Goal: Task Accomplishment & Management: Manage account settings

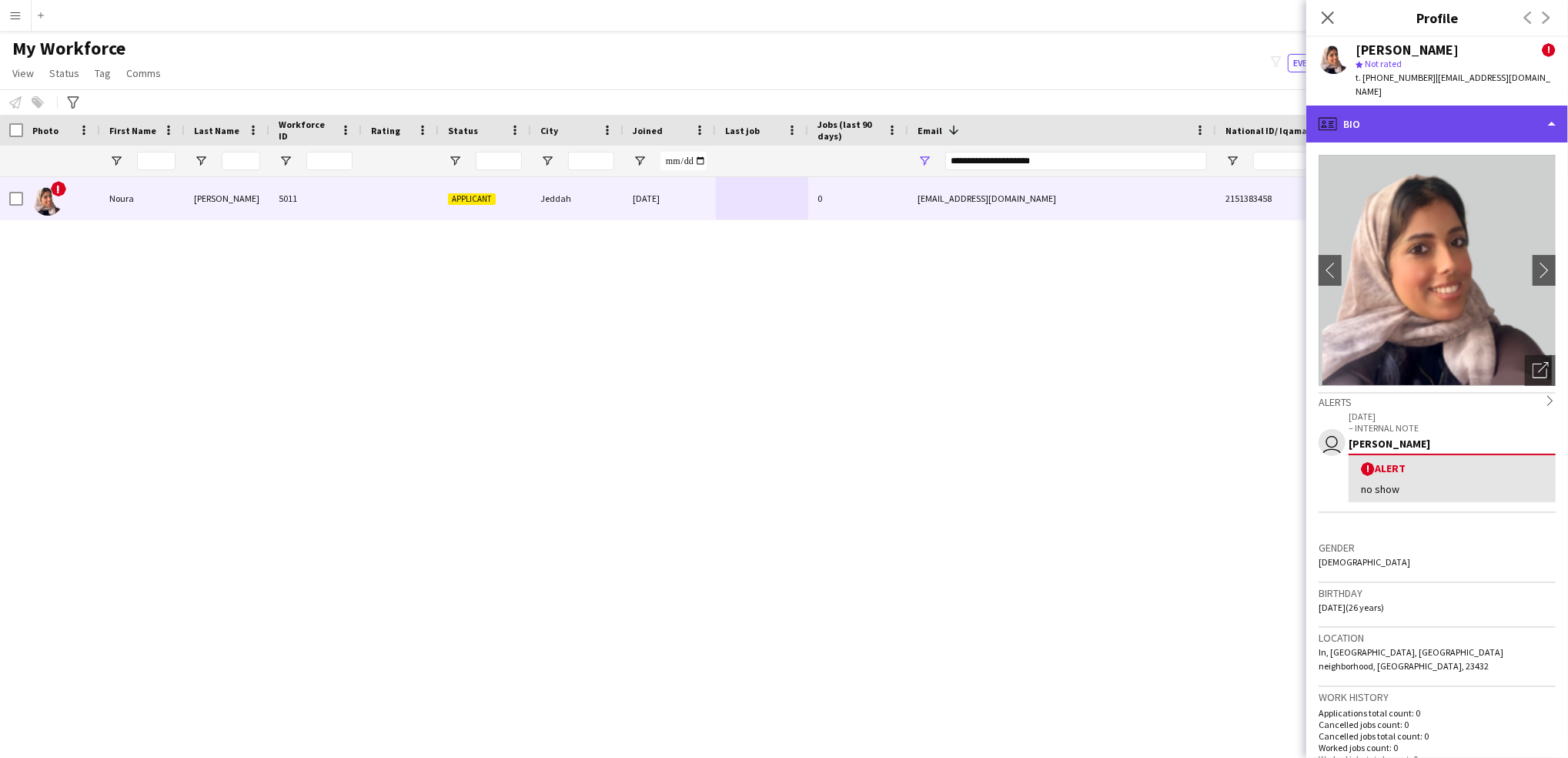
click at [1446, 119] on div "profile Bio" at bounding box center [1437, 124] width 261 height 37
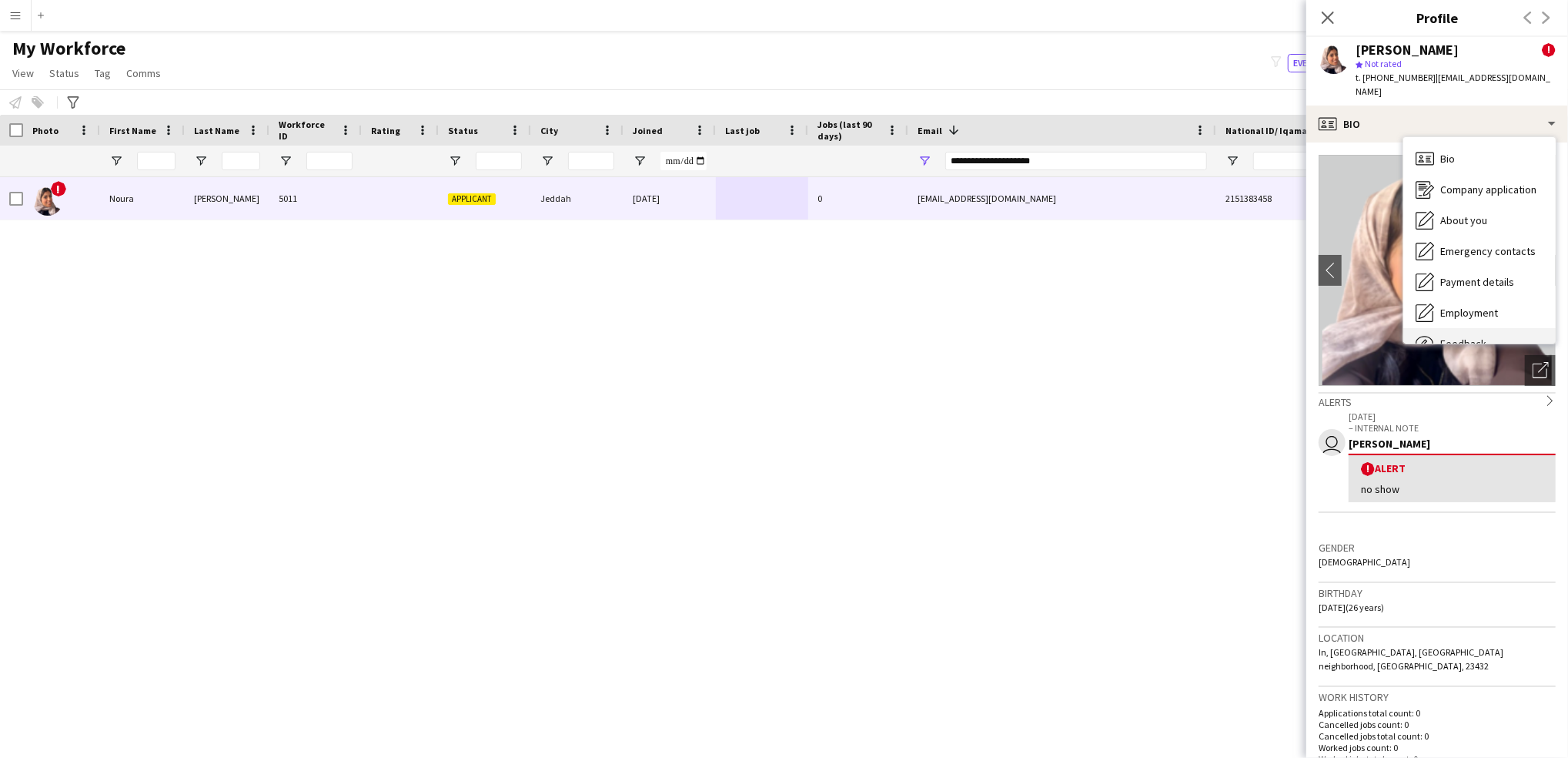
click at [1449, 337] on span "Feedback" at bounding box center [1464, 343] width 46 height 14
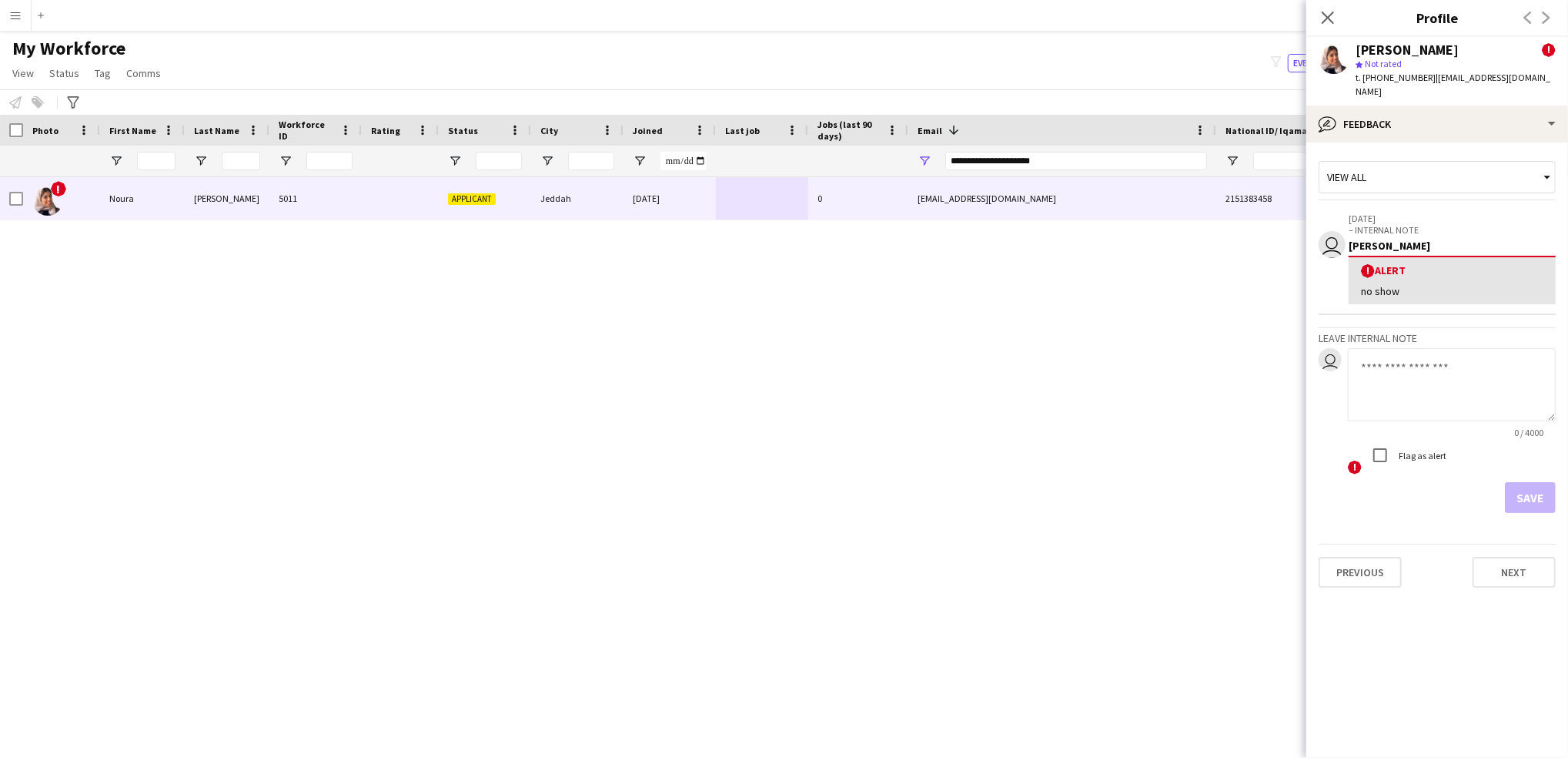
click at [1415, 348] on textarea at bounding box center [1451, 385] width 208 height 73
type textarea "********"
click at [1524, 488] on button "Save" at bounding box center [1530, 497] width 51 height 31
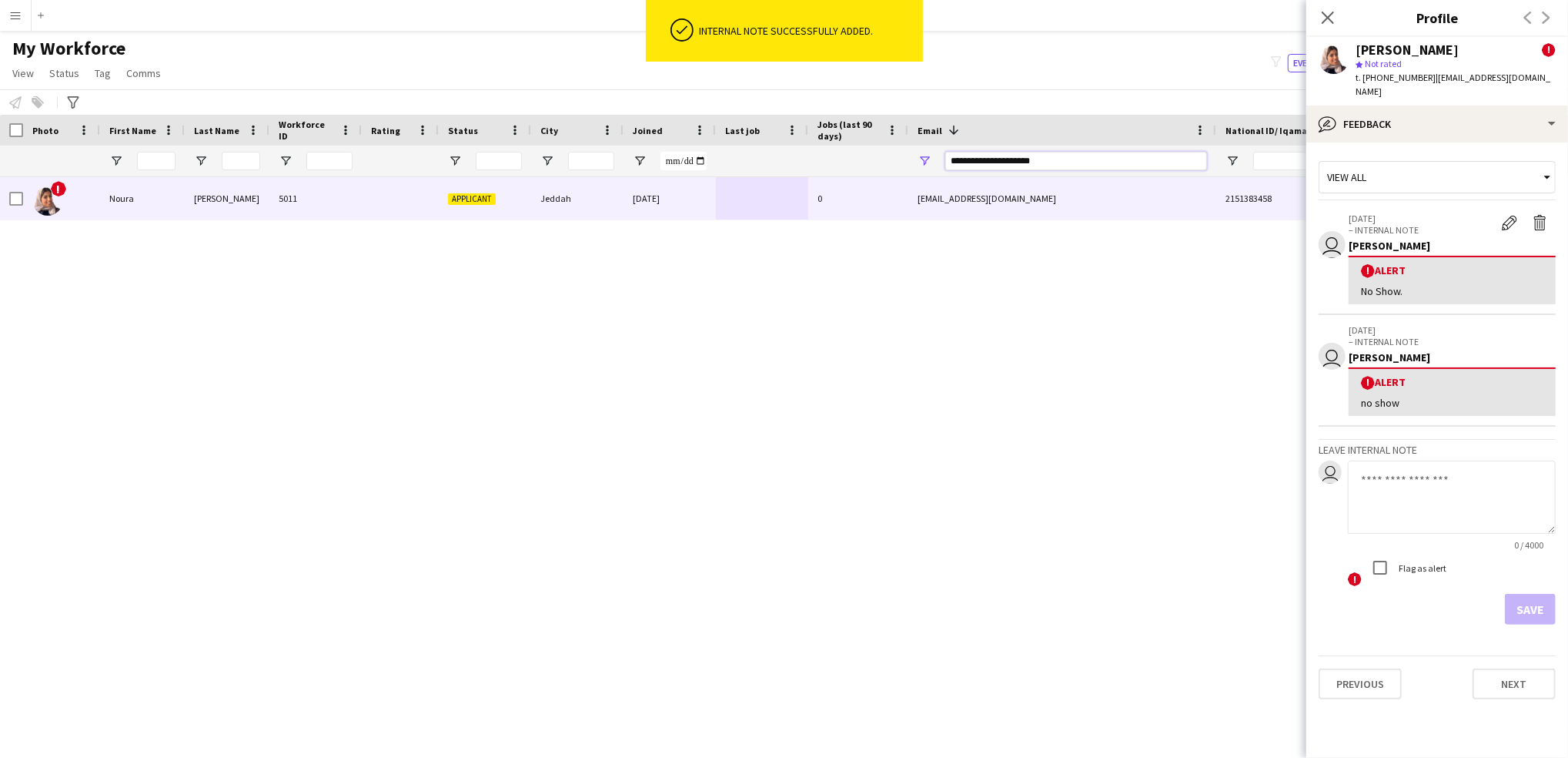
click at [998, 163] on input "**********" at bounding box center [1076, 160] width 261 height 19
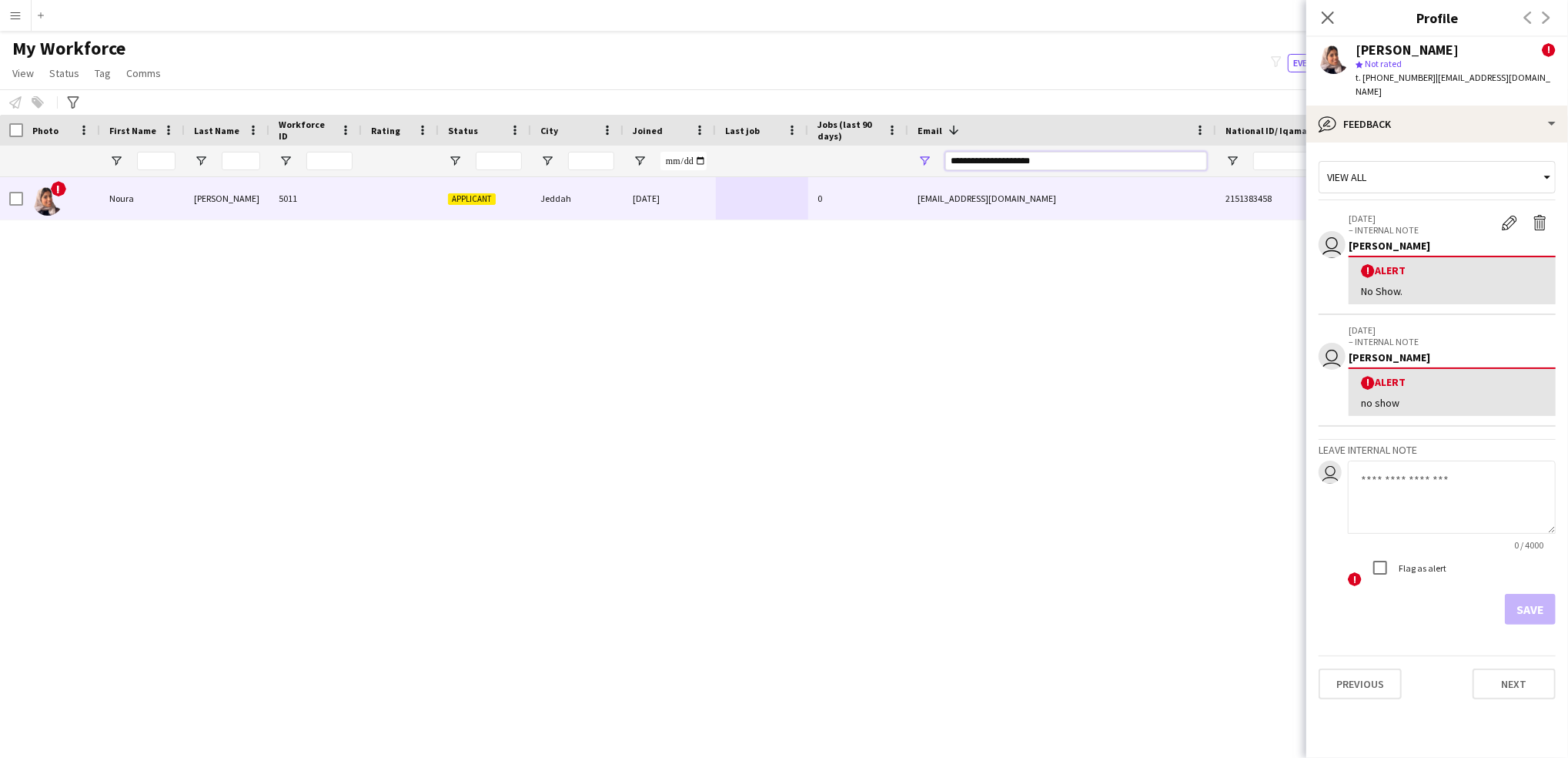
click at [998, 163] on input "**********" at bounding box center [1076, 160] width 261 height 19
paste input "**"
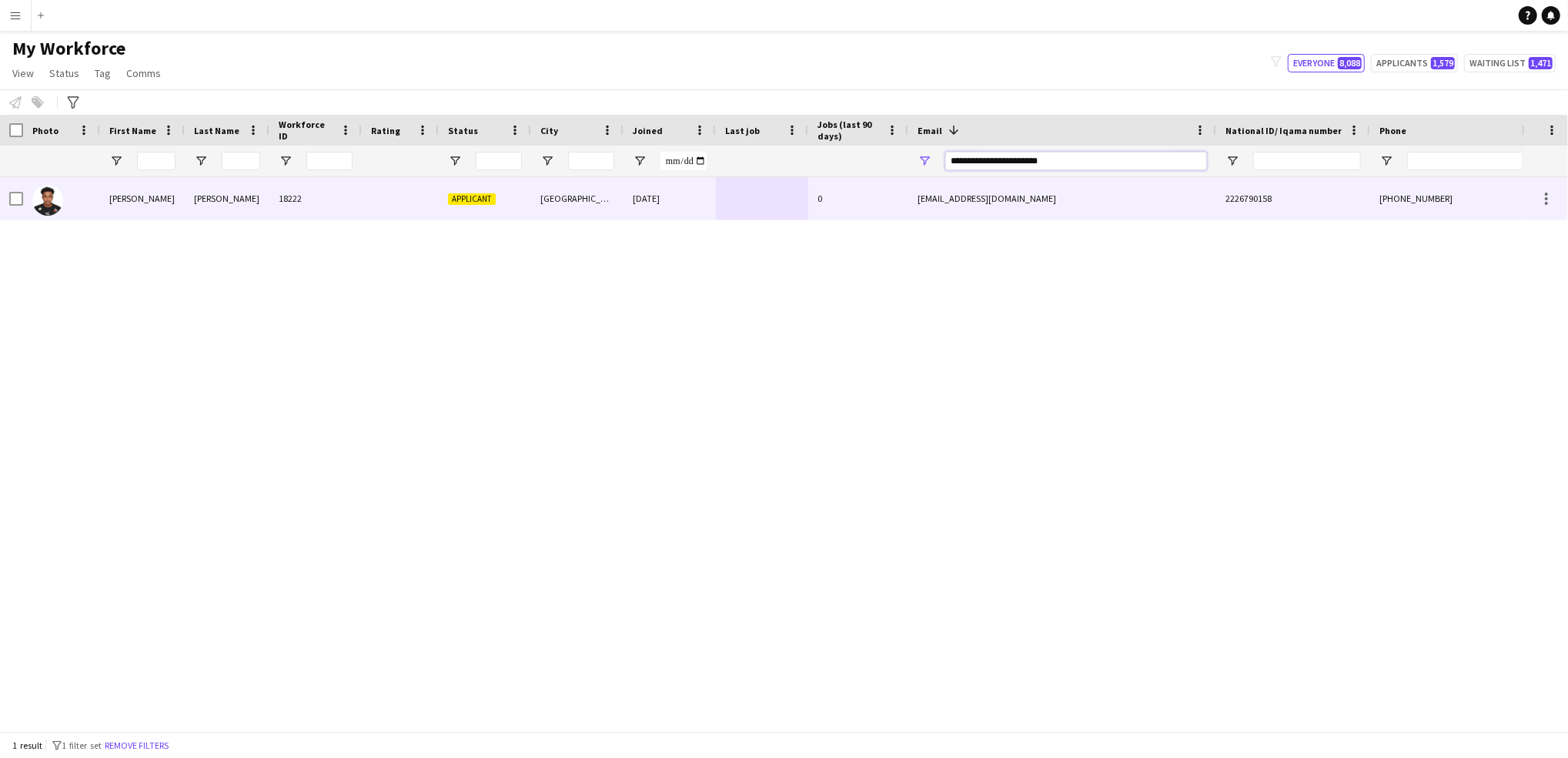
type input "**********"
click at [846, 177] on div "0" at bounding box center [859, 198] width 100 height 42
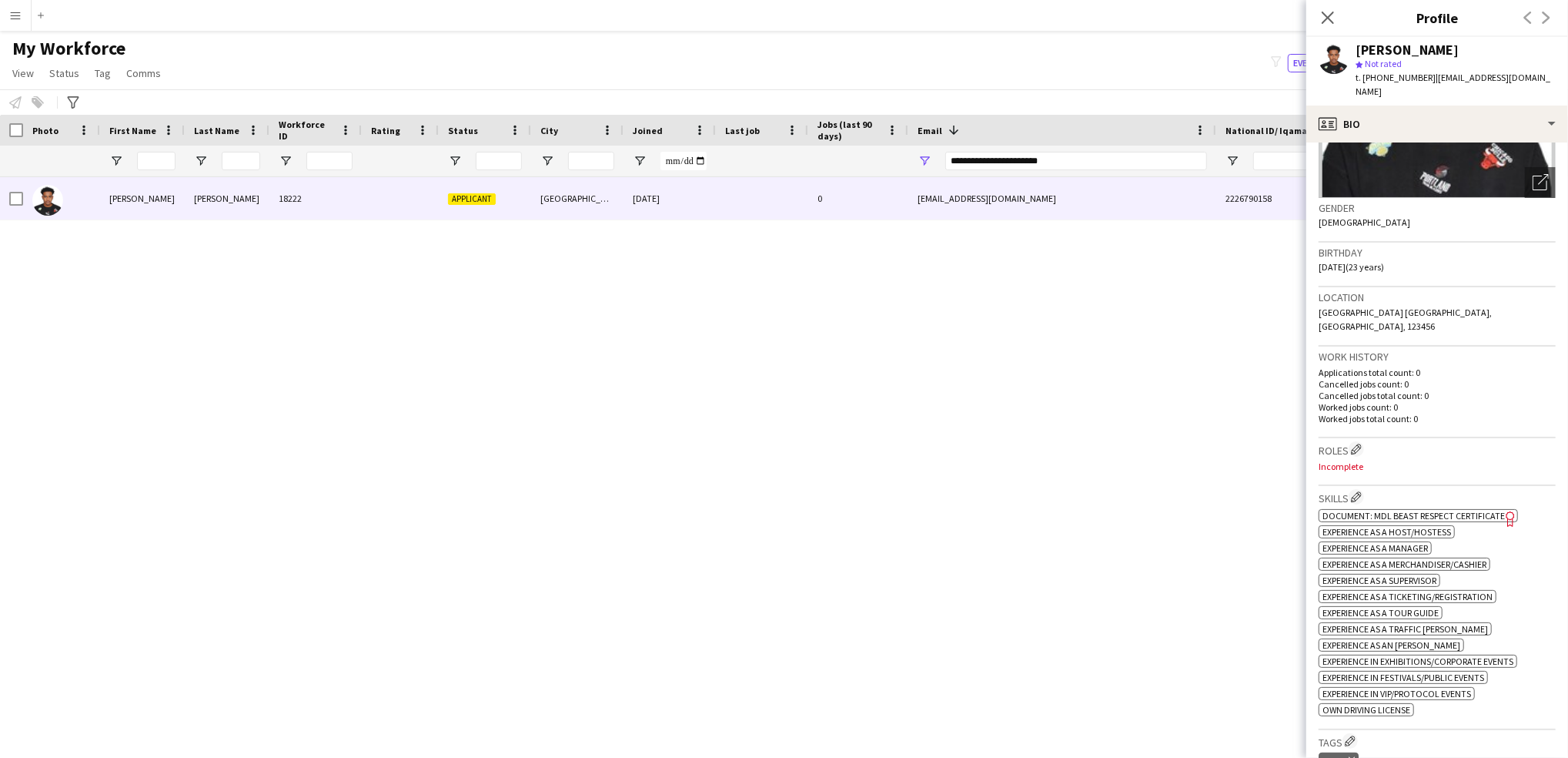
scroll to position [203, 0]
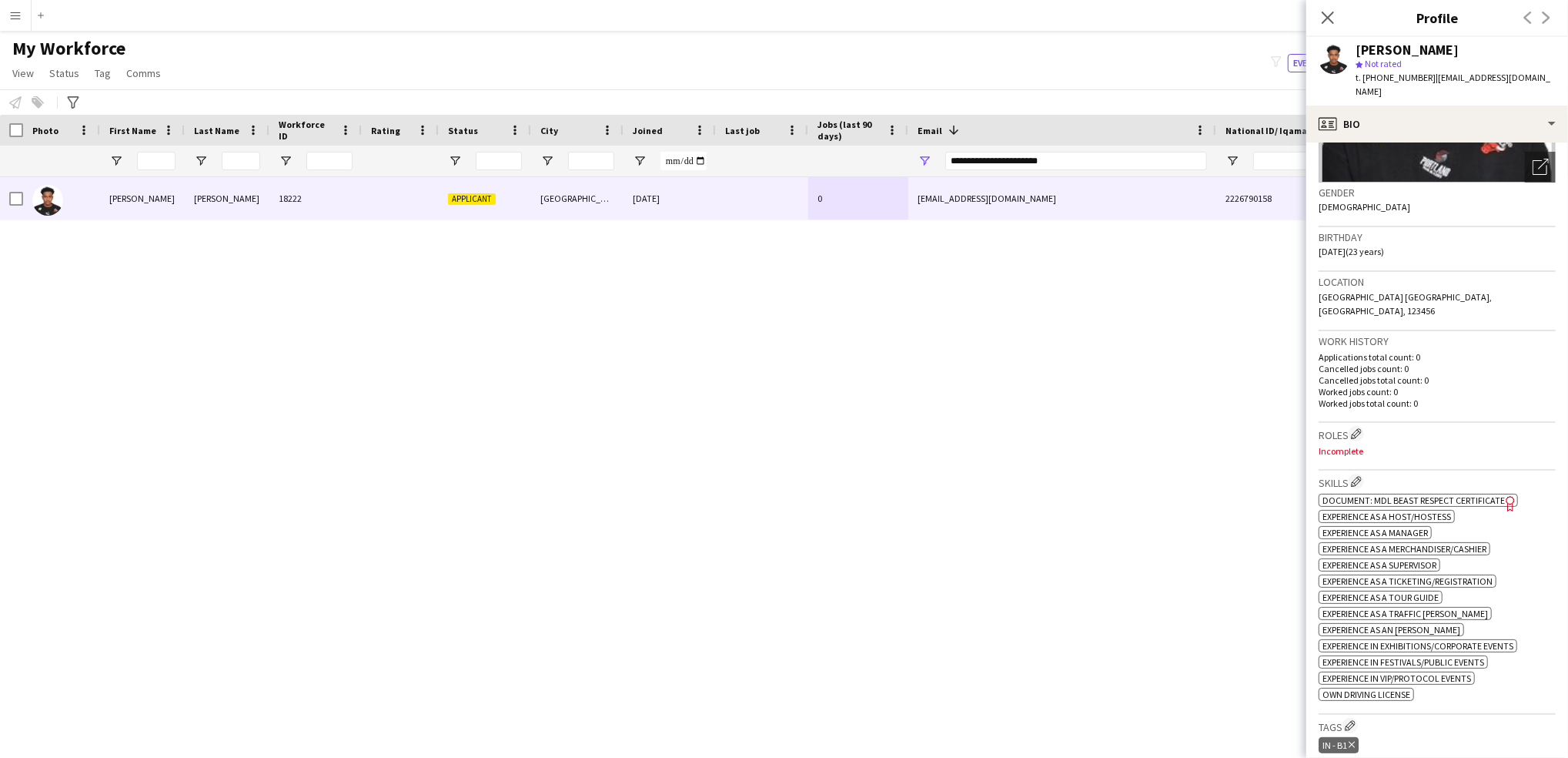
click at [1493, 495] on span "Document: MDL Beast Respect Certificate" at bounding box center [1413, 500] width 182 height 11
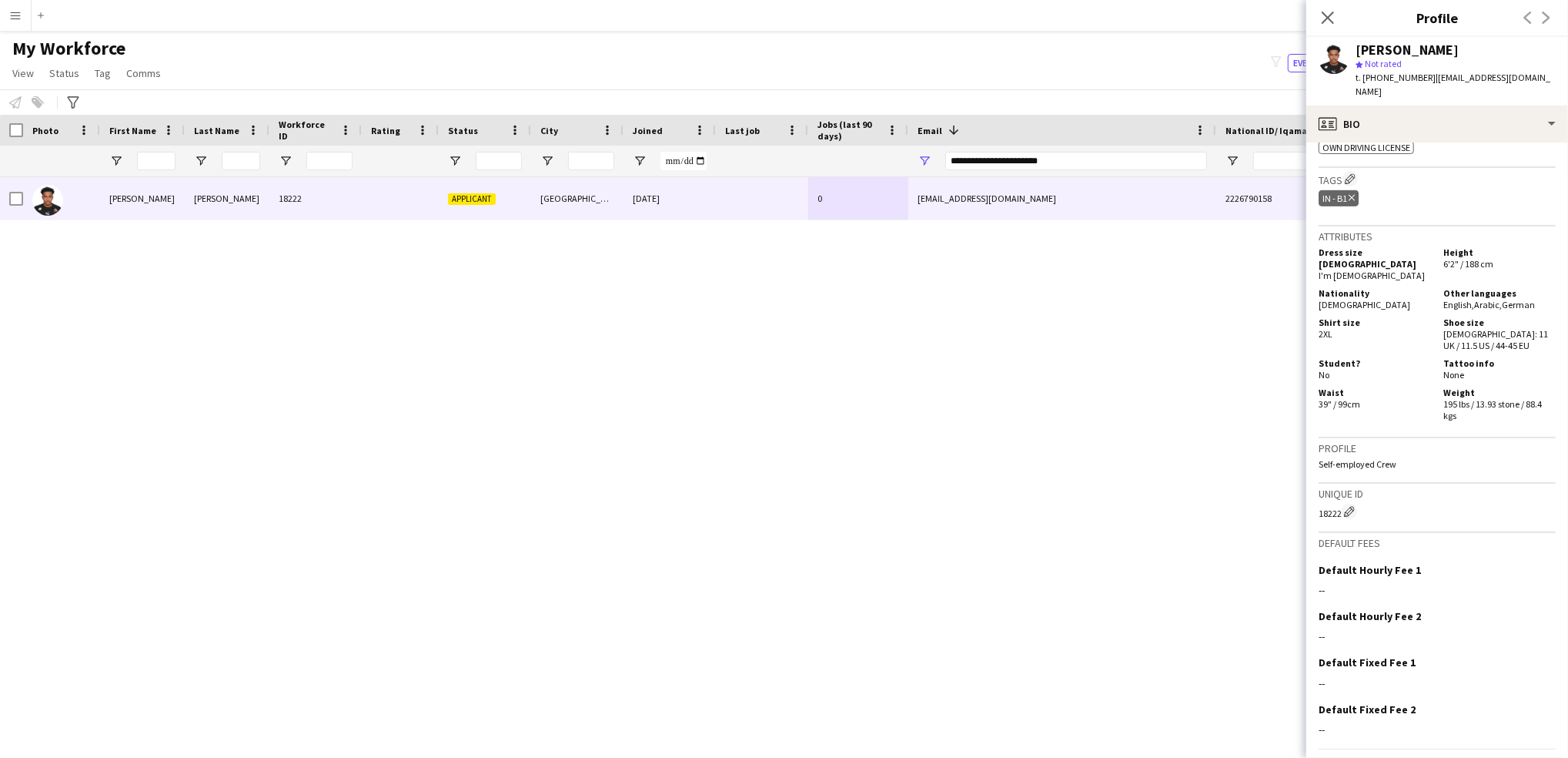
scroll to position [0, 0]
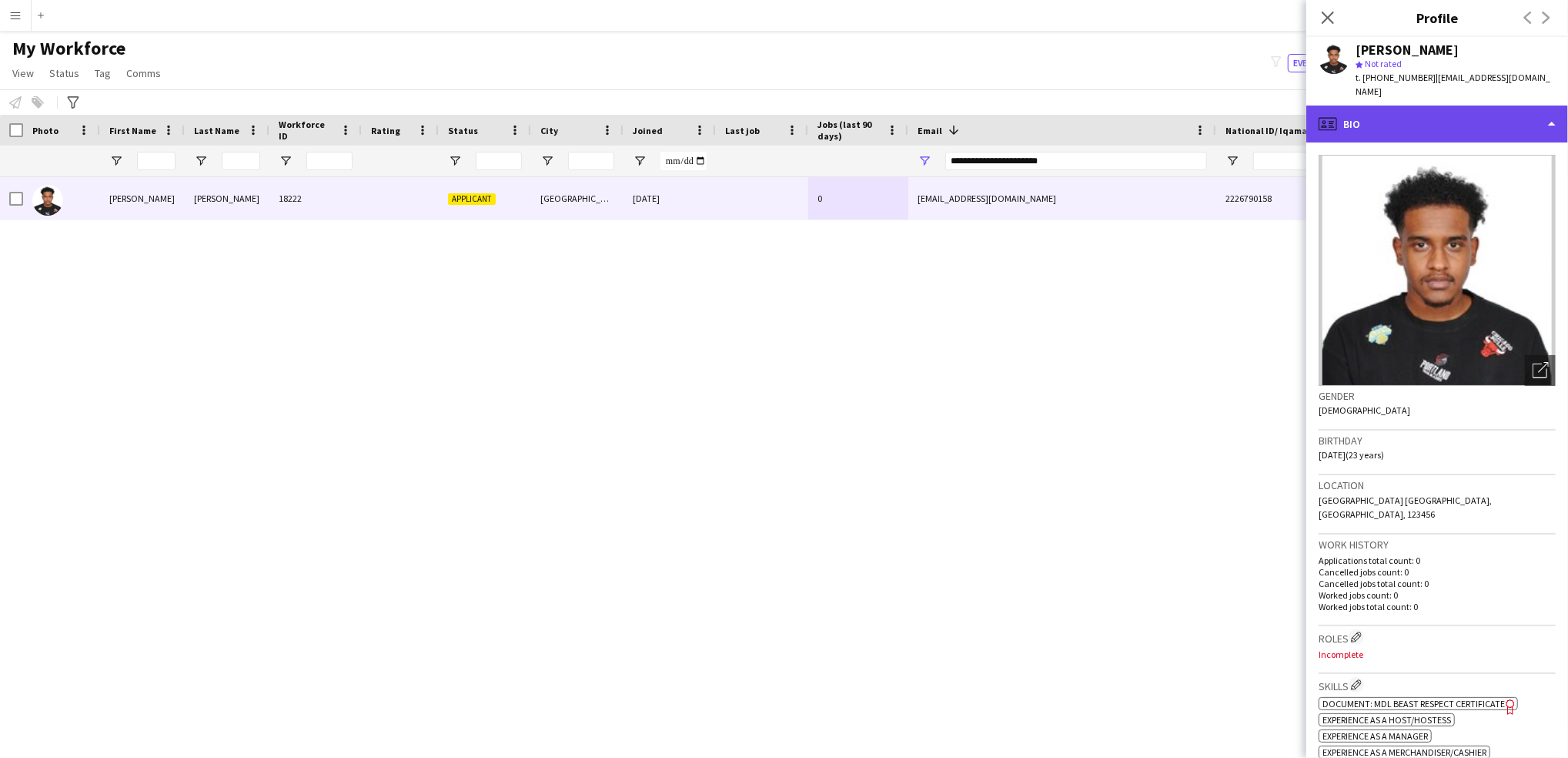
click at [1481, 105] on div "profile Bio" at bounding box center [1437, 124] width 261 height 37
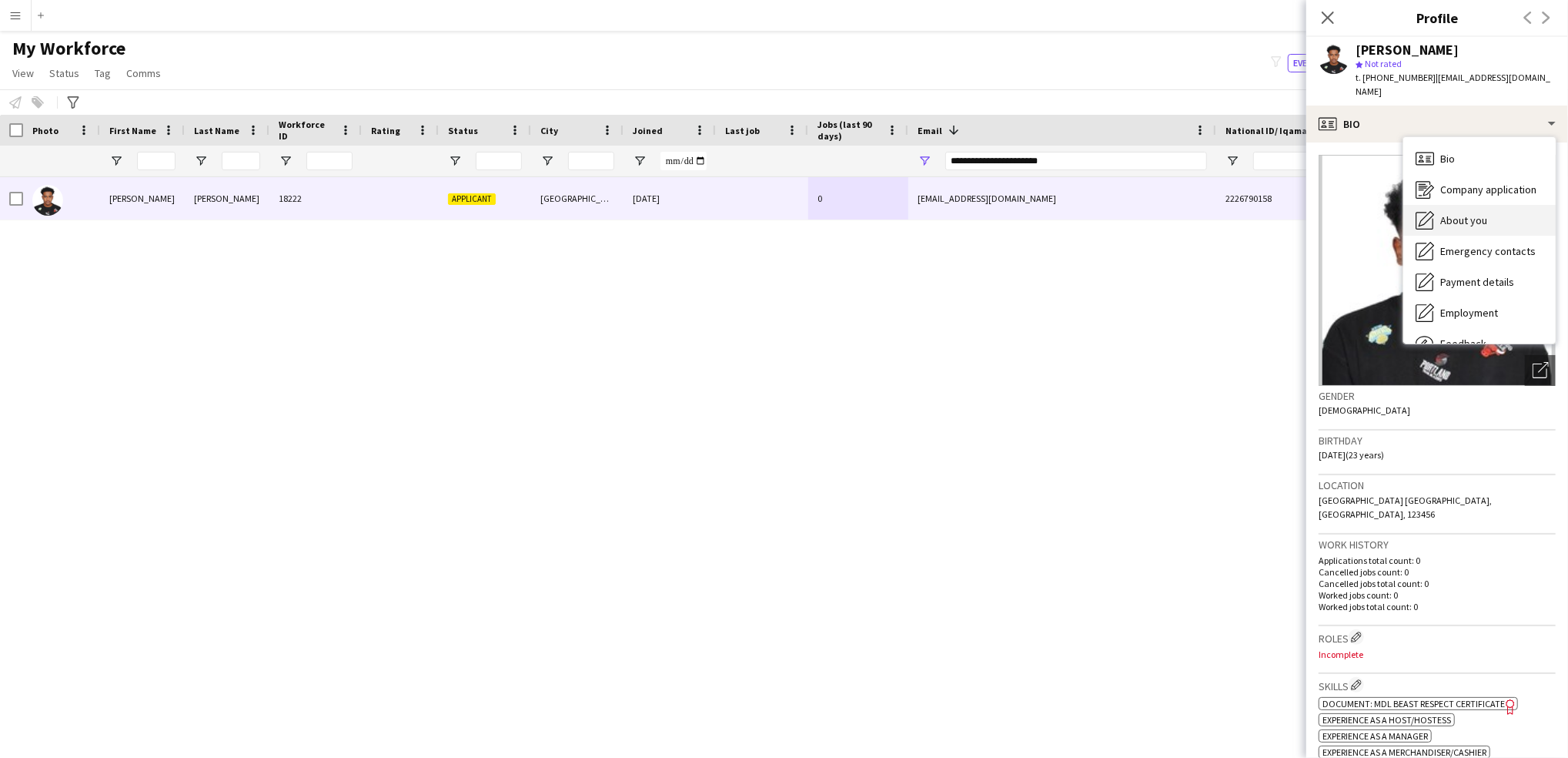
click at [1472, 213] on span "About you" at bounding box center [1464, 219] width 47 height 14
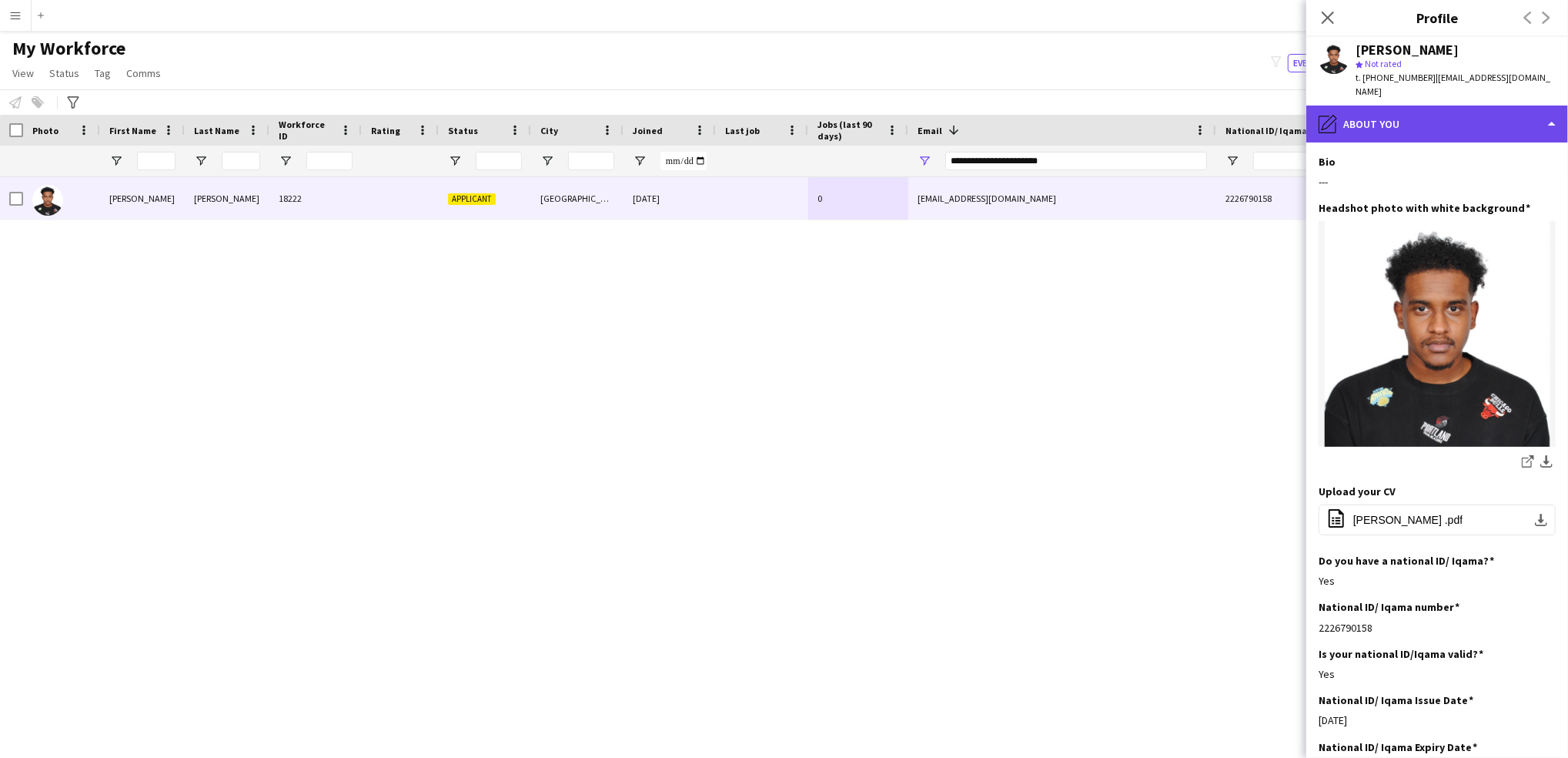
click at [1436, 123] on div "pencil4 About you" at bounding box center [1437, 124] width 261 height 37
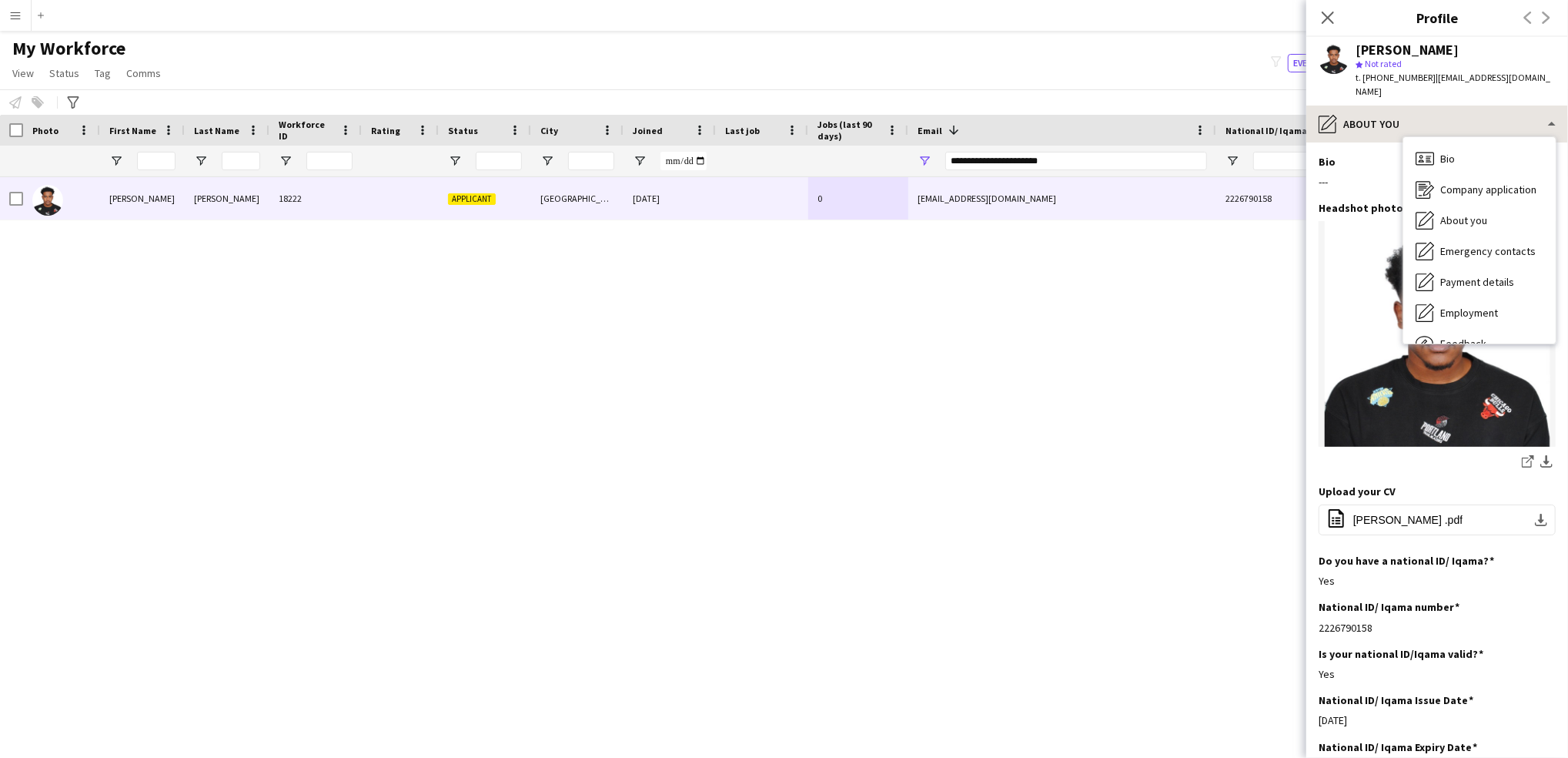
click at [1436, 137] on div "Bio Bio Company application Company application About you About you Emergency c…" at bounding box center [1480, 240] width 152 height 207
drag, startPoint x: 1436, startPoint y: 123, endPoint x: 1480, endPoint y: 227, distance: 112.9
click at [1480, 236] on div "Emergency contacts Emergency contacts" at bounding box center [1480, 251] width 152 height 31
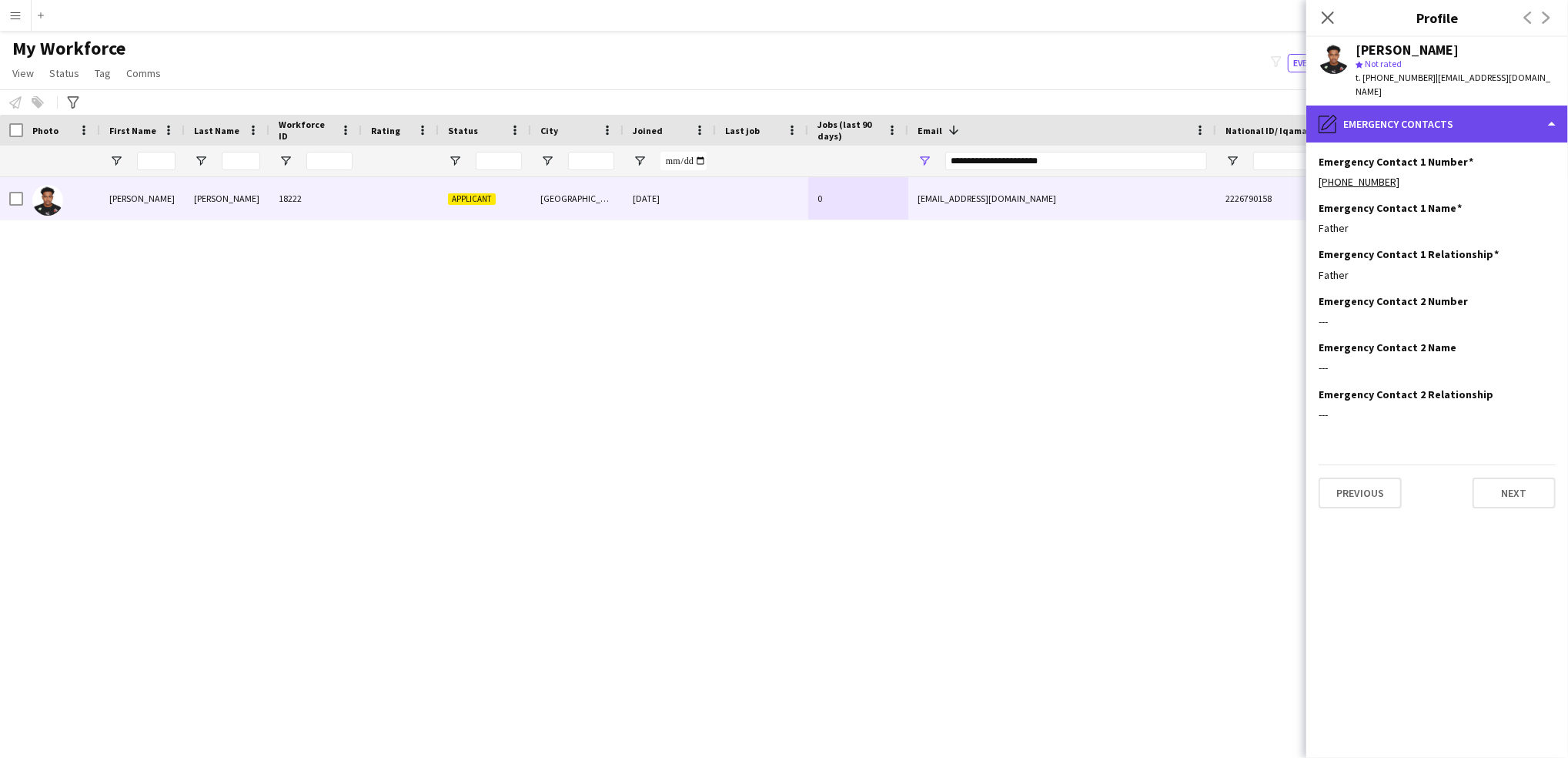
click at [1500, 121] on div "pencil4 Emergency contacts" at bounding box center [1437, 124] width 261 height 37
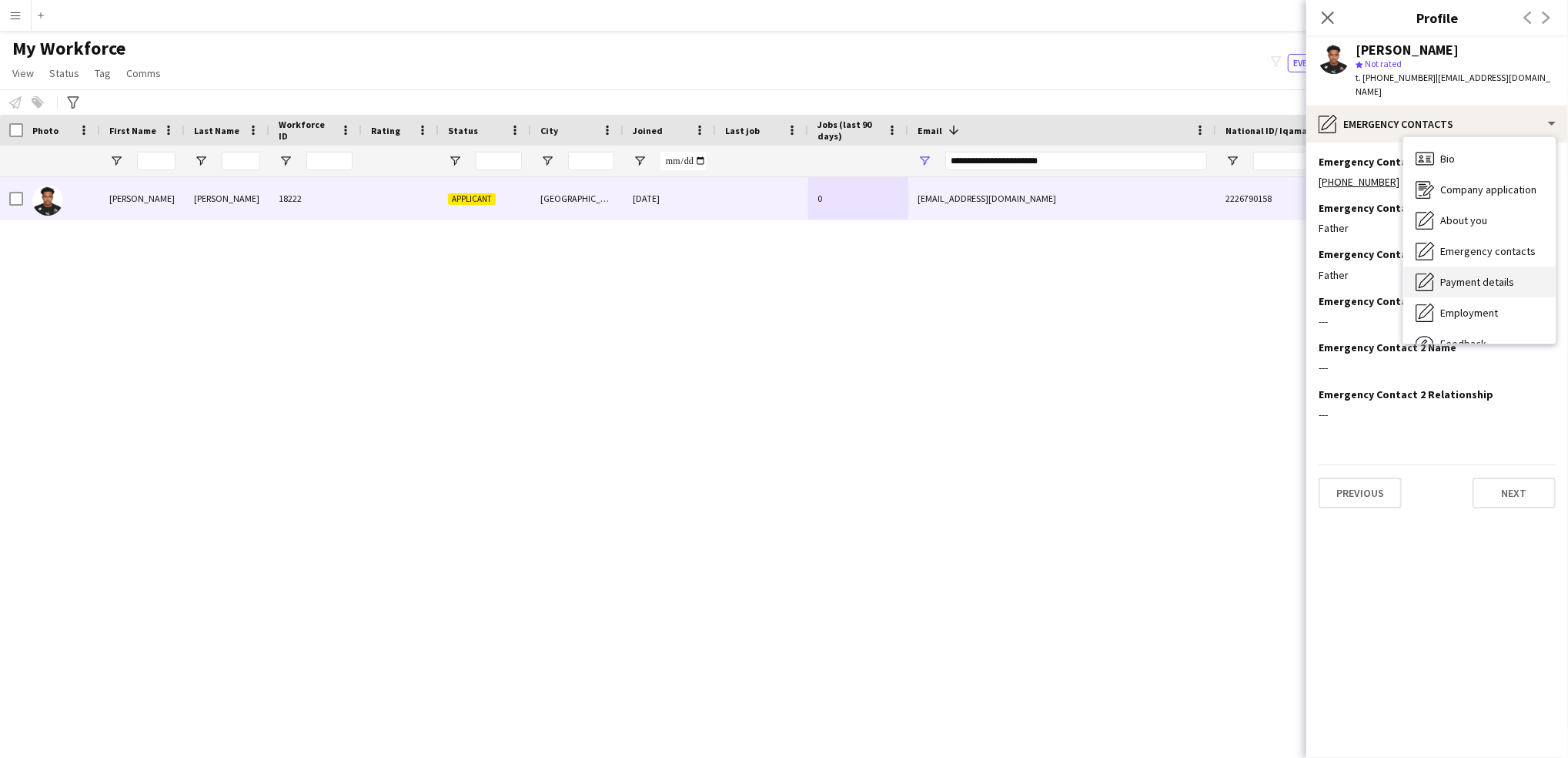
click at [1487, 275] on span "Payment details" at bounding box center [1477, 282] width 74 height 14
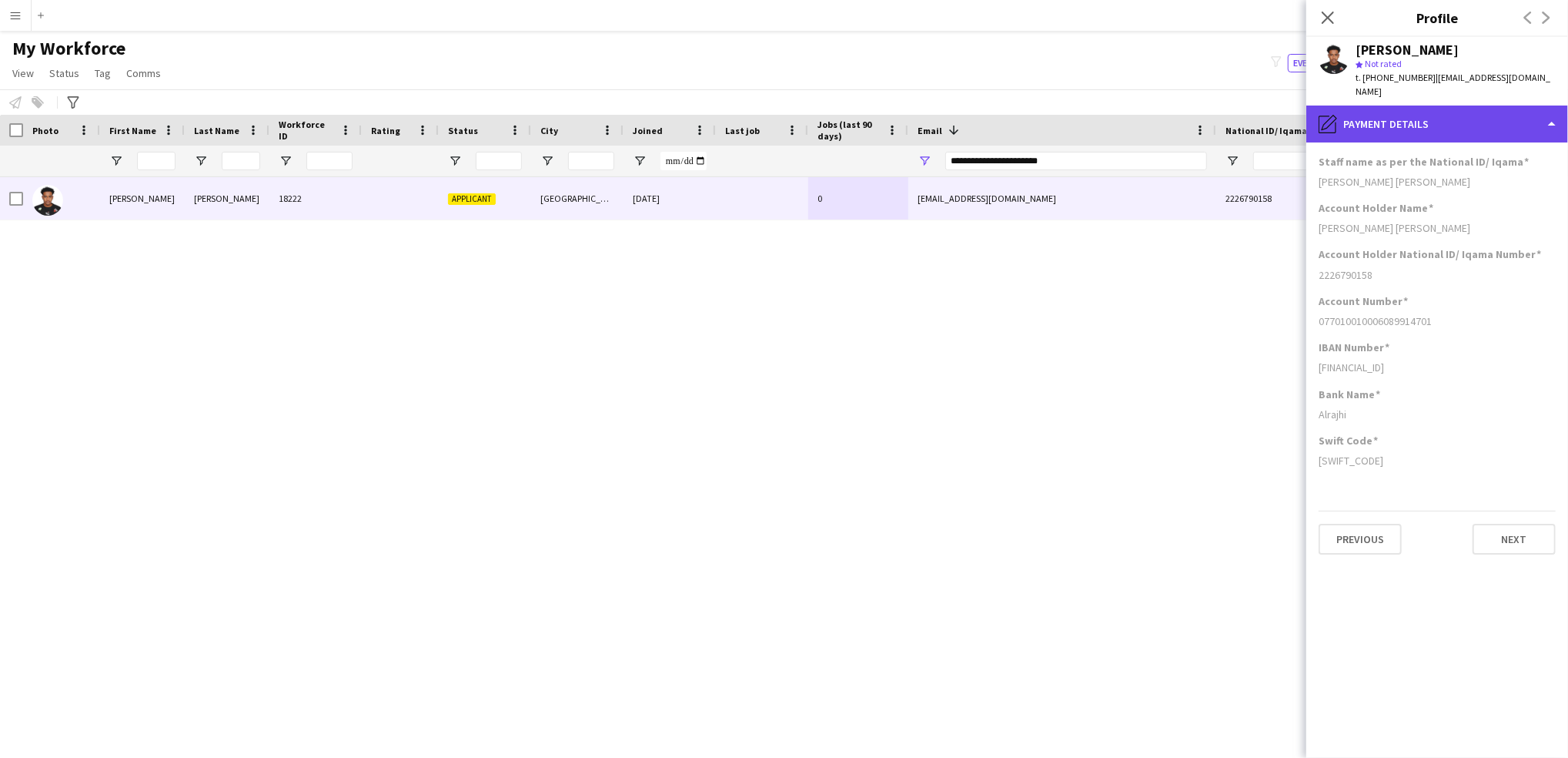
click at [1444, 120] on div "pencil4 Payment details" at bounding box center [1437, 124] width 261 height 37
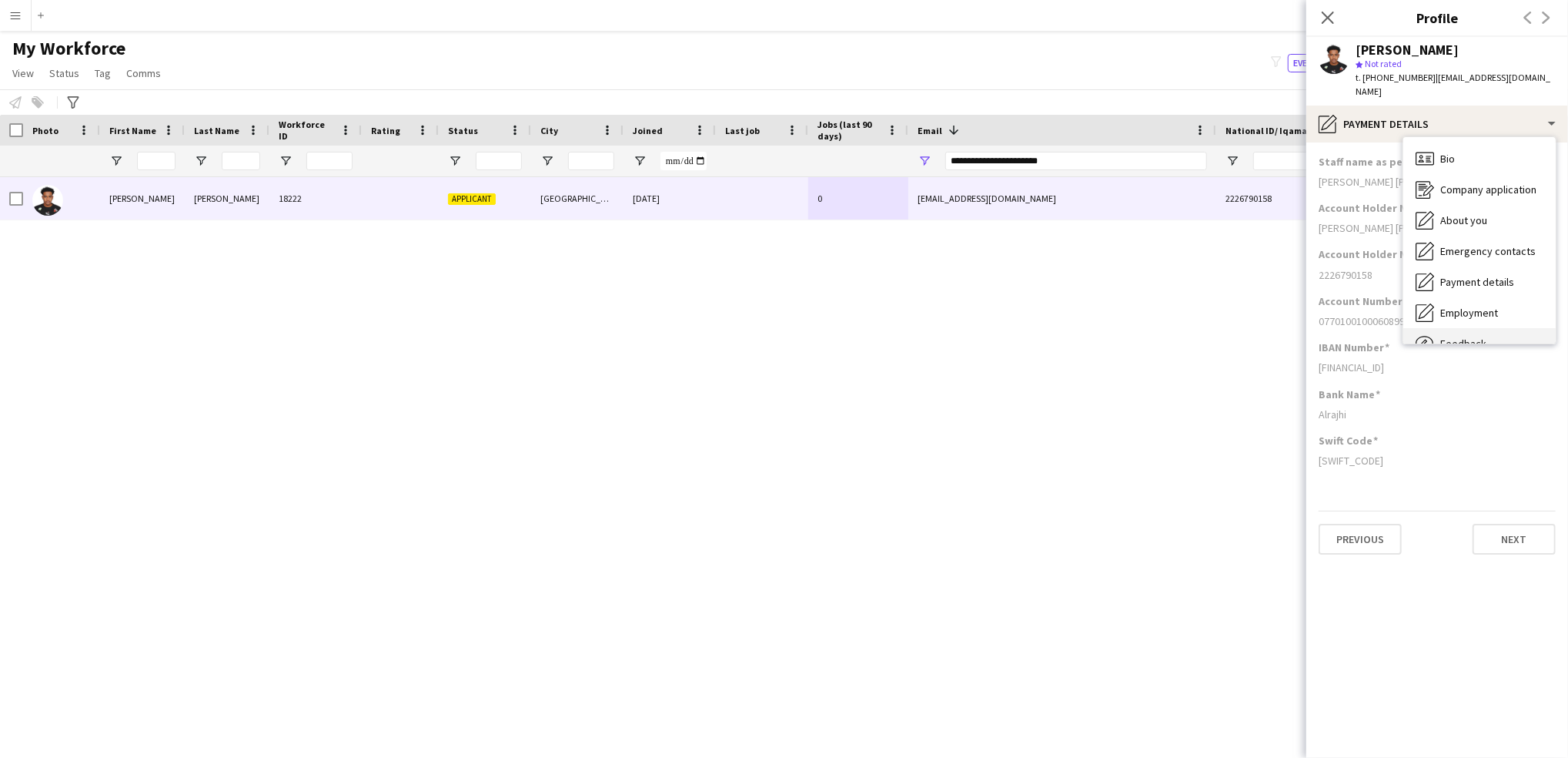
click at [1472, 328] on div "Feedback Feedback" at bounding box center [1480, 343] width 152 height 31
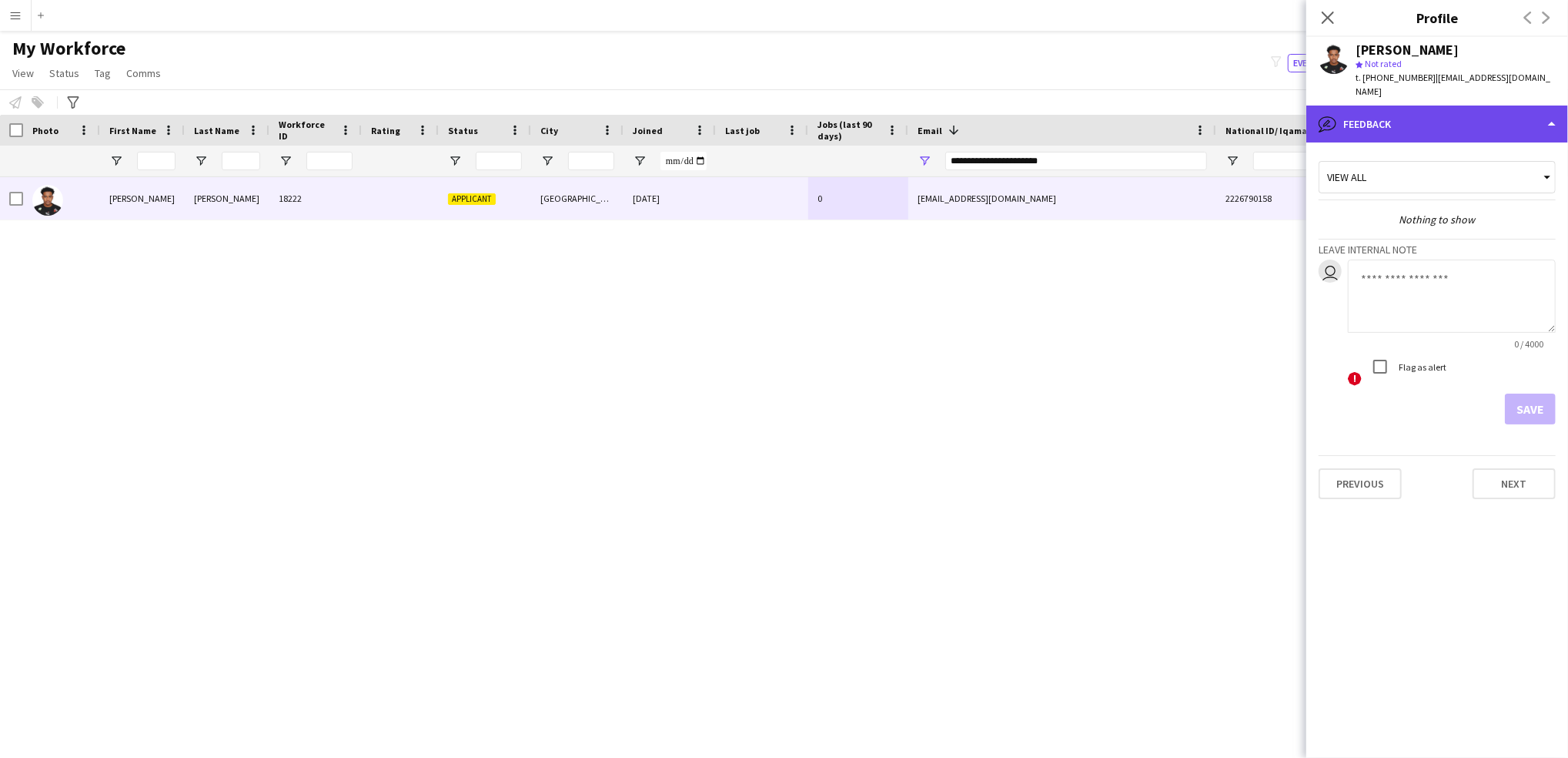
click at [1400, 120] on div "bubble-pencil Feedback" at bounding box center [1437, 124] width 261 height 37
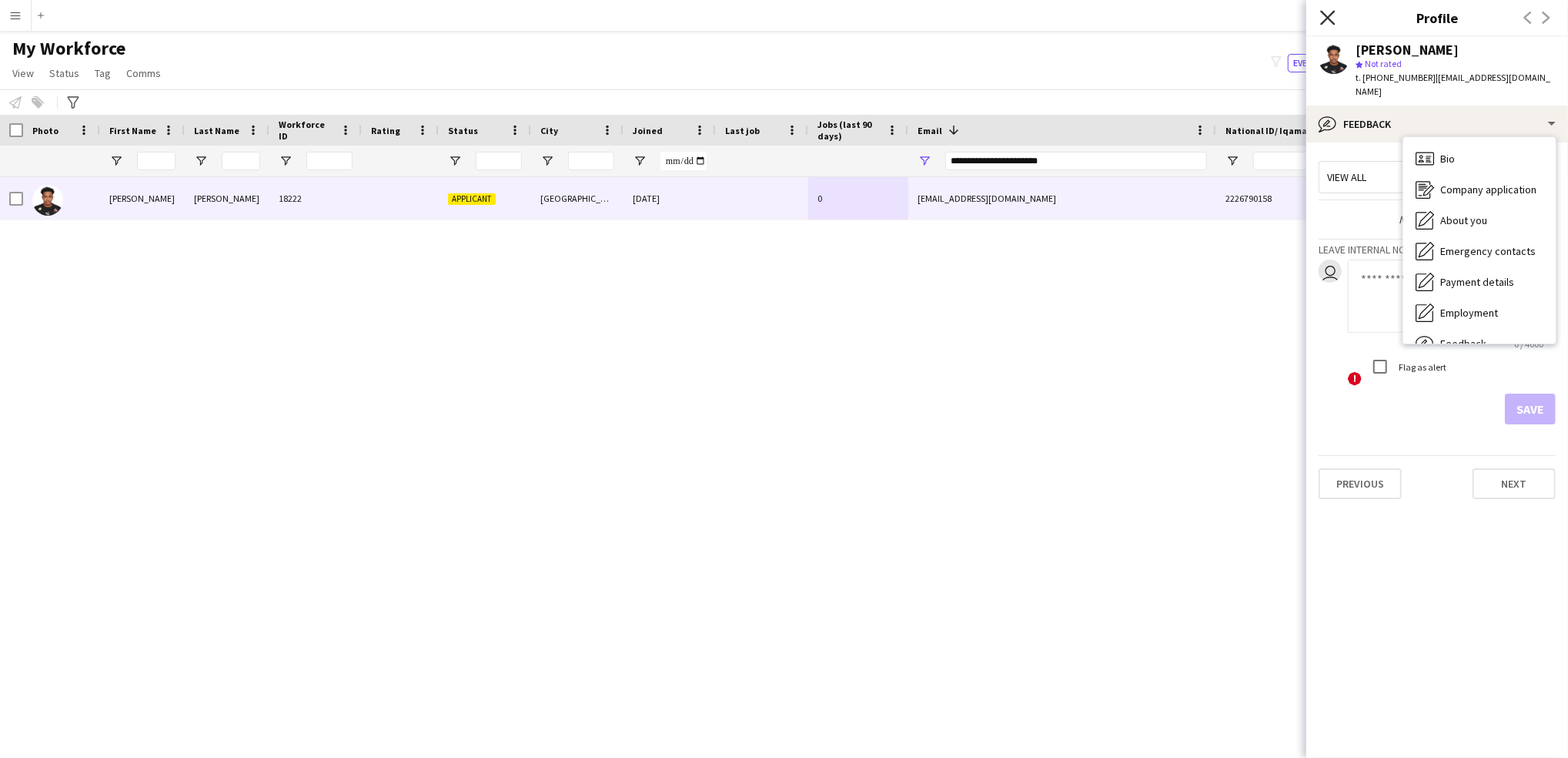
click at [1328, 23] on icon "Close pop-in" at bounding box center [1328, 17] width 15 height 15
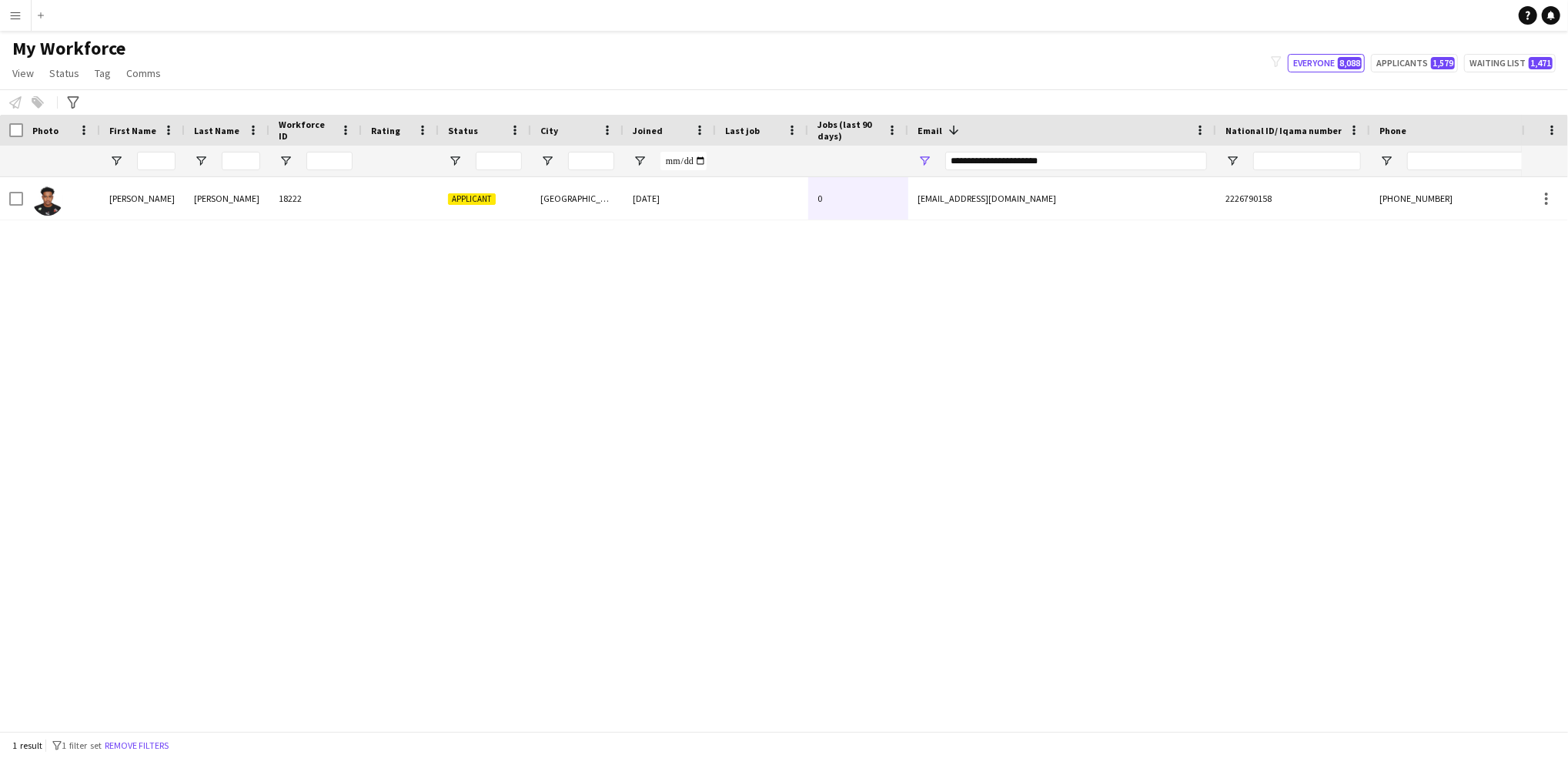
click at [1328, 23] on app-navbar "Menu Boards Boards Boards All jobs Status Workforce Workforce My Workforce Recr…" at bounding box center [784, 15] width 1568 height 31
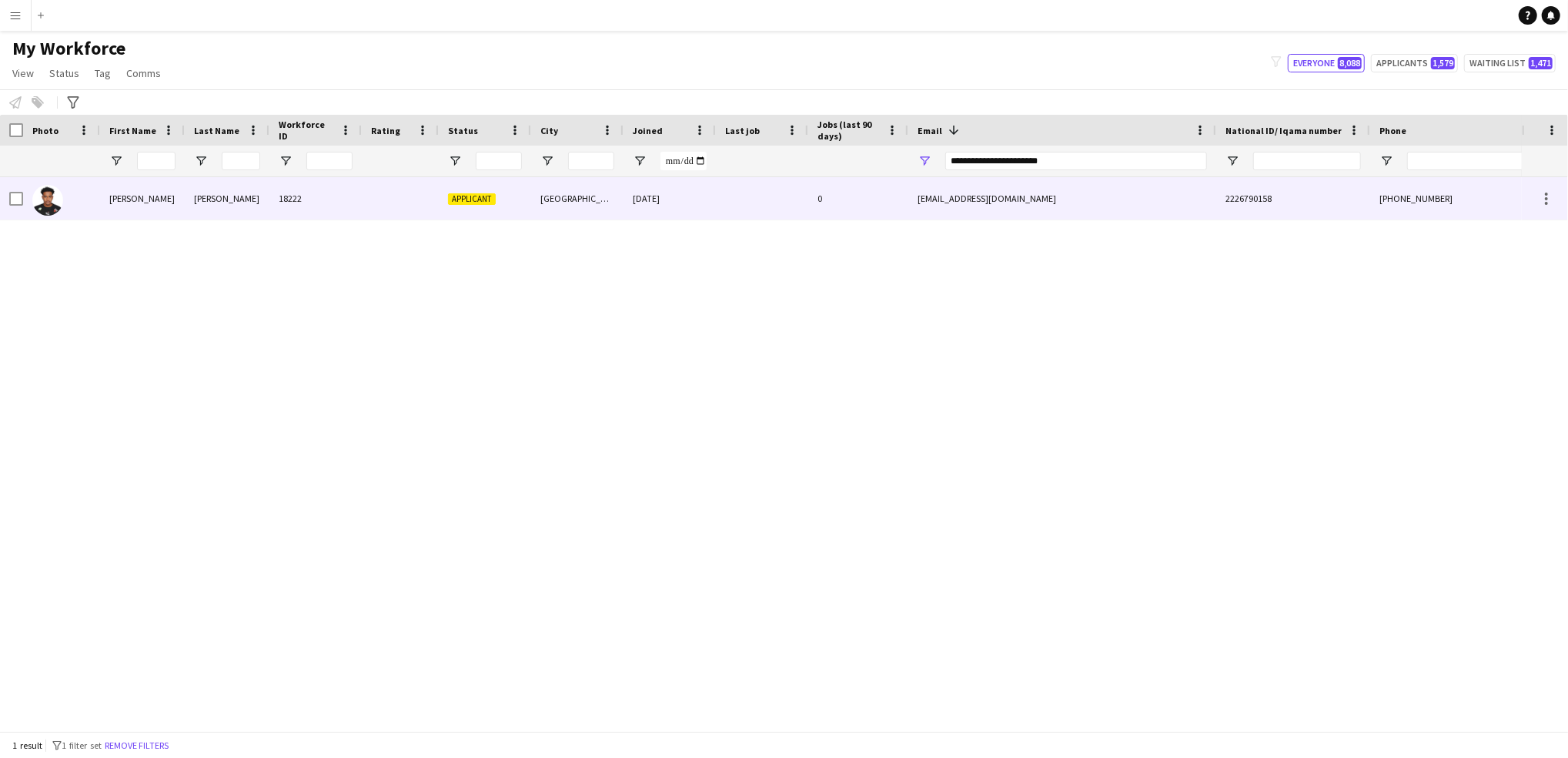
click at [1361, 195] on div "2226790158" at bounding box center [1294, 198] width 154 height 42
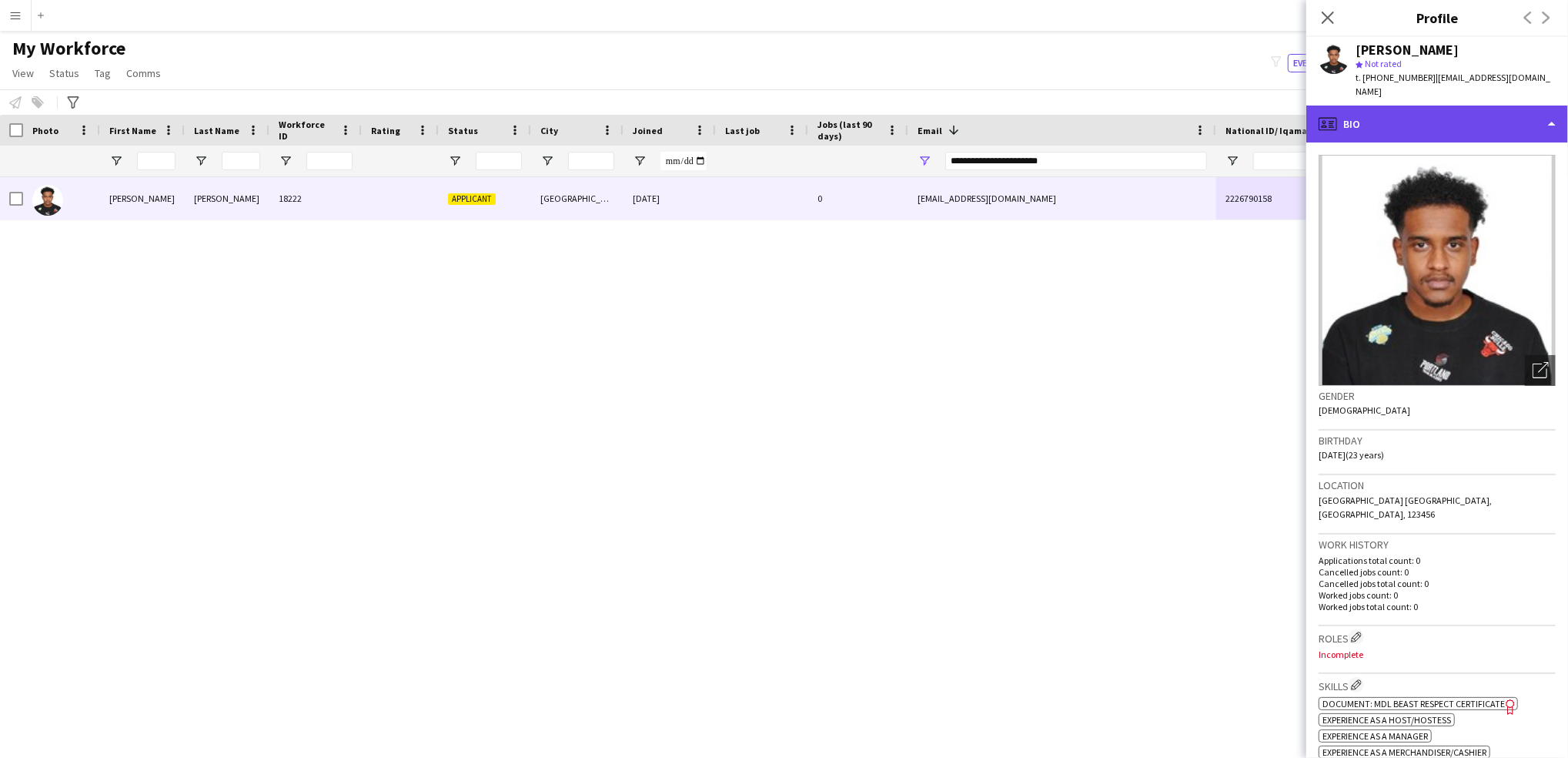
click at [1400, 119] on div "profile Bio" at bounding box center [1437, 124] width 261 height 37
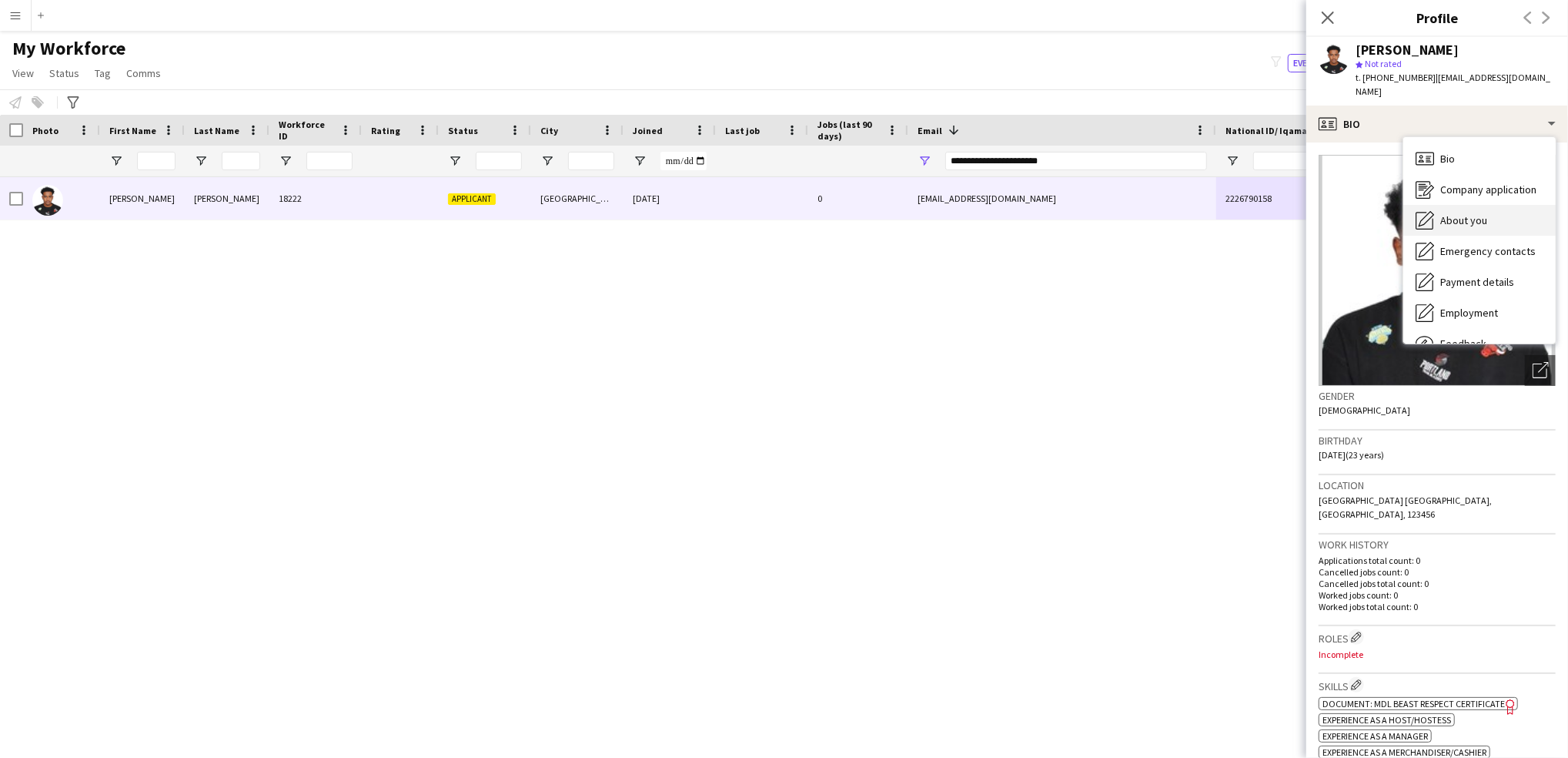
click at [1461, 205] on div "About you About you" at bounding box center [1480, 220] width 152 height 31
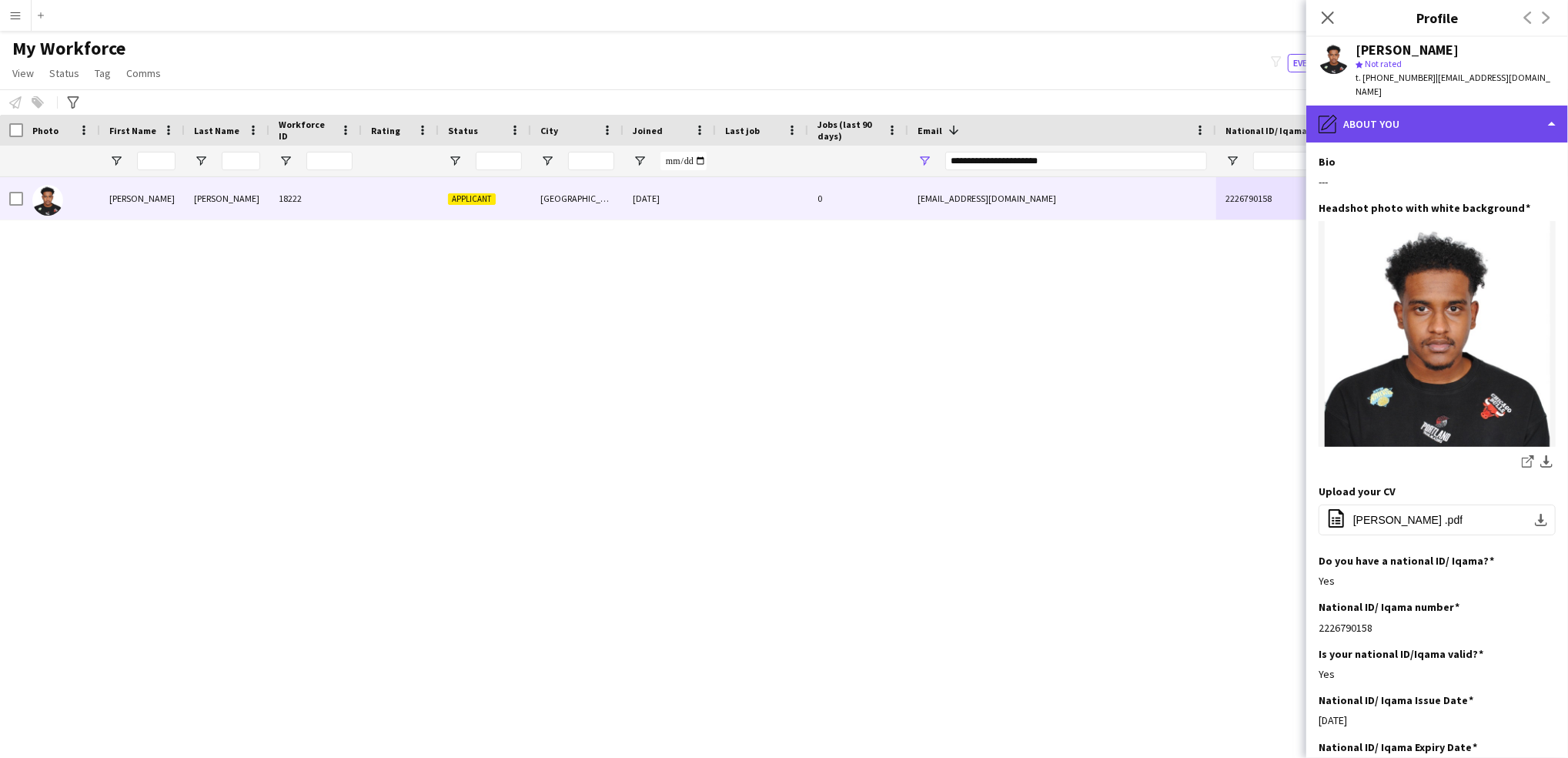
click at [1468, 117] on div "pencil4 About you" at bounding box center [1437, 124] width 261 height 37
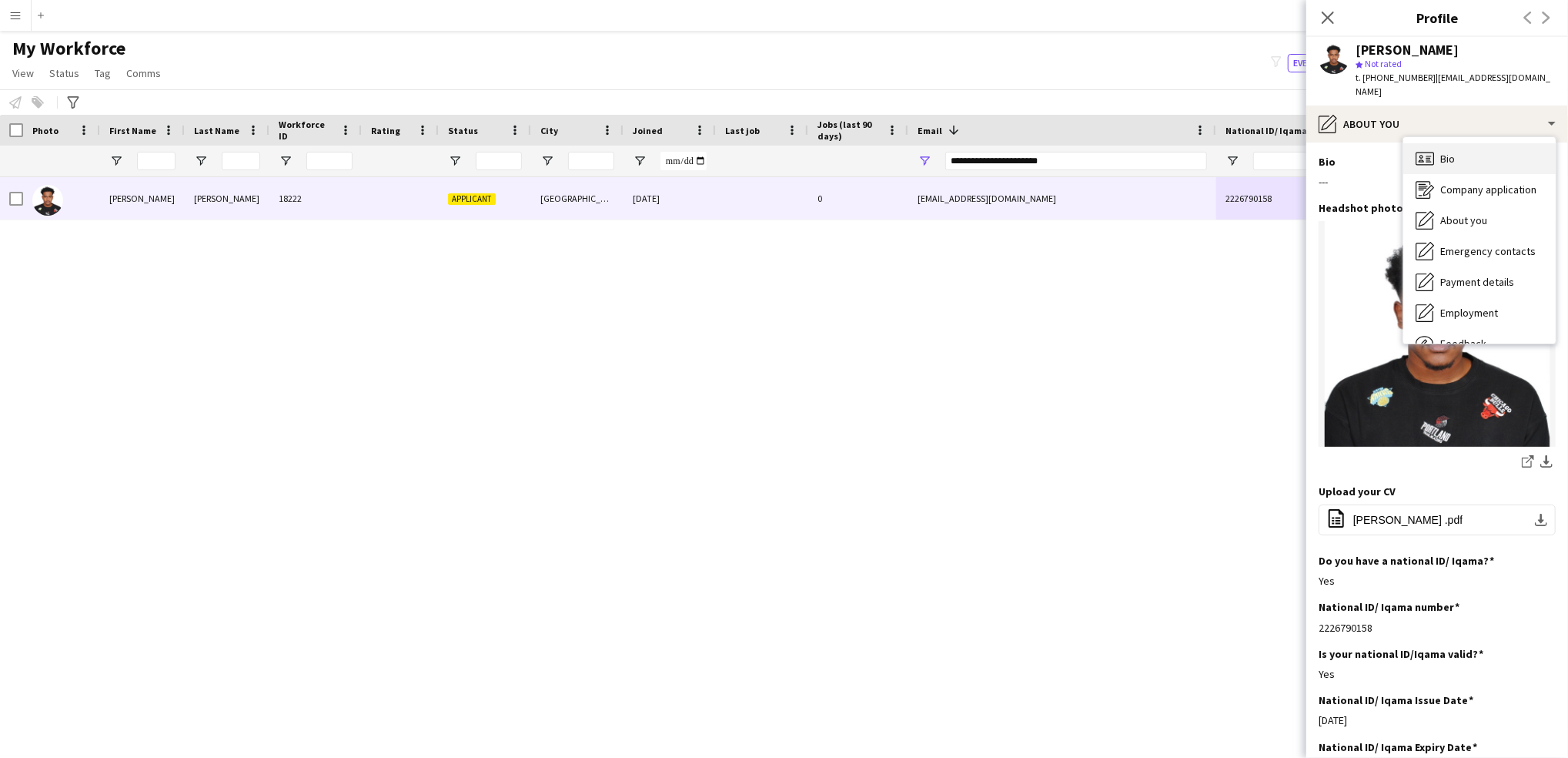
click at [1451, 155] on div "Bio Bio" at bounding box center [1480, 159] width 152 height 31
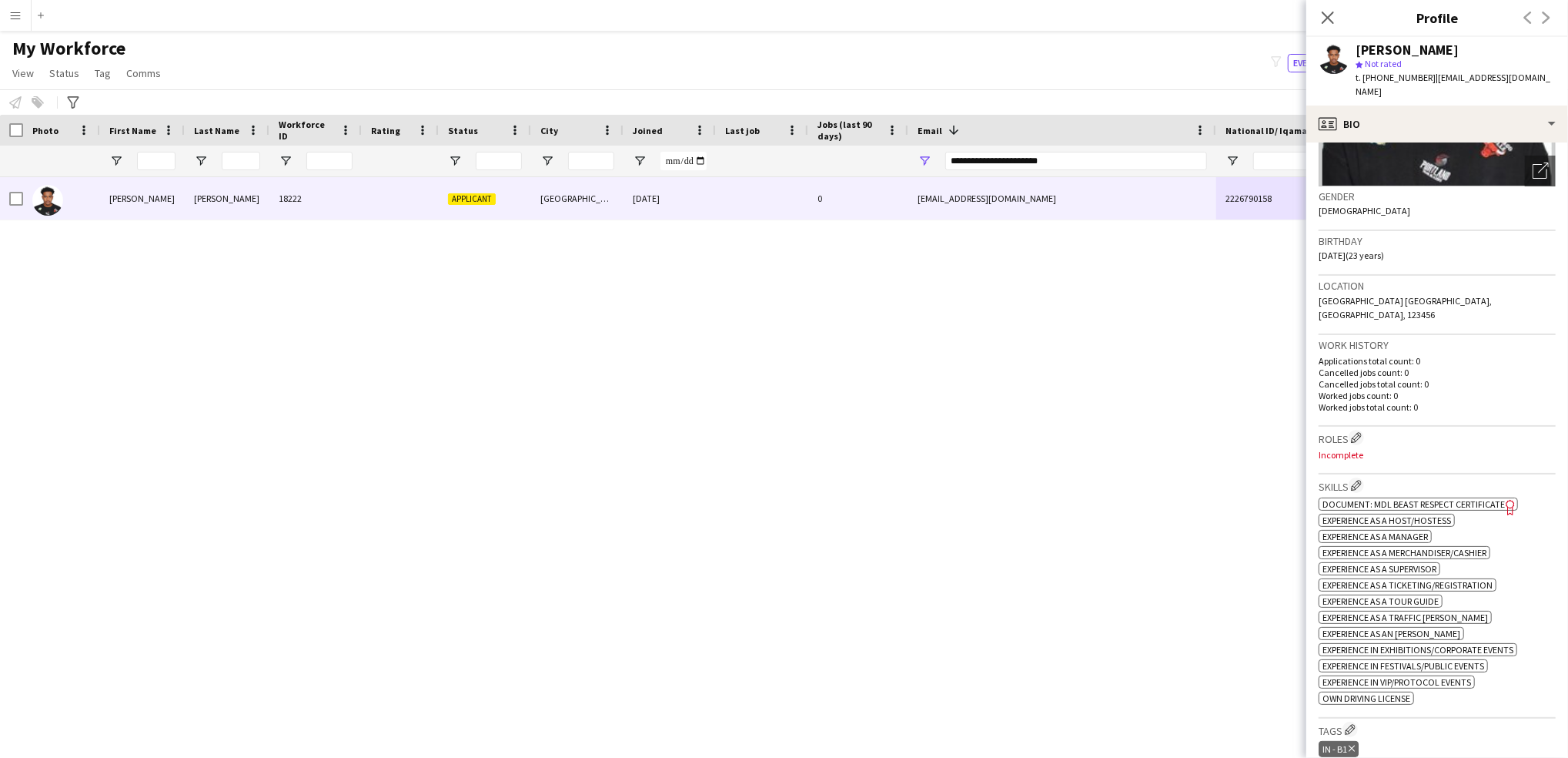
scroll to position [310, 0]
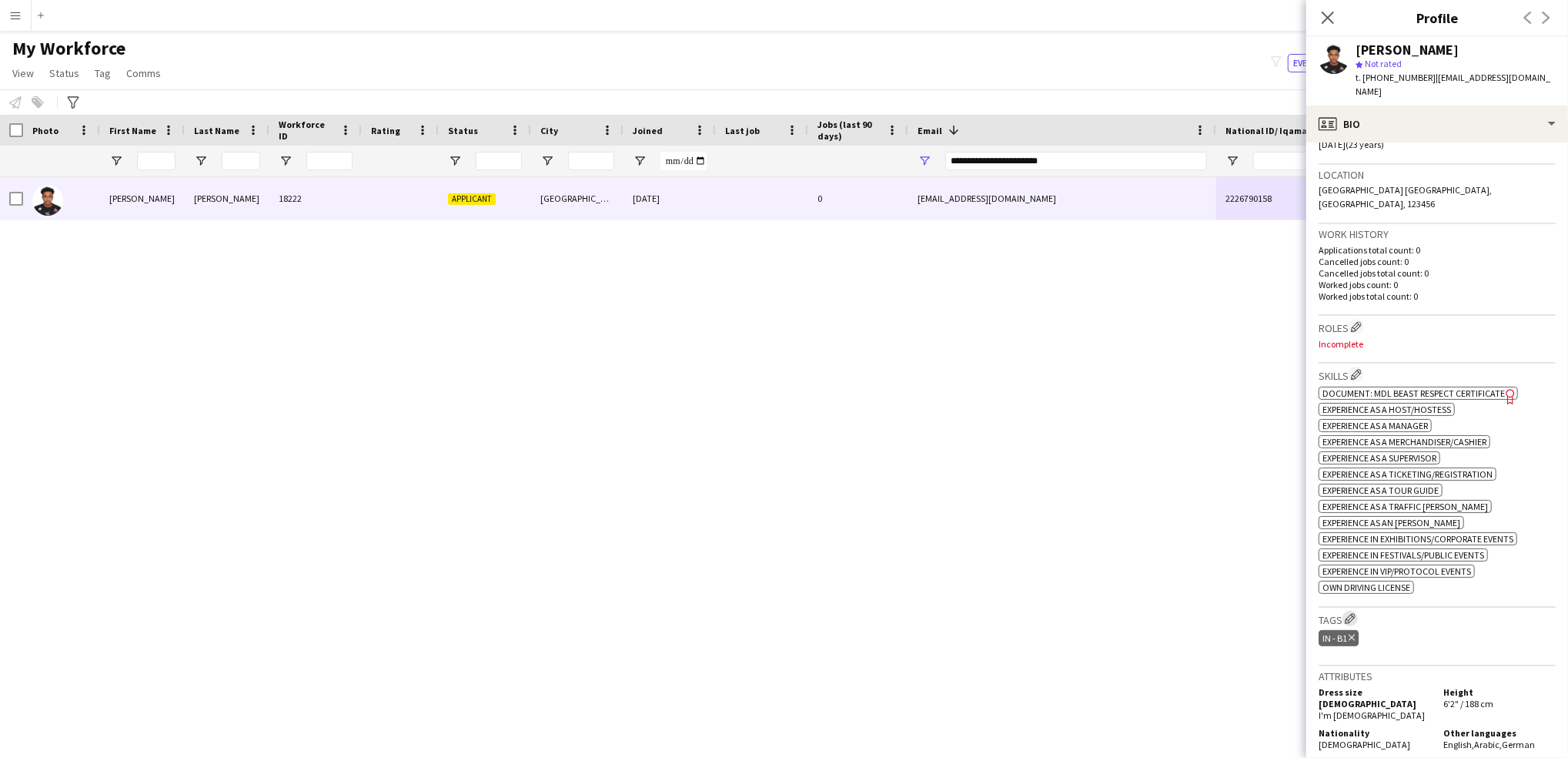
click at [1355, 613] on app-icon "Edit crew company tags" at bounding box center [1350, 618] width 11 height 11
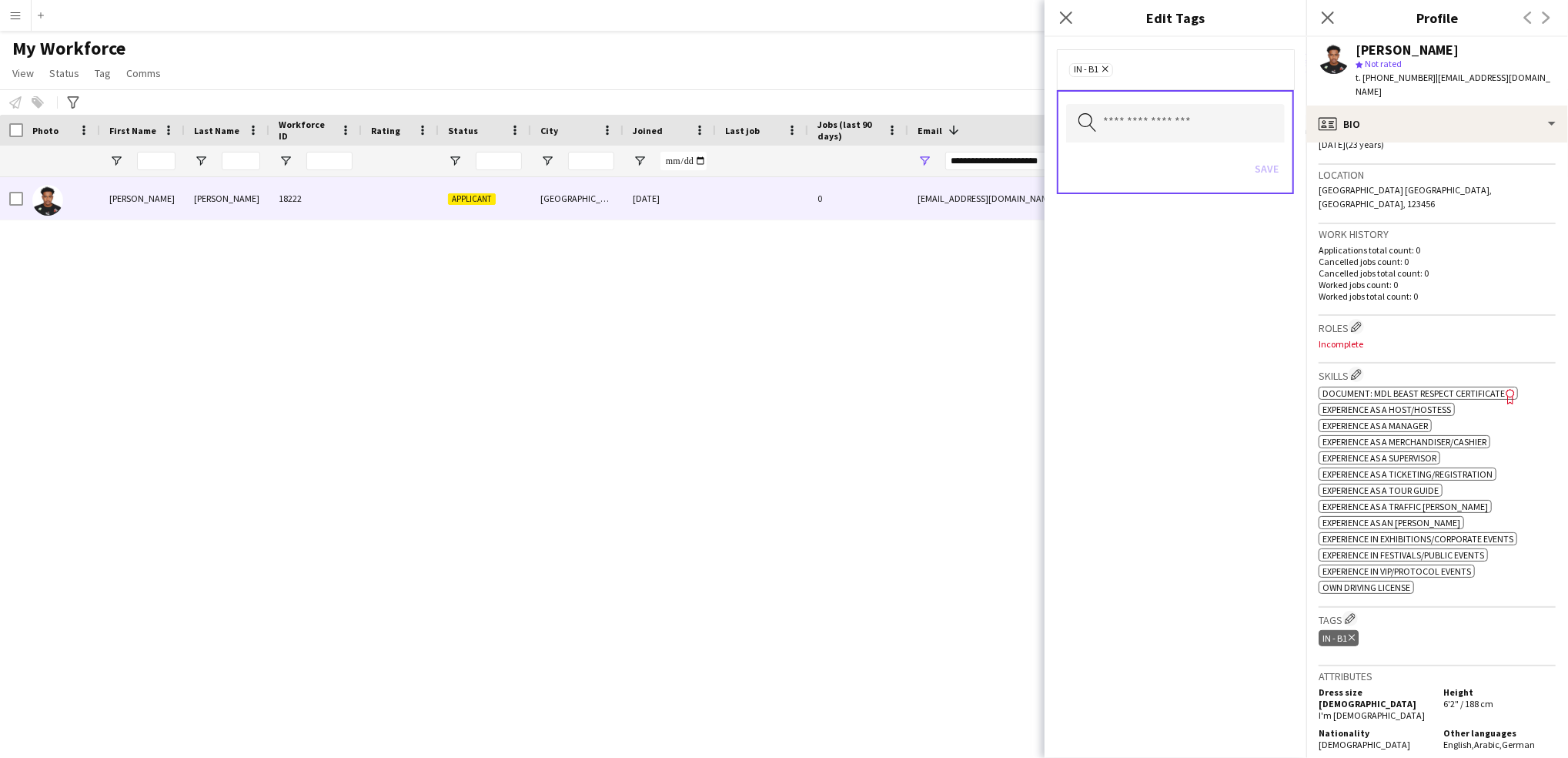
click at [1113, 143] on div "Search by tag name Save" at bounding box center [1175, 142] width 237 height 104
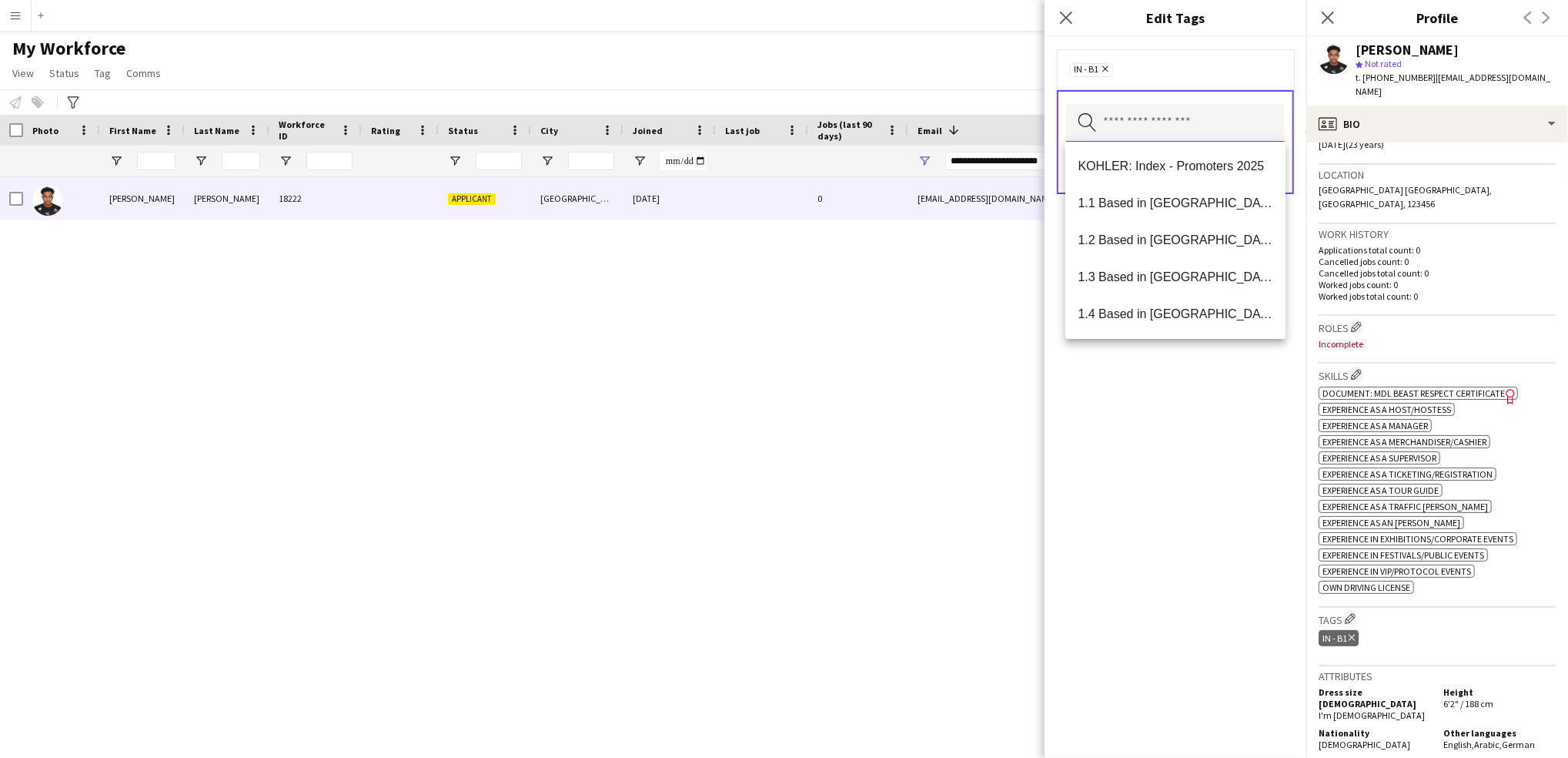
click at [1133, 120] on input "text" at bounding box center [1175, 123] width 219 height 39
click at [1164, 198] on span "1.1 Based in [GEOGRAPHIC_DATA]" at bounding box center [1176, 203] width 196 height 15
click at [1164, 198] on span "1.2 Based in [GEOGRAPHIC_DATA]" at bounding box center [1176, 203] width 196 height 15
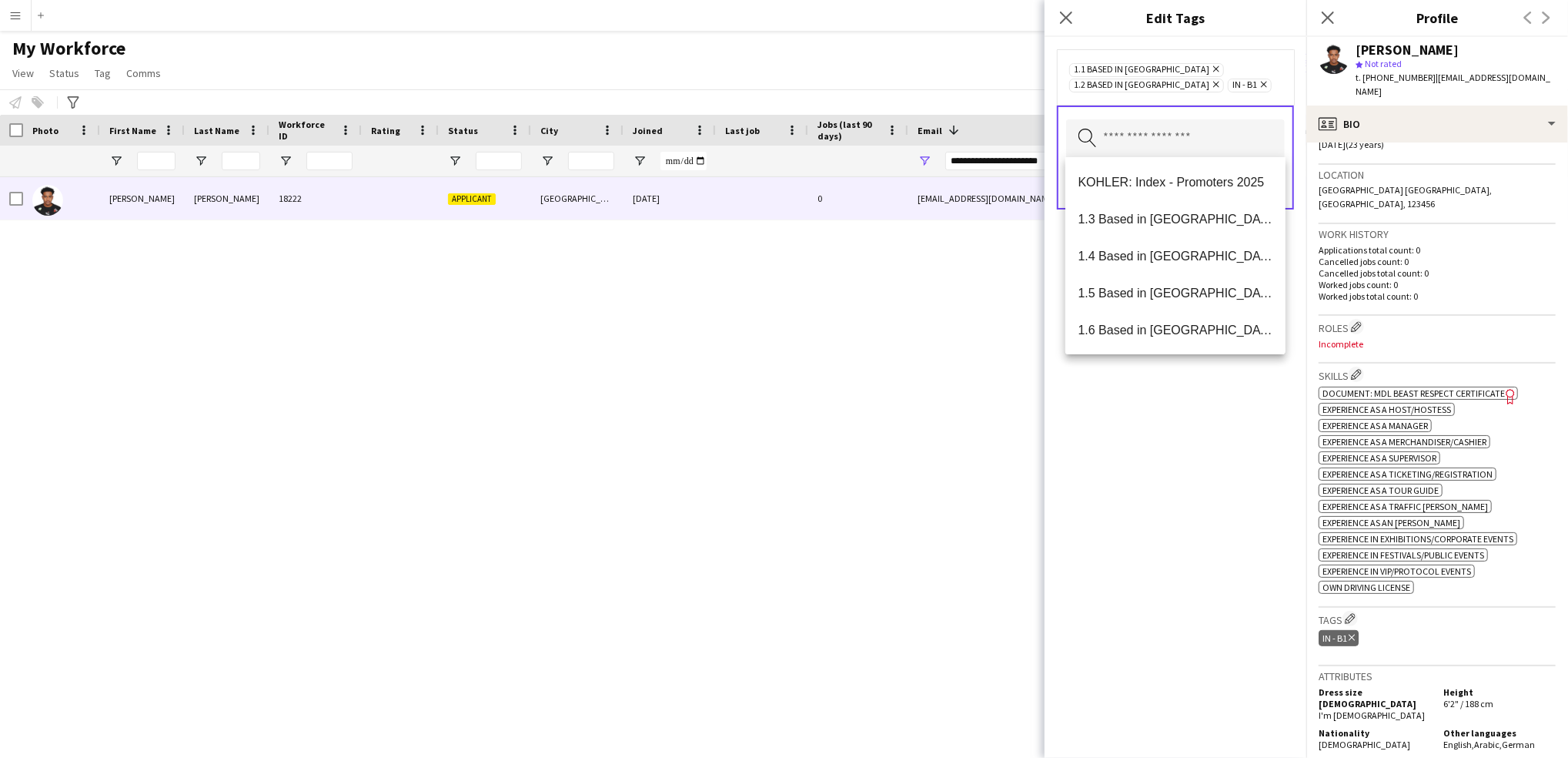
click at [1209, 85] on icon "Remove" at bounding box center [1214, 84] width 10 height 10
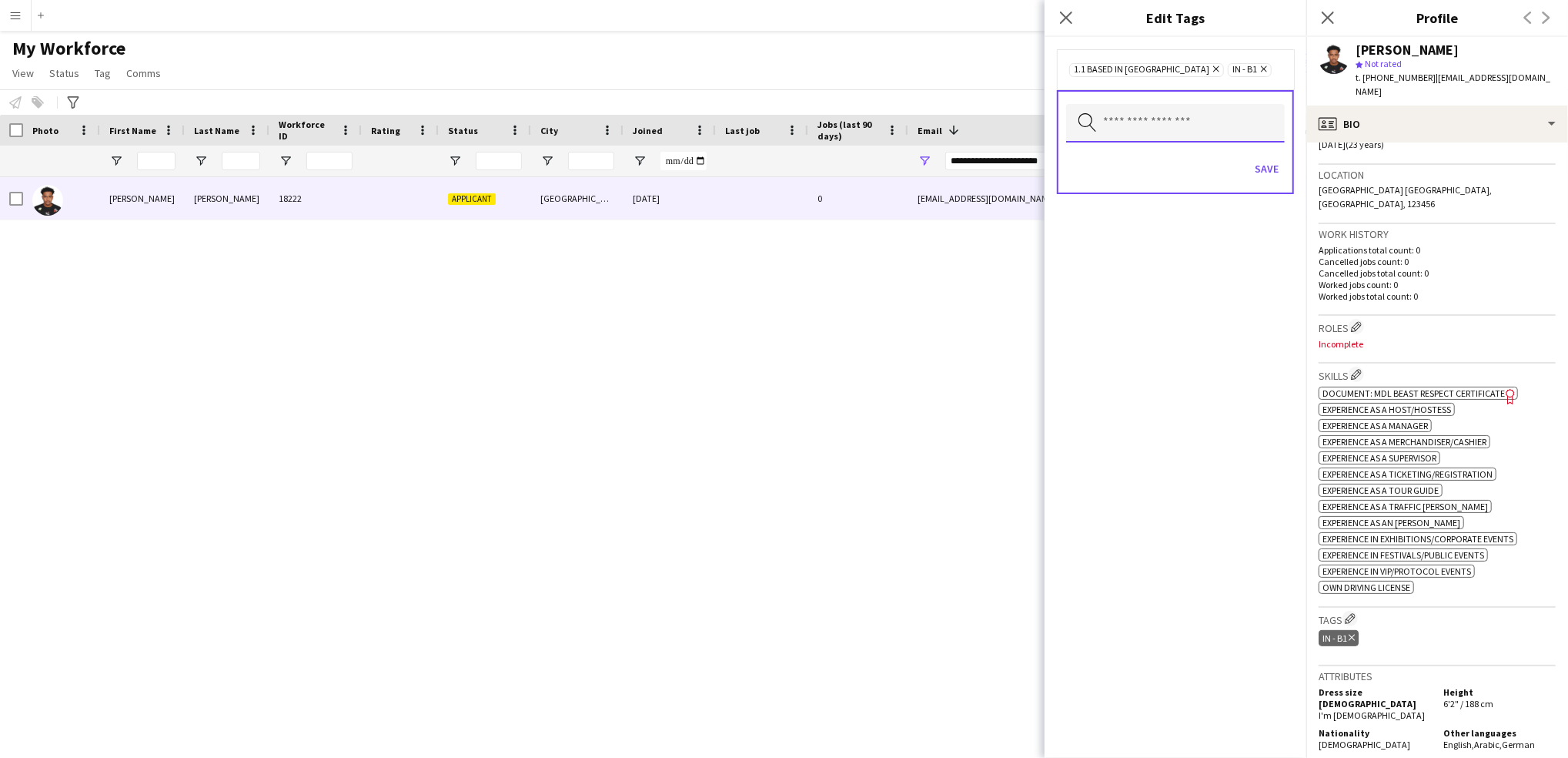
click at [1165, 133] on input "text" at bounding box center [1175, 123] width 219 height 39
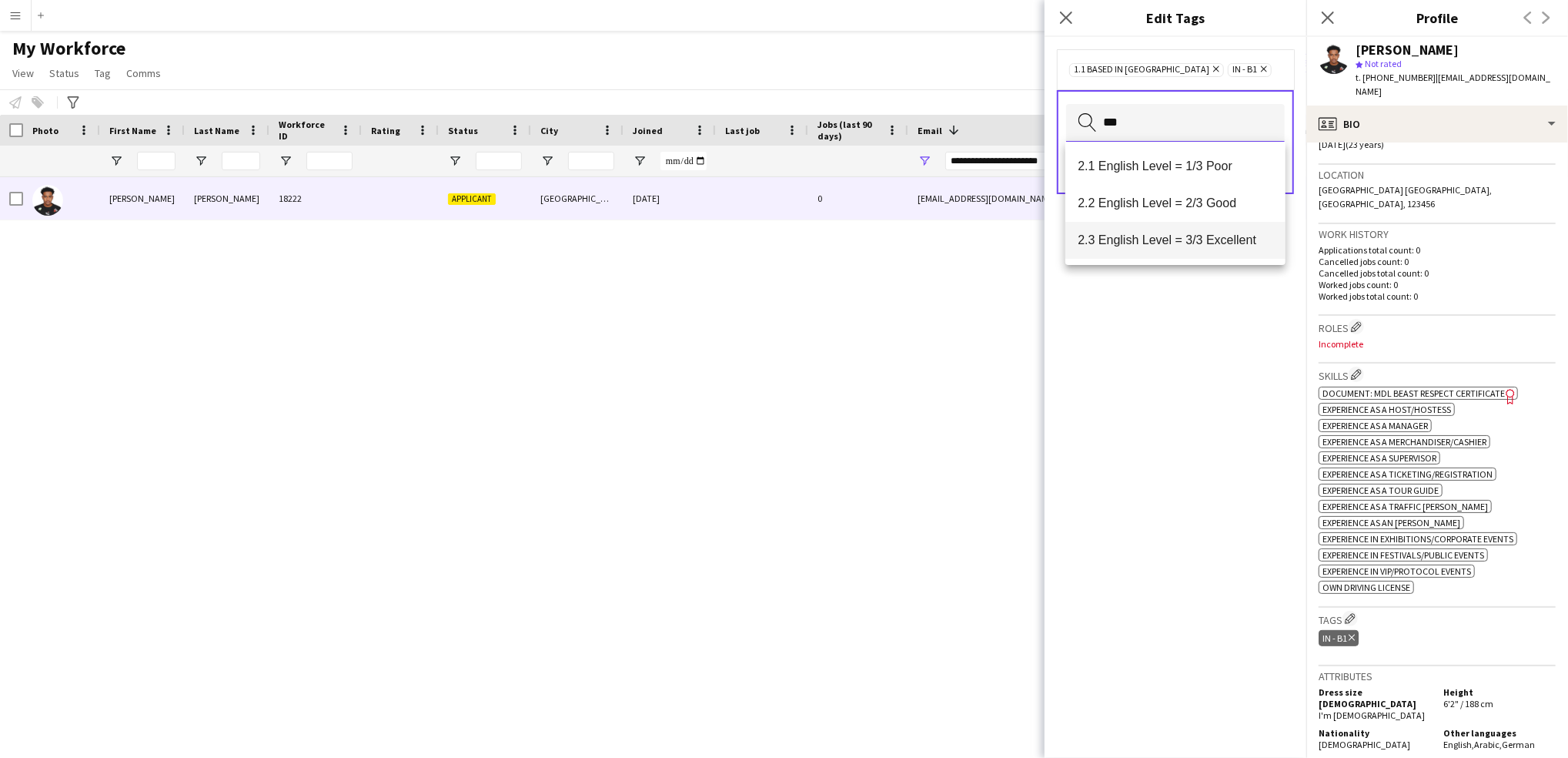
type input "***"
click at [1183, 245] on span "2.3 English Level = 3/3 Excellent" at bounding box center [1176, 240] width 196 height 15
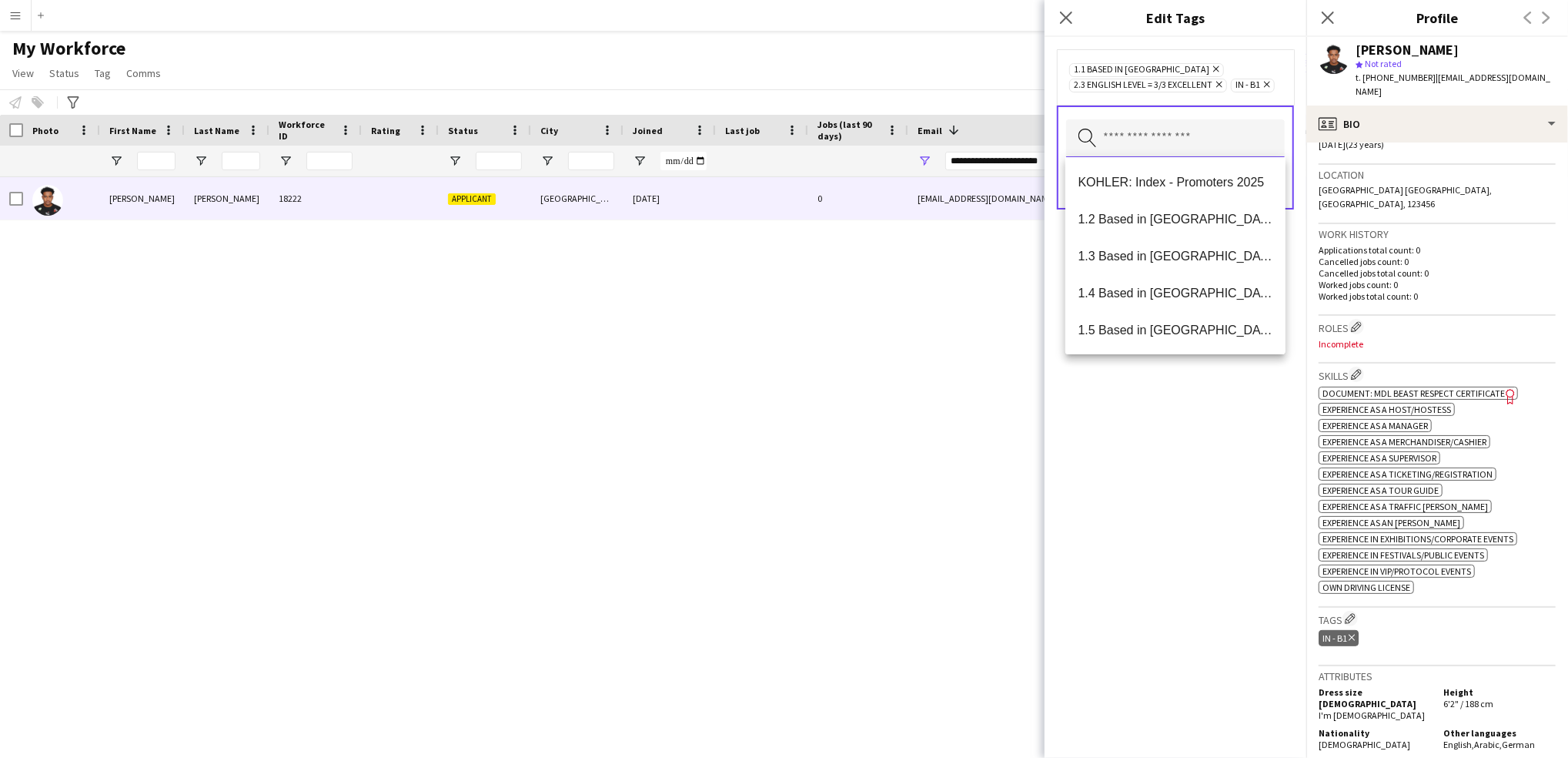
click at [1188, 144] on input "text" at bounding box center [1175, 138] width 219 height 39
click at [1244, 97] on div "1.1 Based in [GEOGRAPHIC_DATA] Remove 2.3 English Level = 3/3 Excellent Remove …" at bounding box center [1175, 77] width 237 height 55
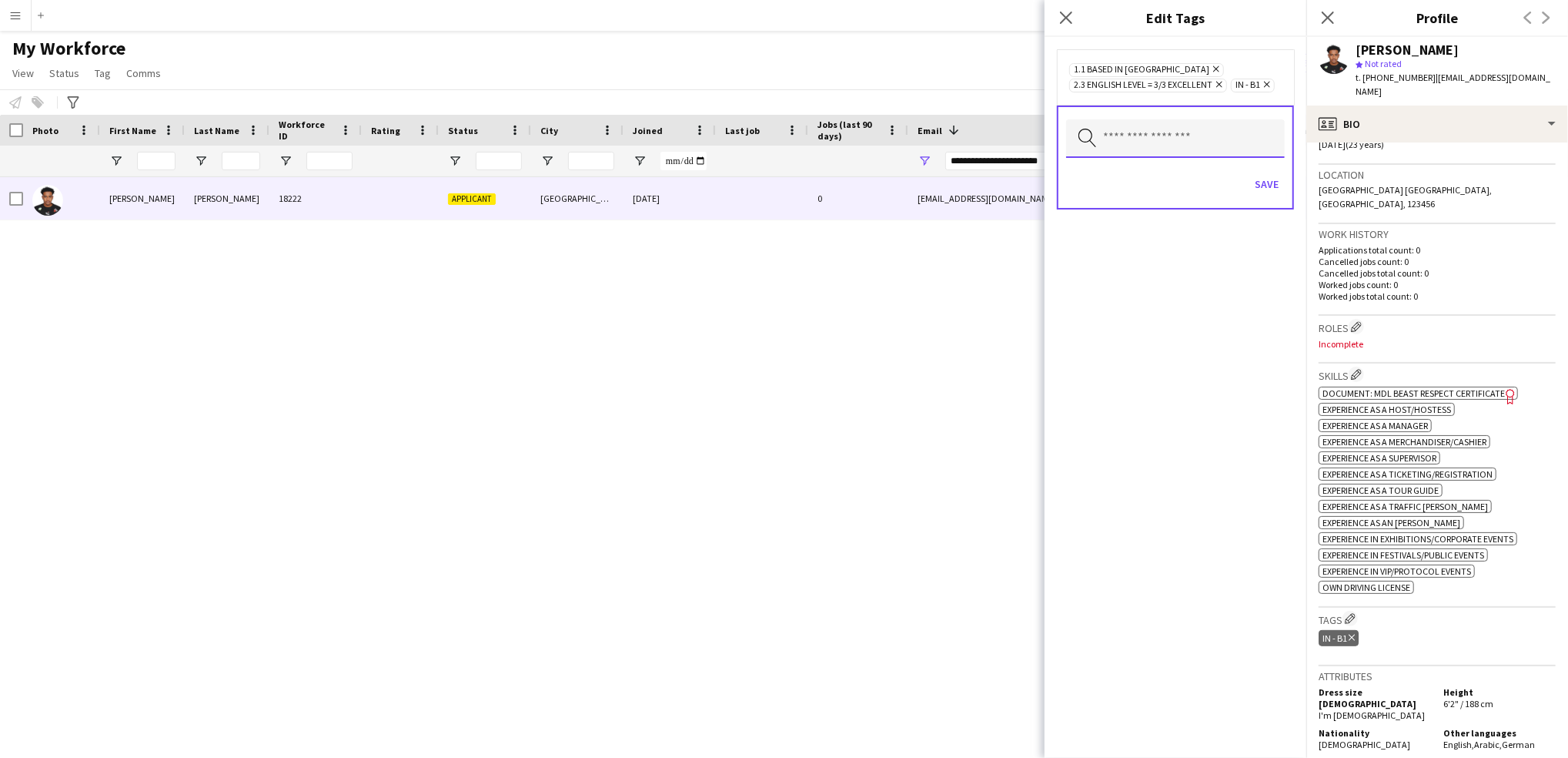
click at [1205, 133] on input "text" at bounding box center [1175, 138] width 219 height 39
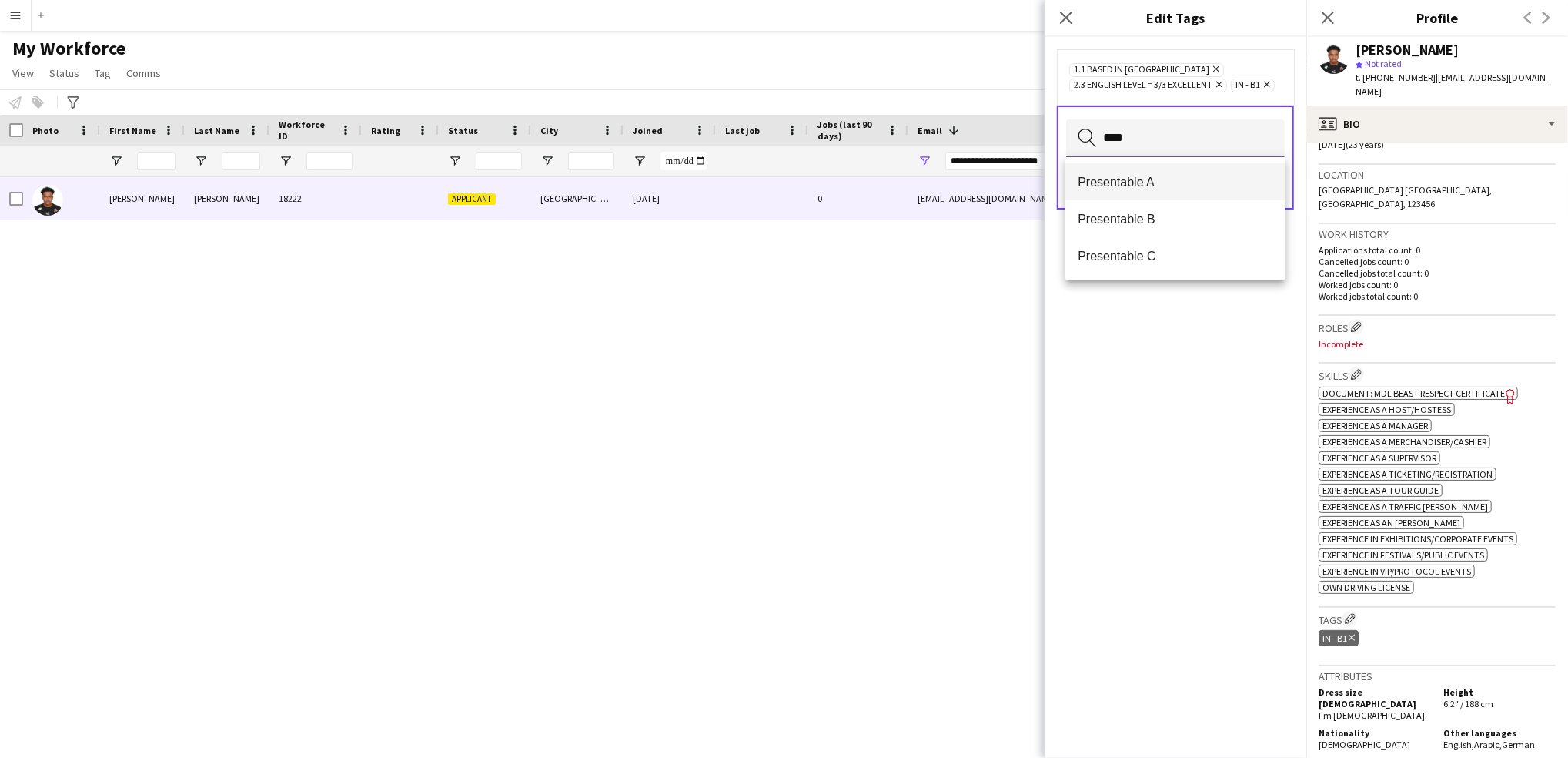
type input "****"
click at [1186, 186] on span "Presentable A" at bounding box center [1176, 182] width 196 height 15
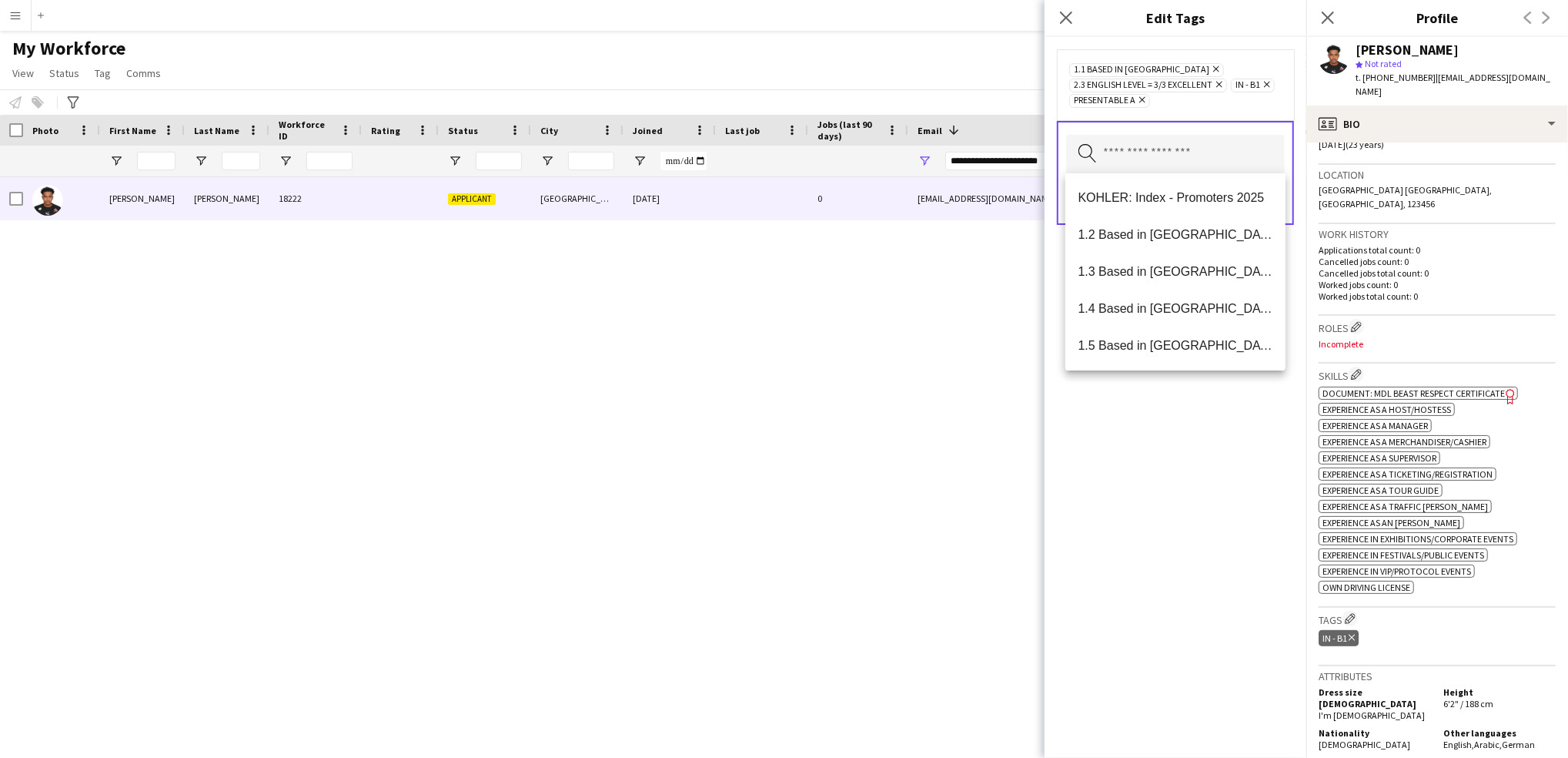
click at [1241, 462] on div "1.1 Based in [GEOGRAPHIC_DATA] Remove 2.3 English Level = 3/3 Excellent Remove …" at bounding box center [1175, 398] width 261 height 721
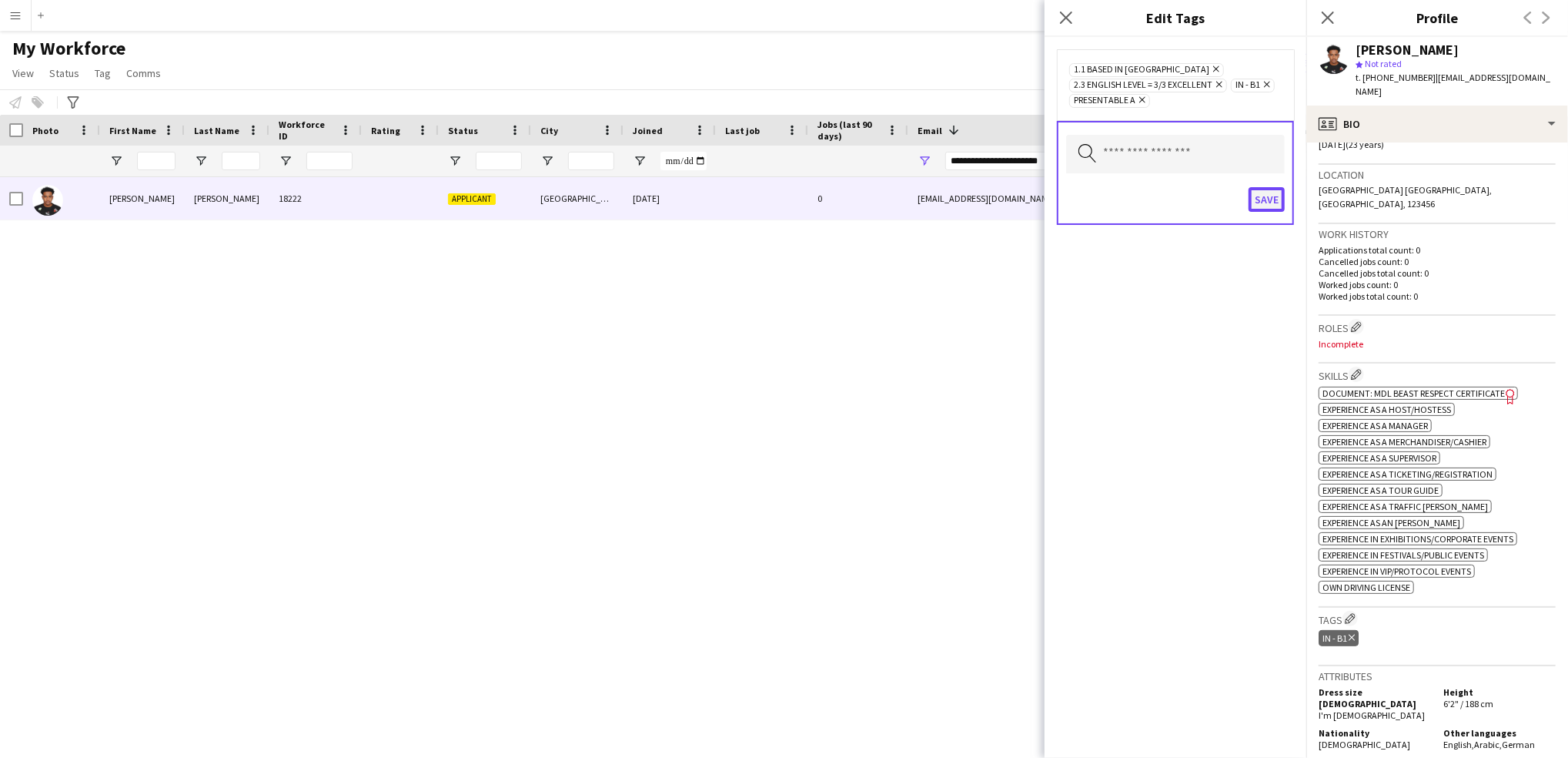
click at [1262, 198] on button "Save" at bounding box center [1267, 199] width 36 height 24
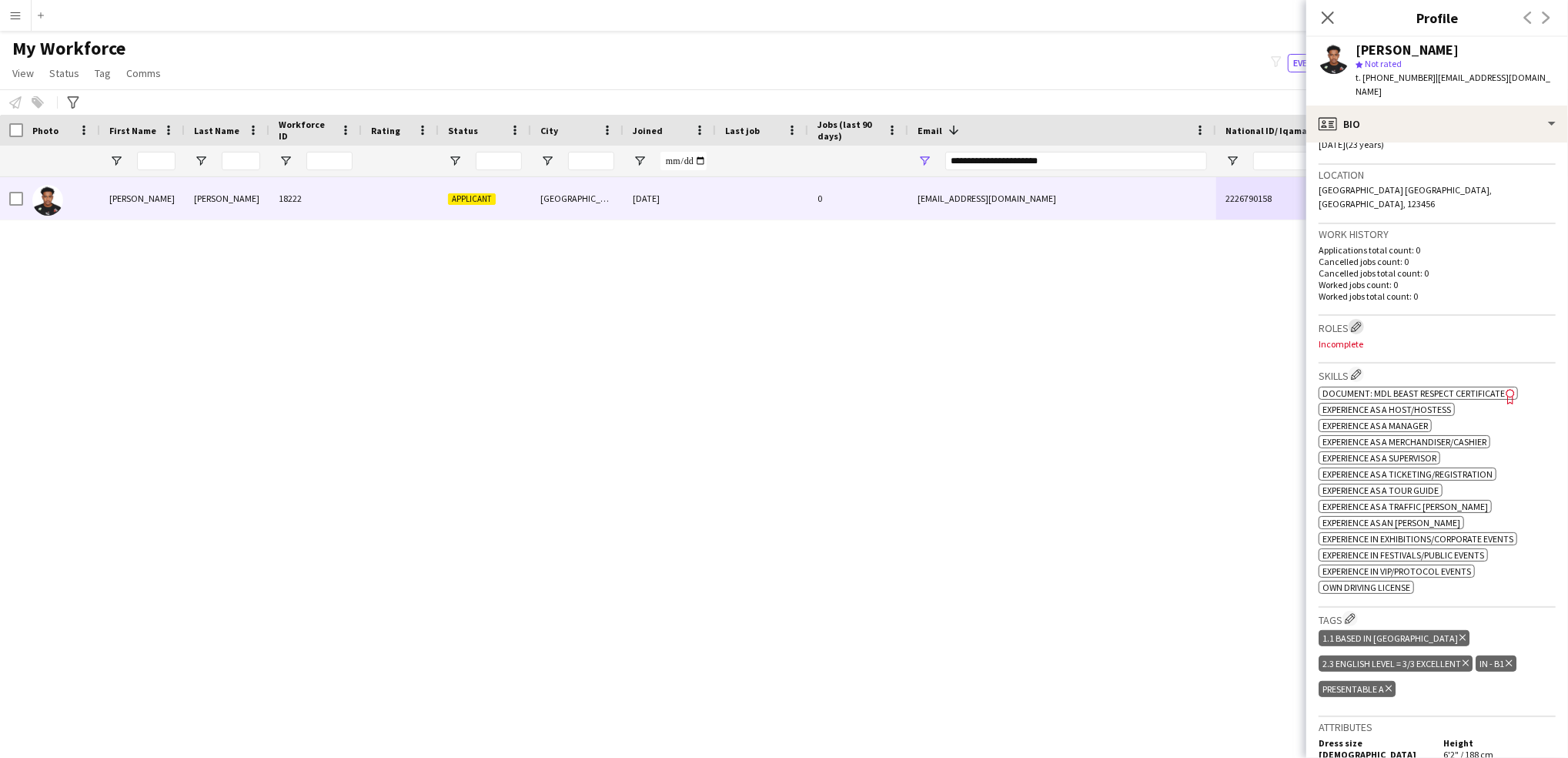
click at [1358, 322] on app-icon "Edit crew company roles" at bounding box center [1356, 326] width 11 height 11
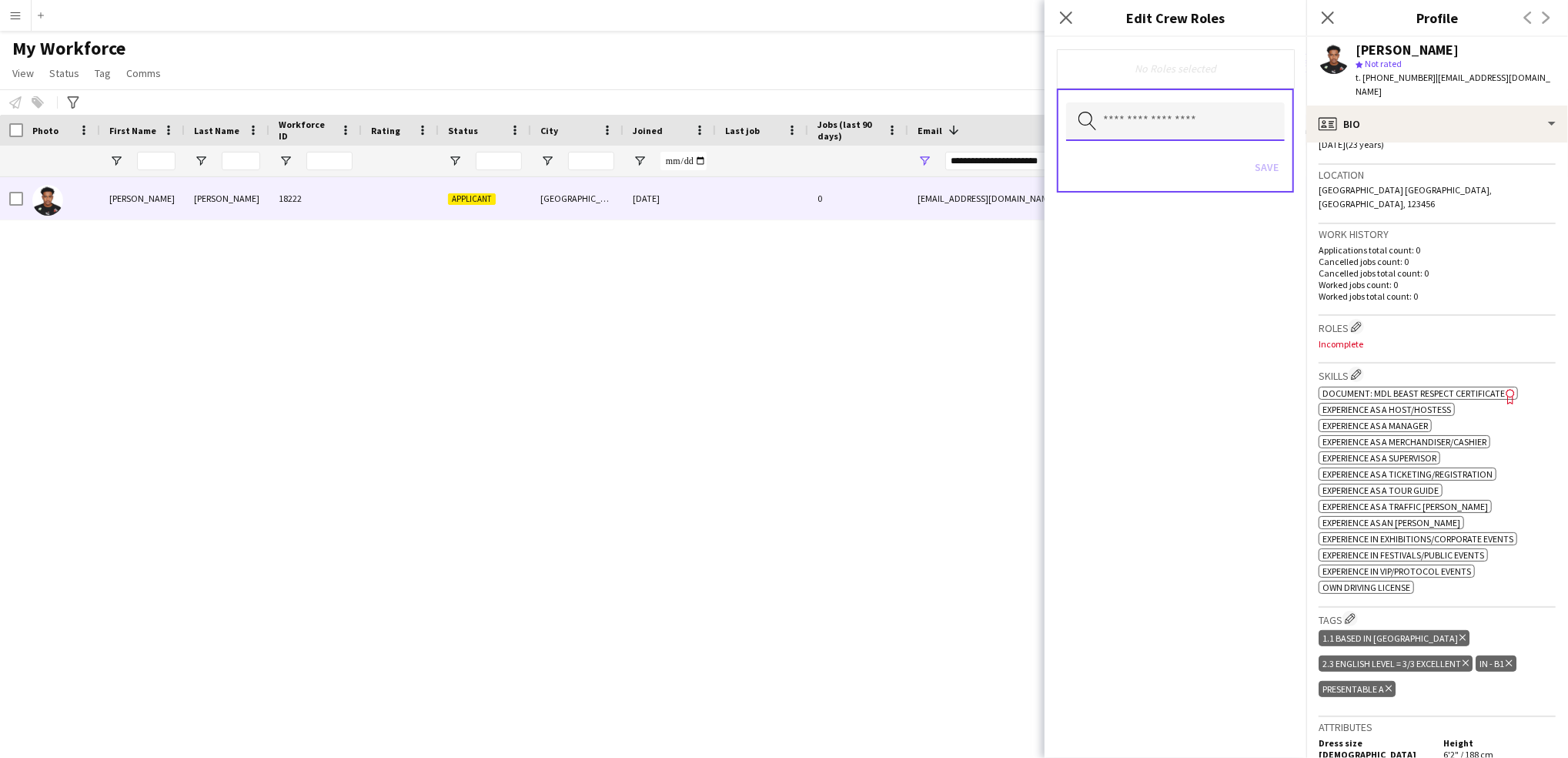
click at [1163, 120] on input "text" at bounding box center [1175, 122] width 219 height 39
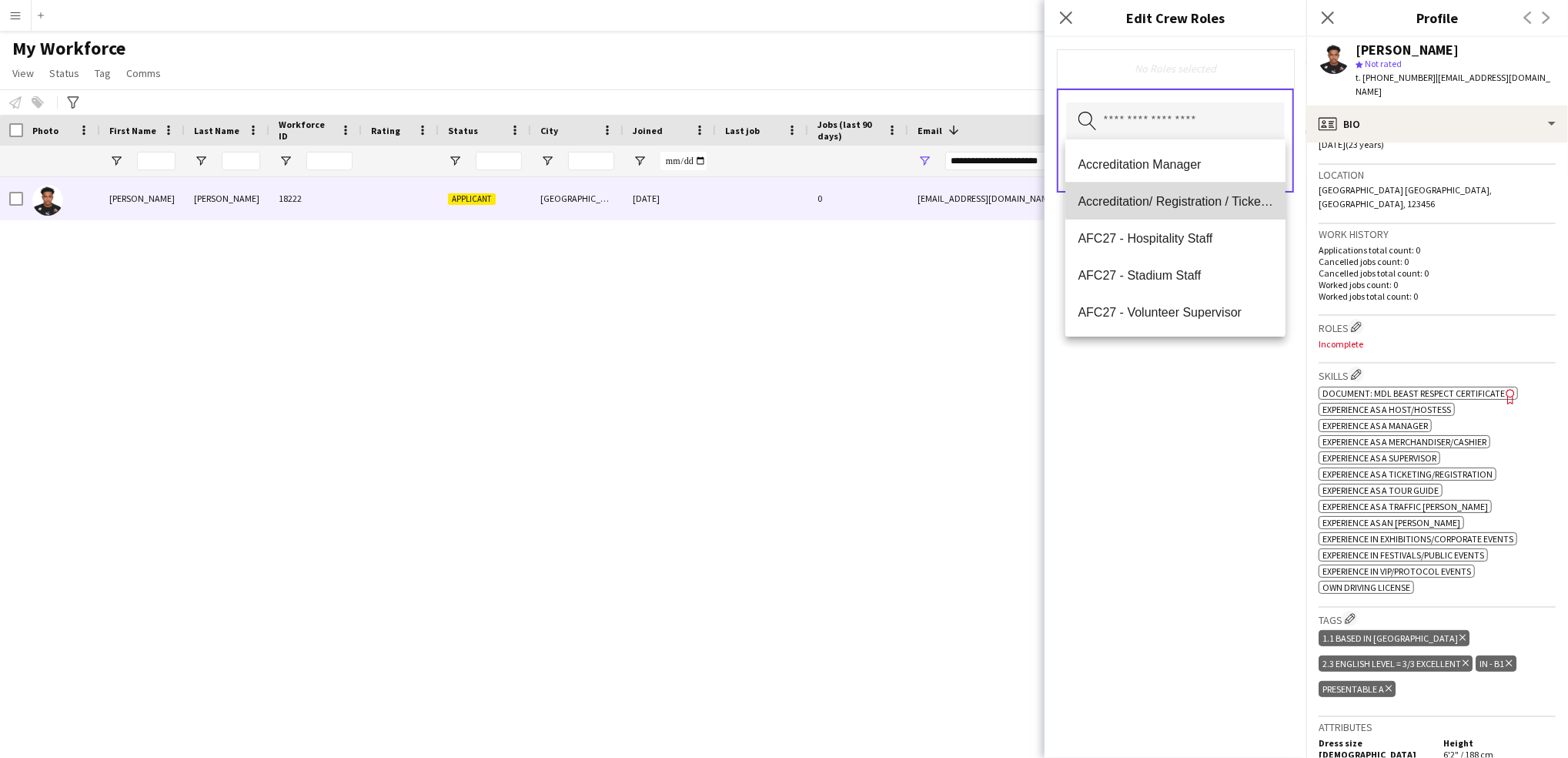
click at [1238, 188] on mat-option "Accreditation/ Registration / Ticketing" at bounding box center [1175, 201] width 220 height 37
click at [1197, 208] on span "AFC27 - Hospitality Staff" at bounding box center [1176, 203] width 196 height 15
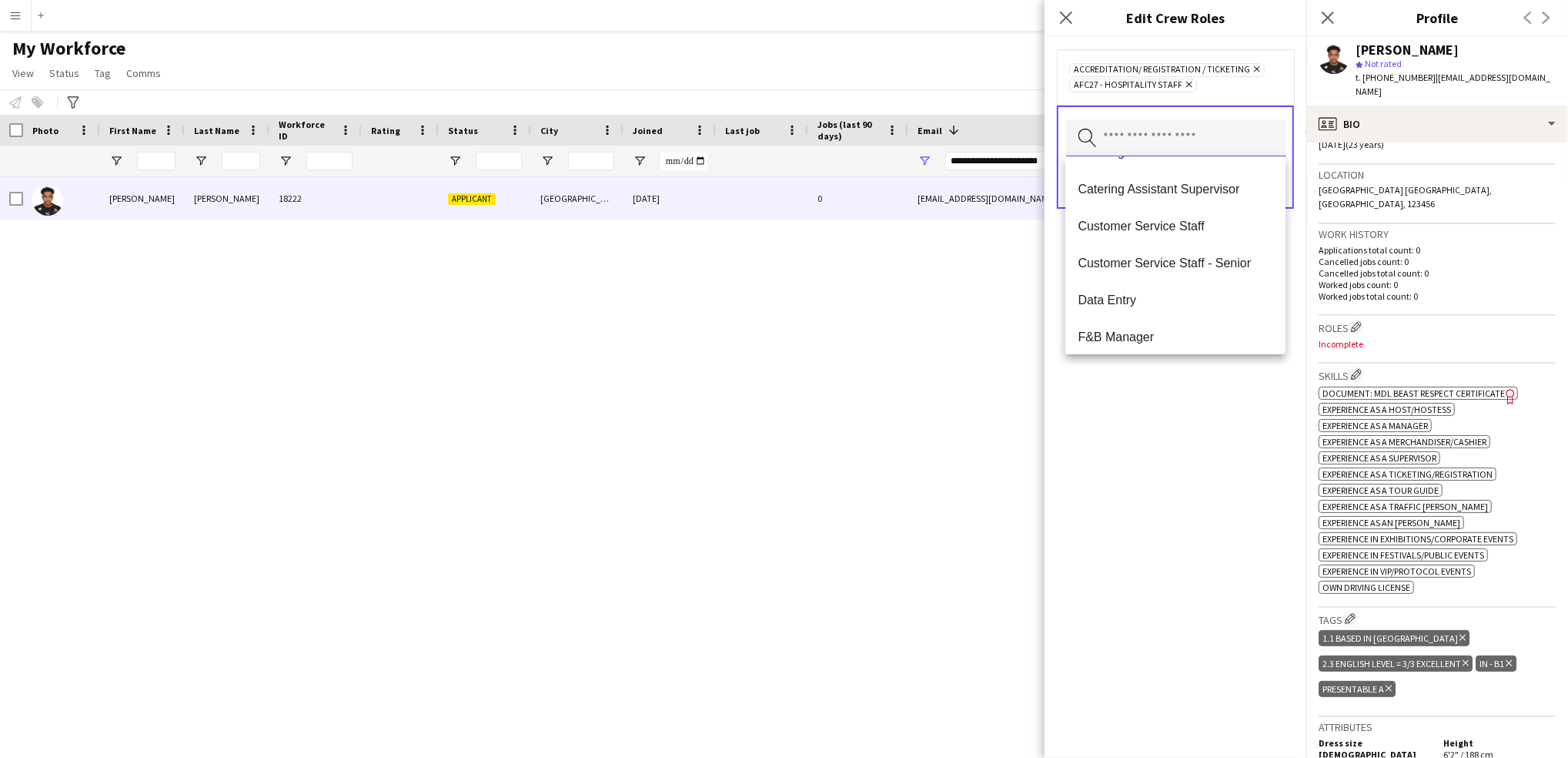
scroll to position [321, 0]
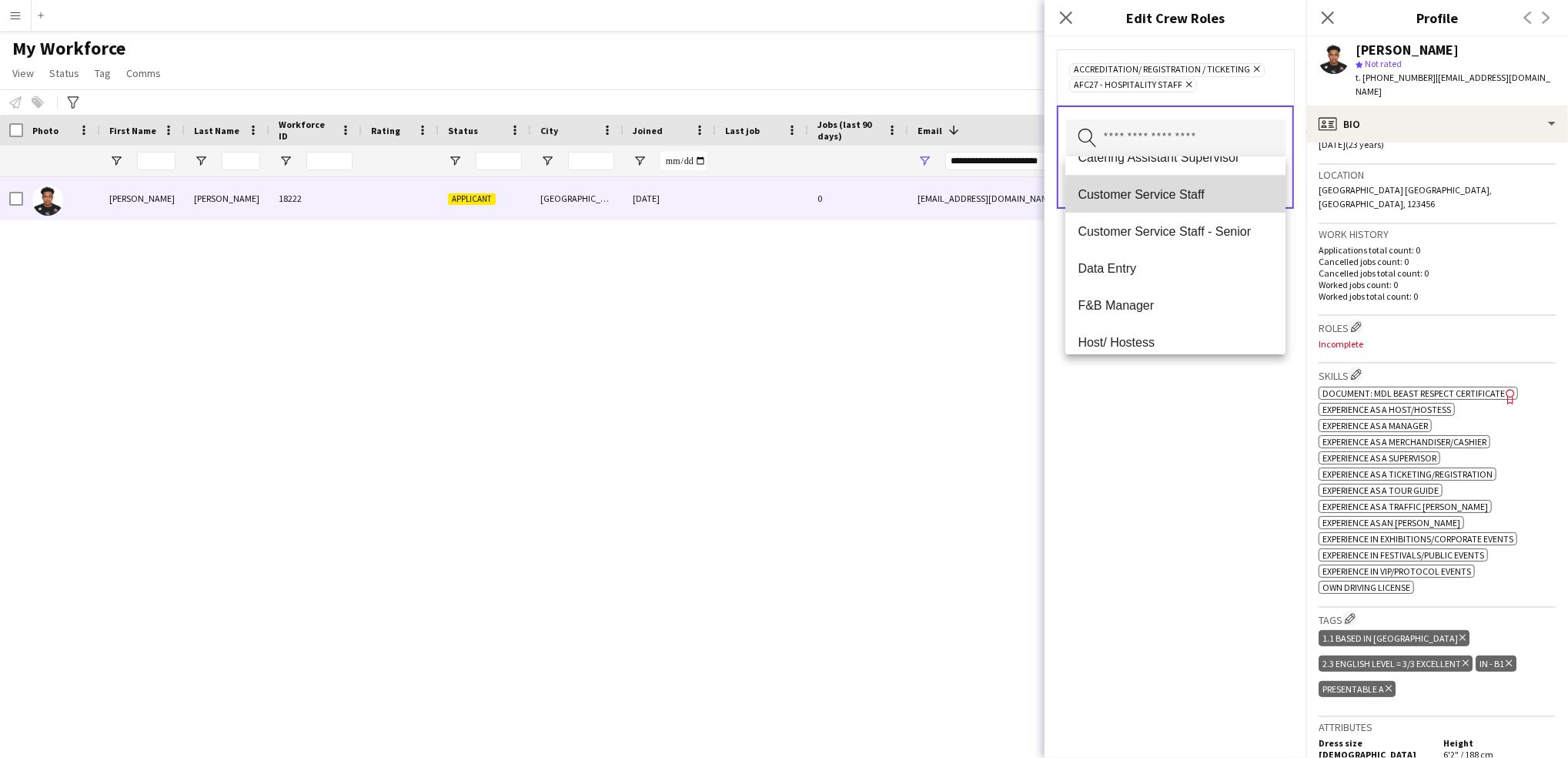
click at [1198, 198] on span "Customer Service Staff" at bounding box center [1176, 194] width 196 height 15
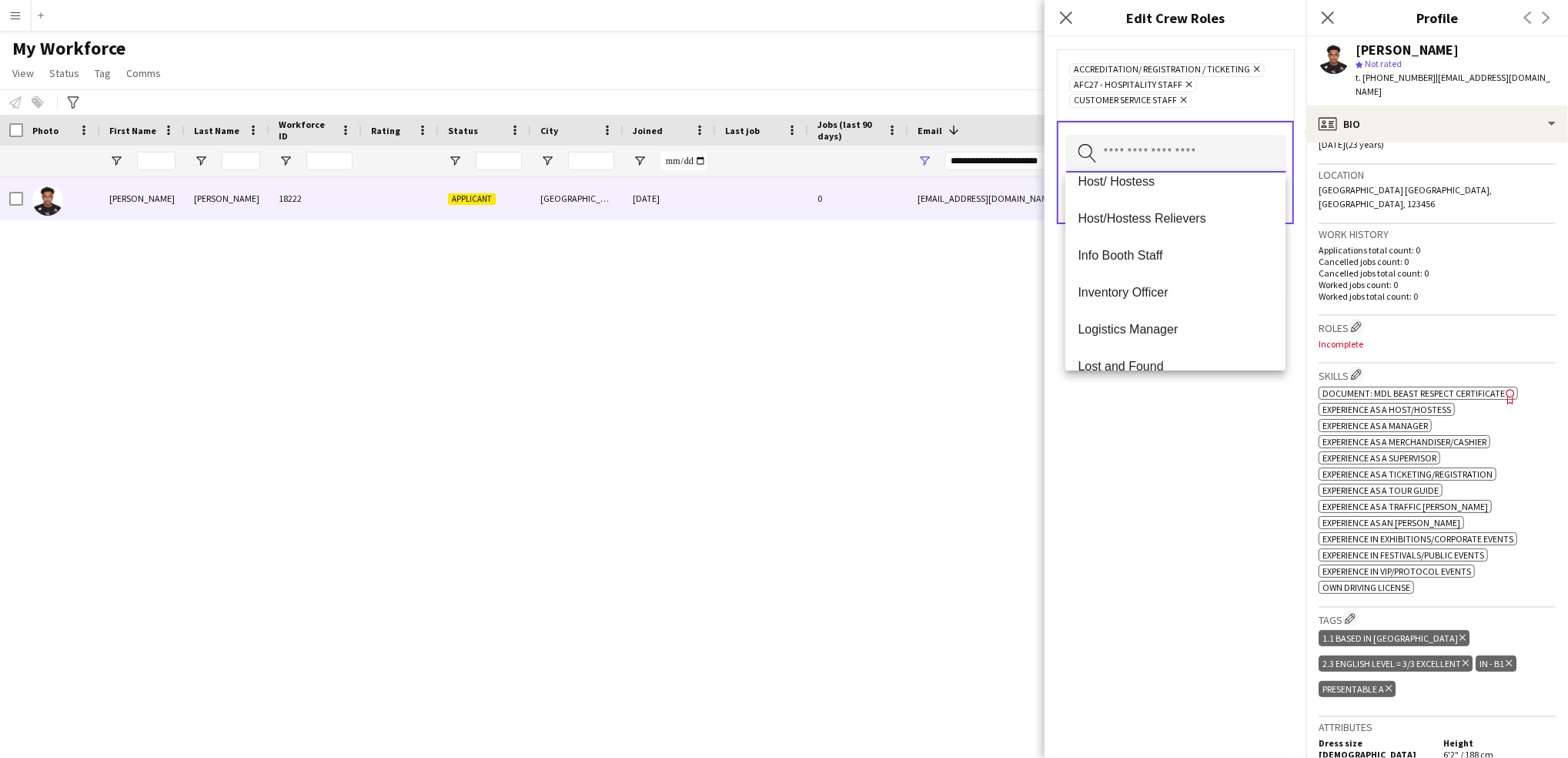
scroll to position [429, 0]
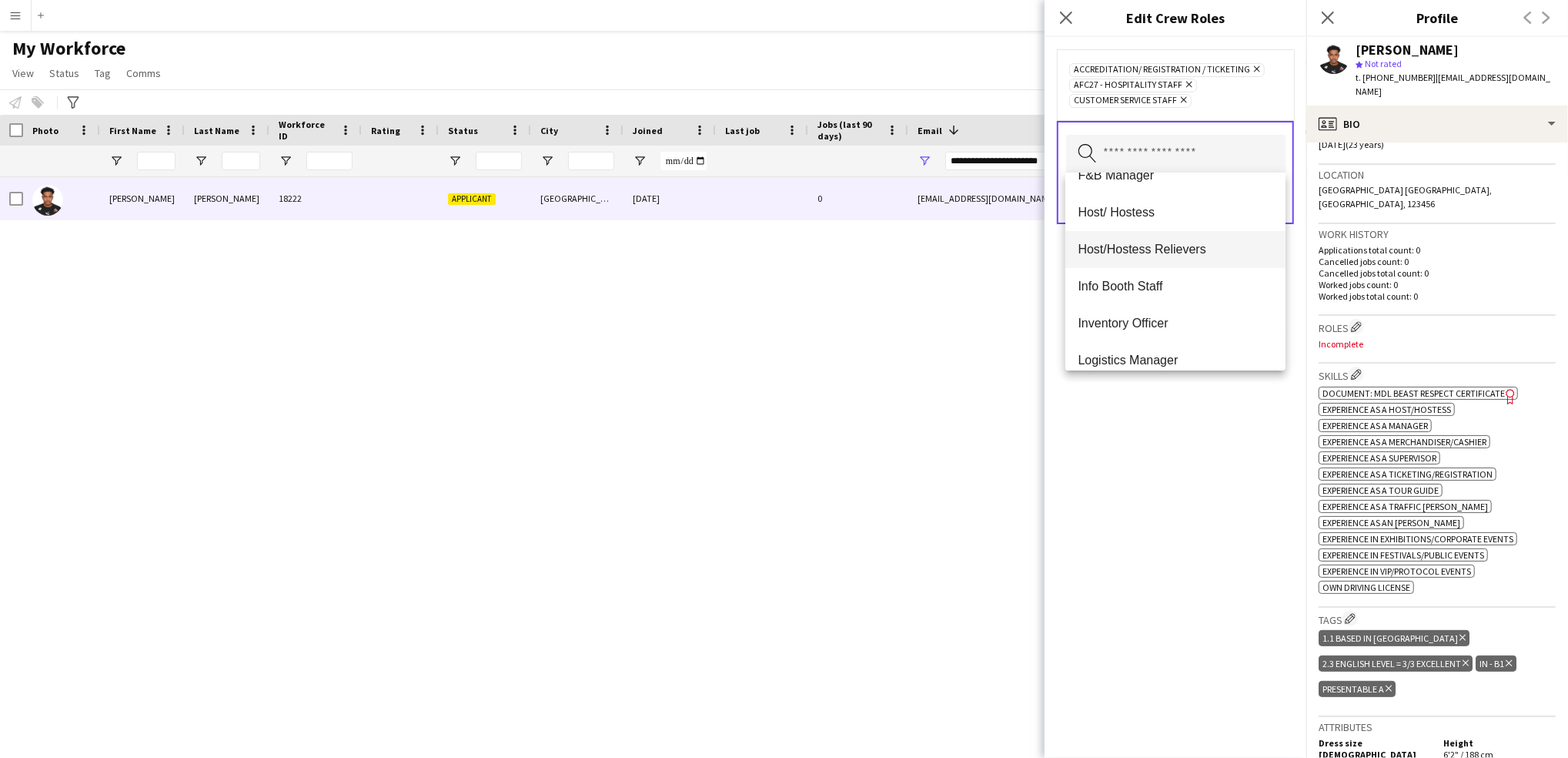
click at [1167, 248] on span "Host/Hostess Relievers" at bounding box center [1176, 249] width 196 height 15
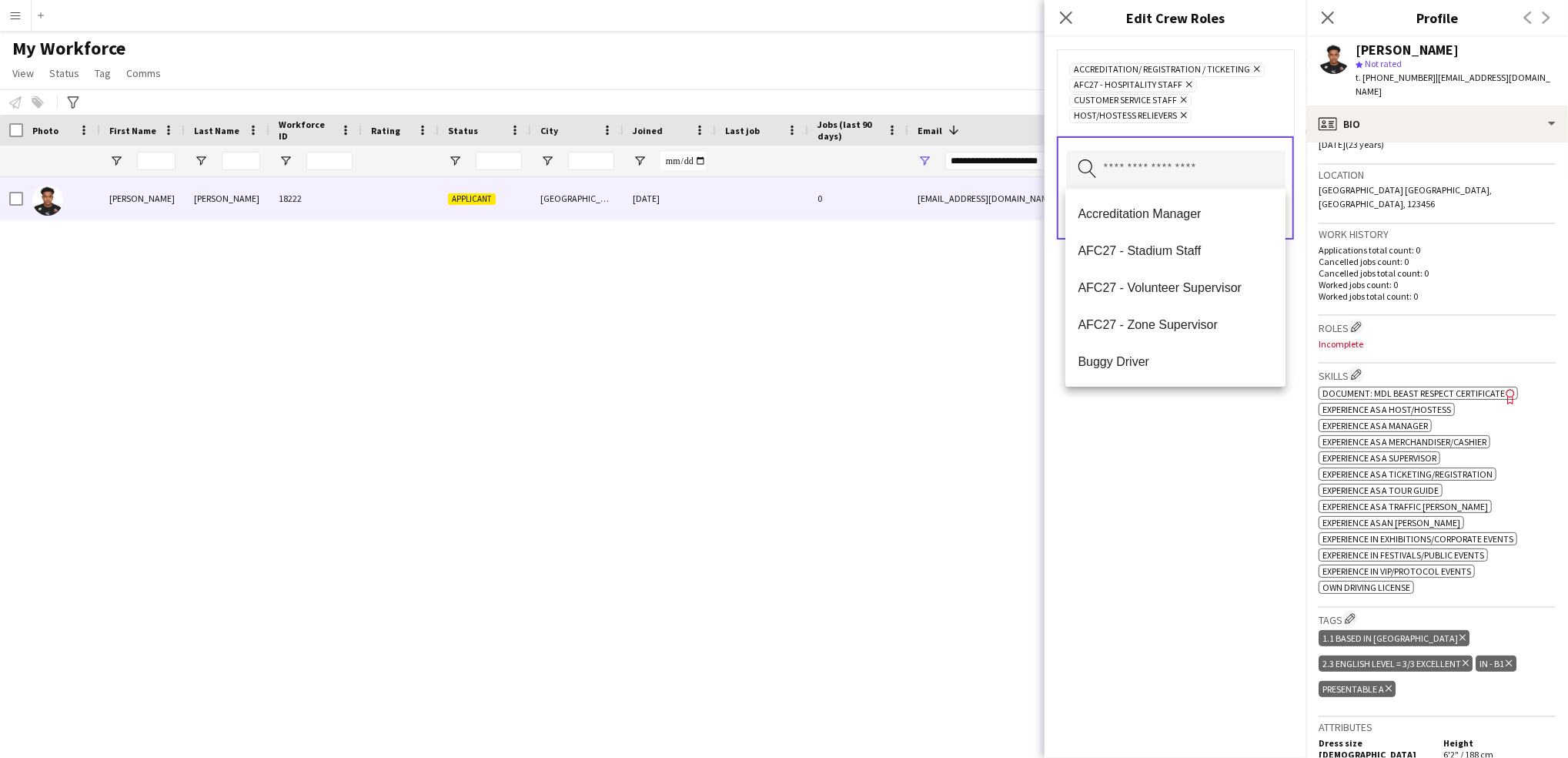
click at [1187, 113] on icon "Remove" at bounding box center [1182, 115] width 10 height 10
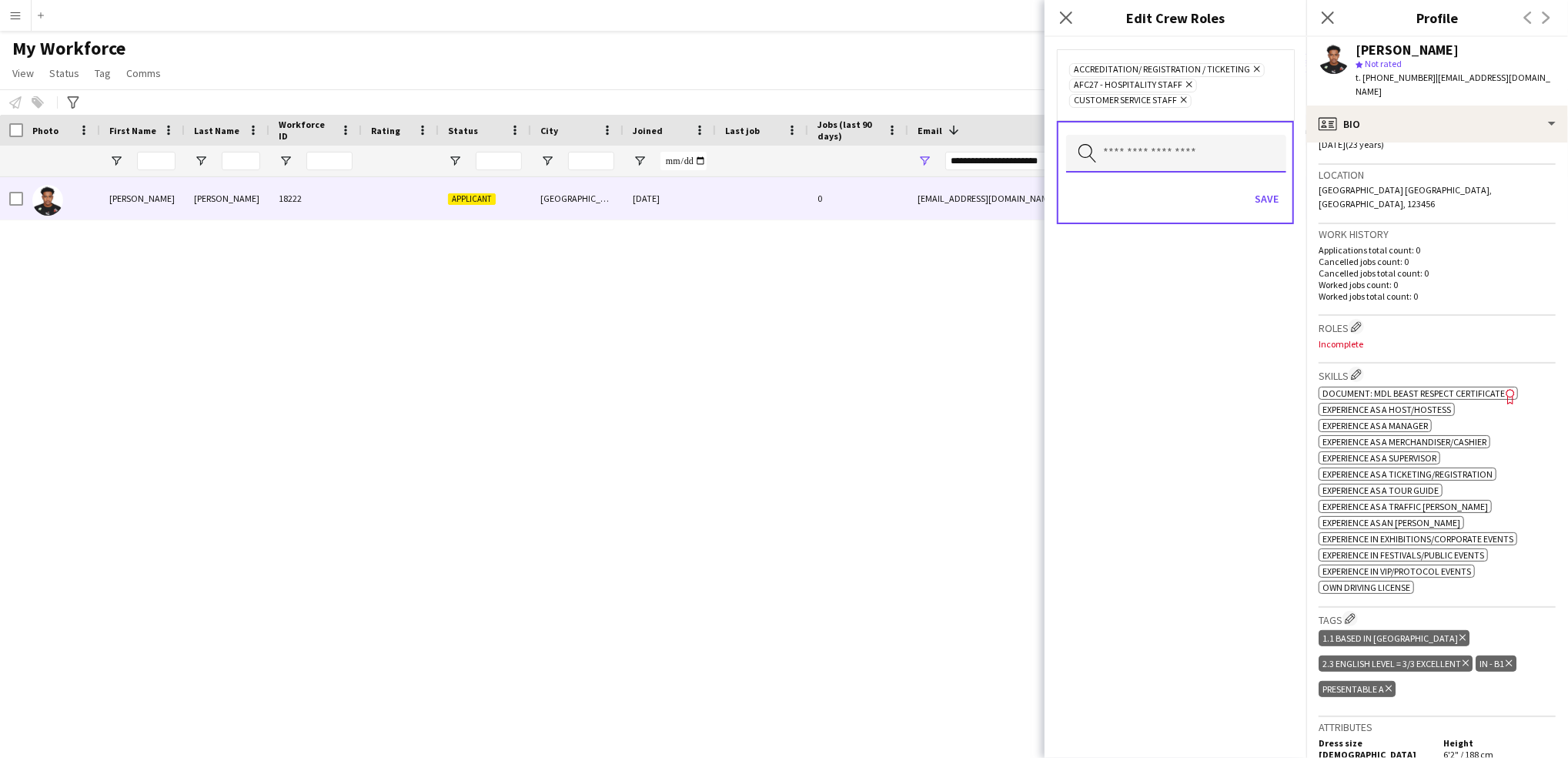
click at [1171, 150] on input "text" at bounding box center [1176, 153] width 220 height 38
type input "****"
click at [1145, 205] on span "Host/ Hostess" at bounding box center [1176, 198] width 196 height 15
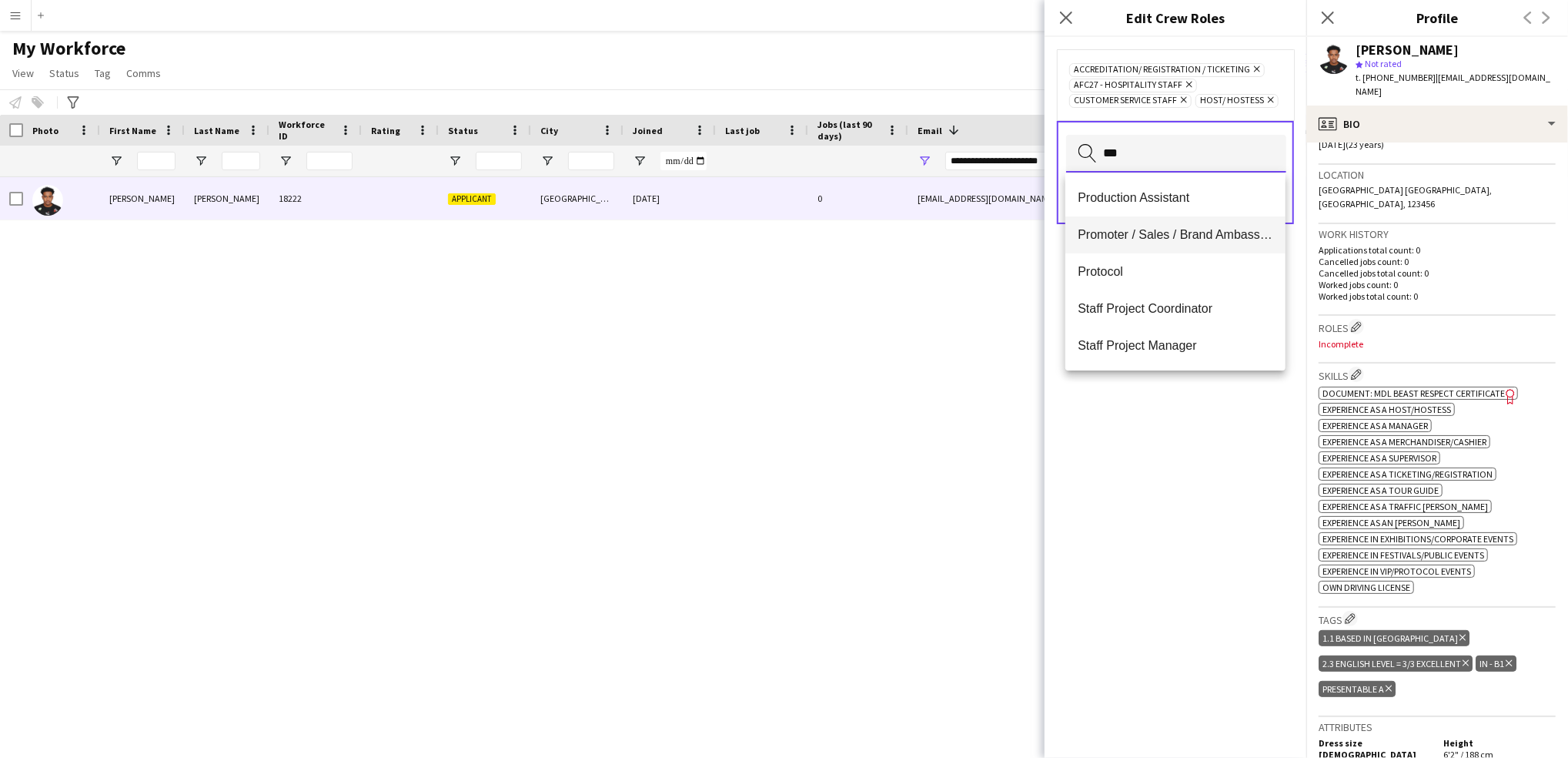
type input "***"
click at [1253, 216] on mat-option "Promoter / Sales / Brand Ambassador" at bounding box center [1175, 235] width 220 height 37
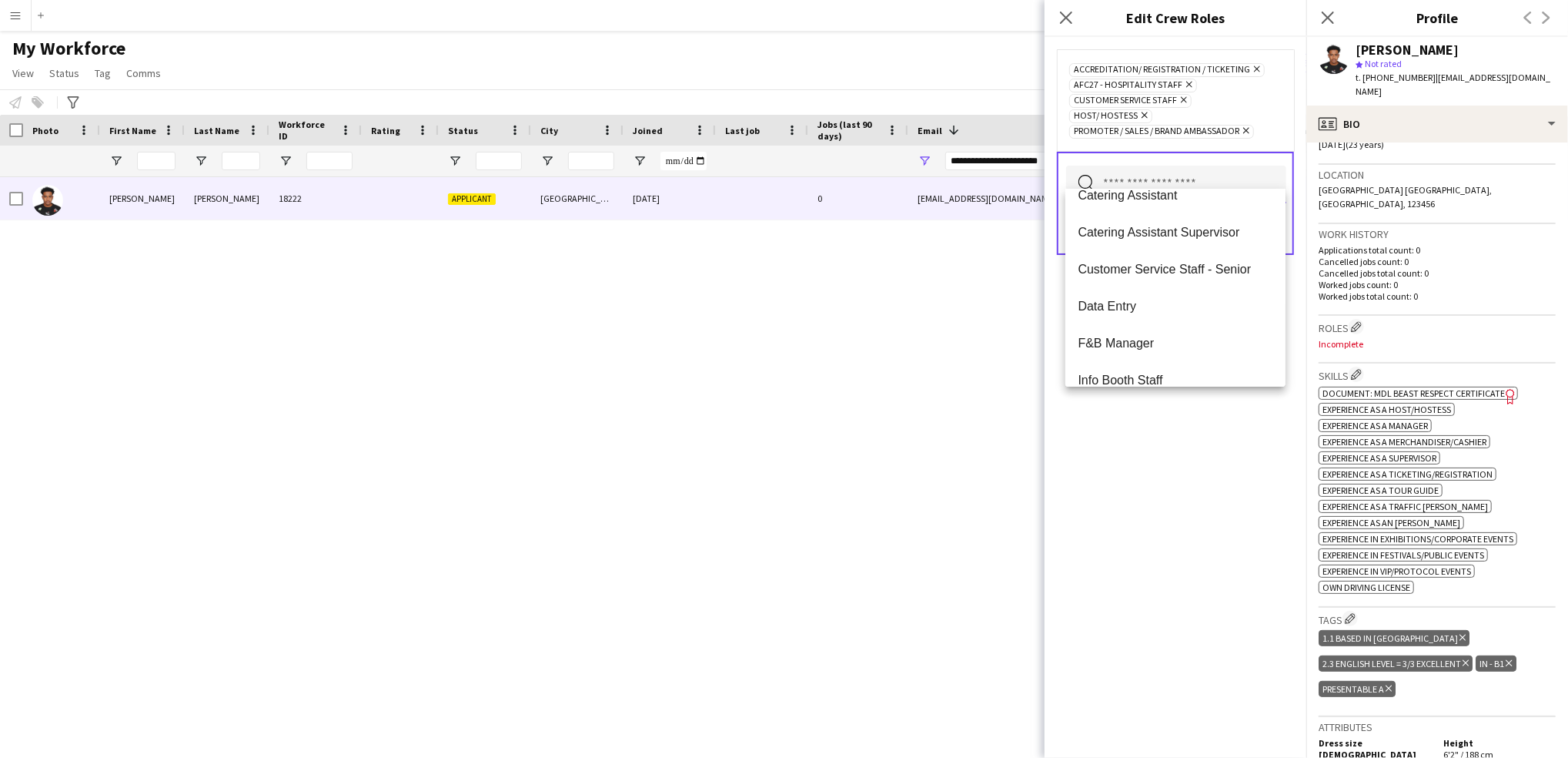
scroll to position [362, 0]
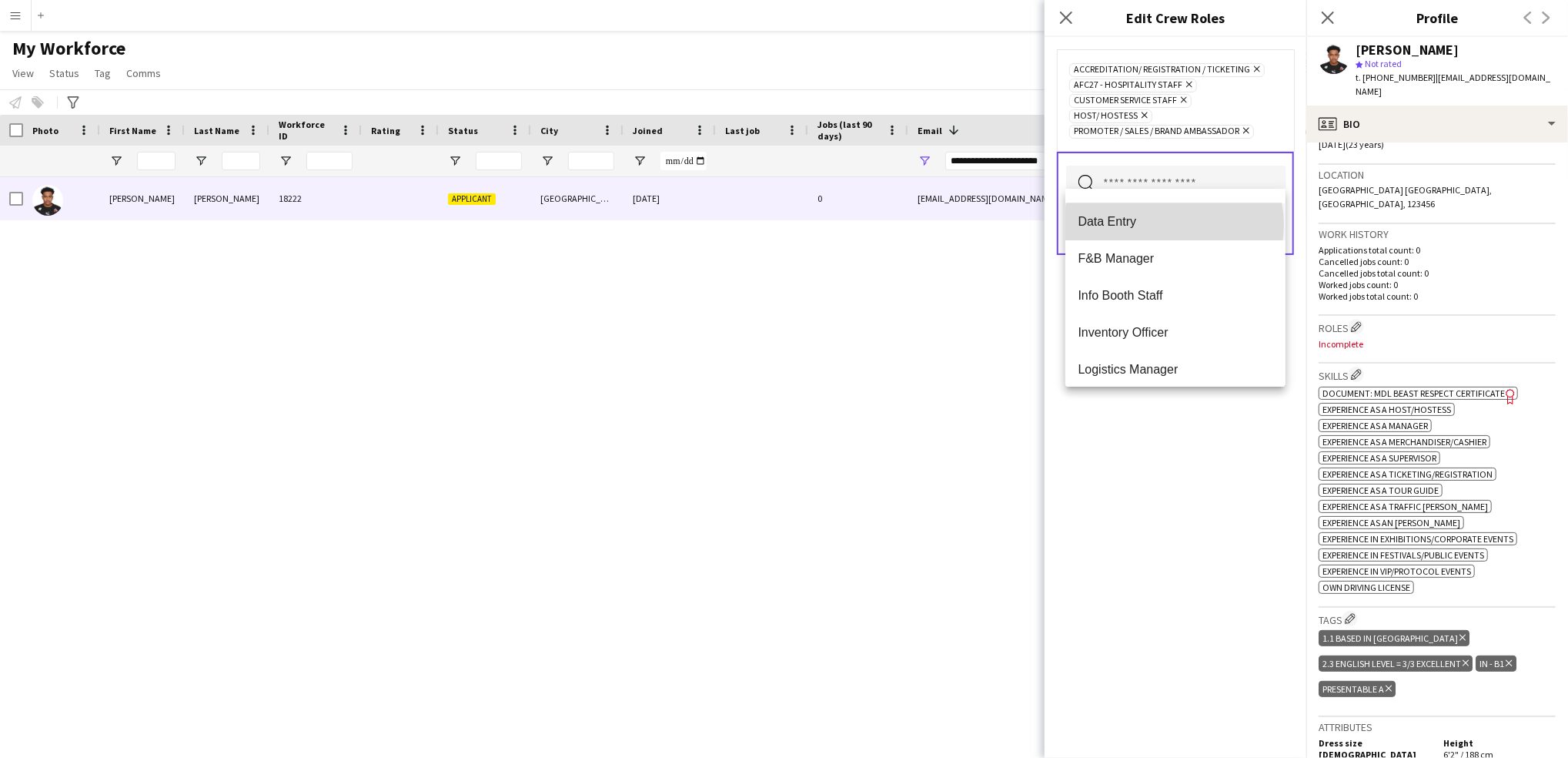
click at [1174, 224] on span "Data Entry" at bounding box center [1176, 221] width 196 height 15
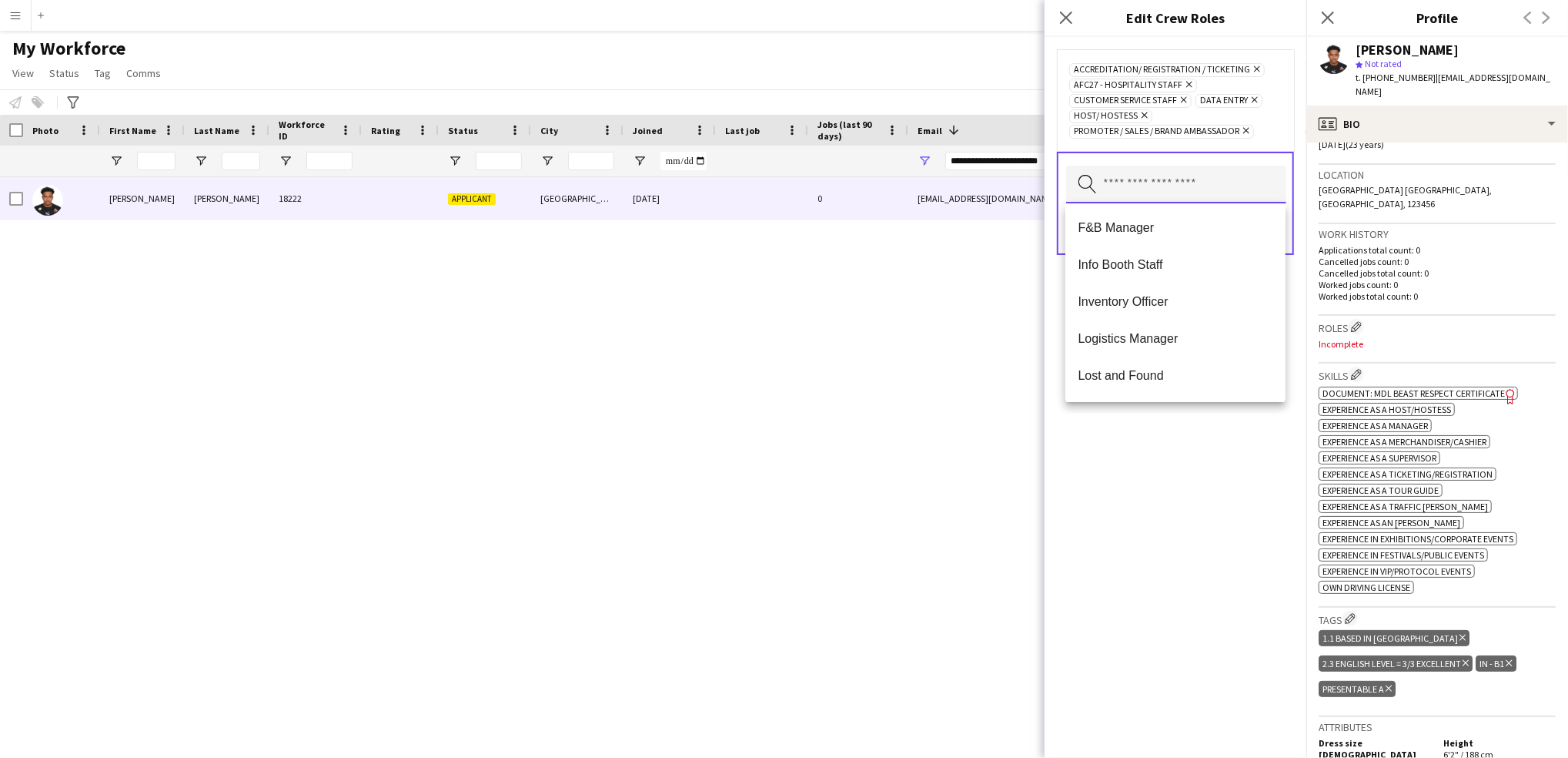
scroll to position [399, 0]
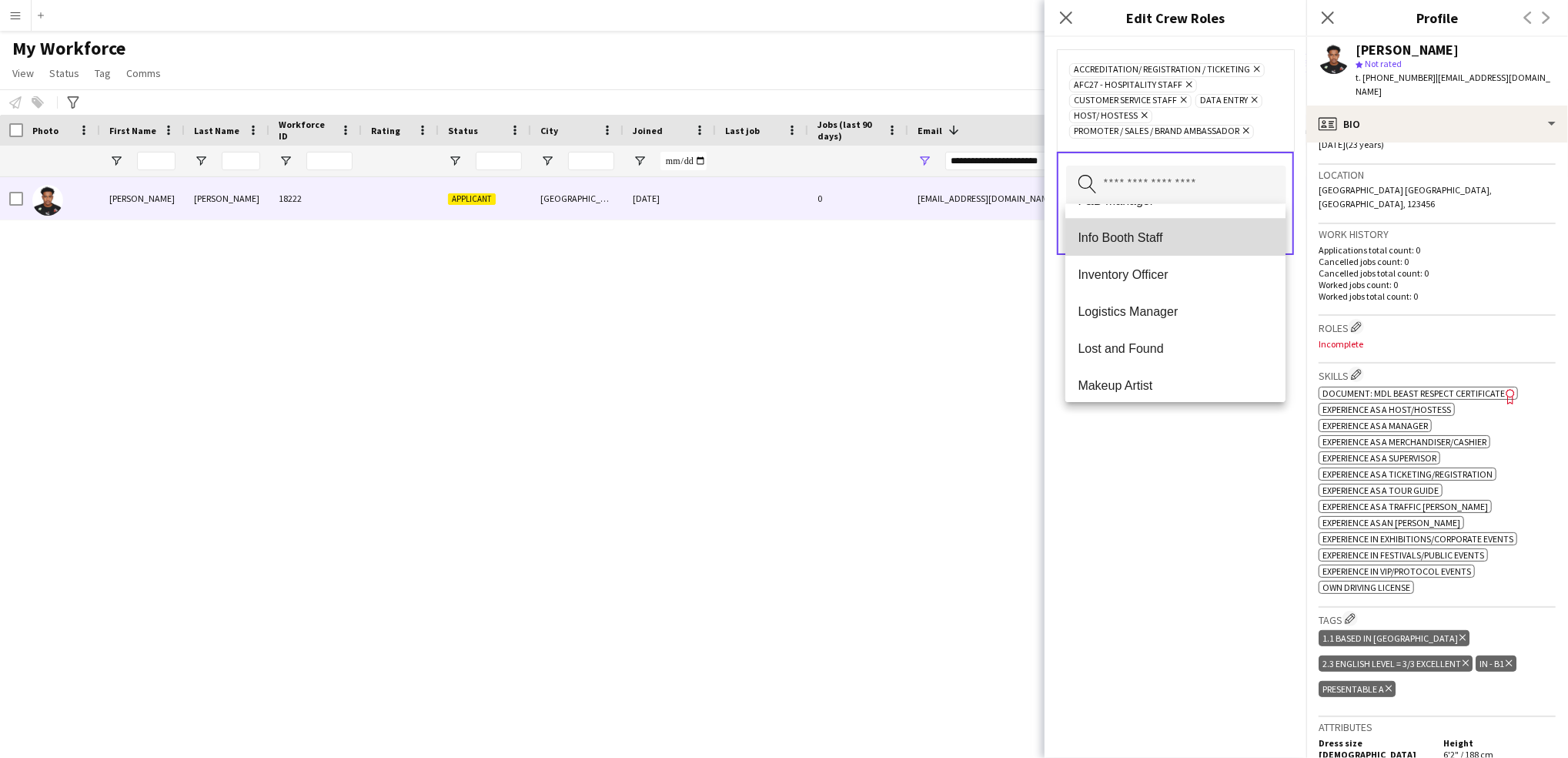
click at [1212, 222] on mat-option "Info Booth Staff" at bounding box center [1175, 237] width 220 height 37
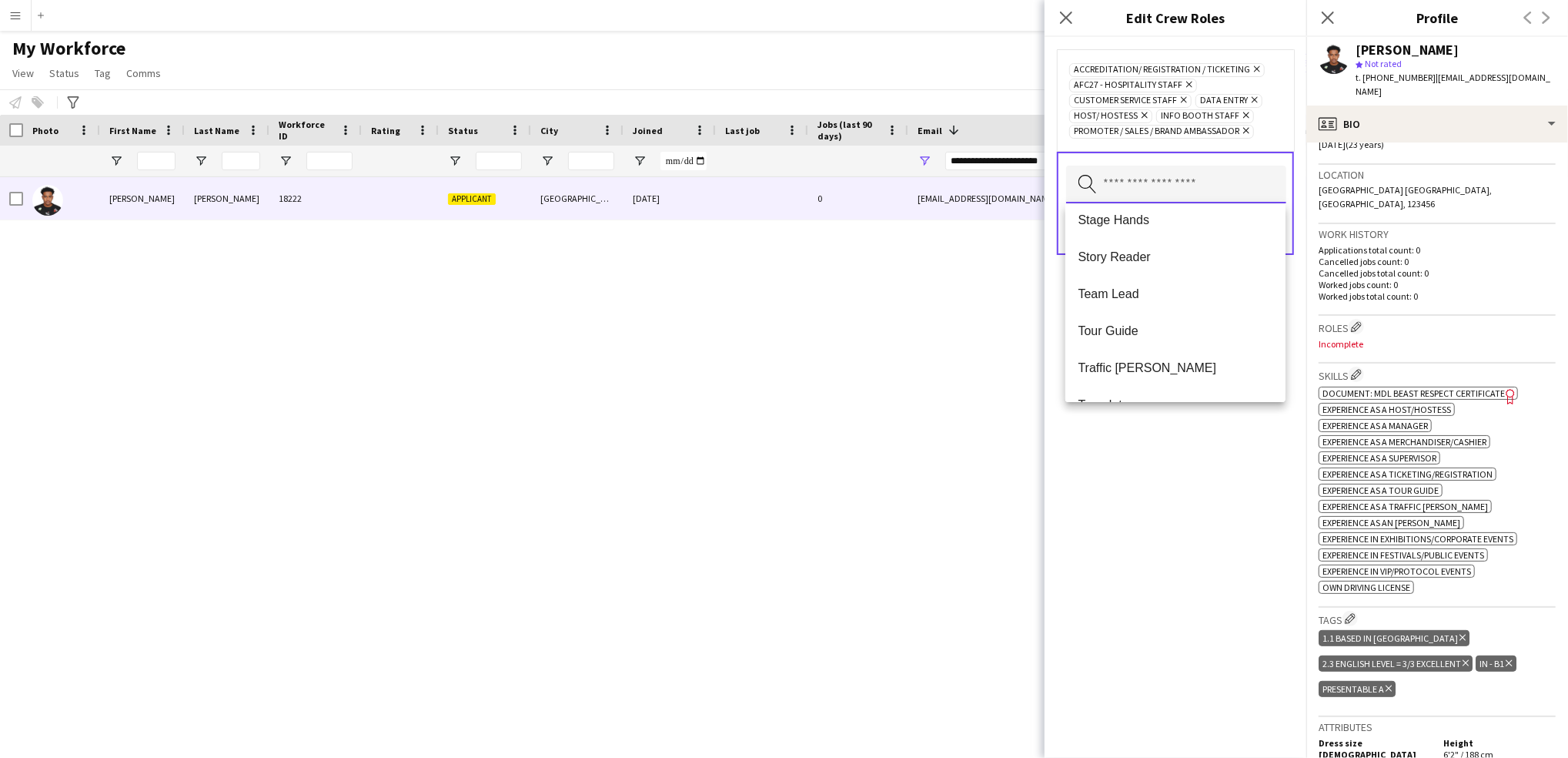
scroll to position [1442, 0]
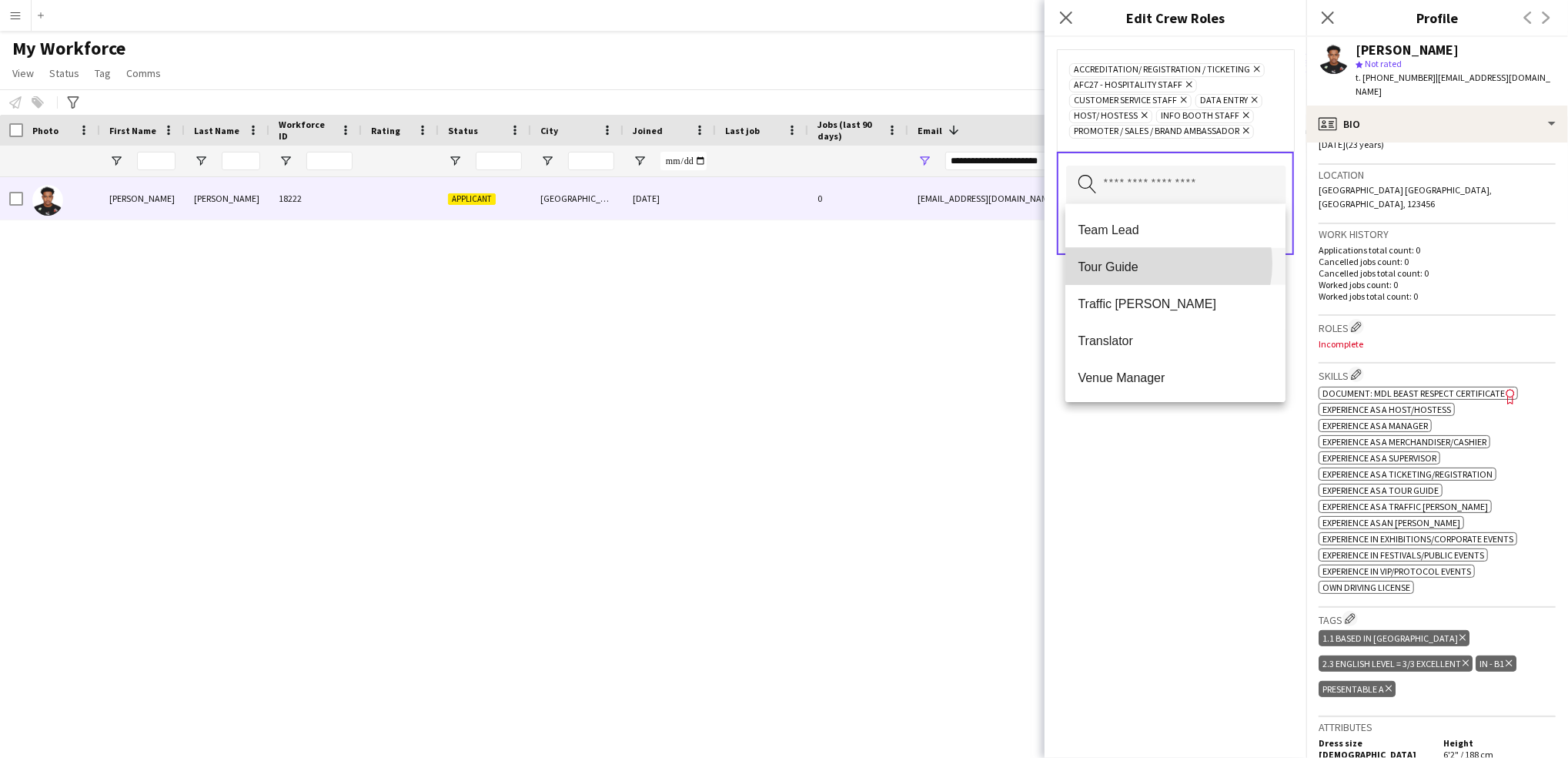
click at [1160, 263] on span "Tour Guide" at bounding box center [1176, 267] width 196 height 15
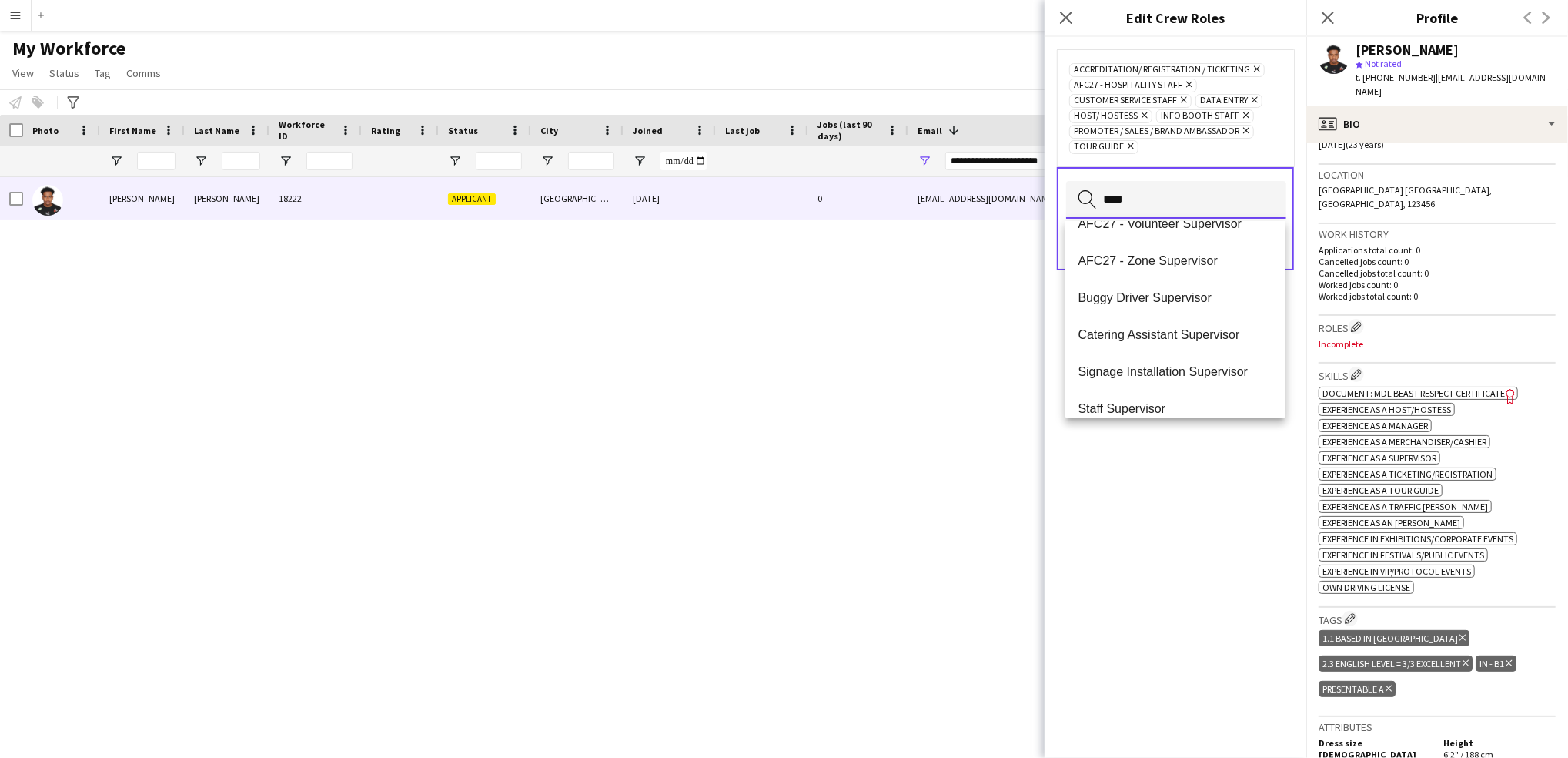
scroll to position [37, 0]
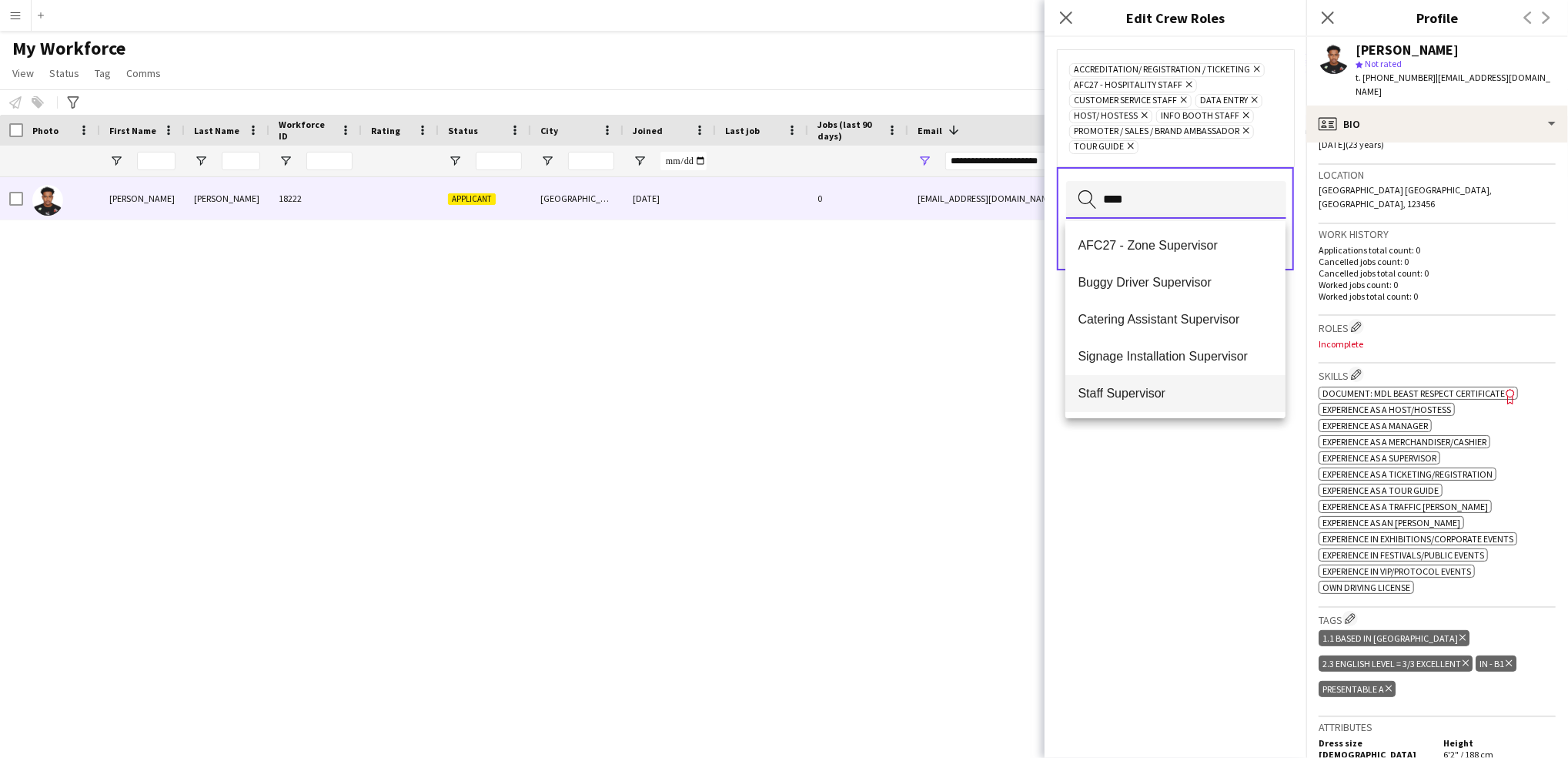
type input "****"
click at [1157, 398] on span "Staff Supervisor" at bounding box center [1176, 394] width 196 height 15
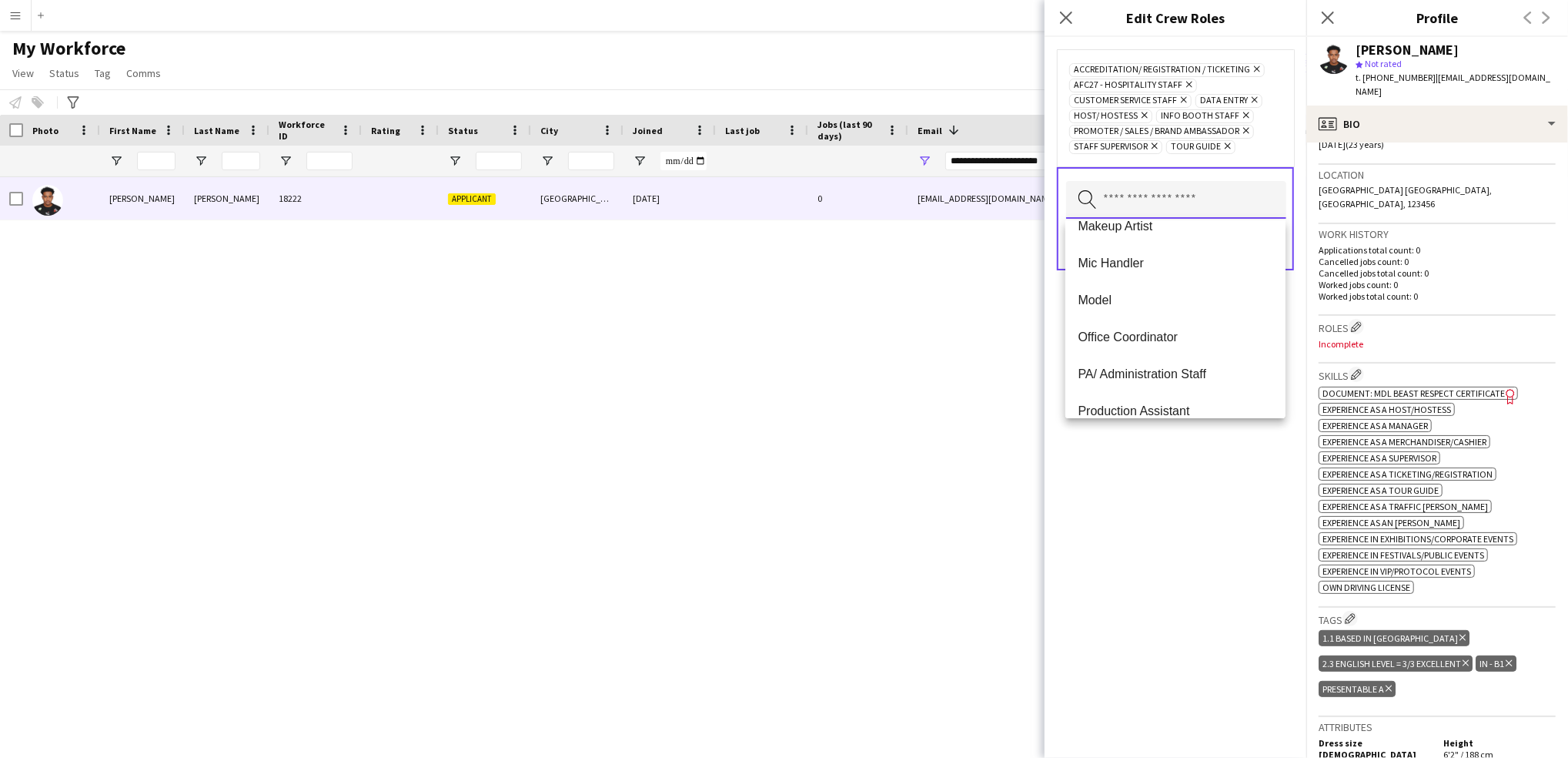
scroll to position [658, 0]
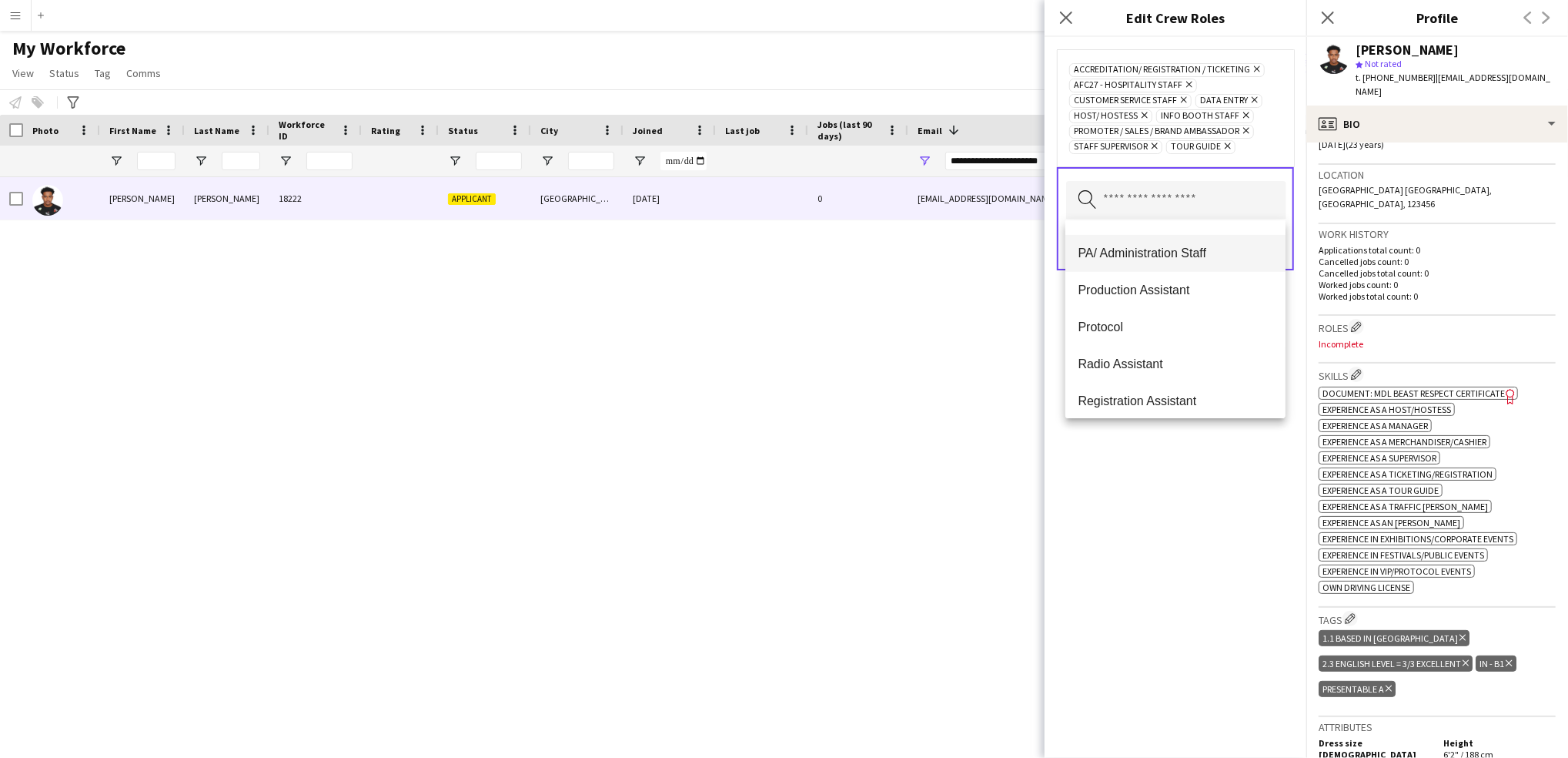
click at [1177, 249] on span "PA/ Administration Staff" at bounding box center [1176, 253] width 196 height 15
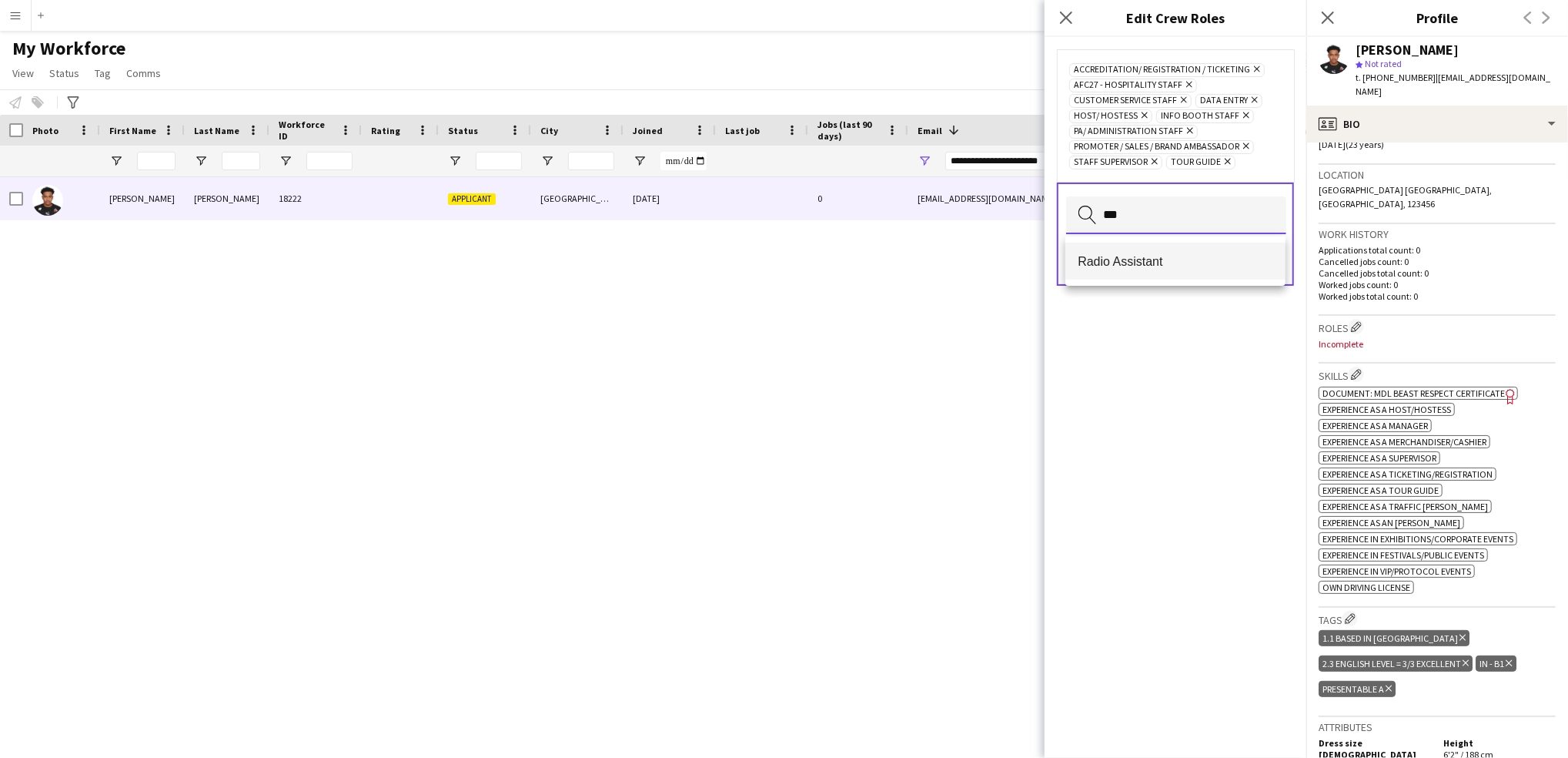
type input "***"
click at [1159, 251] on mat-option "Radio Assistant" at bounding box center [1175, 262] width 220 height 37
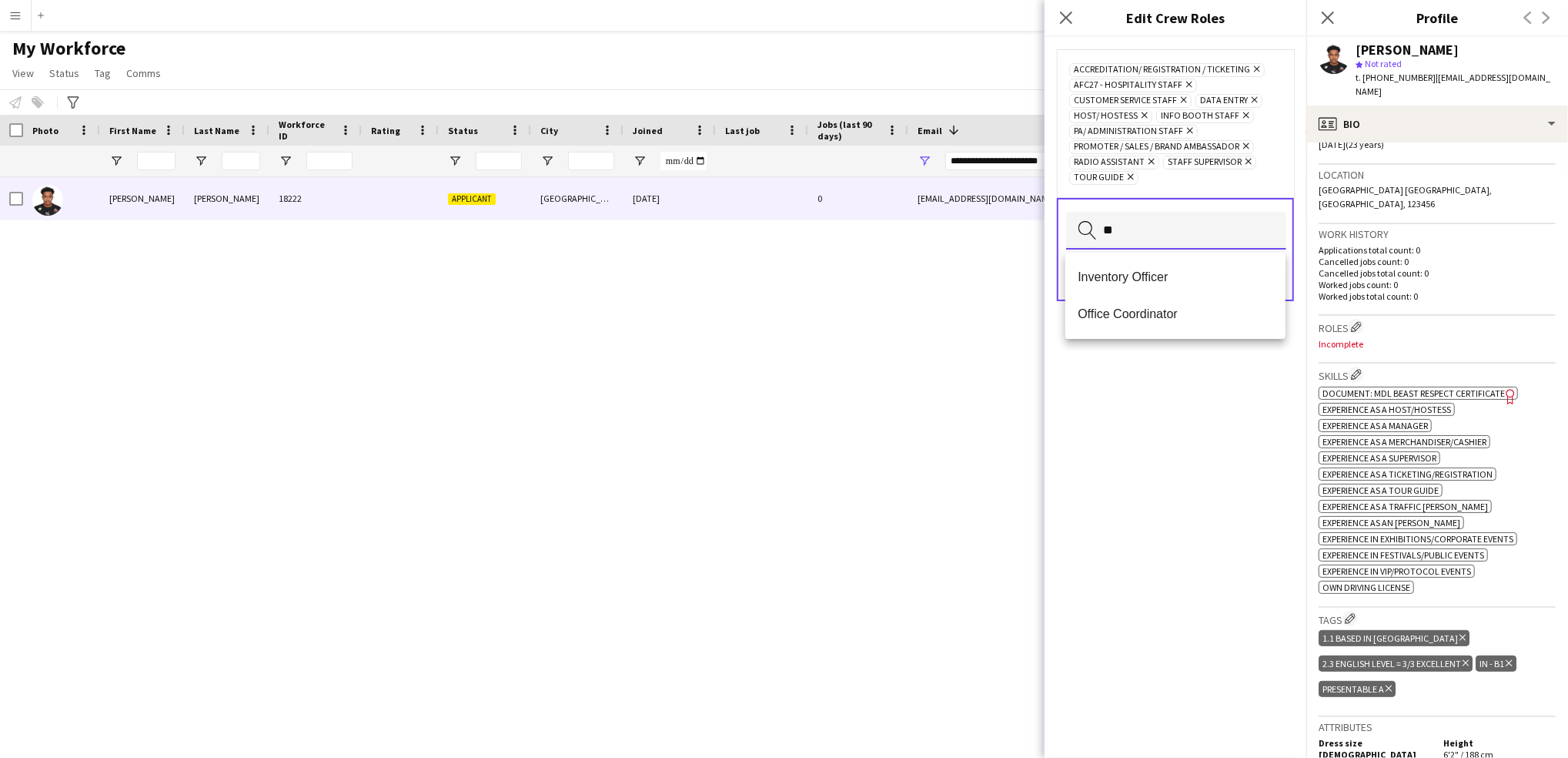
scroll to position [0, 0]
type input "***"
click at [1149, 314] on span "Office Coordinator" at bounding box center [1176, 314] width 196 height 15
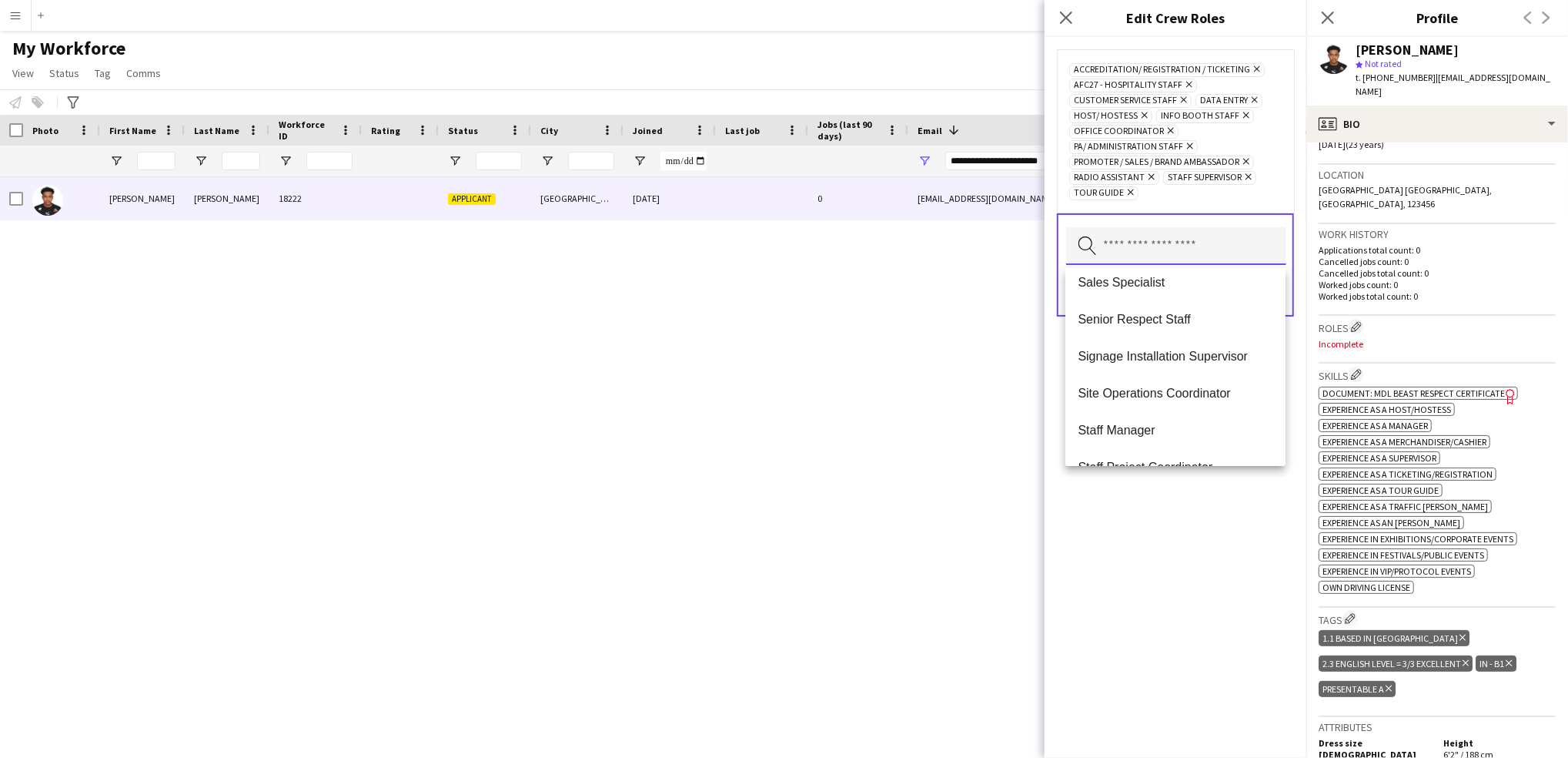
scroll to position [981, 0]
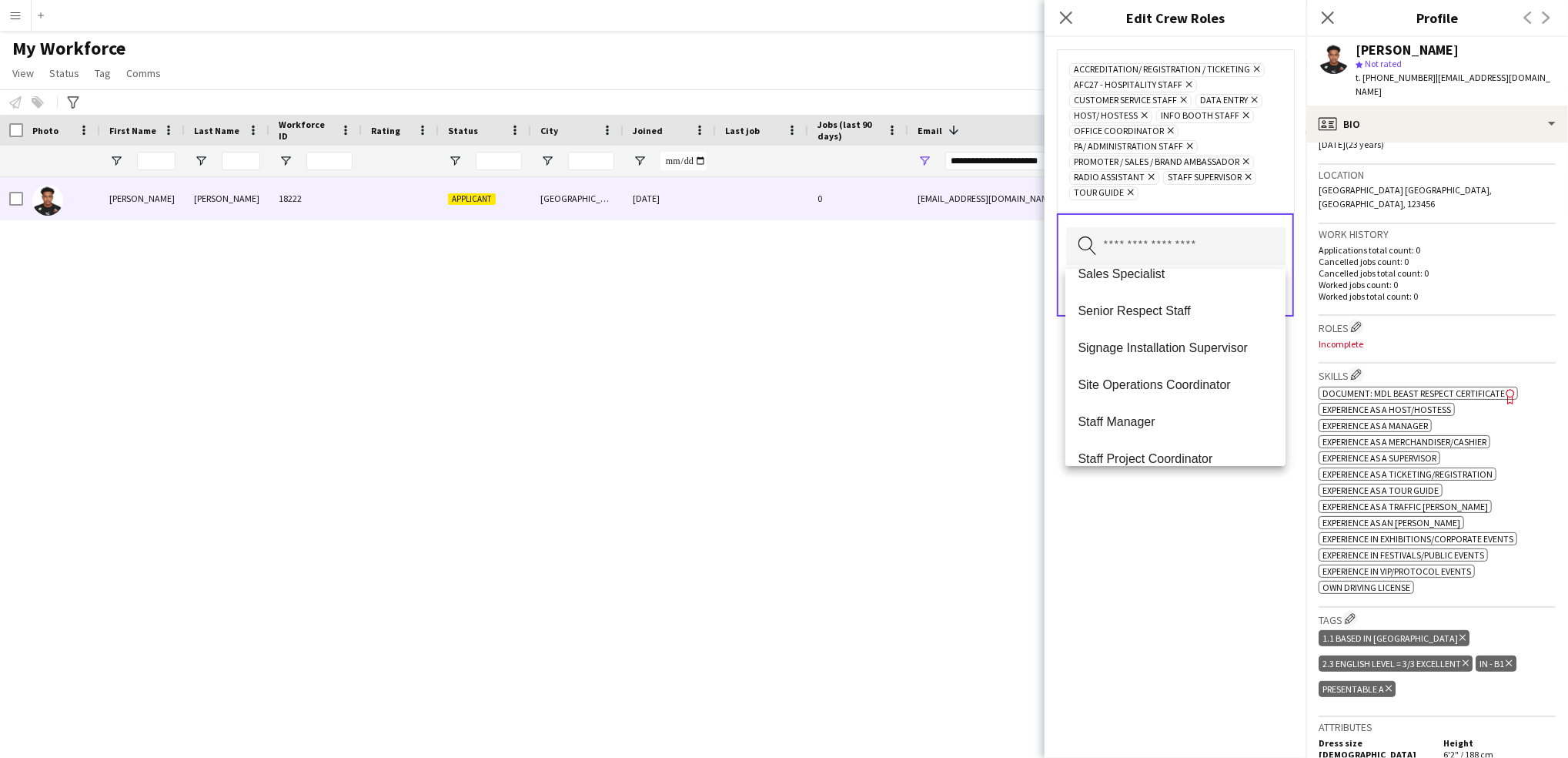
click at [1227, 513] on div "Accreditation/ Registration / Ticketing Remove AFC27 - Hospitality Staff Remove…" at bounding box center [1175, 398] width 261 height 721
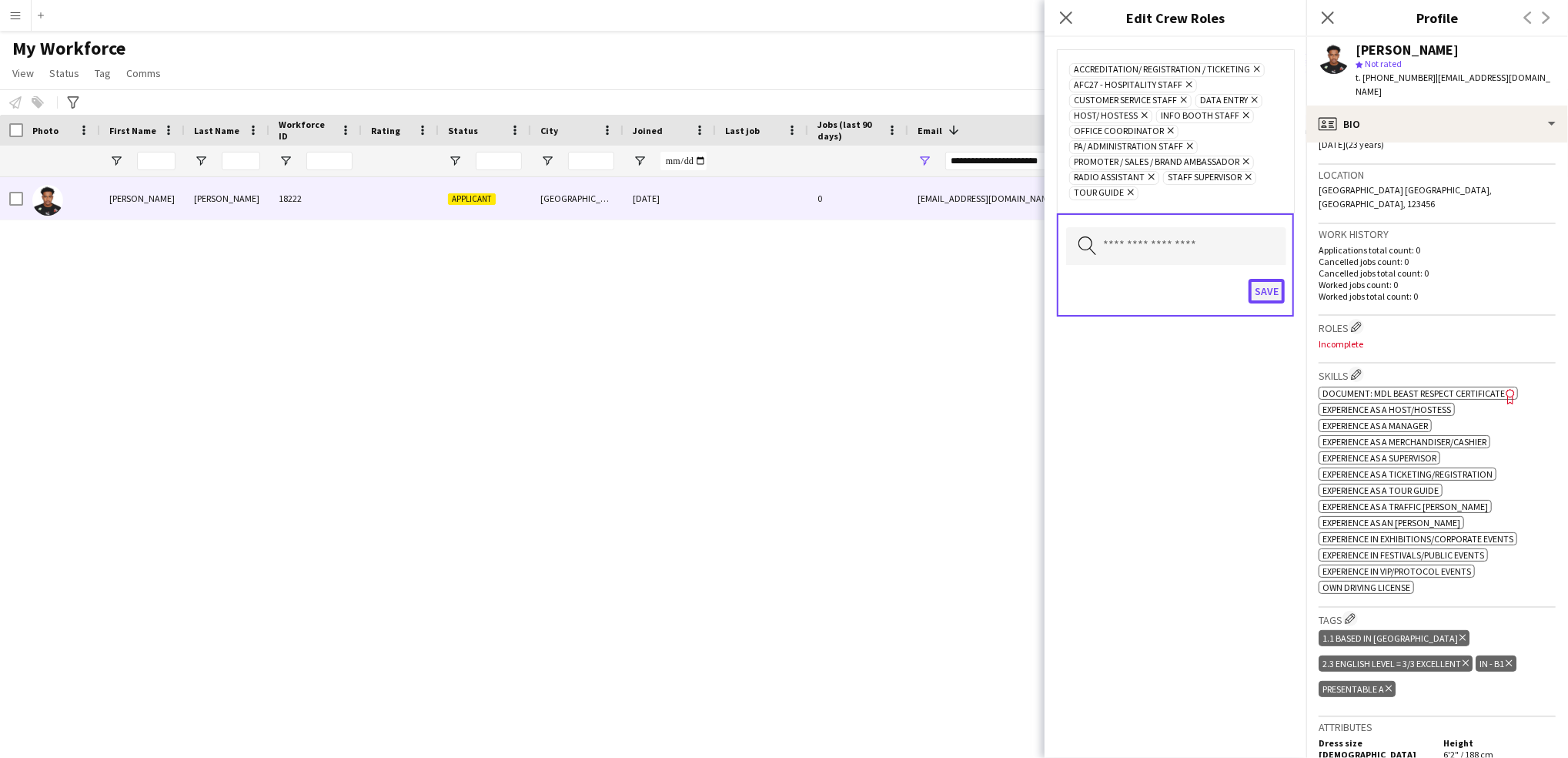
click at [1278, 297] on button "Save" at bounding box center [1267, 291] width 36 height 24
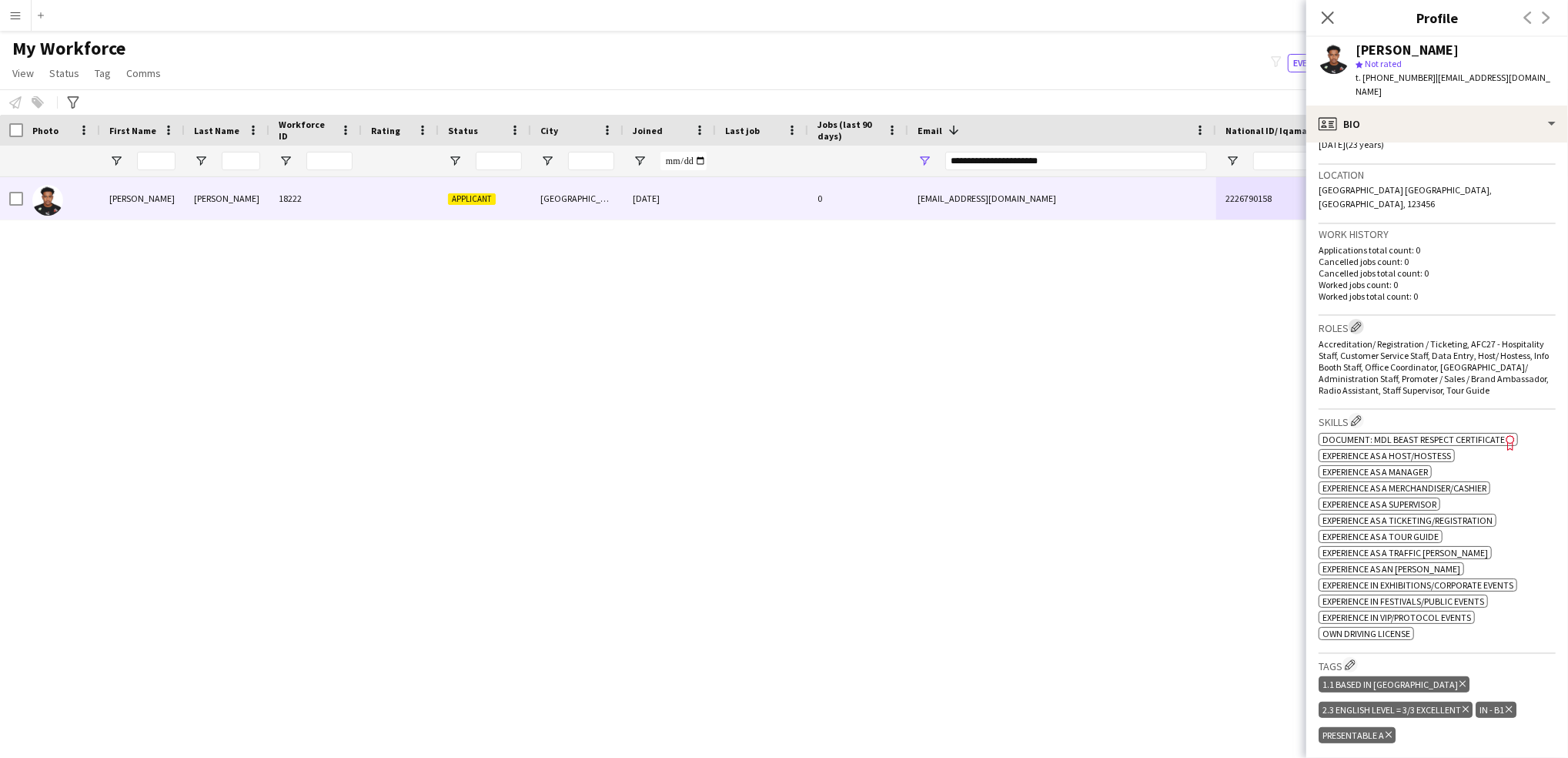
click at [1359, 319] on button "Edit crew company roles" at bounding box center [1356, 326] width 15 height 15
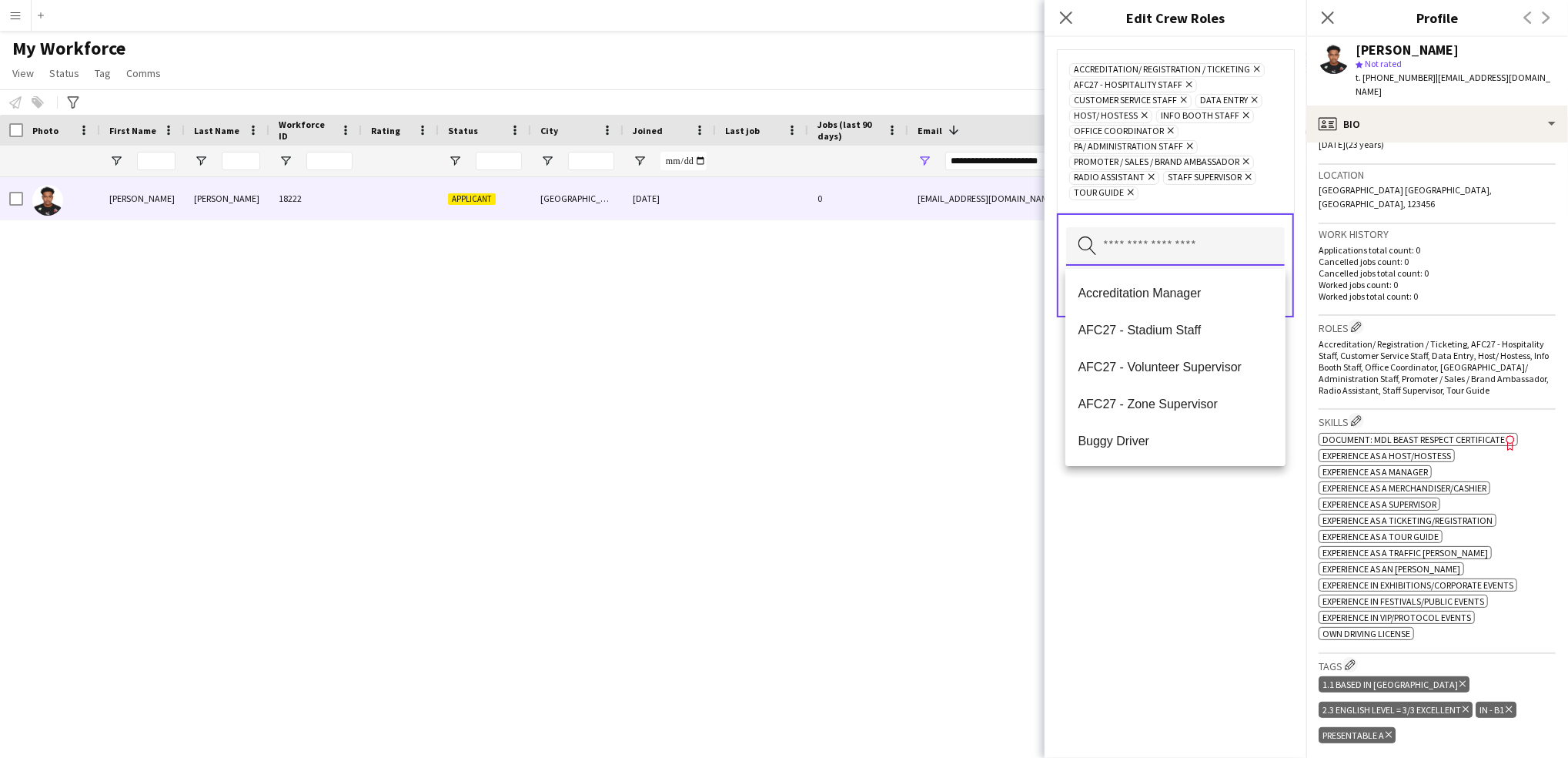
click at [1181, 249] on input "text" at bounding box center [1175, 247] width 219 height 39
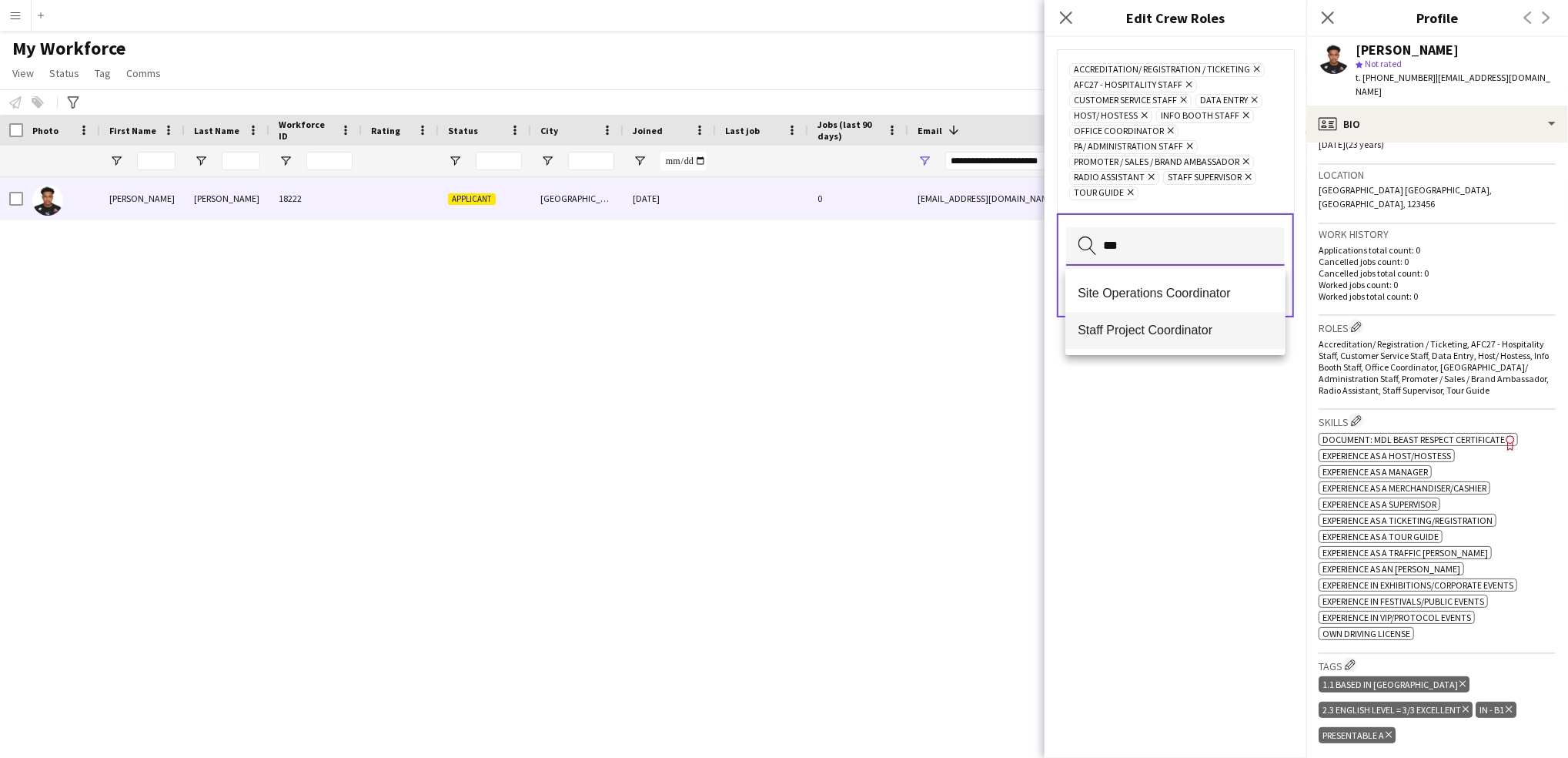
type input "***"
click at [1214, 312] on mat-option "Staff Project Coordinator" at bounding box center [1175, 330] width 220 height 37
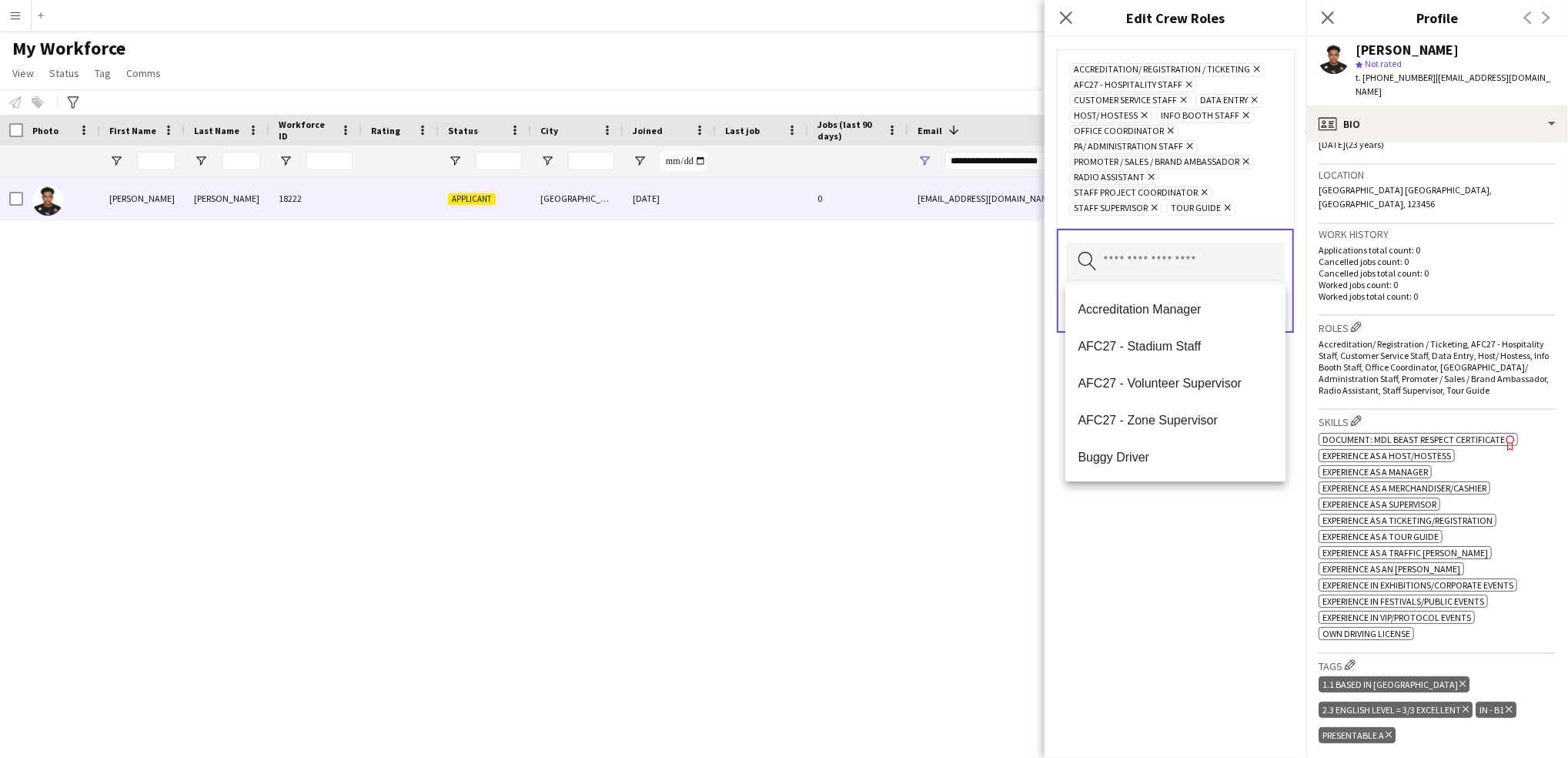
click at [1220, 578] on div "Accreditation/ Registration / Ticketing Remove AFC27 - Hospitality Staff Remove…" at bounding box center [1175, 398] width 261 height 721
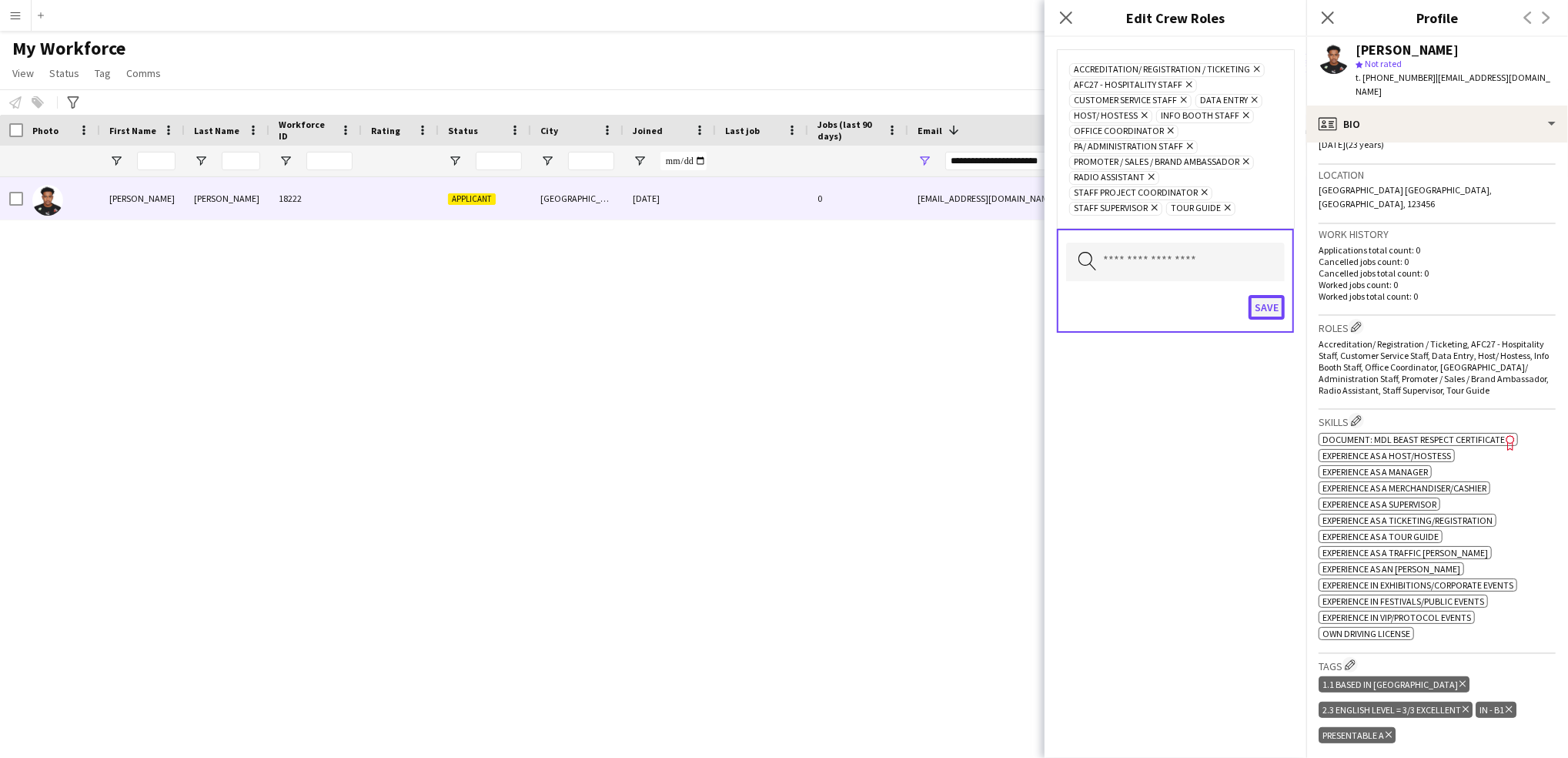
click at [1268, 307] on button "Save" at bounding box center [1267, 307] width 36 height 24
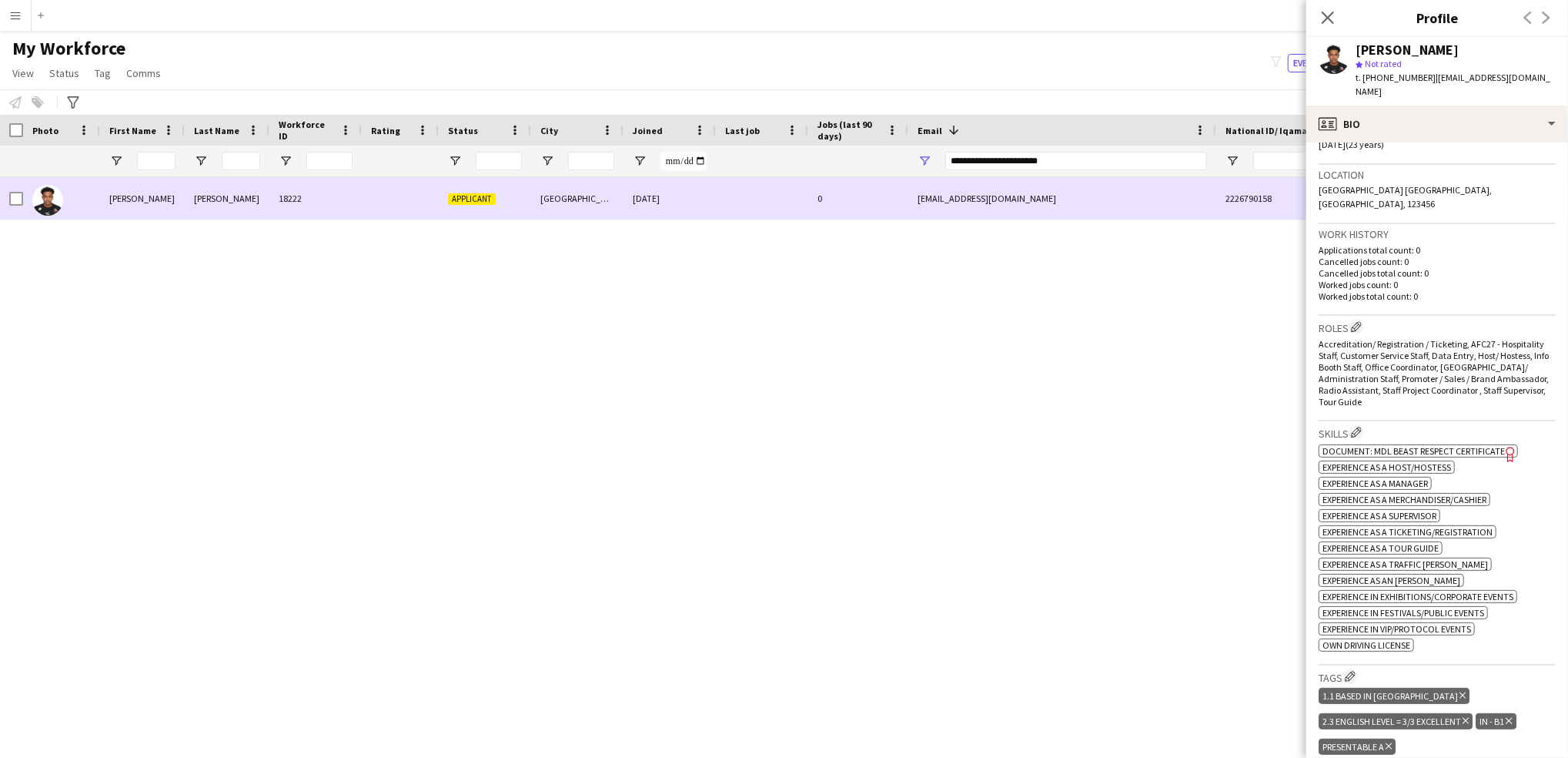
click at [23, 197] on div at bounding box center [62, 198] width 77 height 42
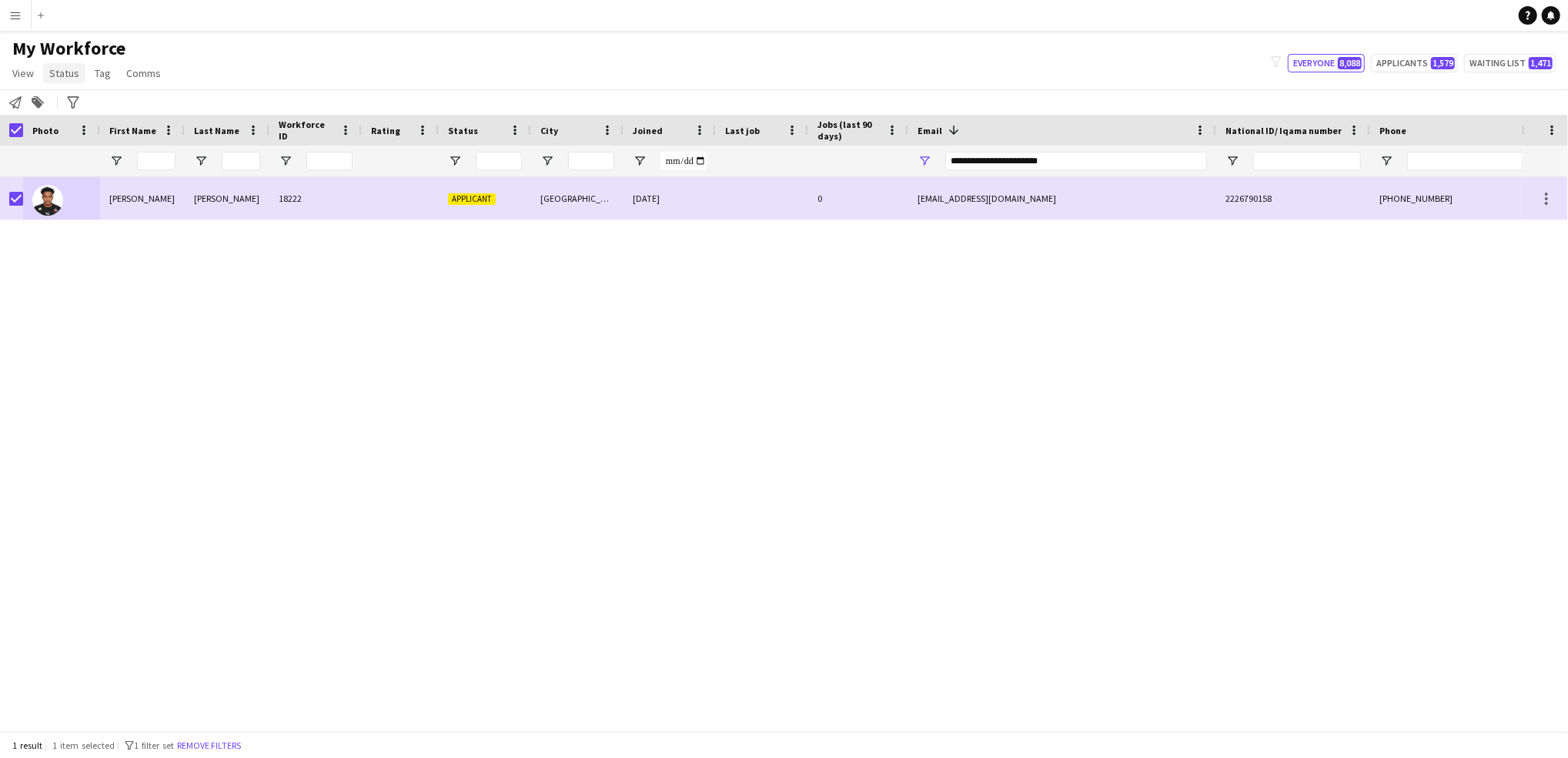
click at [71, 73] on span "Status" at bounding box center [64, 73] width 30 height 14
click at [95, 104] on link "Edit" at bounding box center [97, 106] width 108 height 32
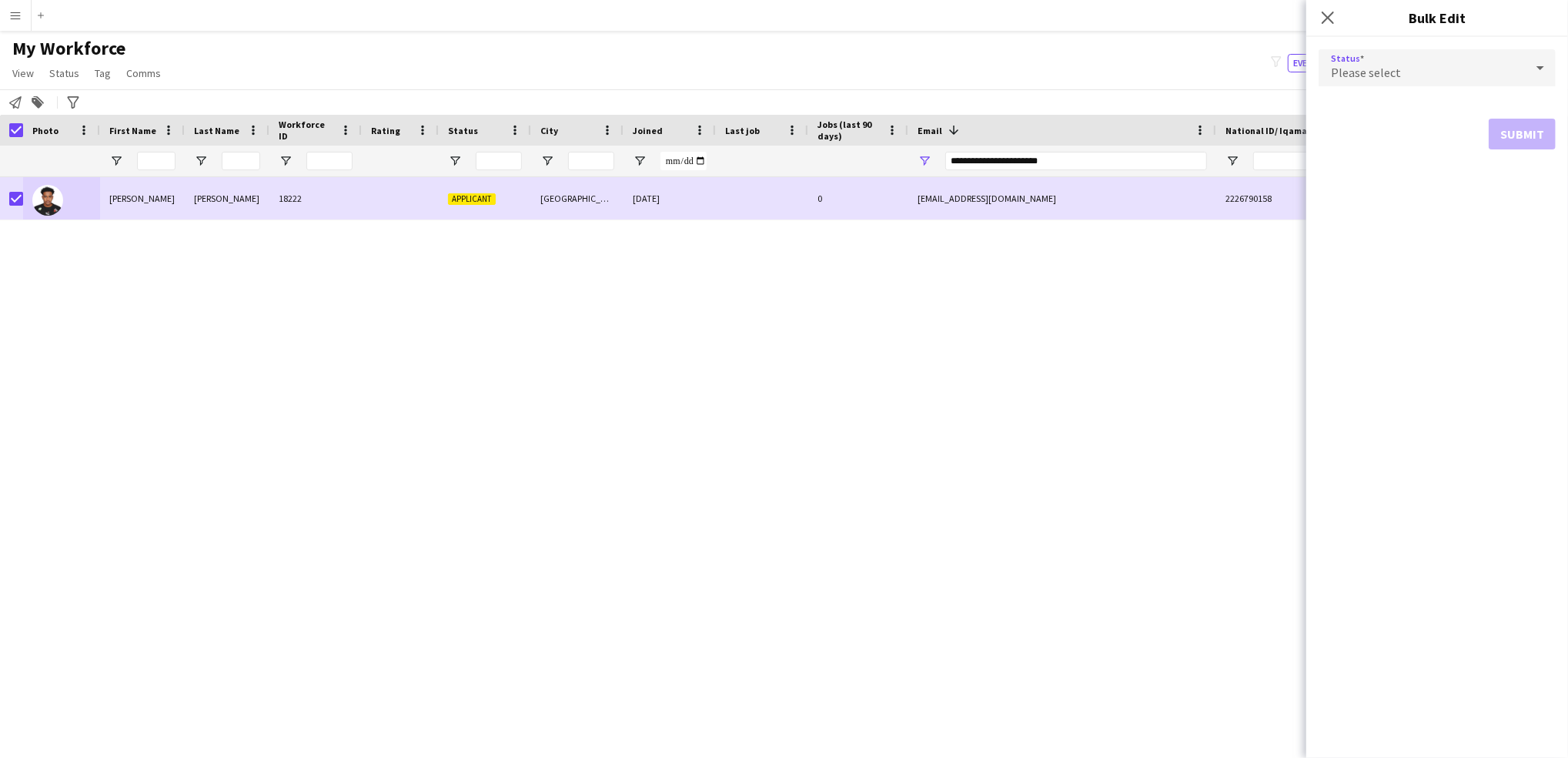
click at [1407, 66] on div "Please select" at bounding box center [1421, 68] width 206 height 37
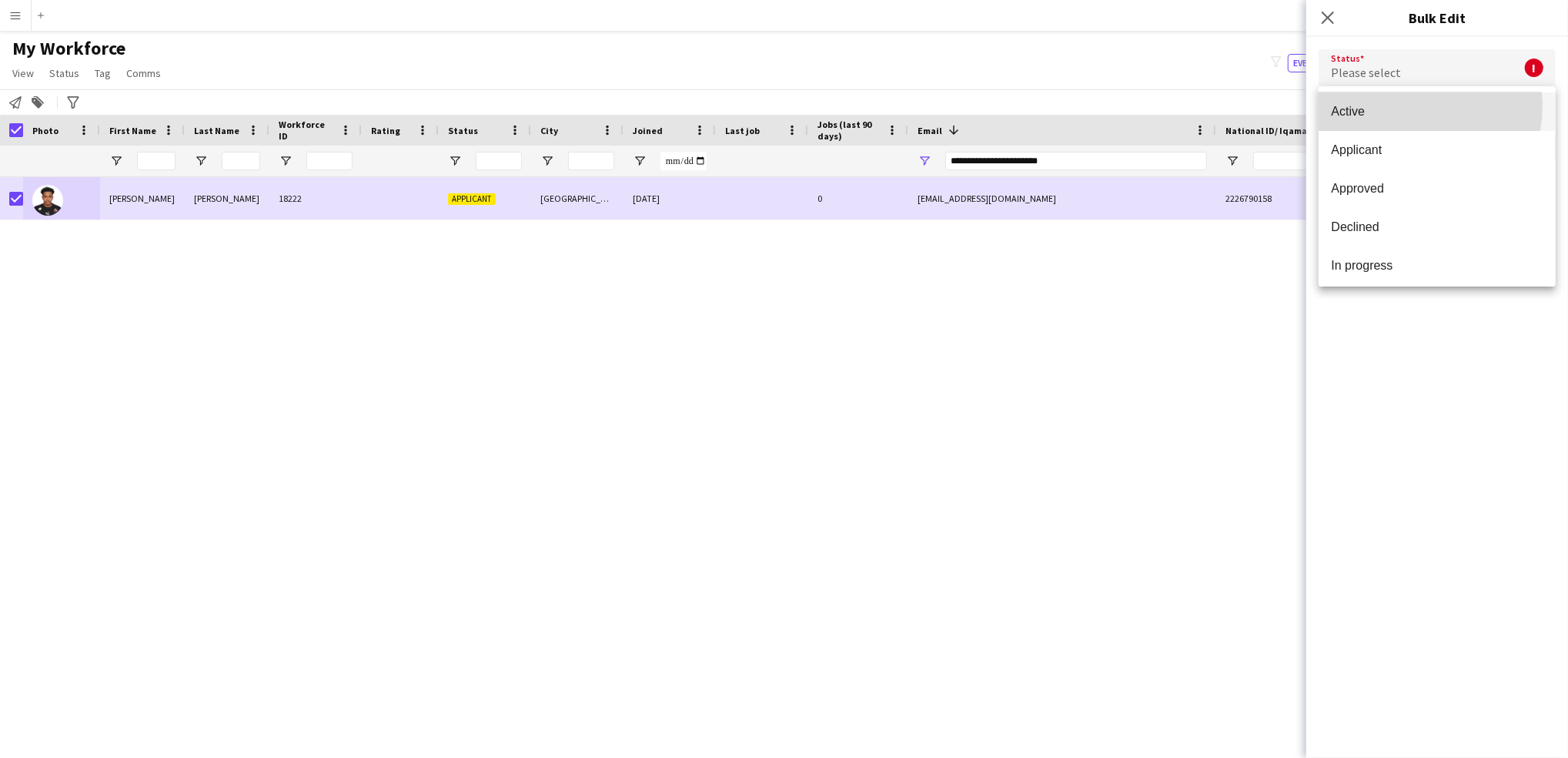
click at [1410, 105] on span "Active" at bounding box center [1438, 111] width 213 height 15
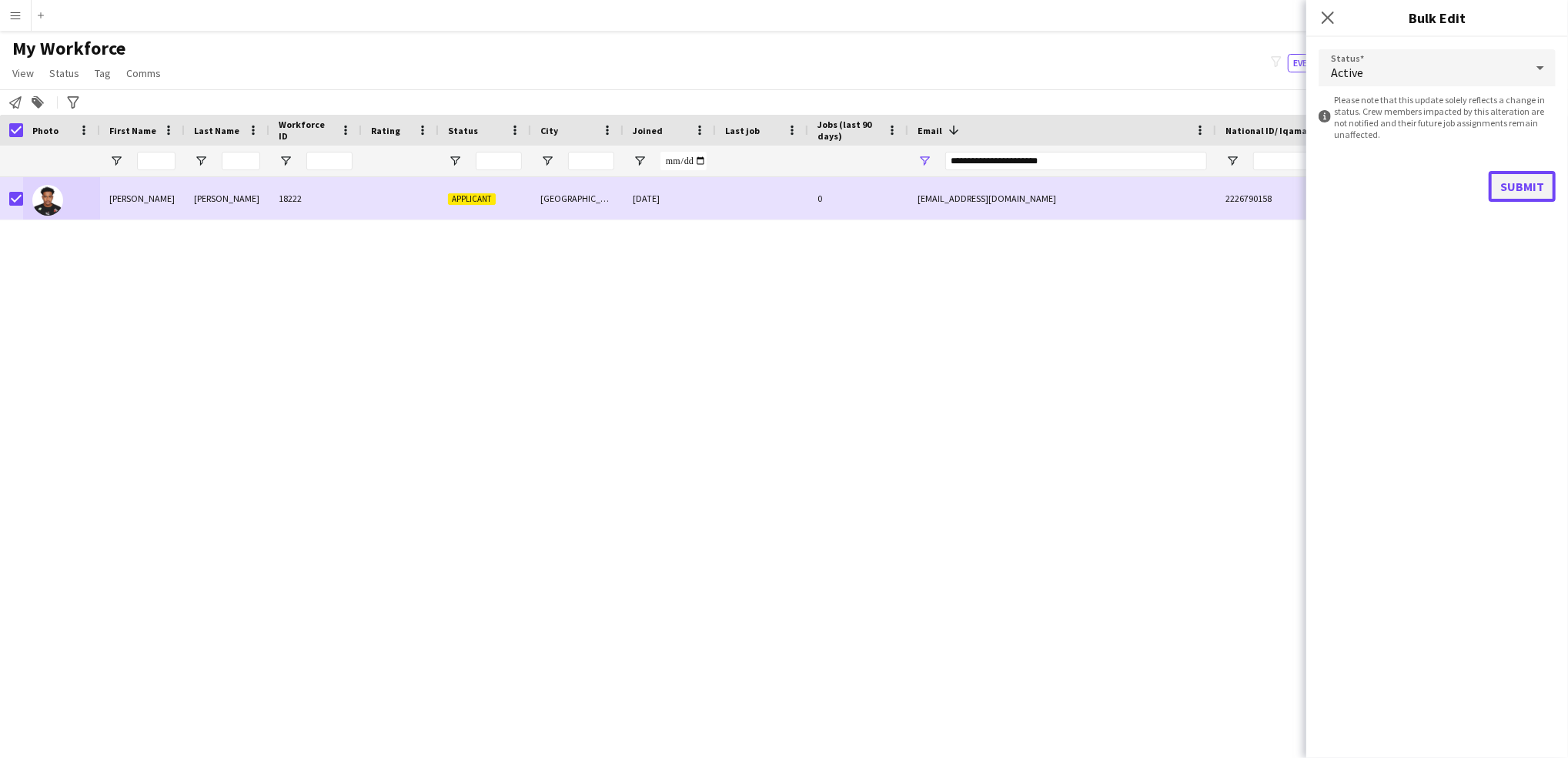
click at [1520, 182] on button "Submit" at bounding box center [1522, 186] width 67 height 31
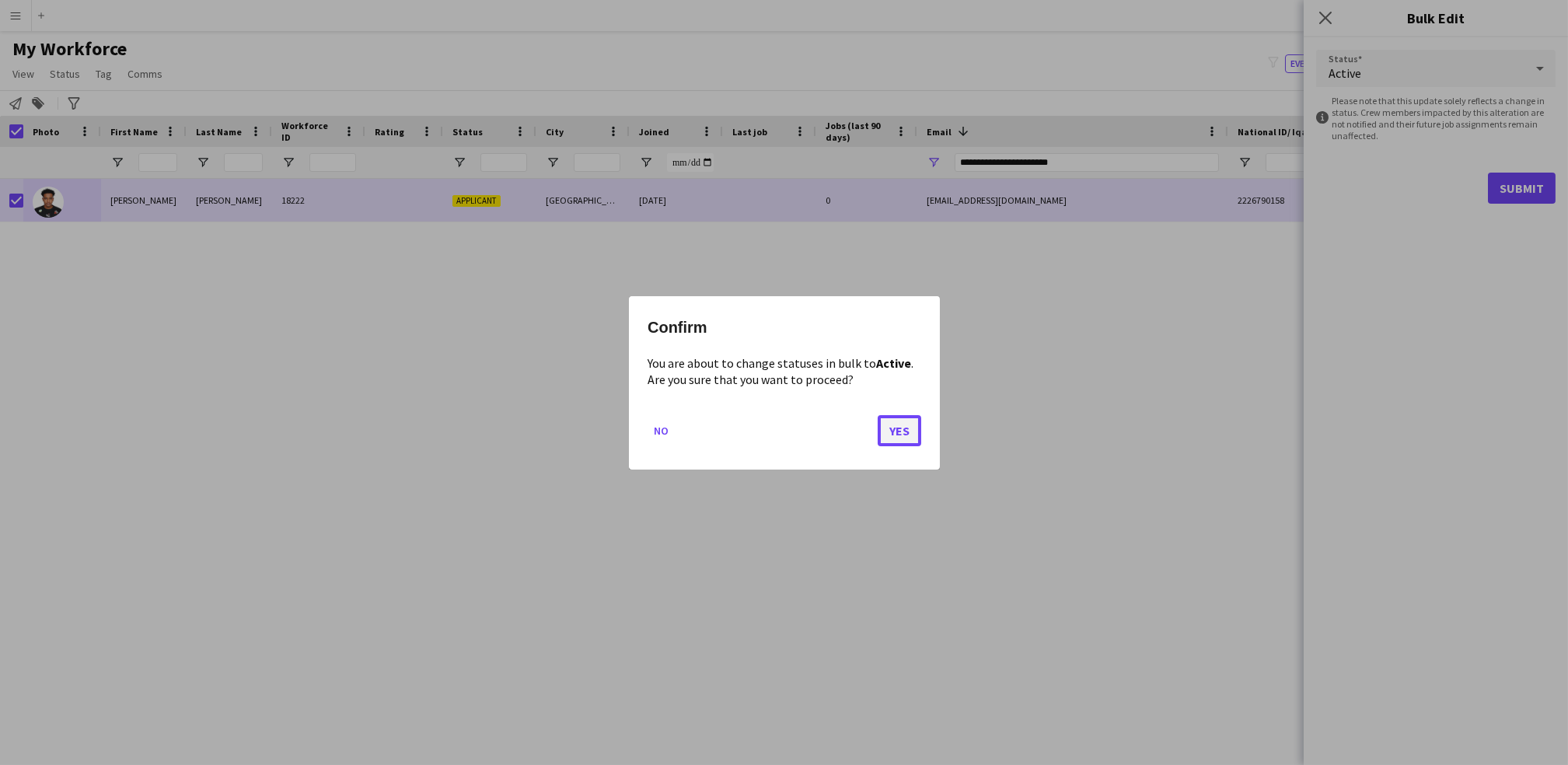
click at [896, 438] on button "Yes" at bounding box center [899, 430] width 43 height 31
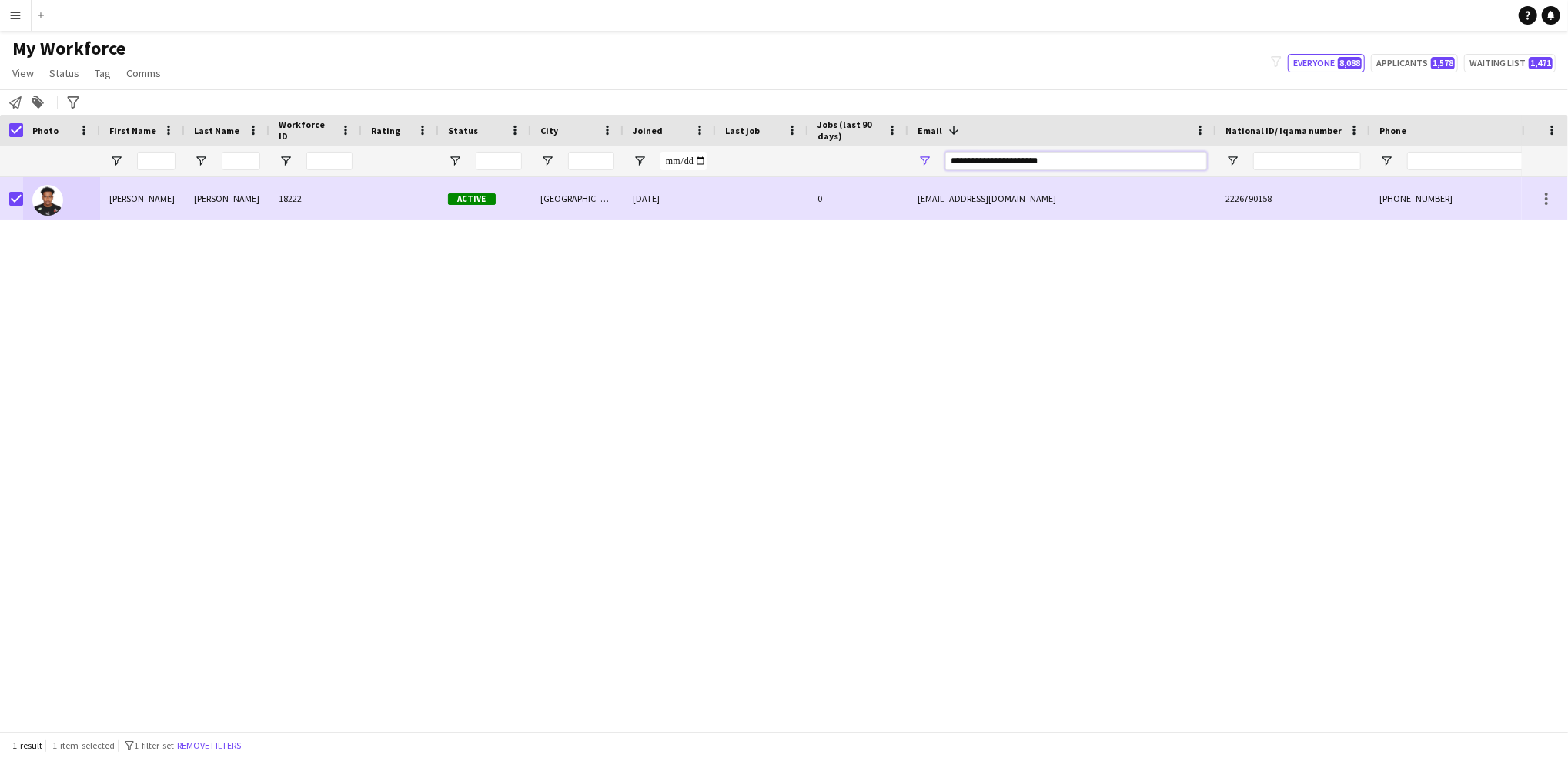
click at [1052, 166] on input "**********" at bounding box center [1076, 160] width 261 height 19
paste input "Email Filter Input"
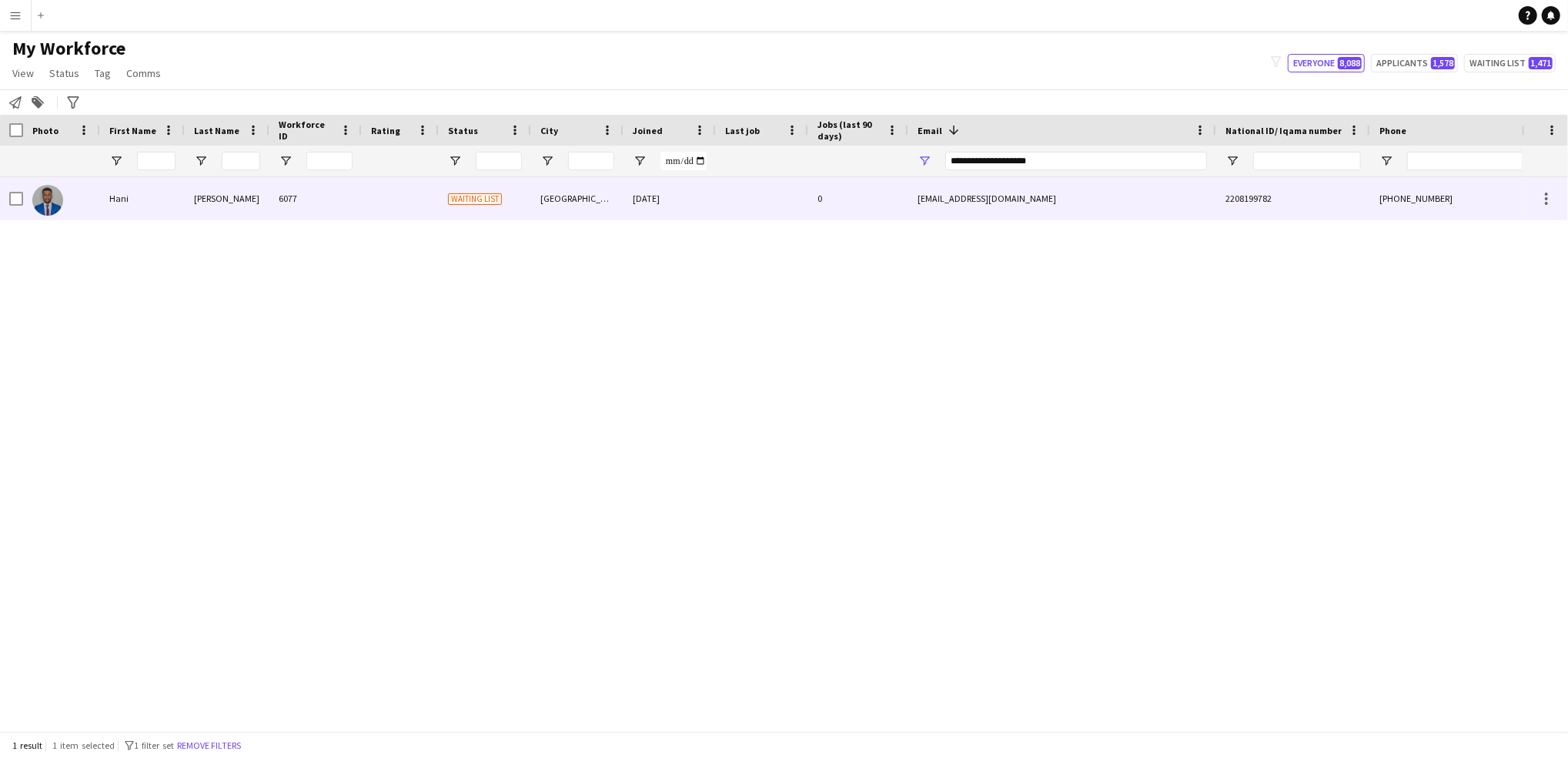
click at [885, 203] on div "0" at bounding box center [859, 198] width 100 height 42
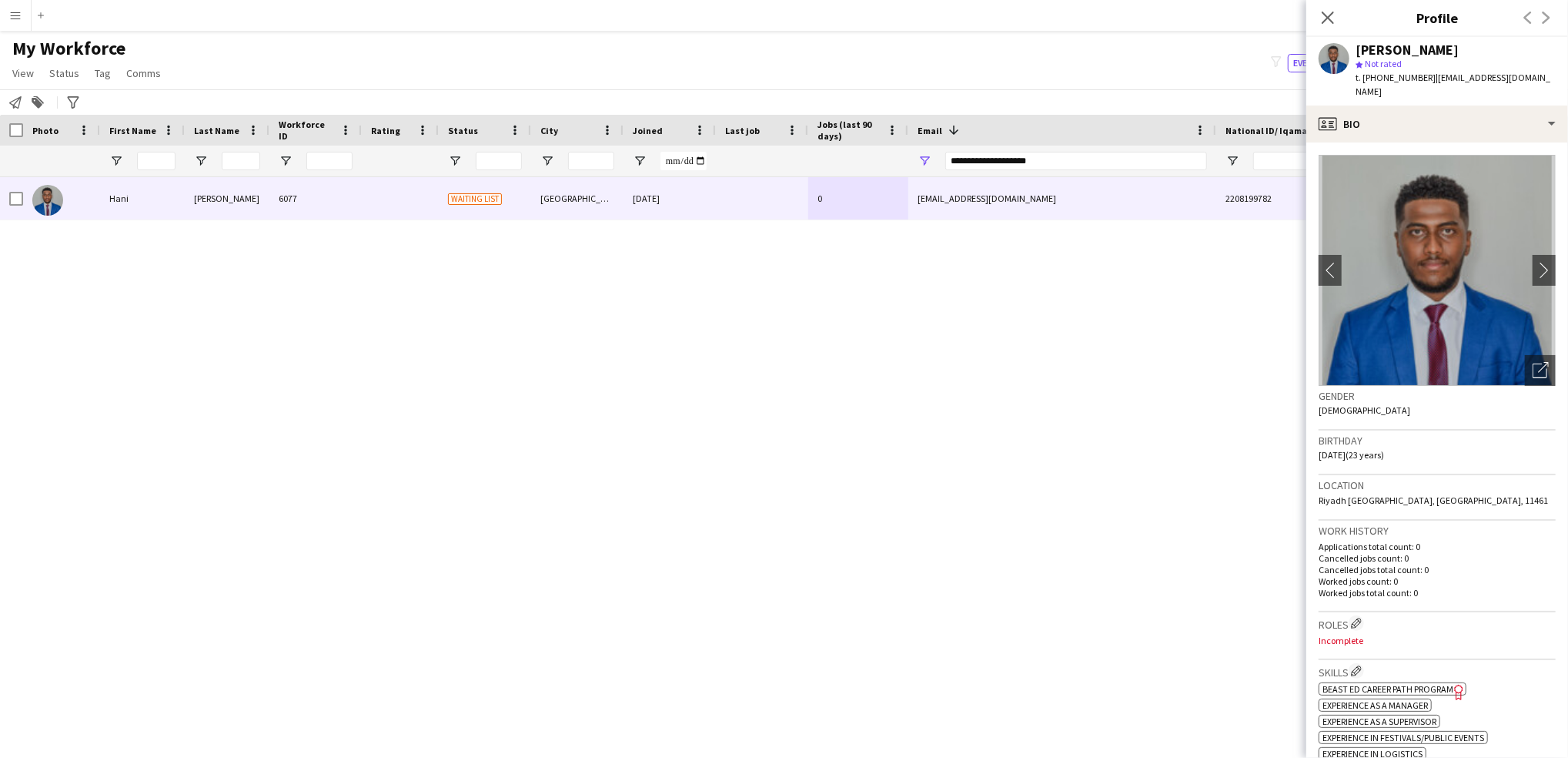
click at [1018, 176] on div "**********" at bounding box center [1076, 161] width 261 height 31
click at [1009, 160] on input "**********" at bounding box center [1076, 160] width 261 height 19
paste input "**"
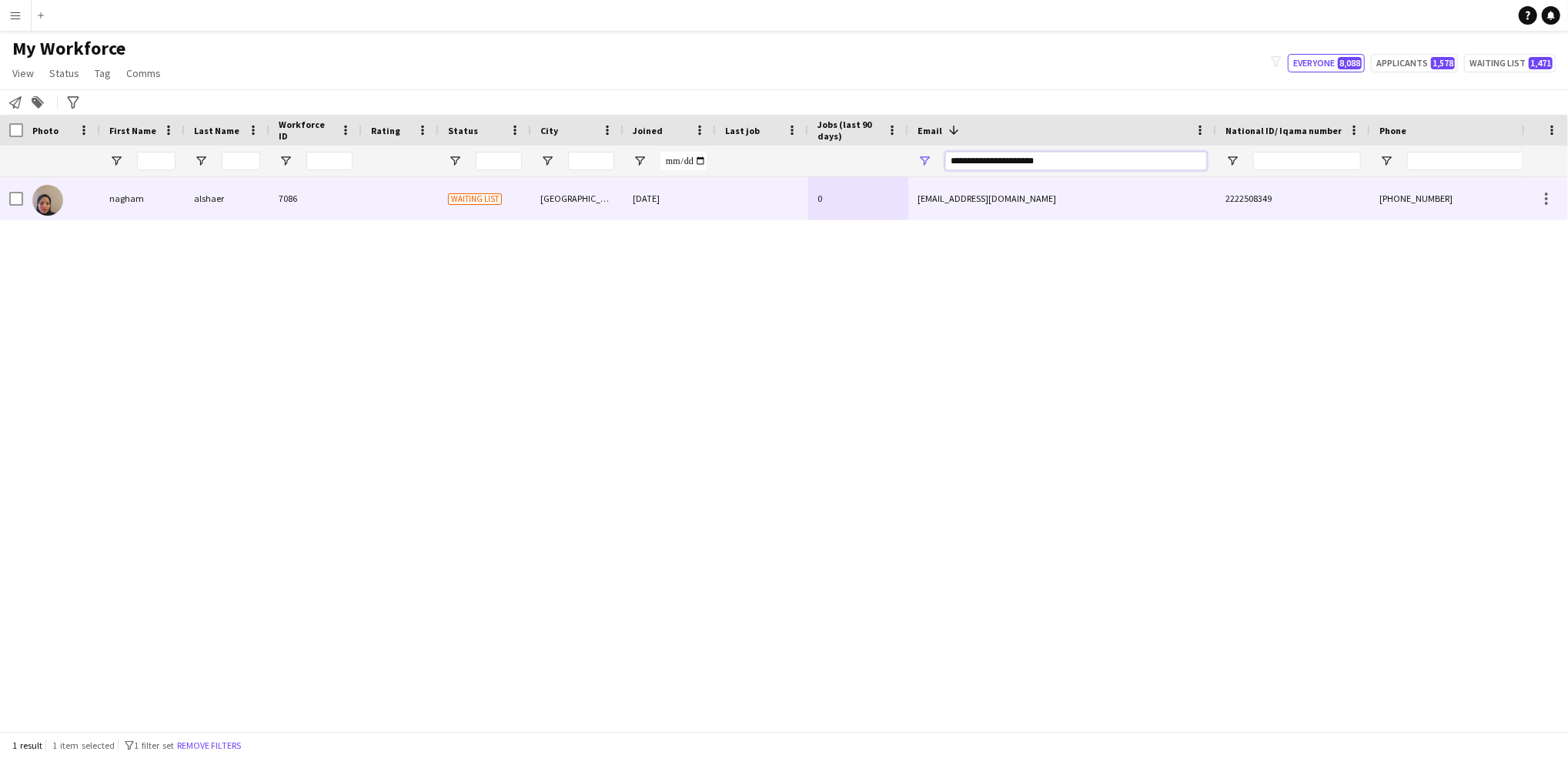
type input "**********"
click at [841, 203] on div "0" at bounding box center [859, 198] width 100 height 42
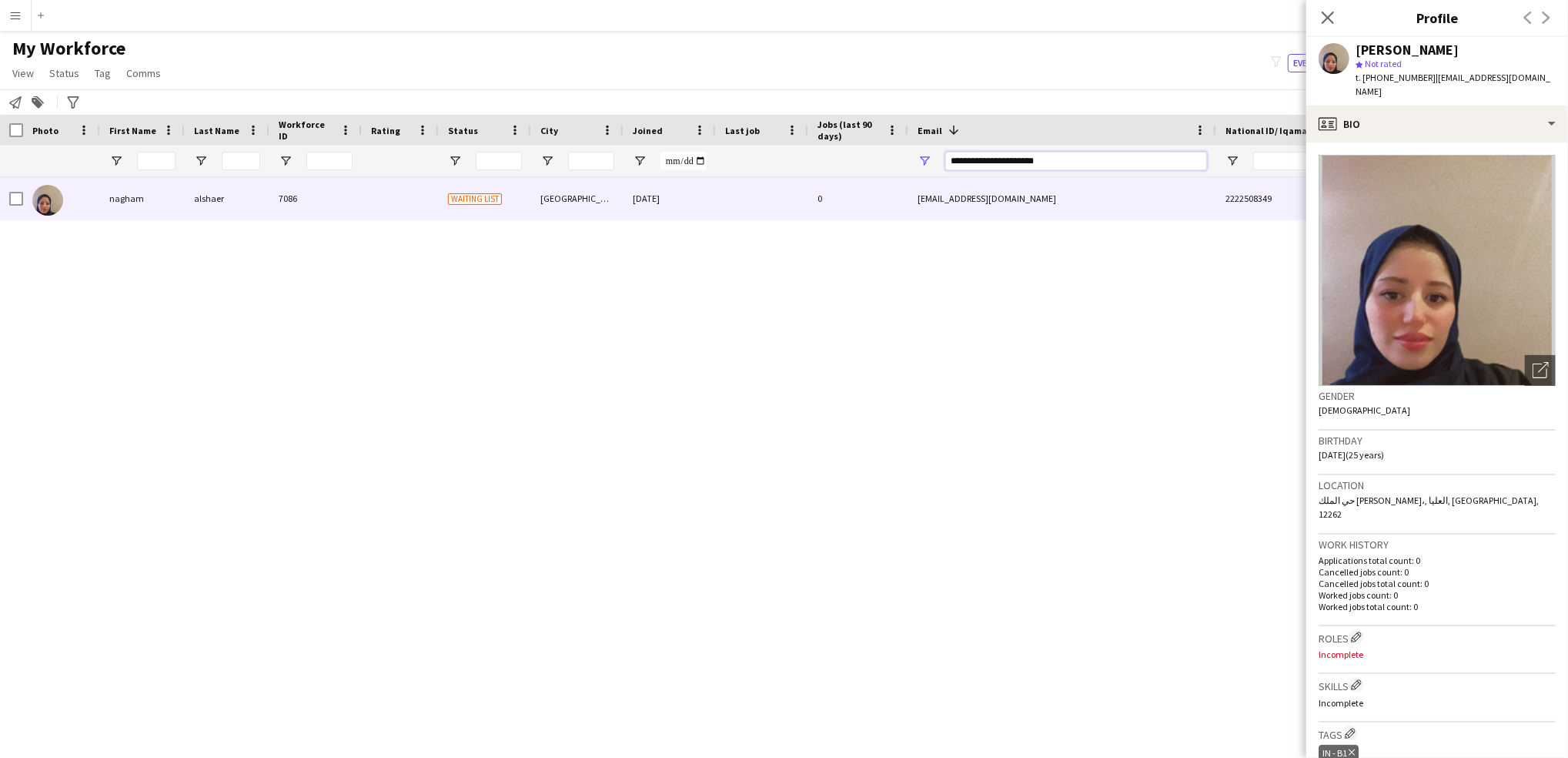
click at [1094, 159] on input "**********" at bounding box center [1076, 160] width 261 height 19
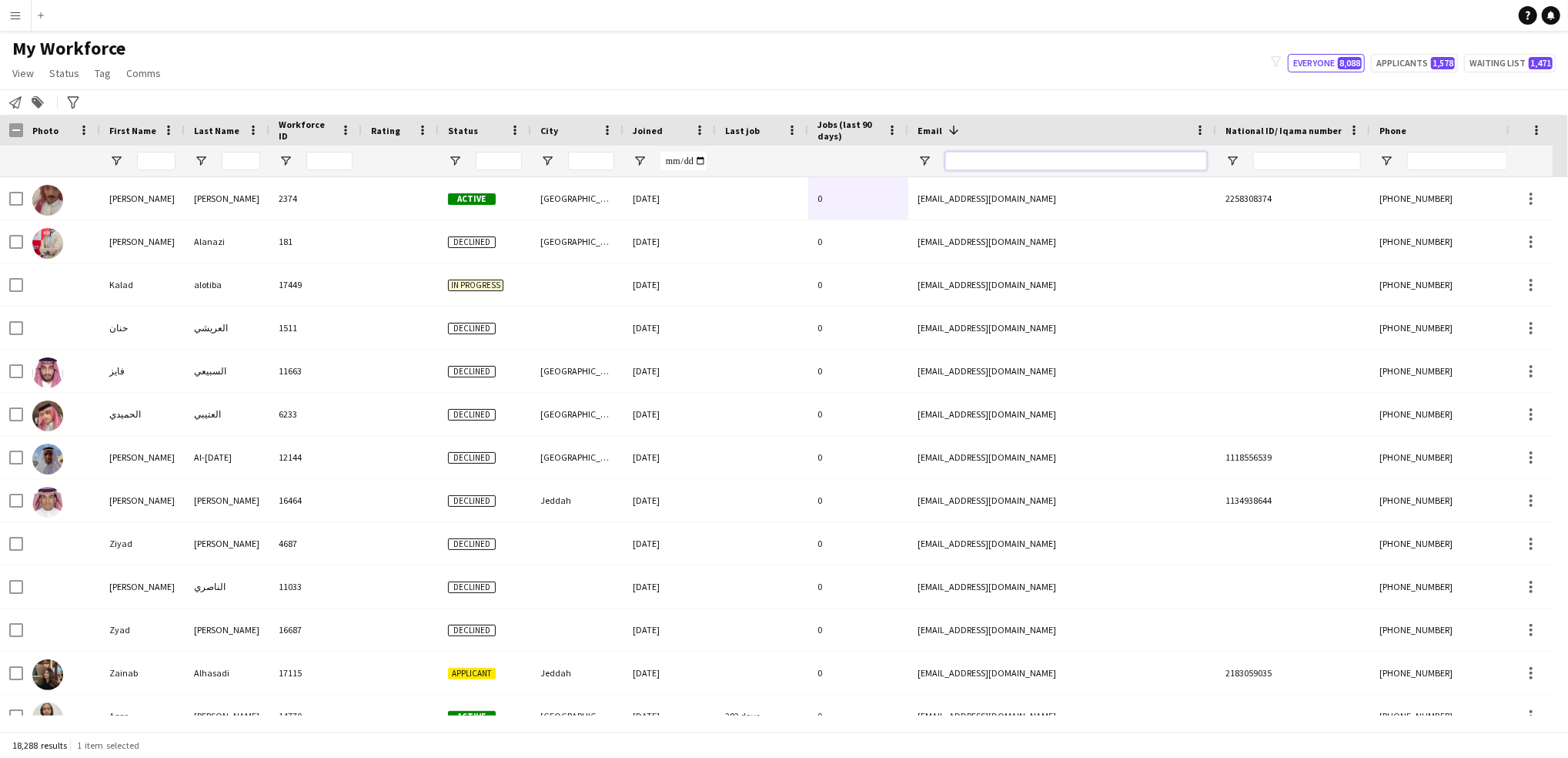
click at [984, 152] on input "Email Filter Input" at bounding box center [1076, 160] width 261 height 19
paste input "**********"
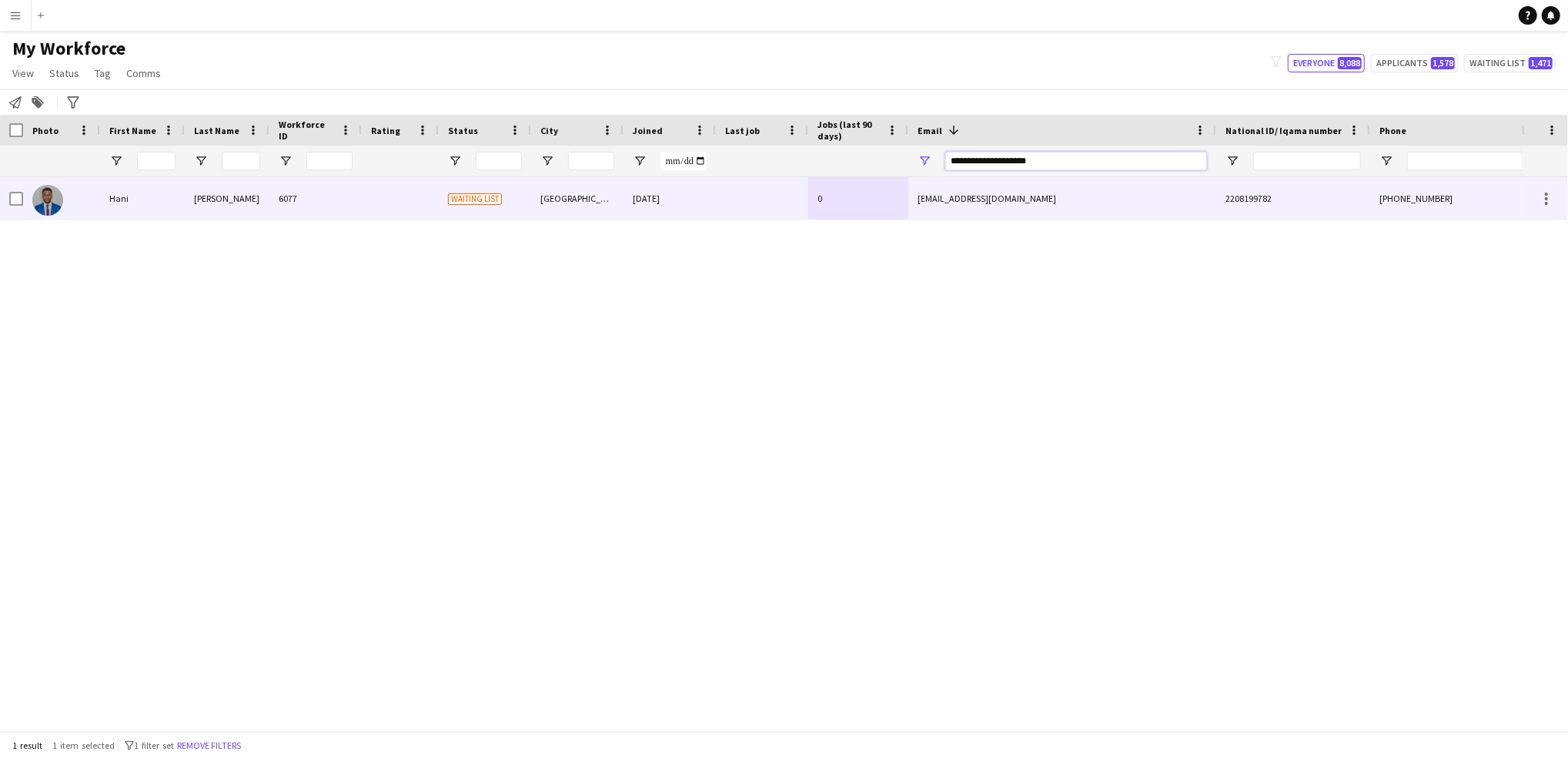
type input "**********"
click at [806, 182] on div at bounding box center [763, 198] width 92 height 42
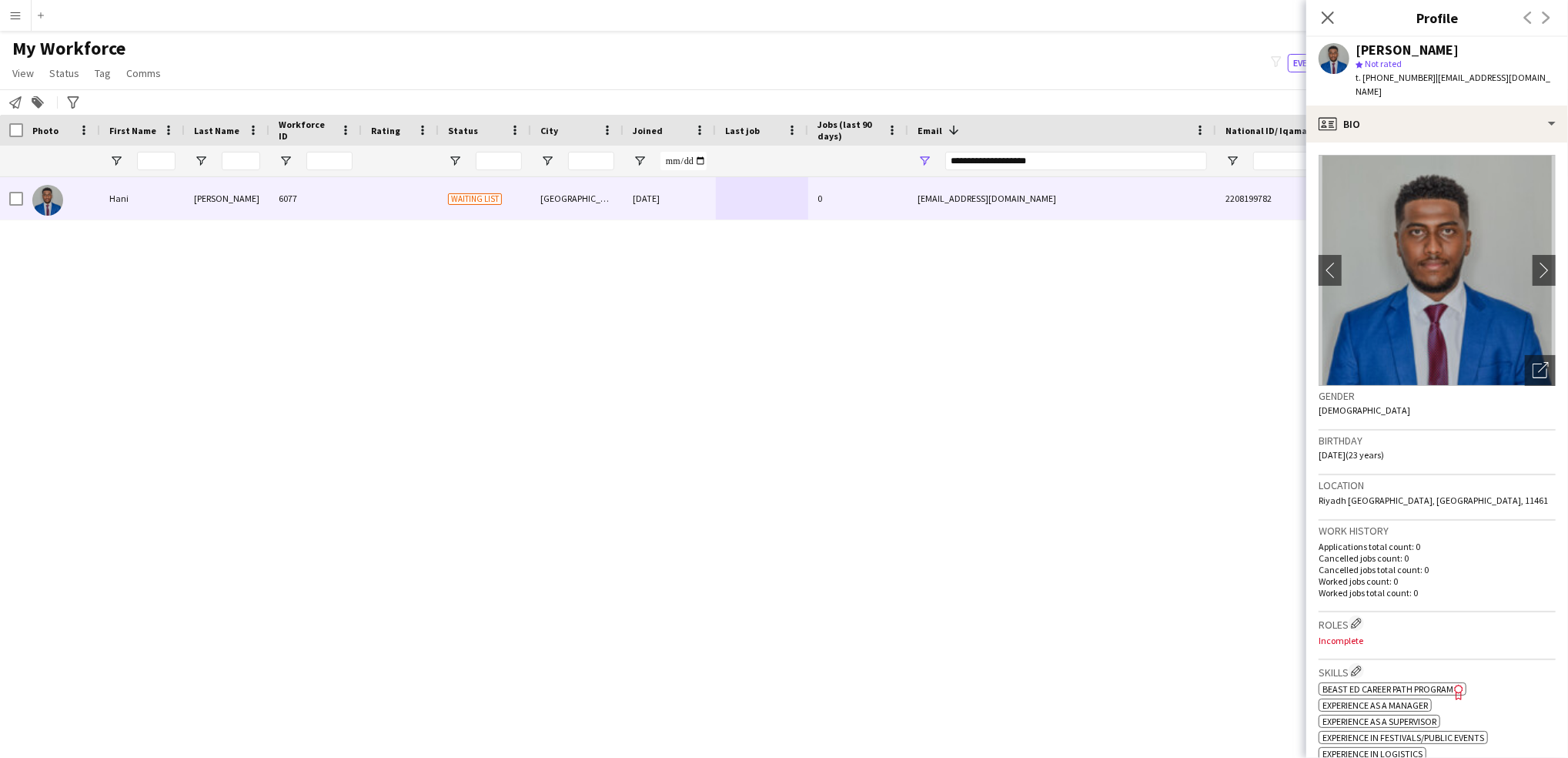
click at [1471, 83] on div "t. [PHONE_NUMBER] | [EMAIL_ADDRESS][DOMAIN_NAME]" at bounding box center [1455, 85] width 200 height 28
click at [1471, 112] on div "profile Bio" at bounding box center [1437, 124] width 261 height 37
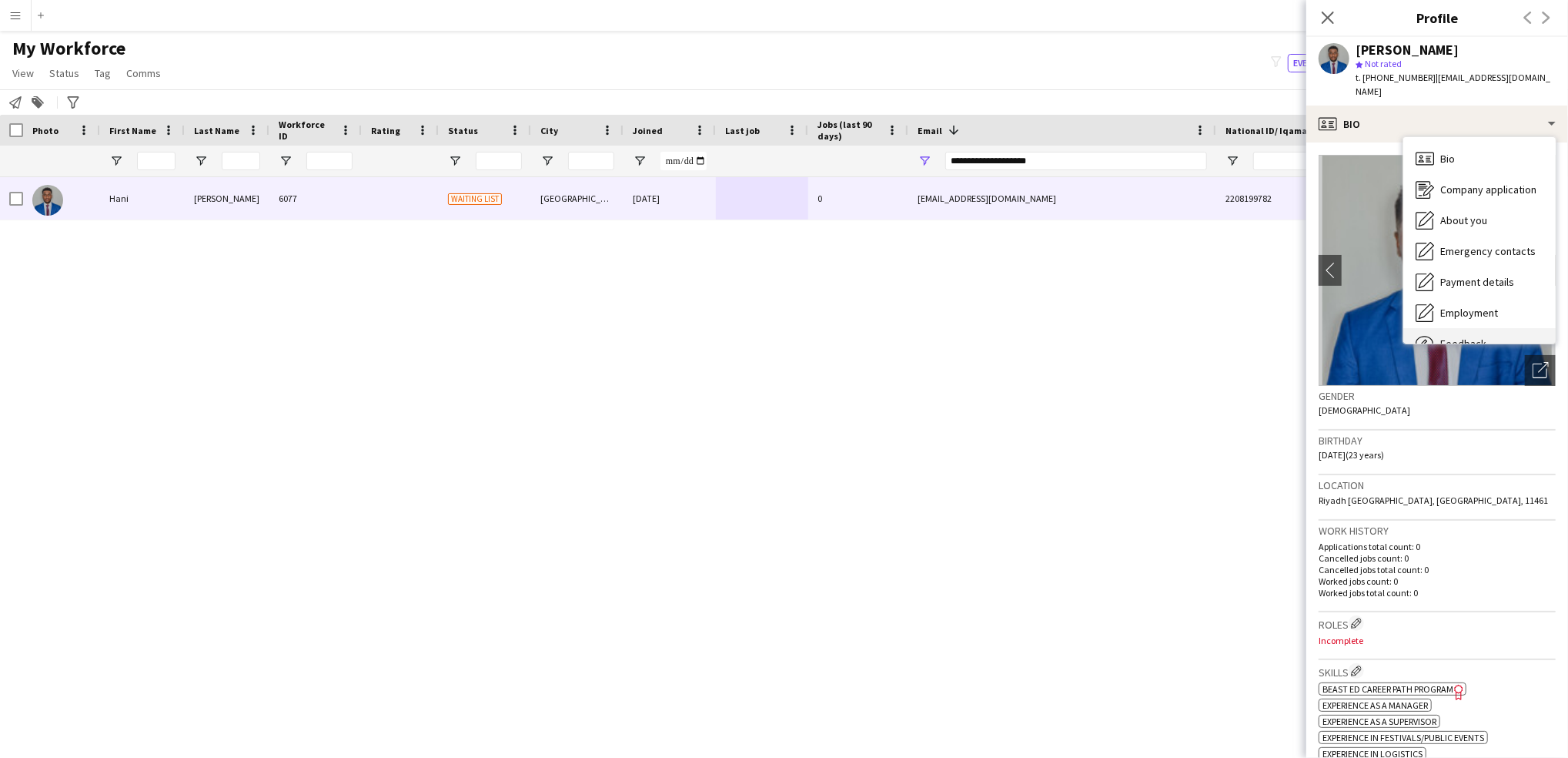
click at [1479, 328] on div "Feedback Feedback" at bounding box center [1480, 343] width 152 height 31
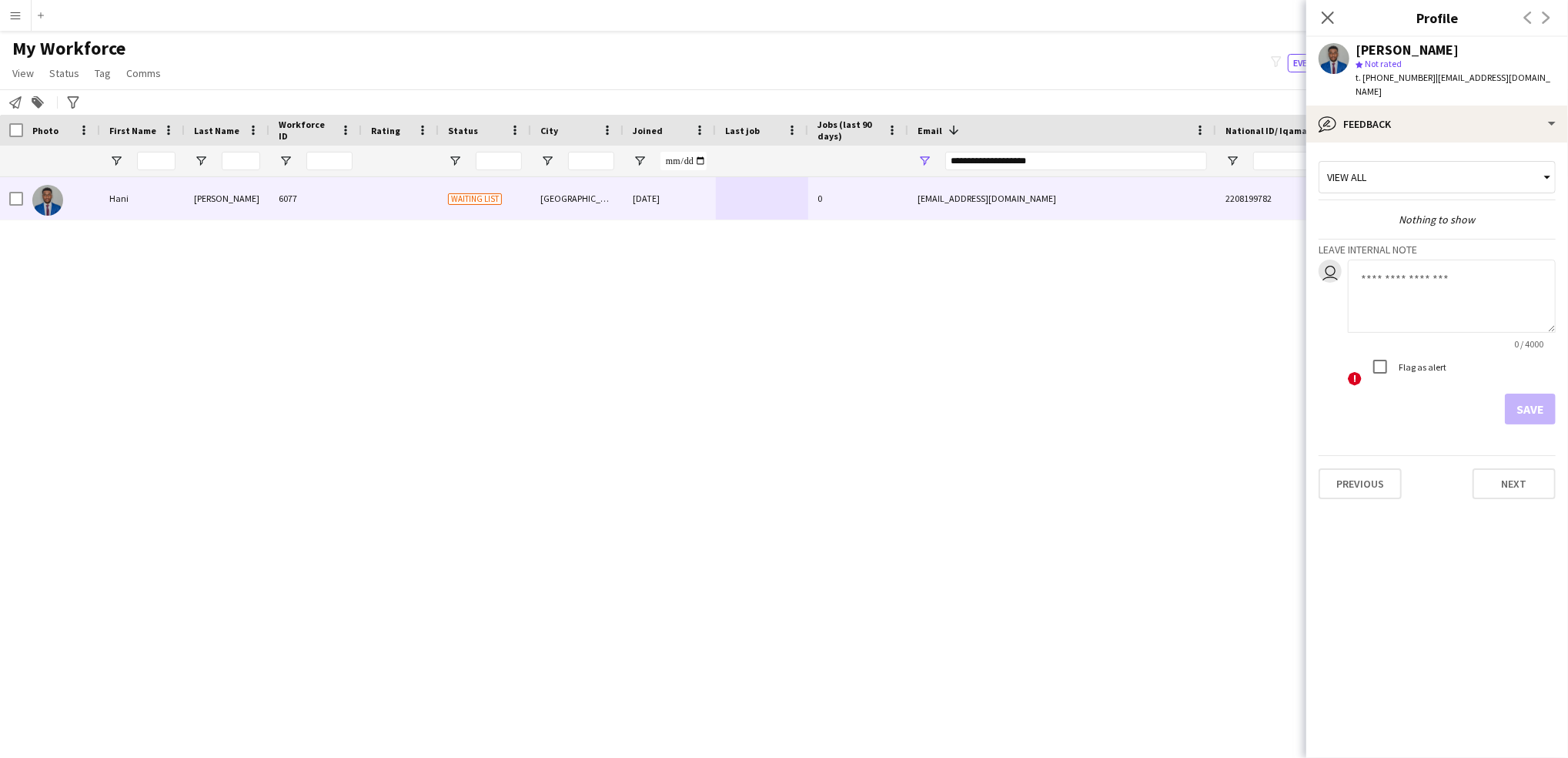
click at [1417, 351] on div "Flag as alert" at bounding box center [1405, 367] width 82 height 31
click at [1396, 270] on textarea at bounding box center [1451, 296] width 208 height 73
type textarea "********"
drag, startPoint x: 1536, startPoint y: 392, endPoint x: 1439, endPoint y: 226, distance: 192.3
click at [1439, 239] on app-internal-note-form "Leave internal note user ******** 8 / 4000 ! Flag as alert Save" at bounding box center [1437, 331] width 237 height 185
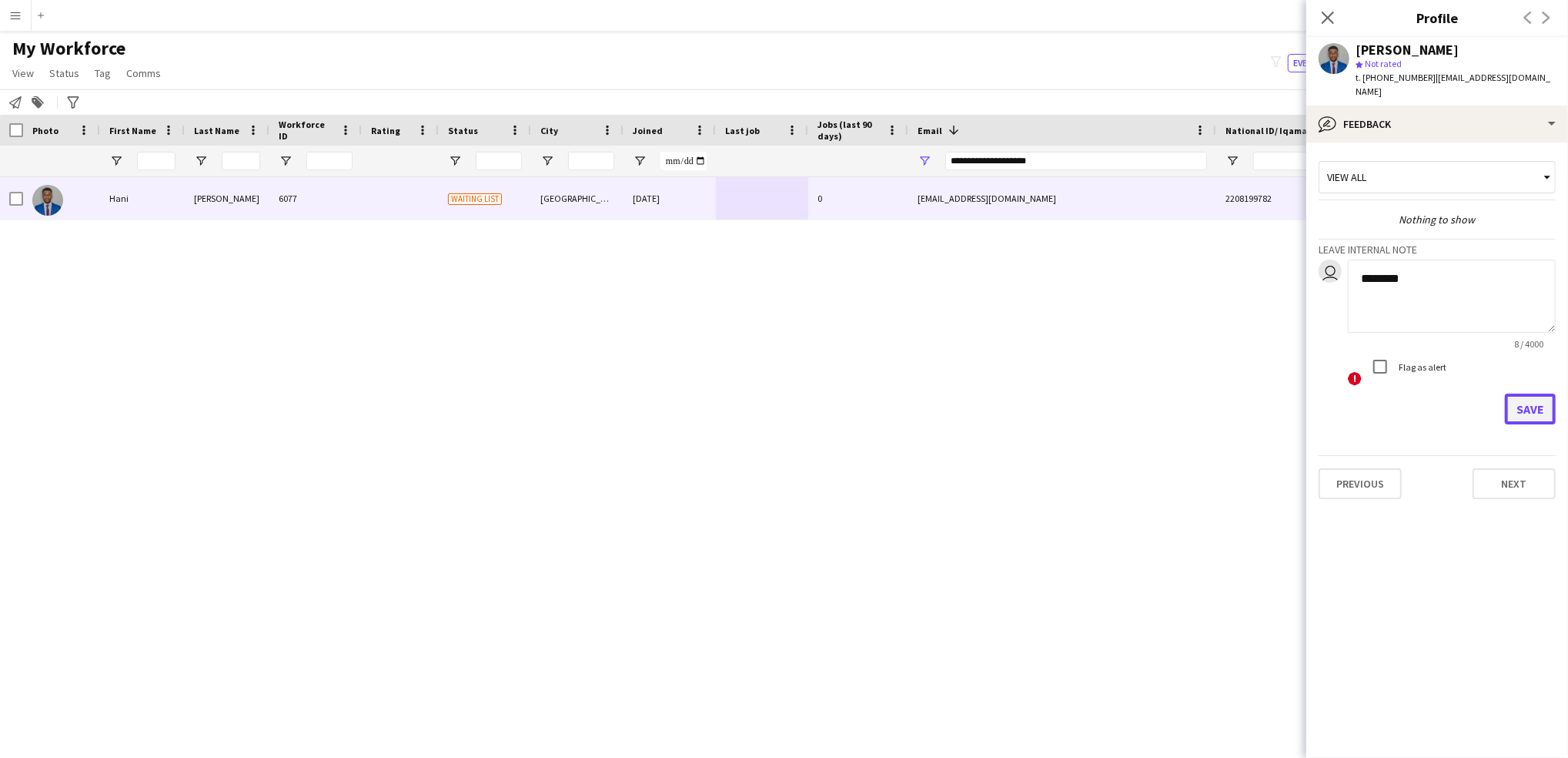
click at [1533, 397] on button "Save" at bounding box center [1530, 409] width 51 height 31
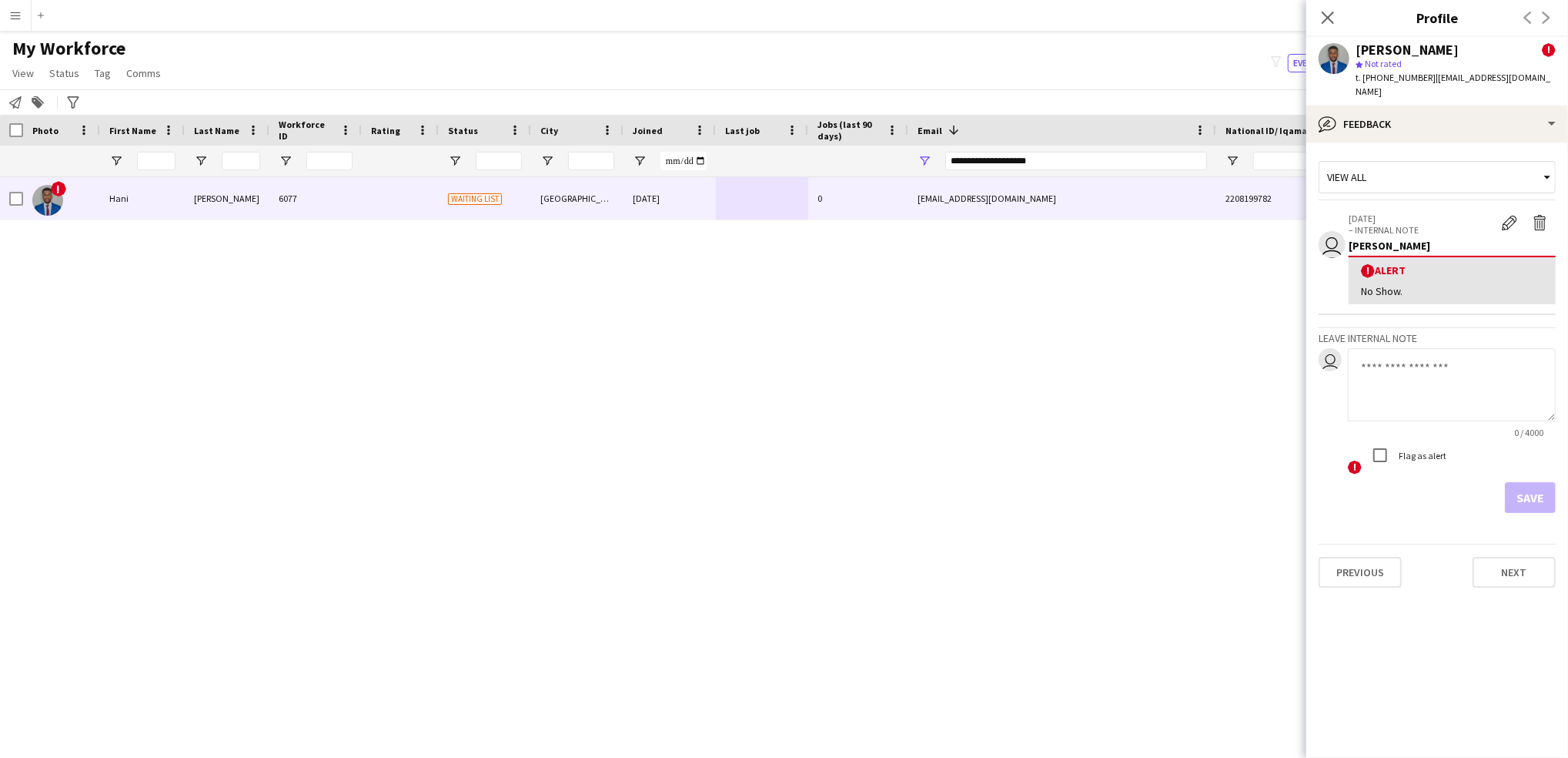
click at [1252, 518] on div "! [PERSON_NAME] 6077 Waiting list [GEOGRAPHIC_DATA] [DATE] 0 [EMAIL_ADDRESS][DO…" at bounding box center [761, 446] width 1522 height 539
click at [955, 381] on div "! [PERSON_NAME] 6077 Waiting list [GEOGRAPHIC_DATA] [DATE] 0 [EMAIL_ADDRESS][DO…" at bounding box center [761, 446] width 1522 height 539
click at [1025, 160] on input "**********" at bounding box center [1076, 160] width 261 height 19
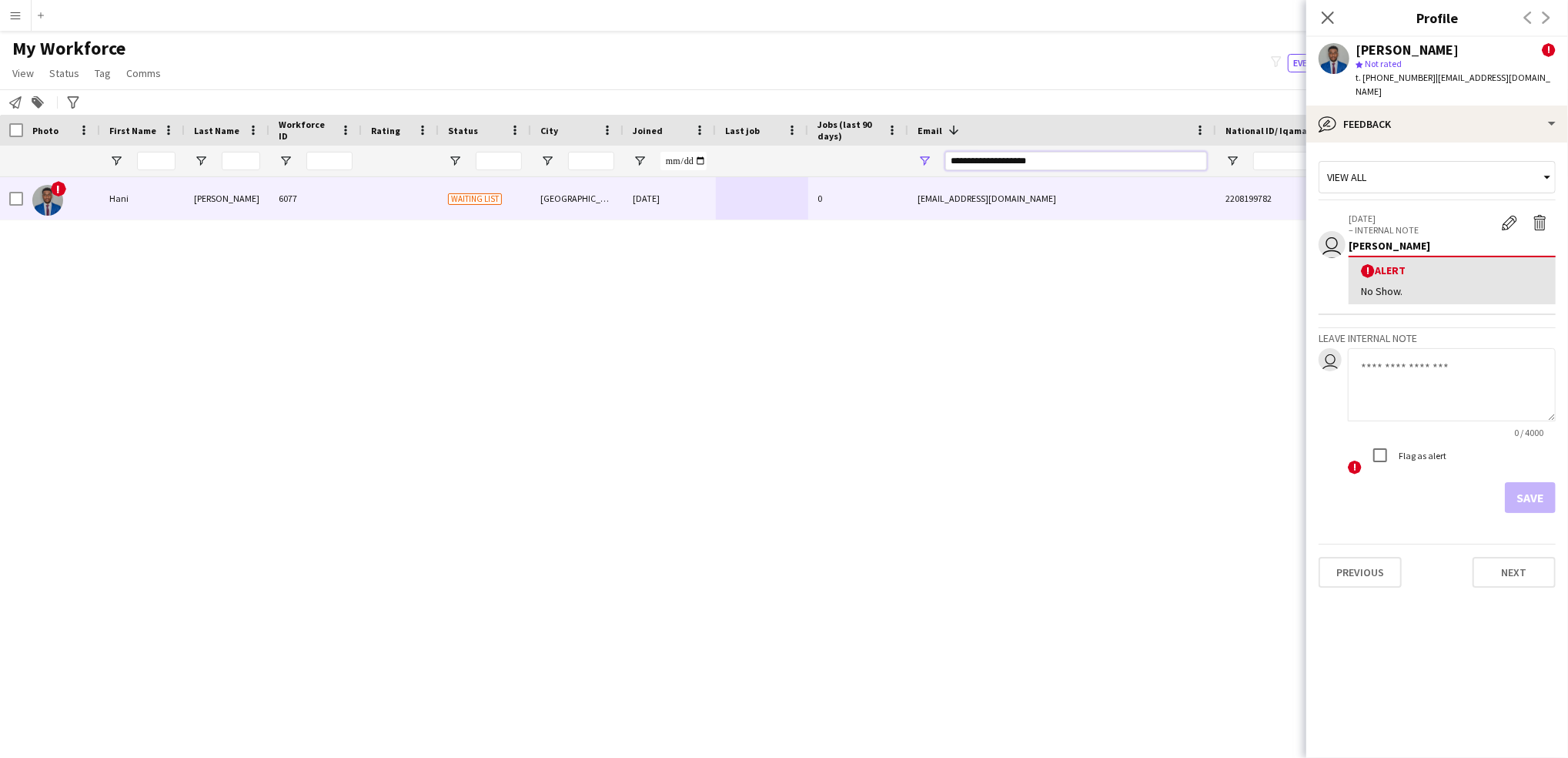
paste input "***"
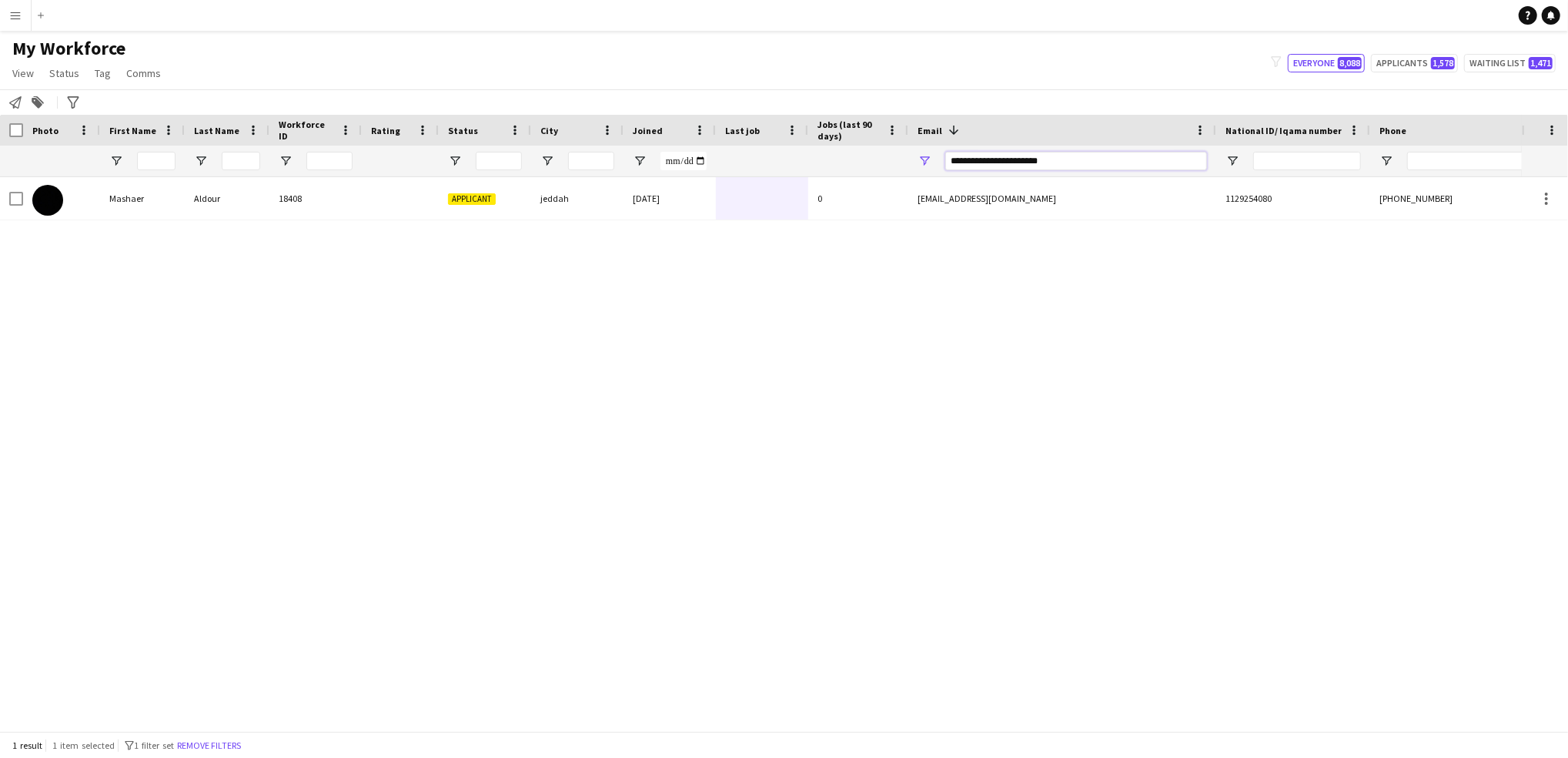
type input "**********"
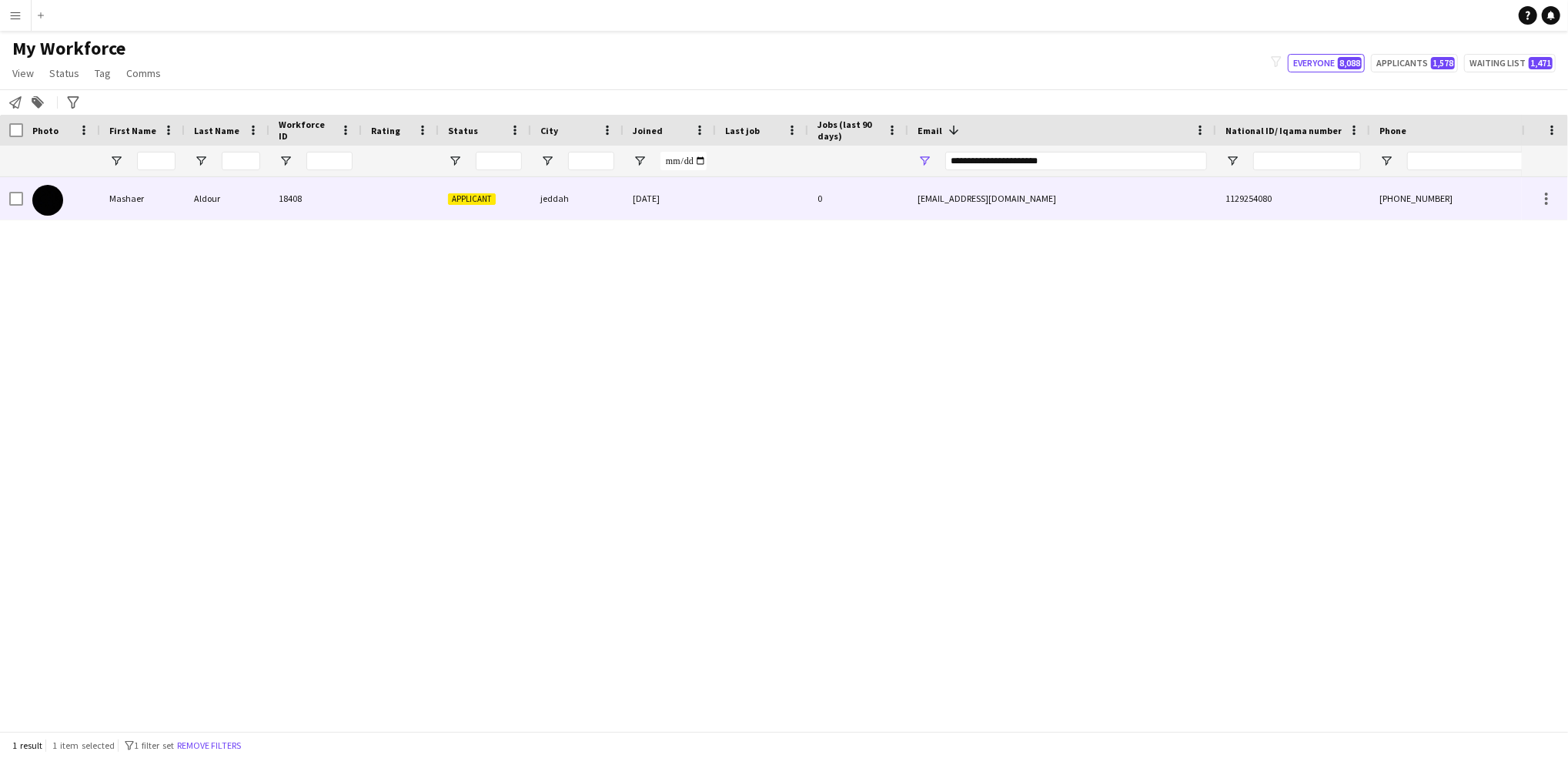
click at [945, 202] on div "[EMAIL_ADDRESS][DOMAIN_NAME]" at bounding box center [1062, 198] width 308 height 42
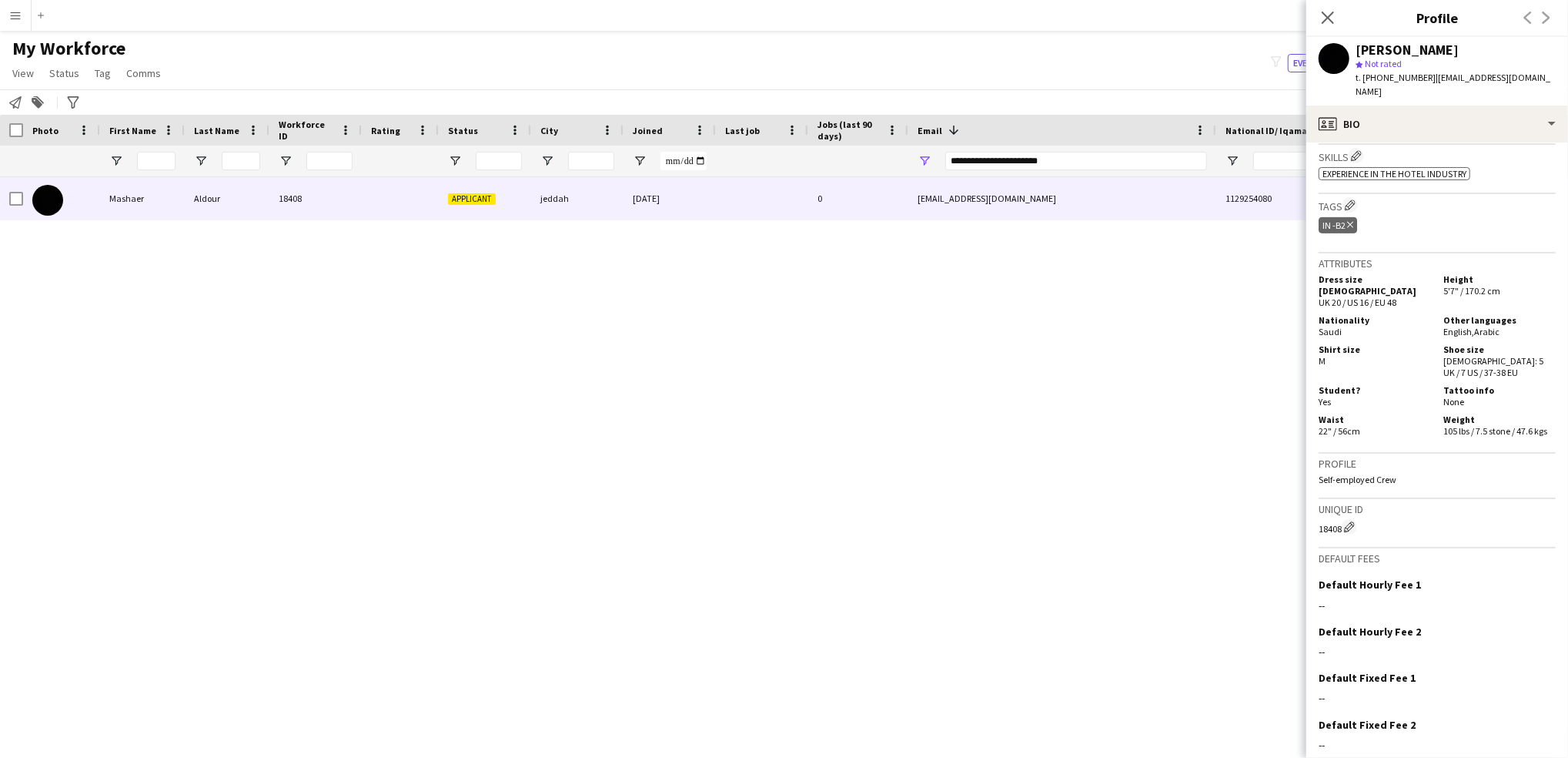
scroll to position [0, 0]
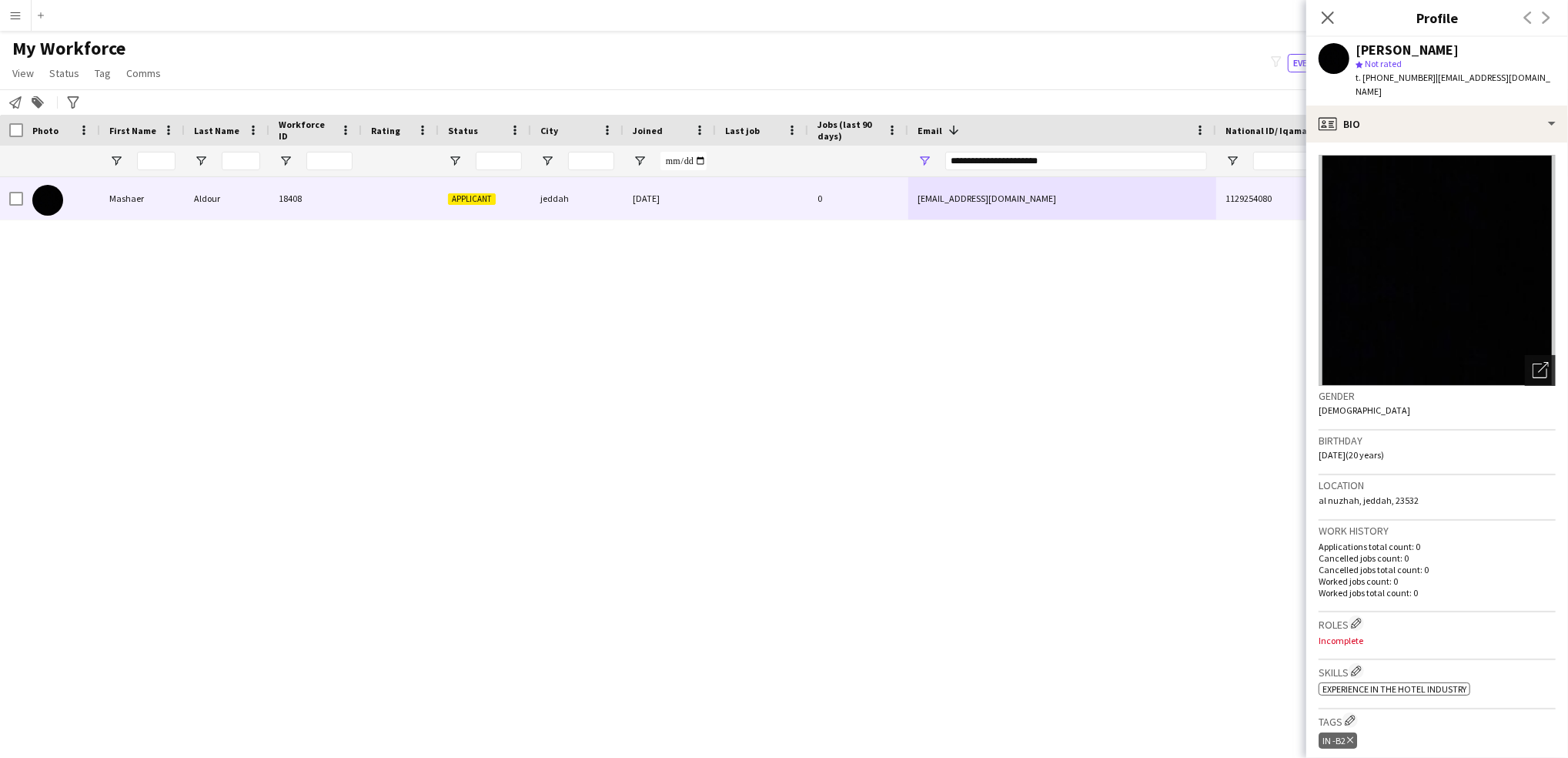
click at [1533, 362] on icon "Open photos pop-in" at bounding box center [1541, 370] width 16 height 16
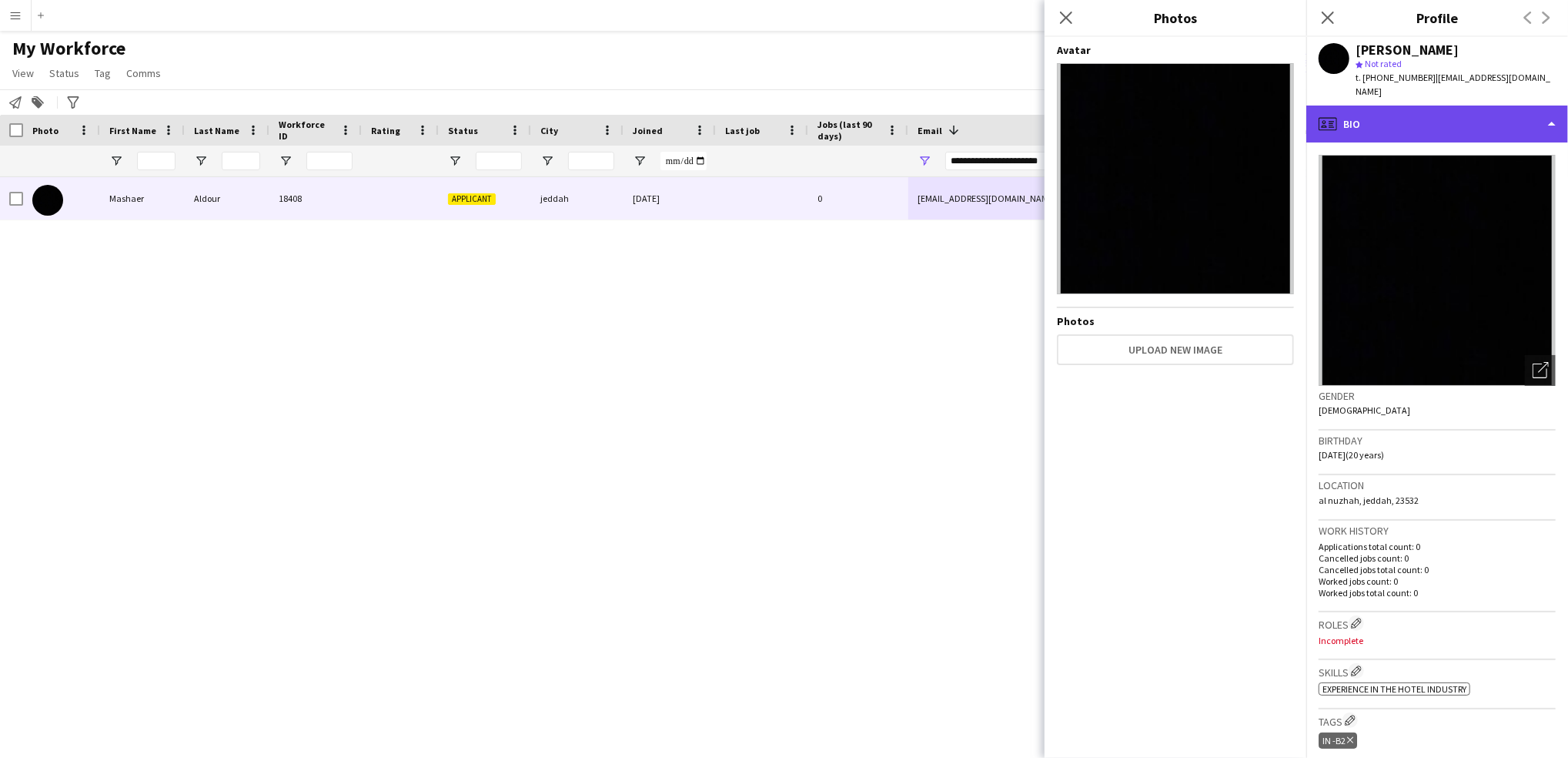
click at [1448, 111] on div "profile Bio" at bounding box center [1437, 124] width 261 height 37
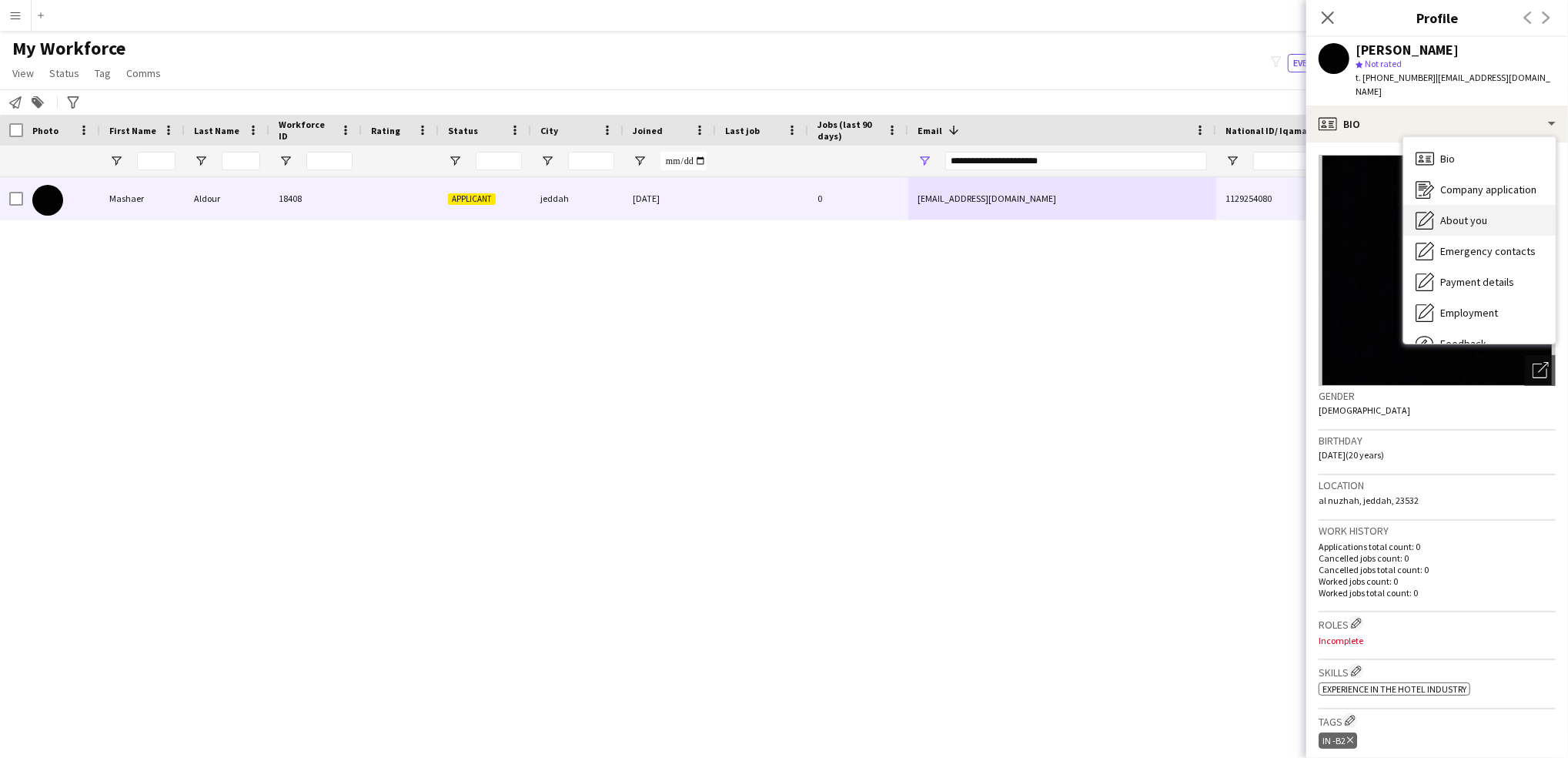
click at [1458, 213] on span "About you" at bounding box center [1464, 219] width 47 height 14
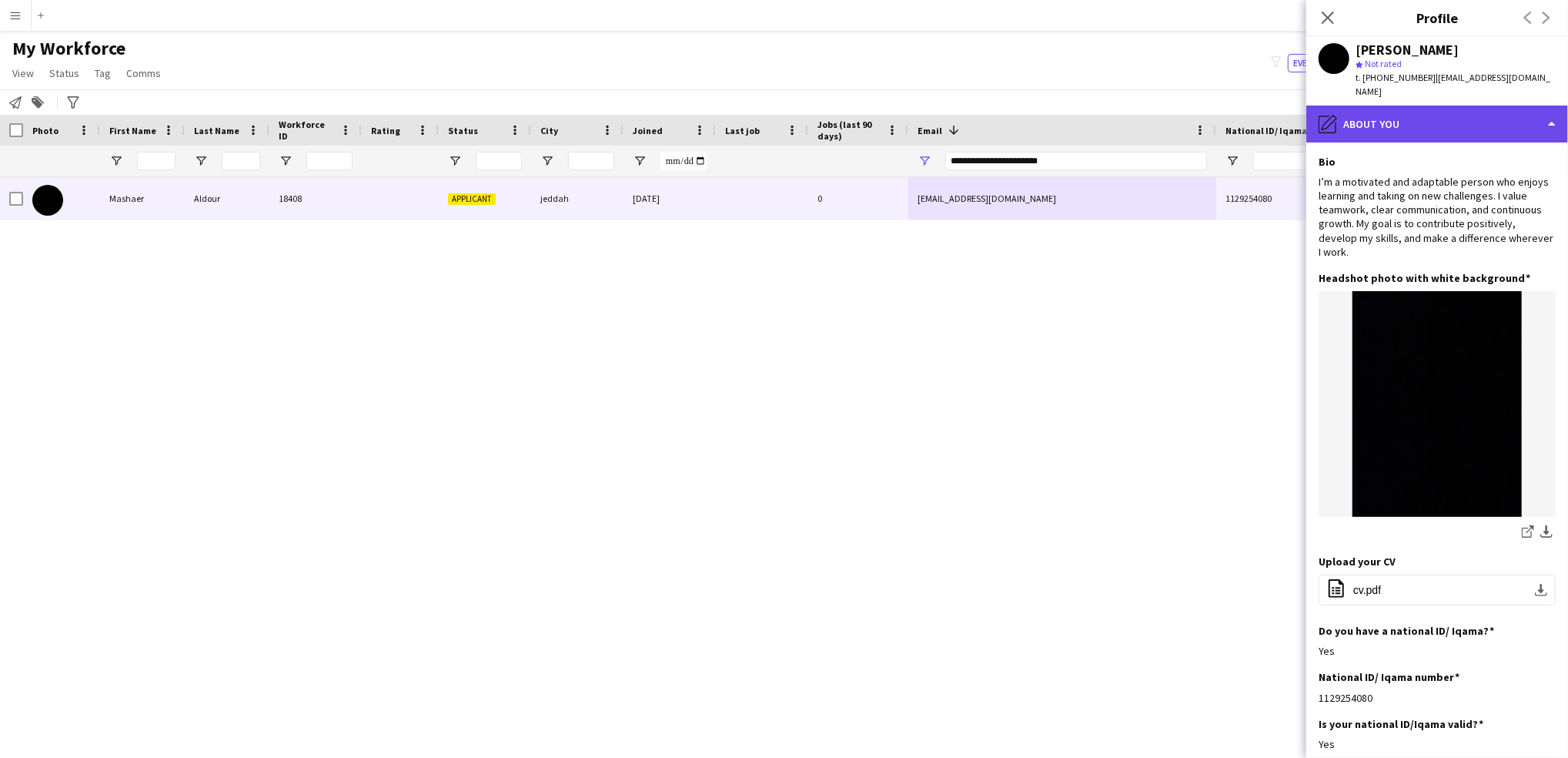
click at [1481, 120] on div "pencil4 About you" at bounding box center [1437, 124] width 261 height 37
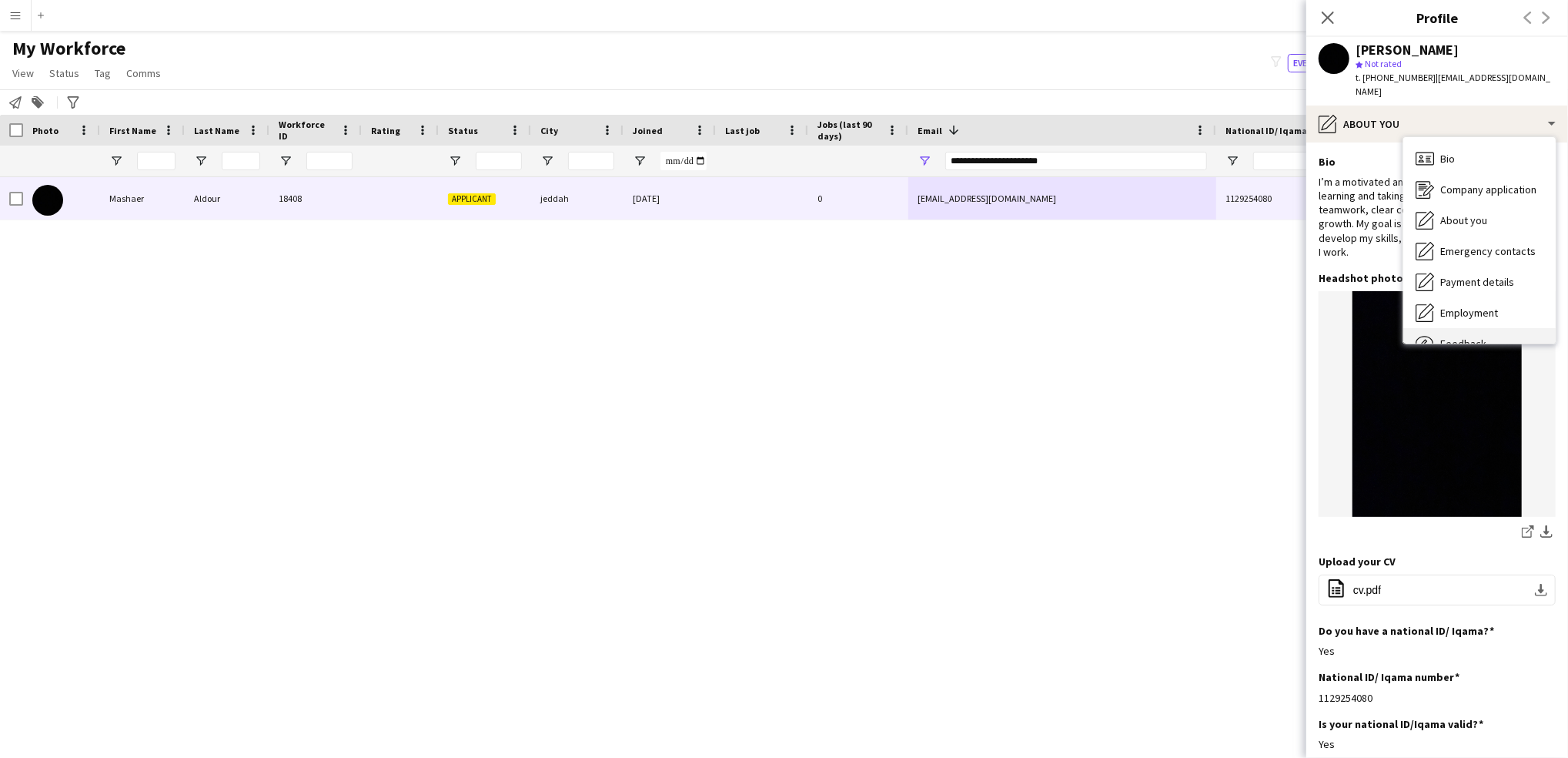
click at [1458, 337] on span "Feedback" at bounding box center [1464, 343] width 46 height 14
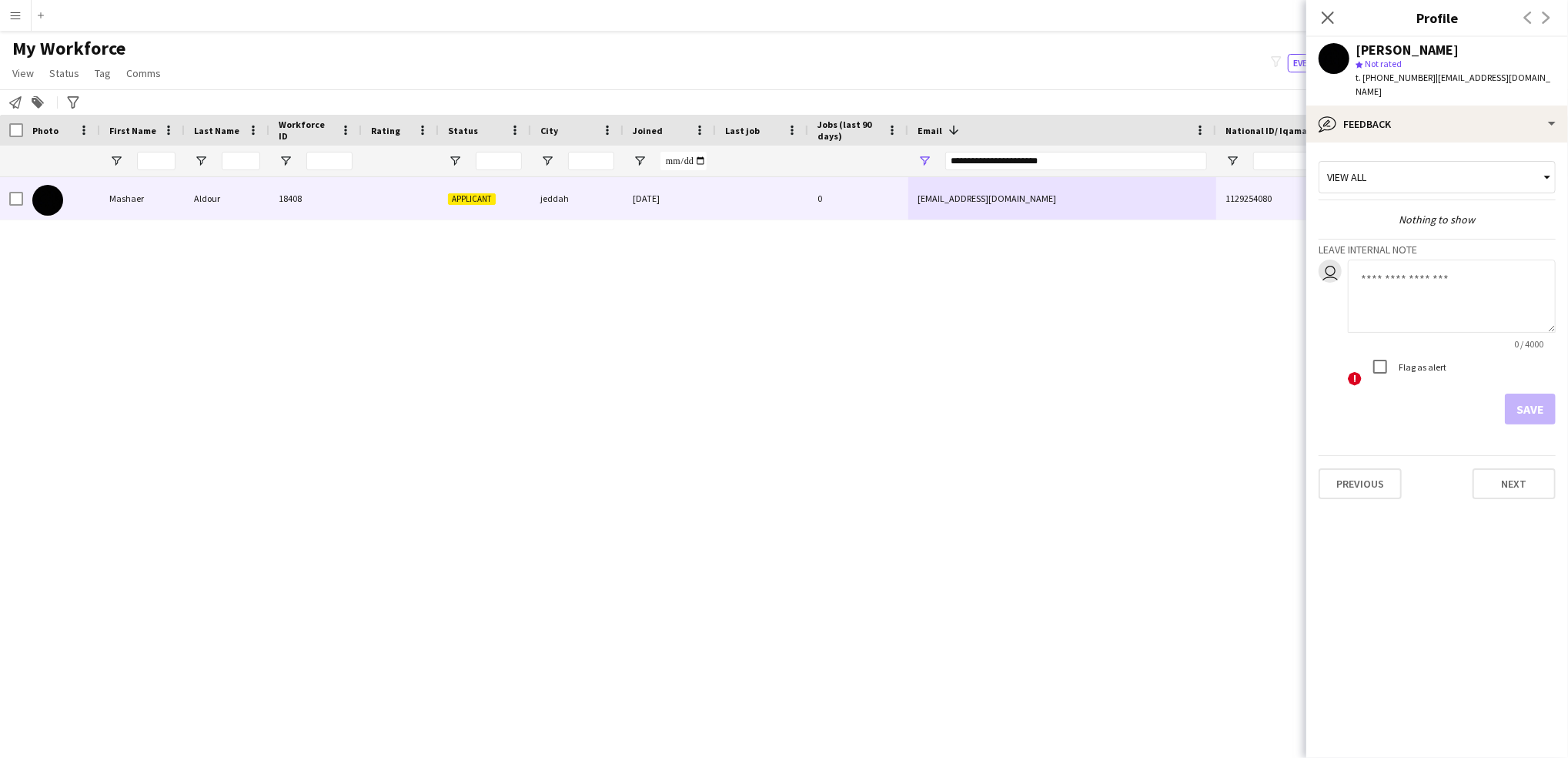
click at [1386, 283] on textarea at bounding box center [1451, 296] width 208 height 73
type textarea "*"
type textarea "********"
click at [1400, 361] on label "Flag as alert" at bounding box center [1421, 367] width 51 height 11
click at [1528, 394] on button "Save" at bounding box center [1530, 409] width 51 height 31
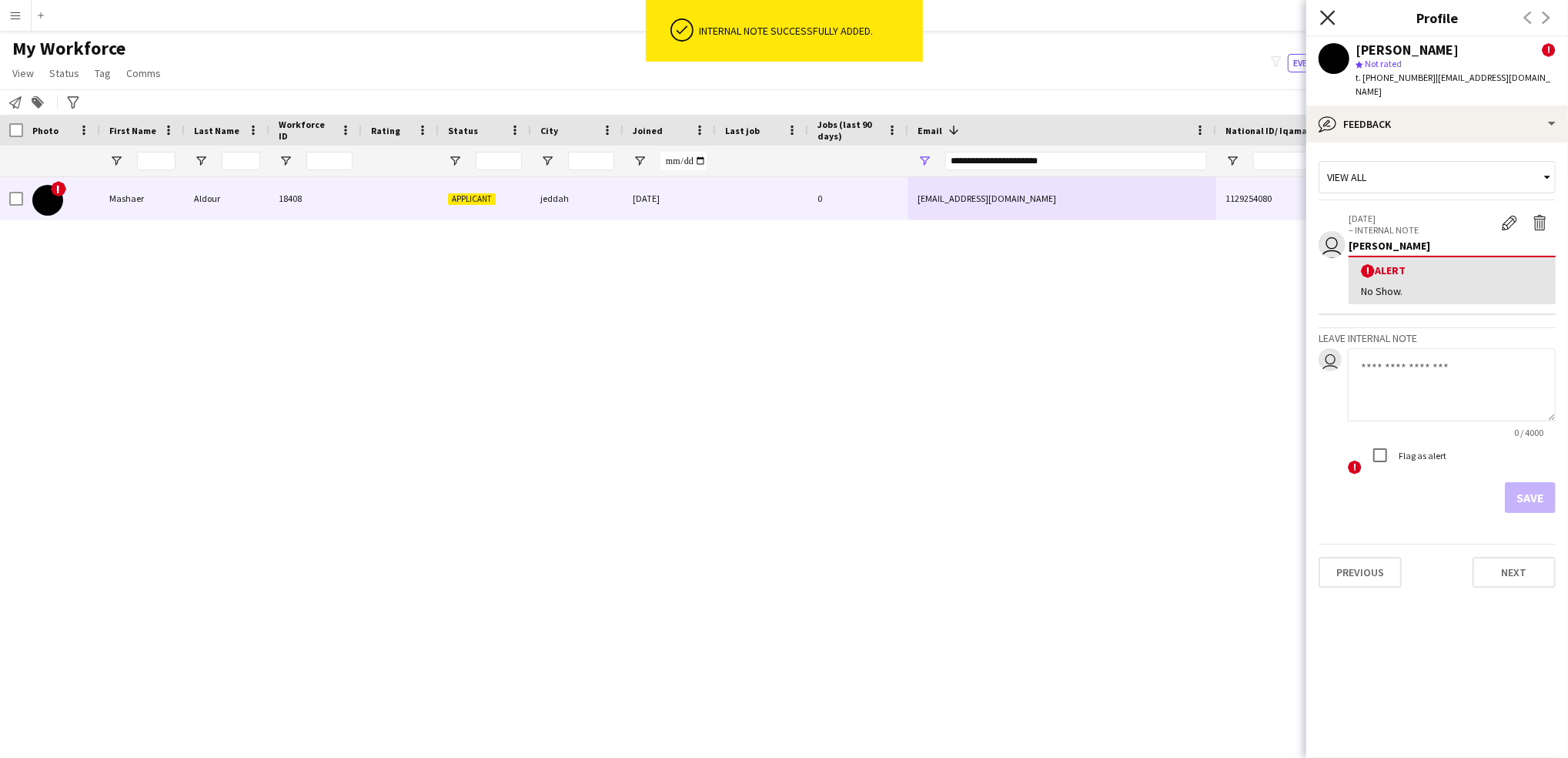
click at [1332, 19] on icon "Close pop-in" at bounding box center [1328, 17] width 15 height 15
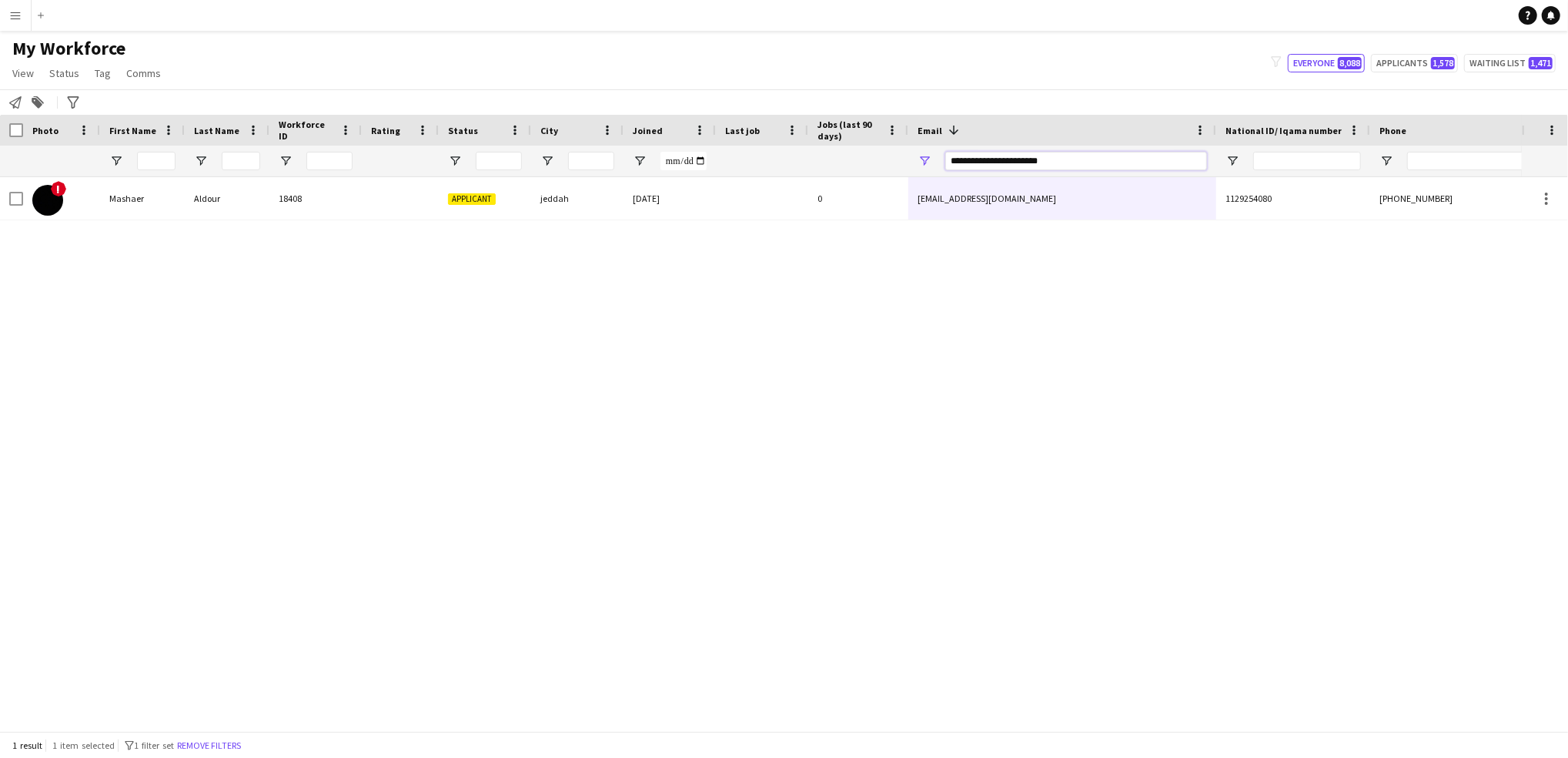
click at [1018, 164] on input "**********" at bounding box center [1076, 160] width 261 height 19
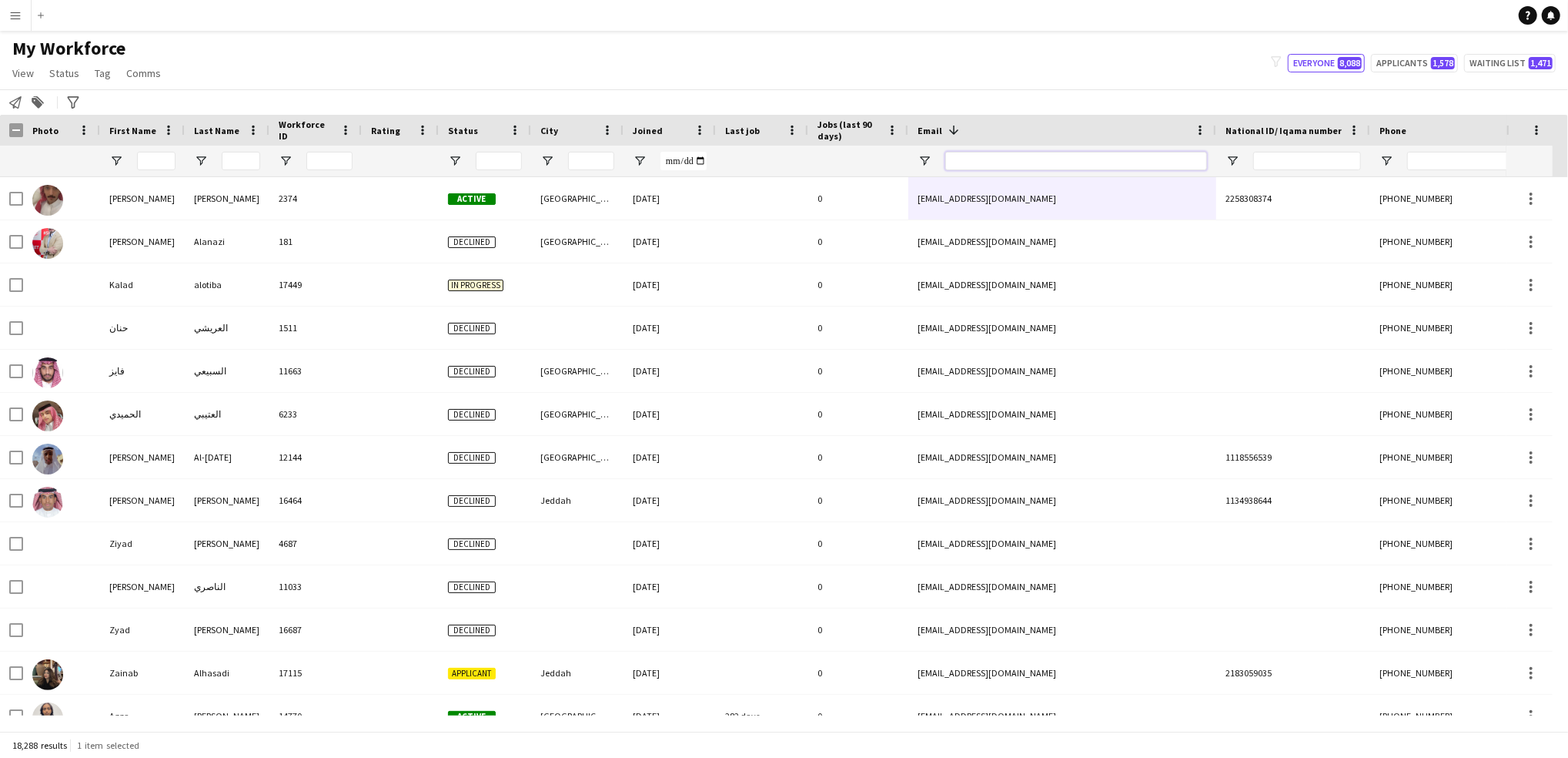
paste input "**********"
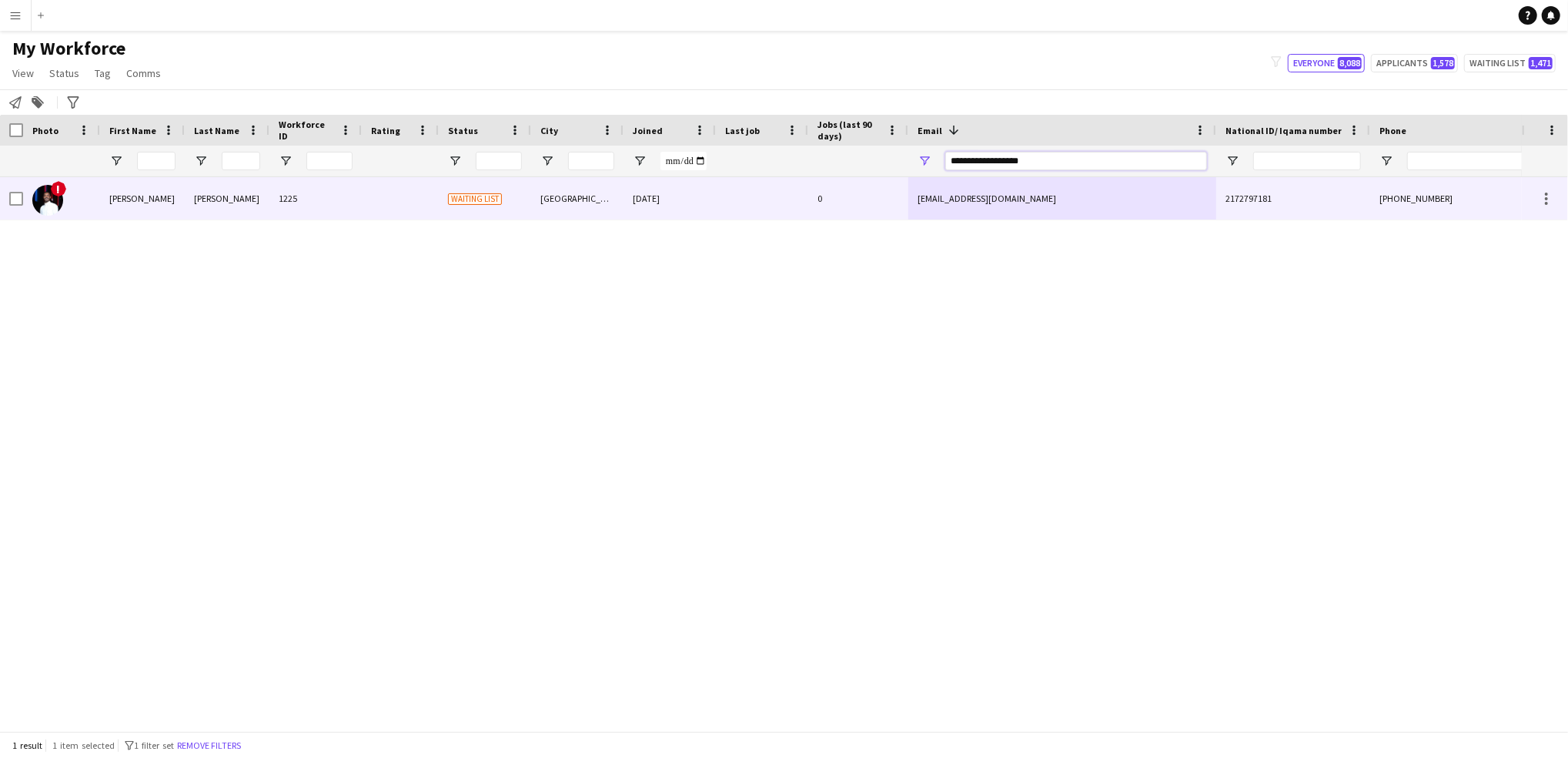
type input "**********"
click at [860, 210] on div "0" at bounding box center [859, 198] width 100 height 42
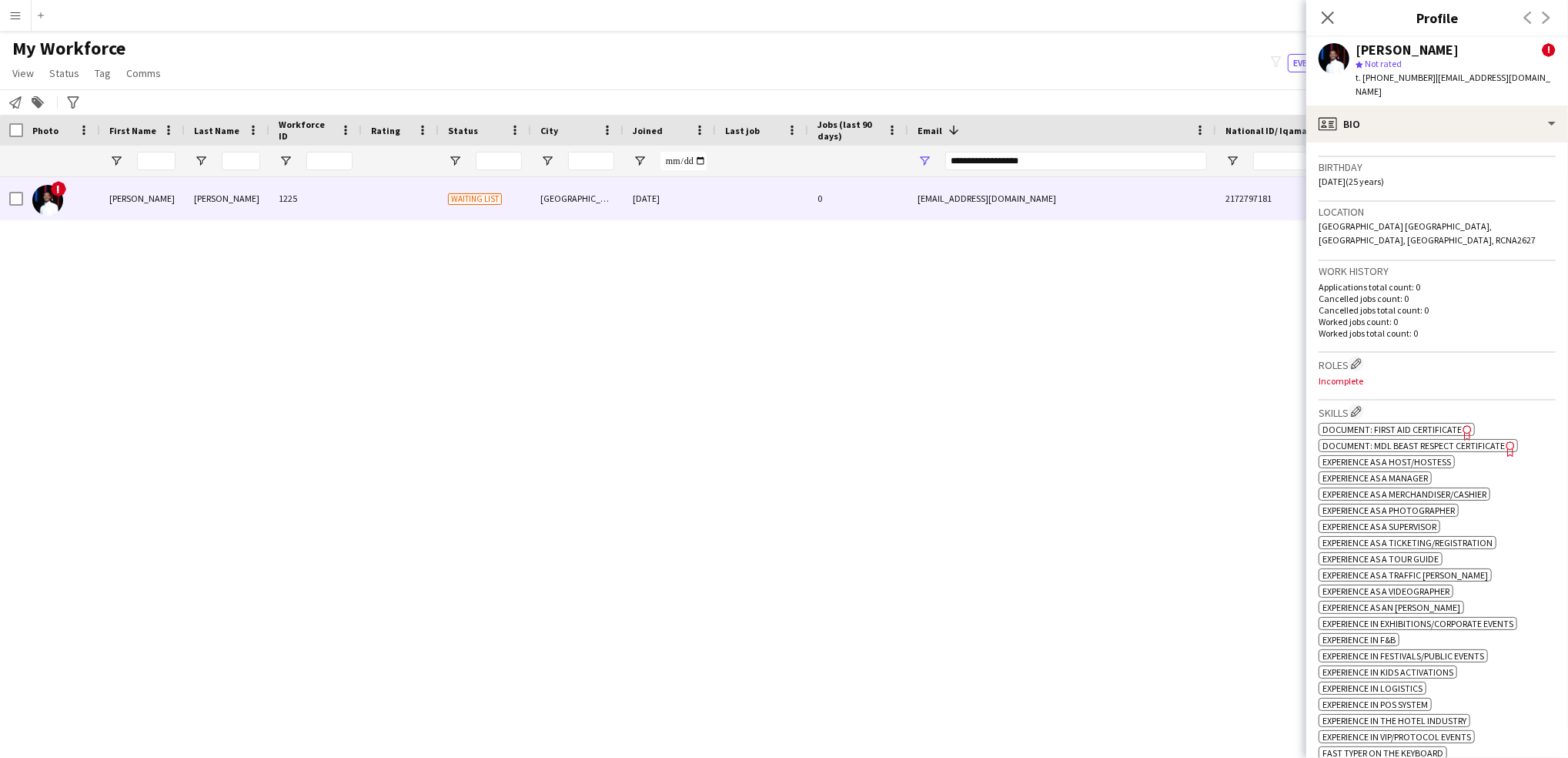
scroll to position [428, 0]
click at [1451, 421] on span "Document: First Aid Certificate" at bounding box center [1392, 427] width 139 height 11
click at [1391, 437] on span "Document: MDL Beast Respect Certificate" at bounding box center [1413, 443] width 182 height 11
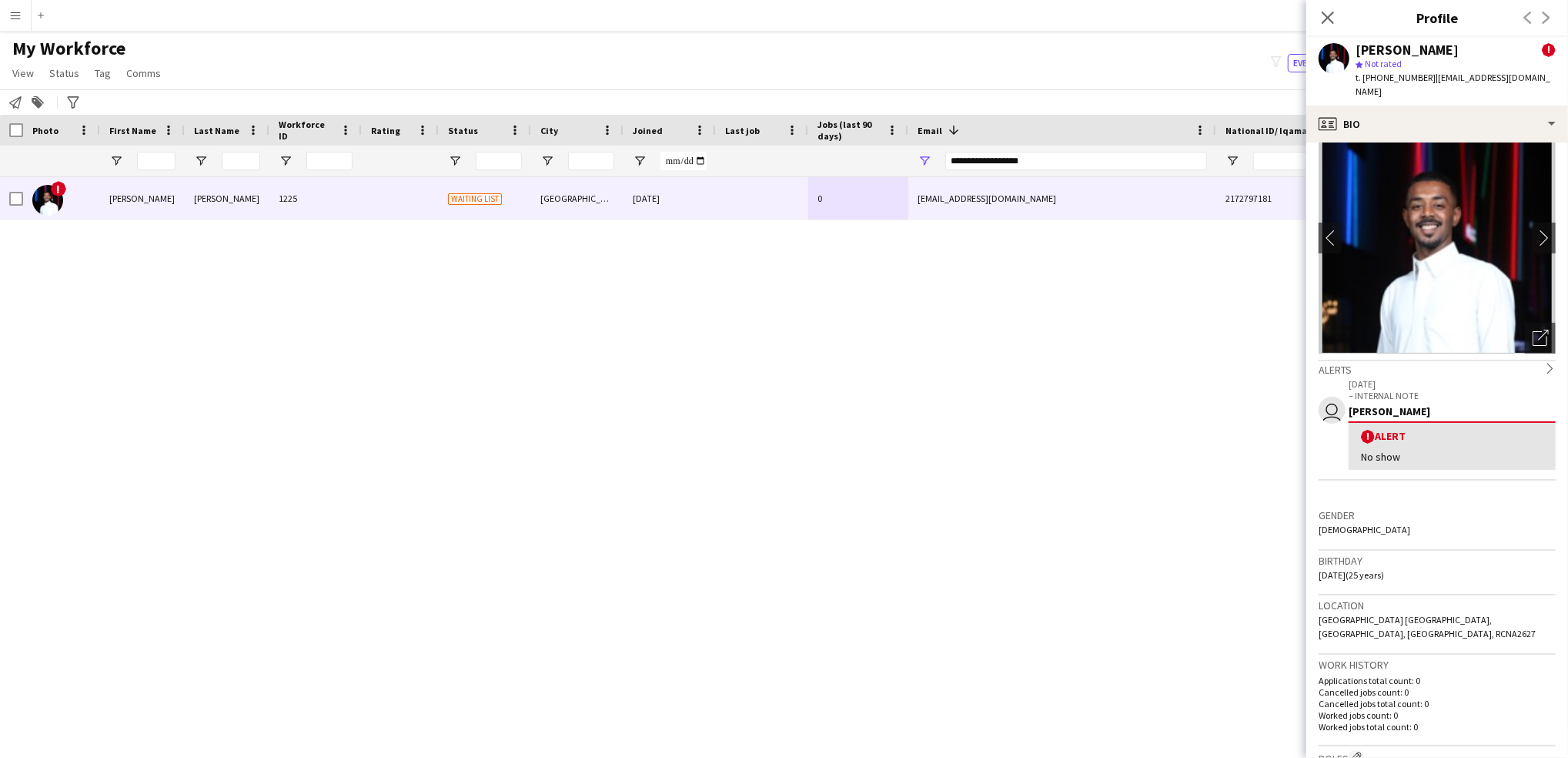
scroll to position [0, 0]
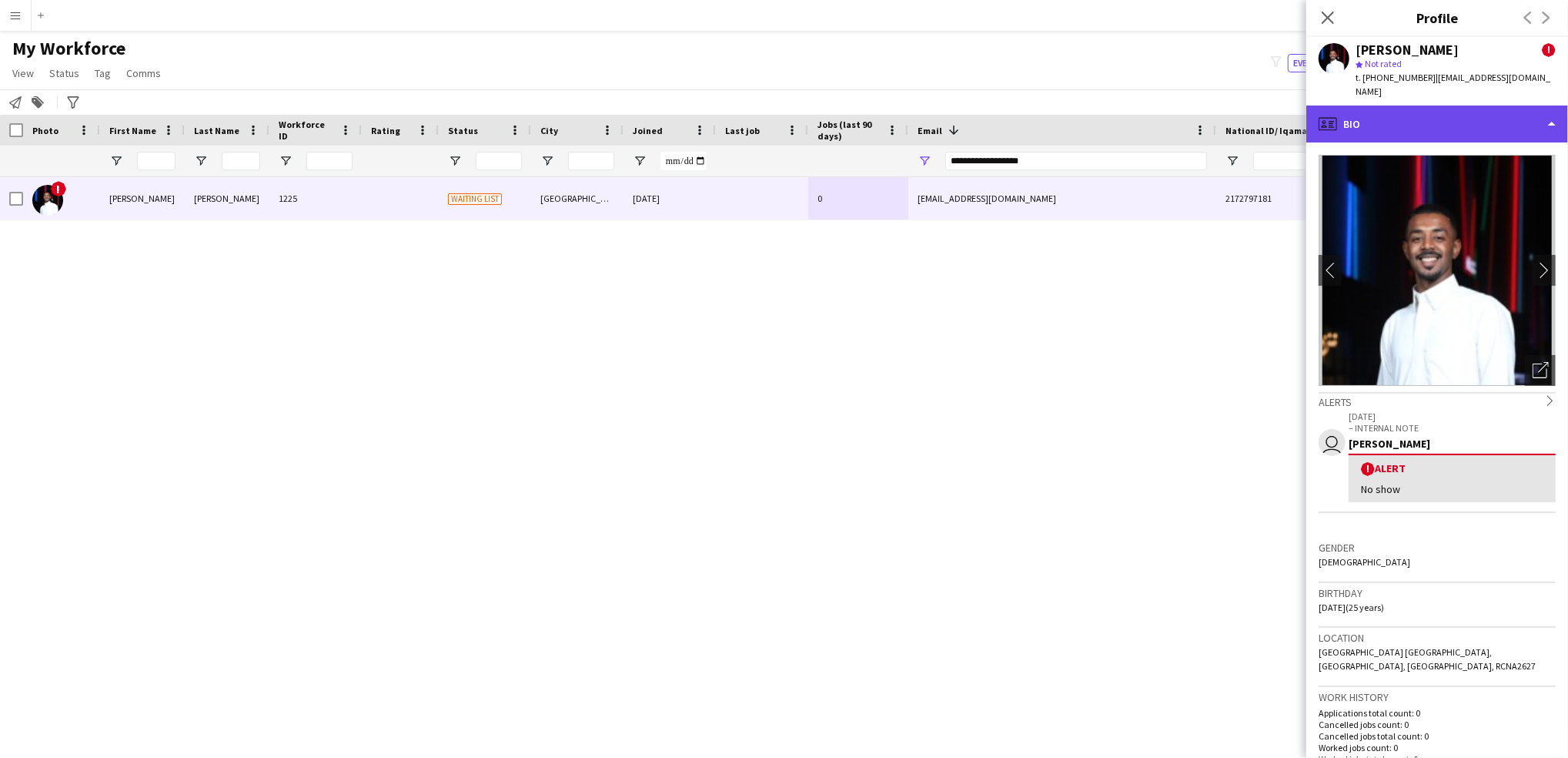
click at [1434, 125] on div "profile Bio" at bounding box center [1437, 124] width 261 height 37
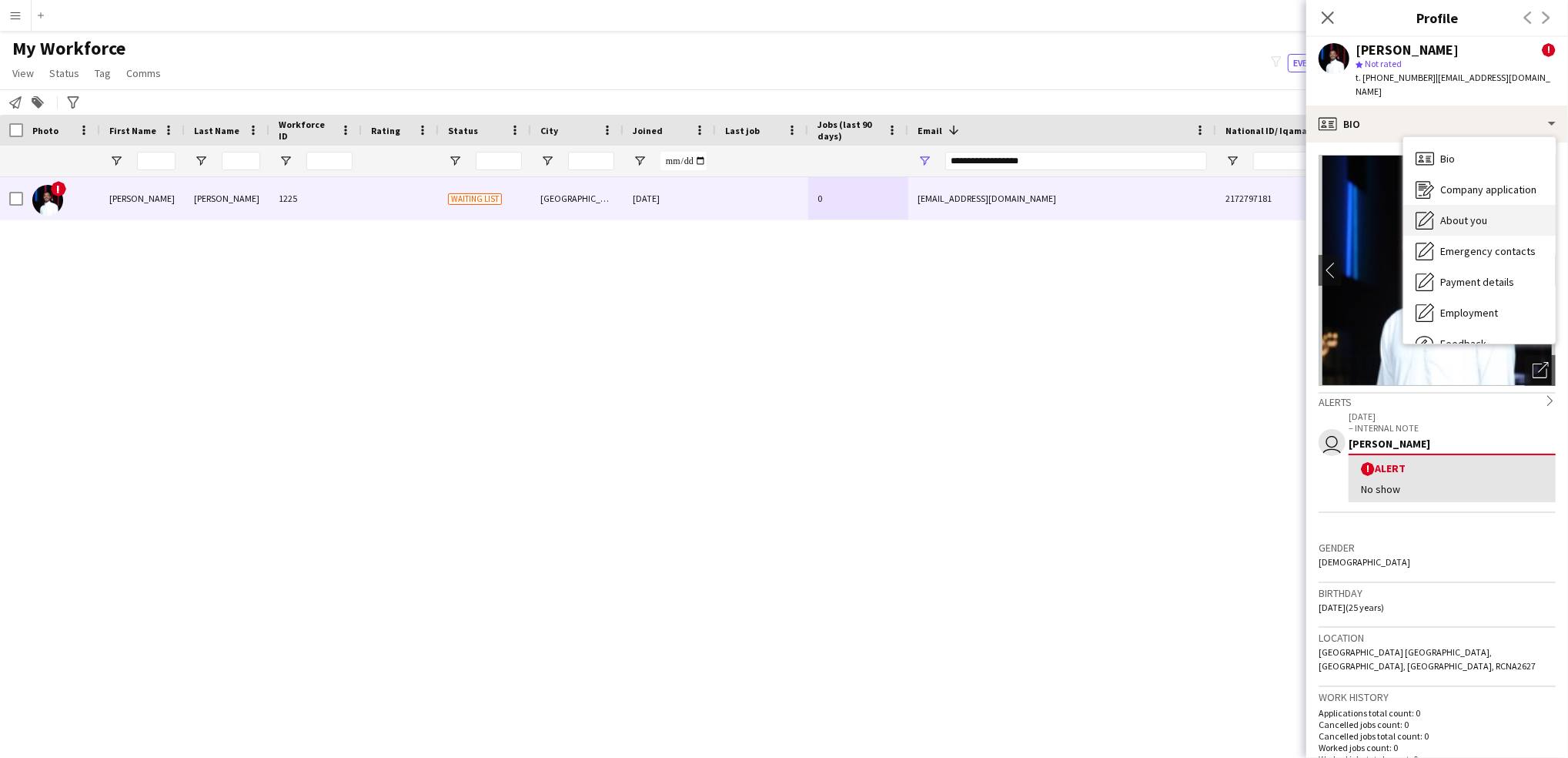
click at [1493, 207] on div "About you About you" at bounding box center [1480, 220] width 152 height 31
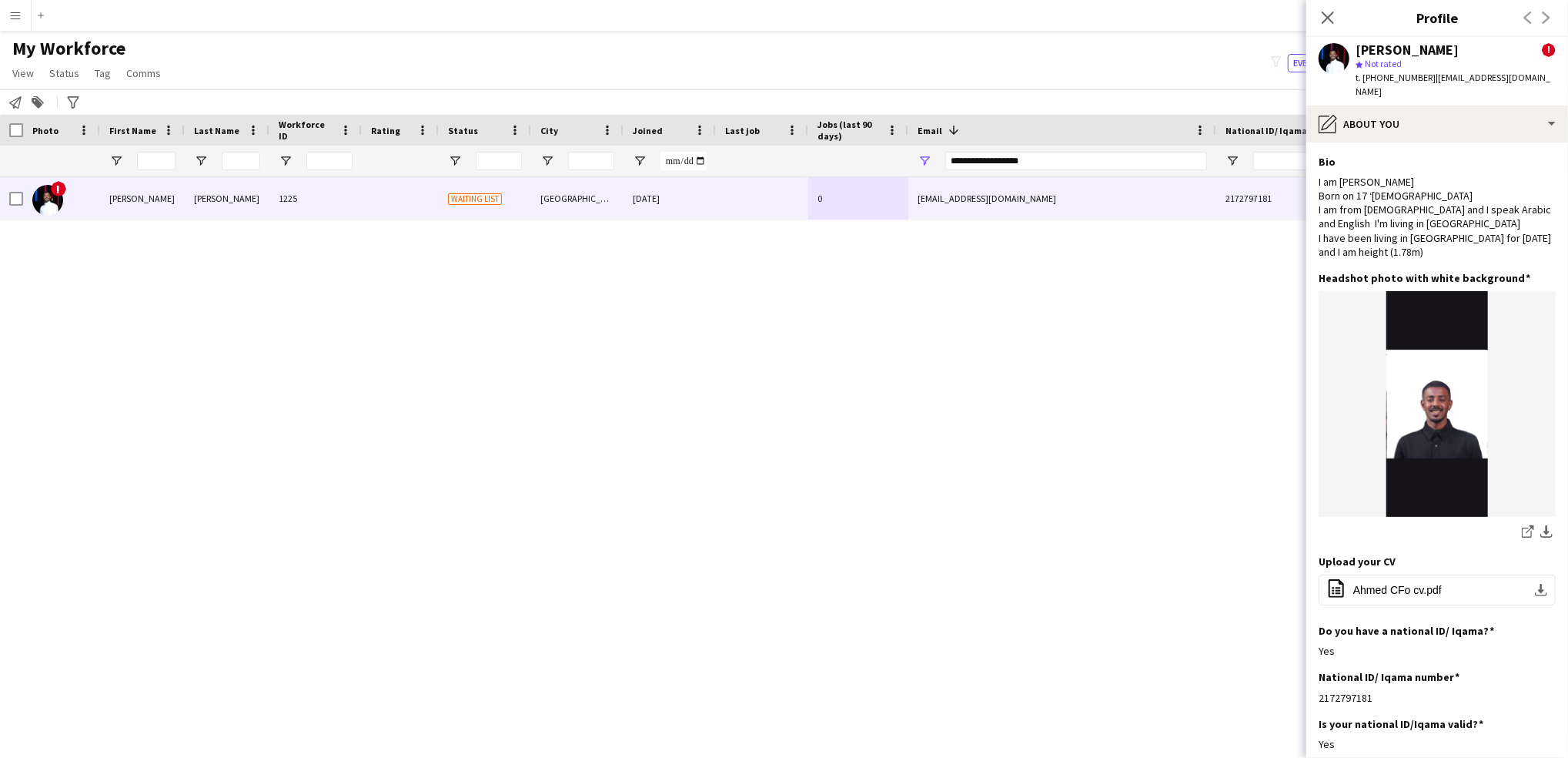
click at [1439, 89] on div "[PERSON_NAME] ! star Not rated t. [PHONE_NUMBER] | [EMAIL_ADDRESS][DOMAIN_NAME]" at bounding box center [1437, 71] width 261 height 69
click at [1435, 118] on div "pencil4 About you" at bounding box center [1437, 124] width 261 height 37
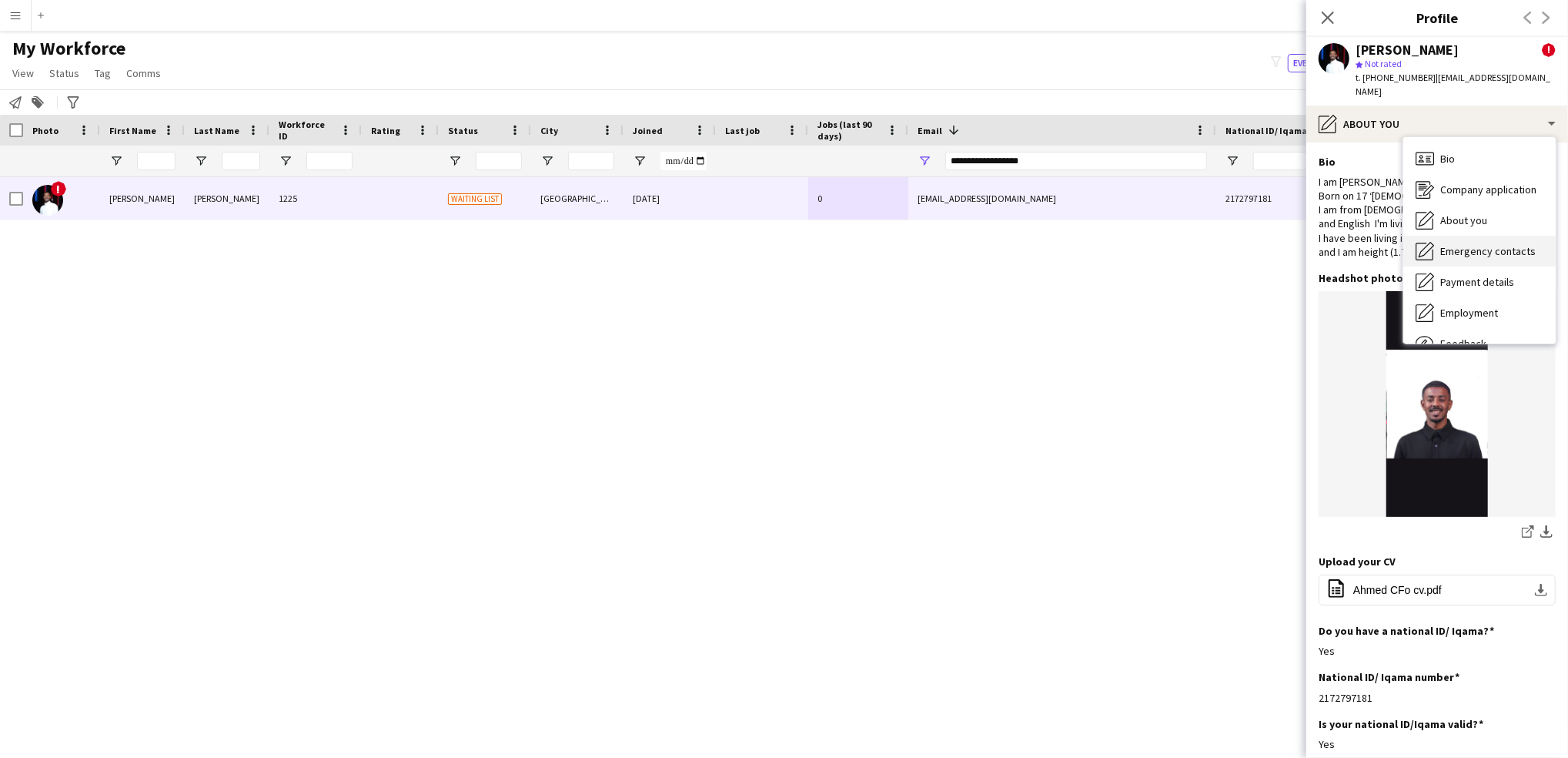
click at [1464, 245] on span "Emergency contacts" at bounding box center [1489, 251] width 96 height 14
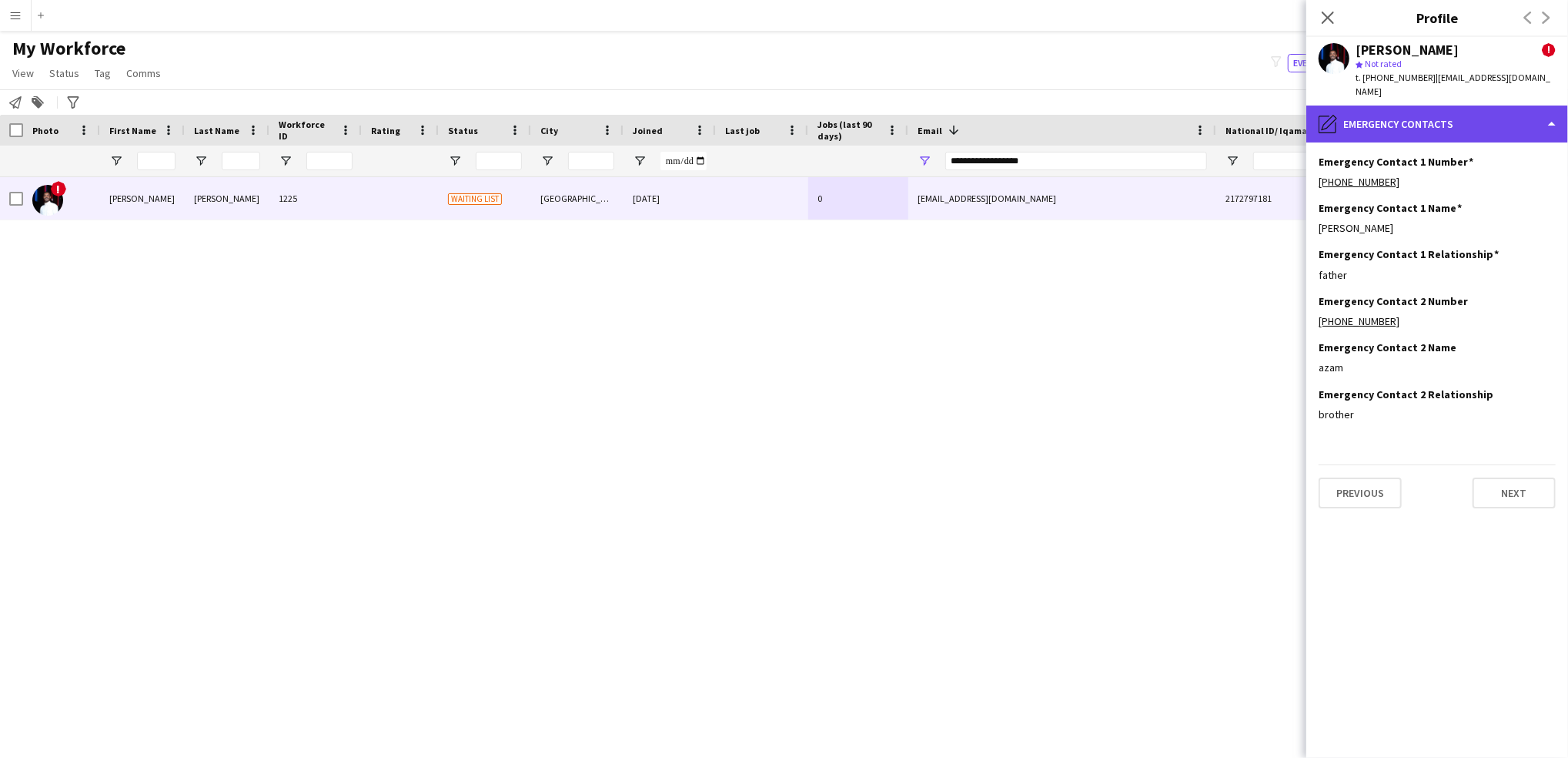
click at [1424, 105] on div "pencil4 Emergency contacts" at bounding box center [1437, 124] width 261 height 37
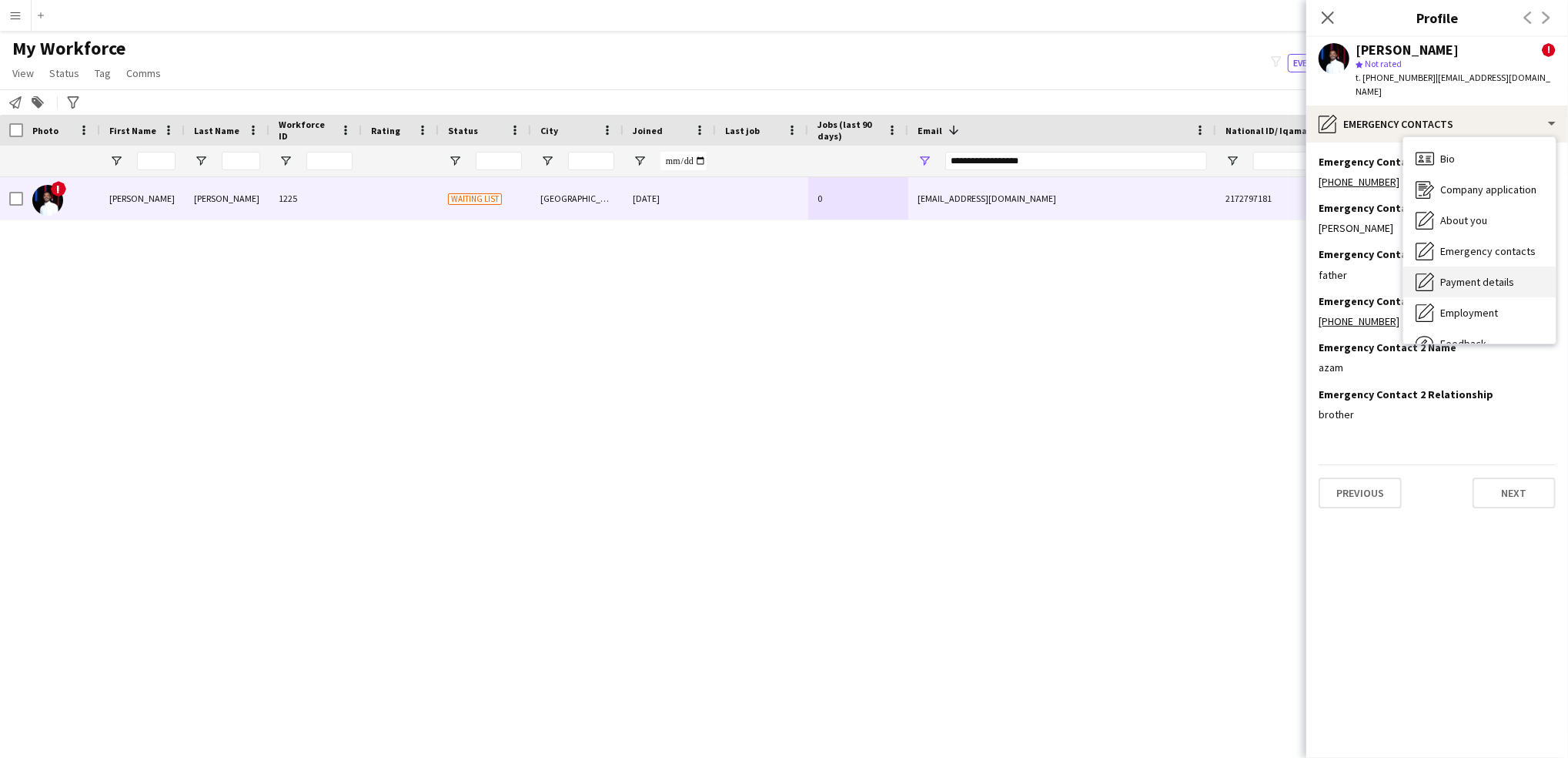
click at [1463, 278] on div "Payment details Payment details" at bounding box center [1480, 282] width 152 height 31
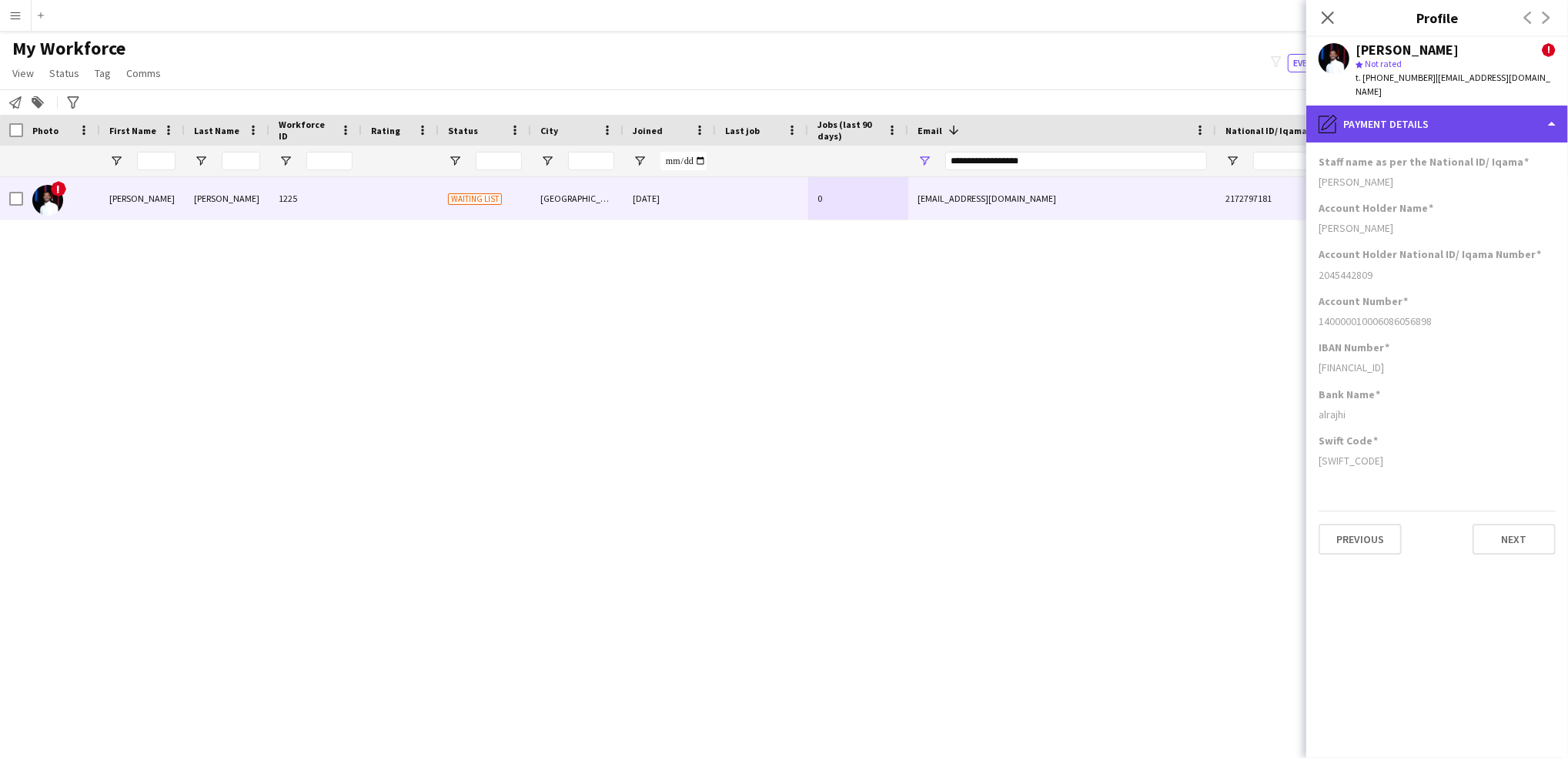
click at [1417, 105] on div "pencil4 Payment details" at bounding box center [1437, 124] width 261 height 37
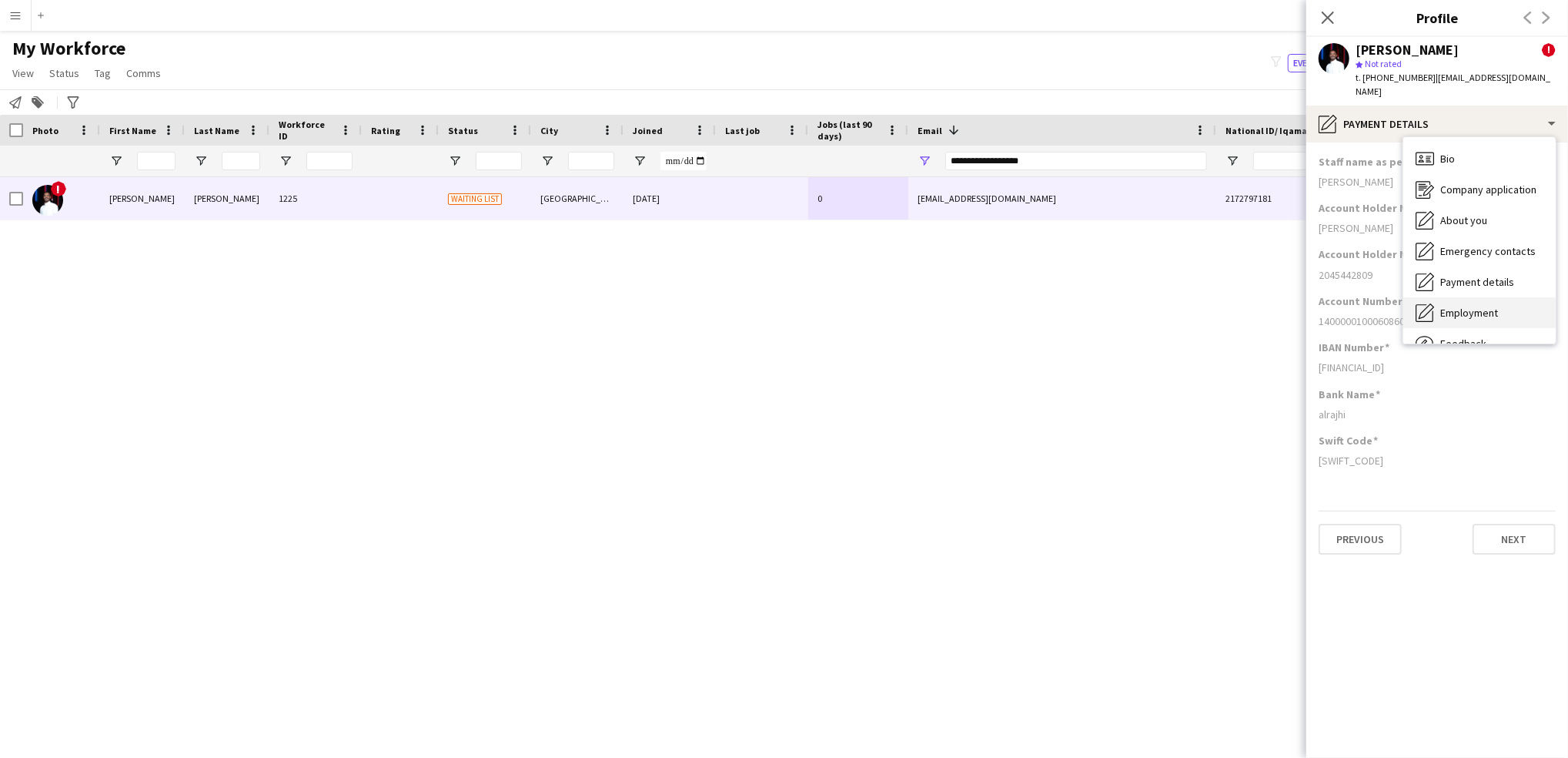
click at [1474, 306] on span "Employment" at bounding box center [1469, 313] width 57 height 14
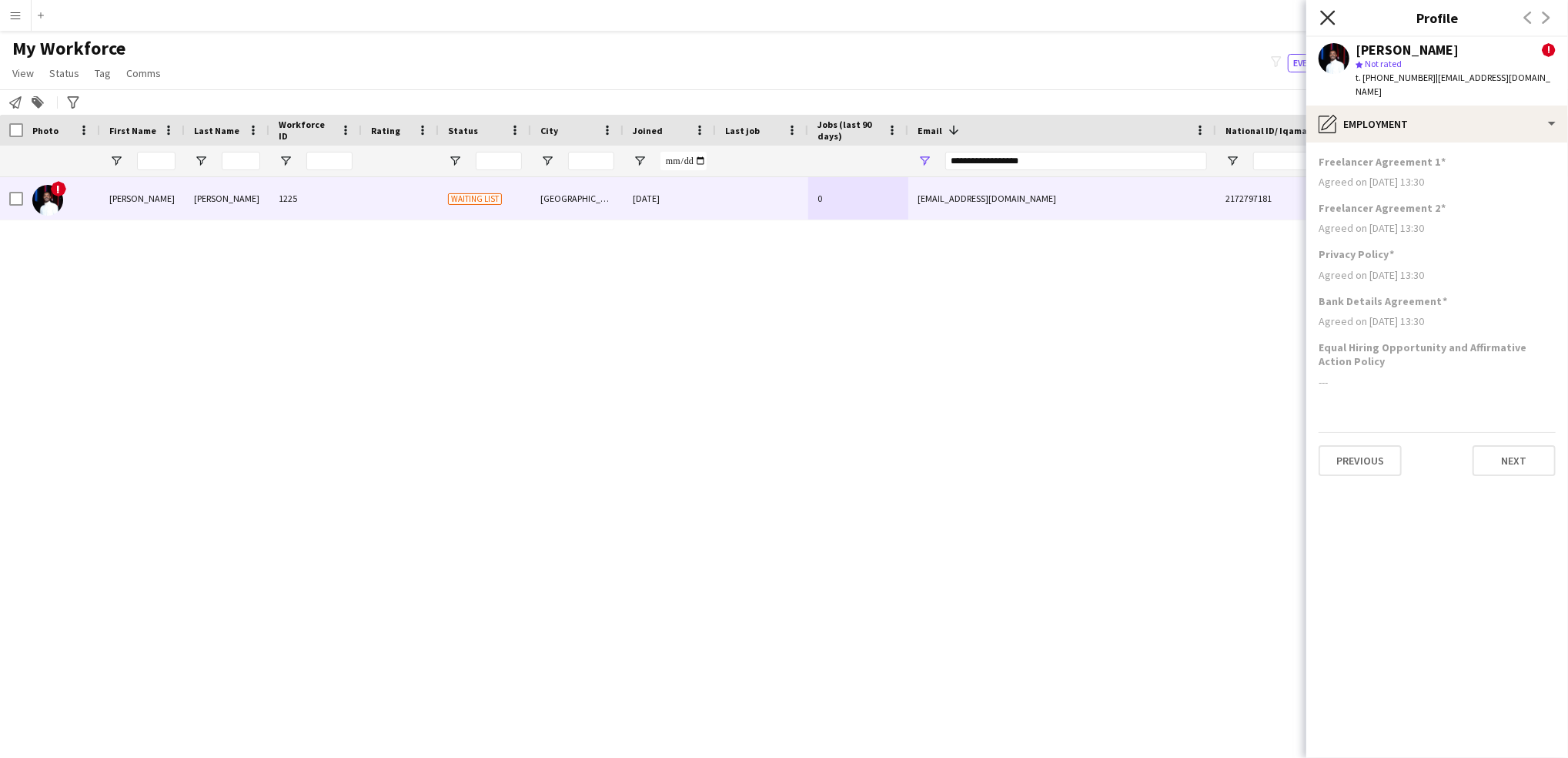
click at [1329, 13] on icon "Close pop-in" at bounding box center [1328, 17] width 15 height 15
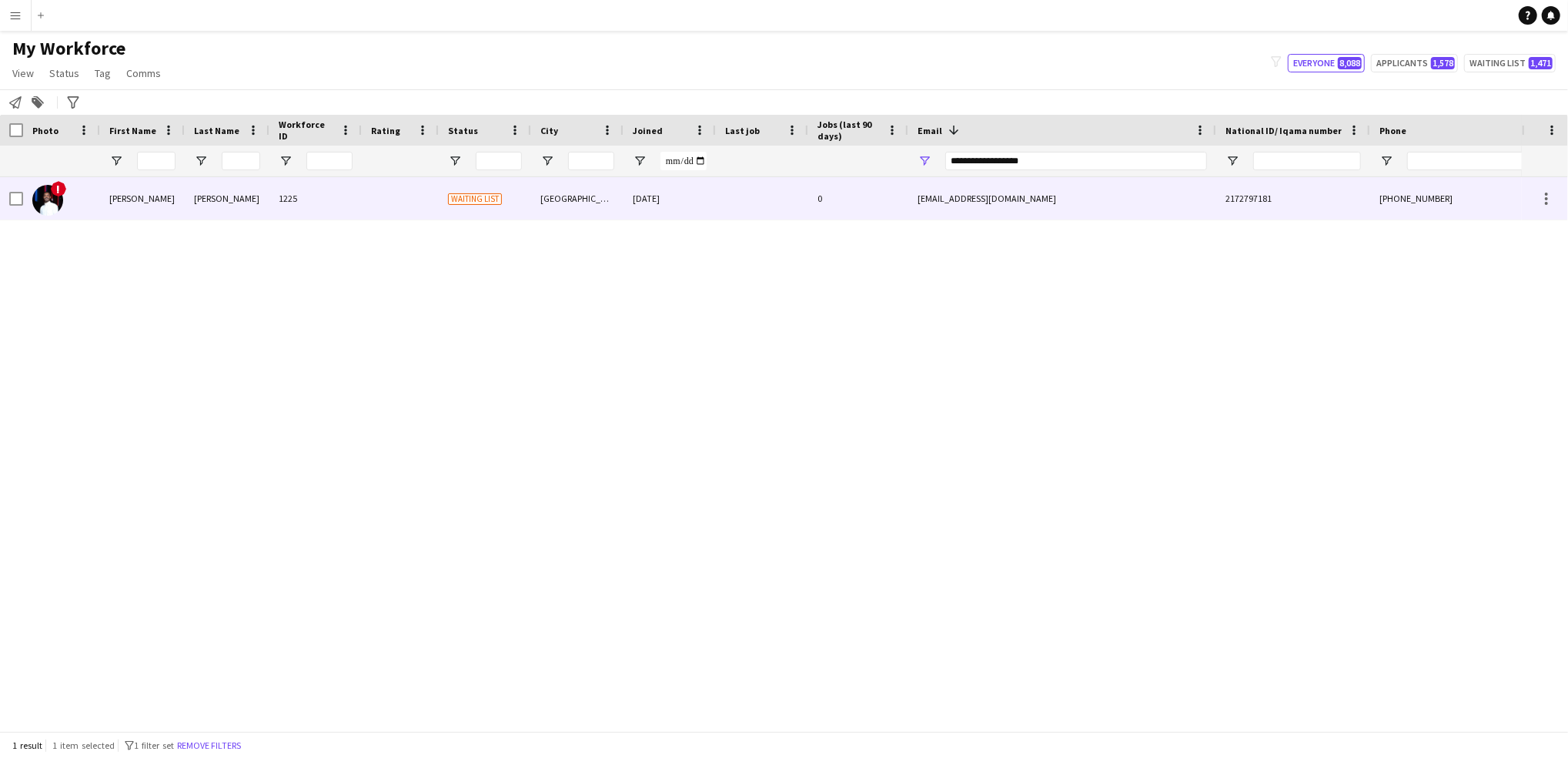
click at [1355, 200] on div "2172797181" at bounding box center [1294, 198] width 154 height 42
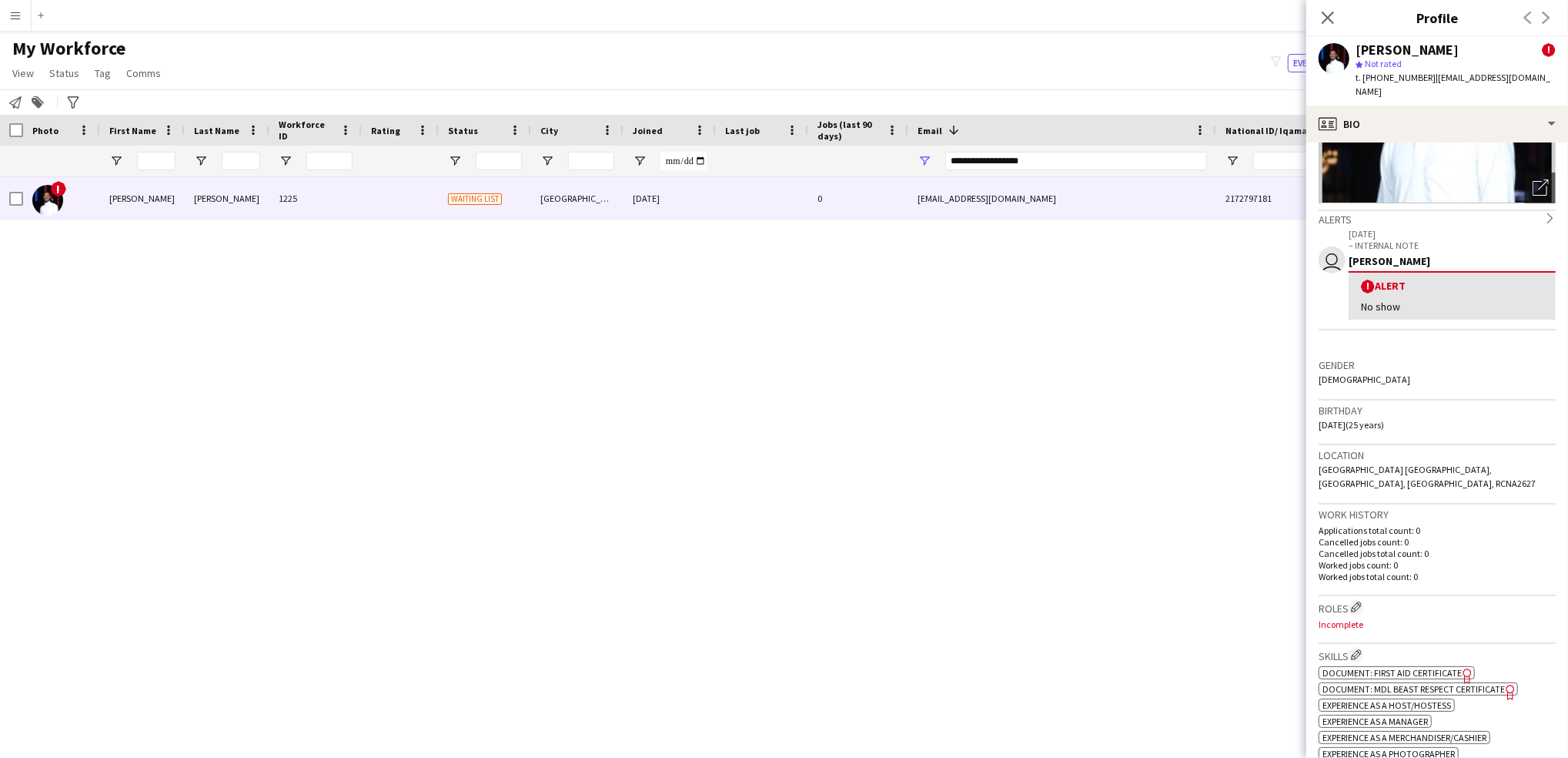
scroll to position [275, 0]
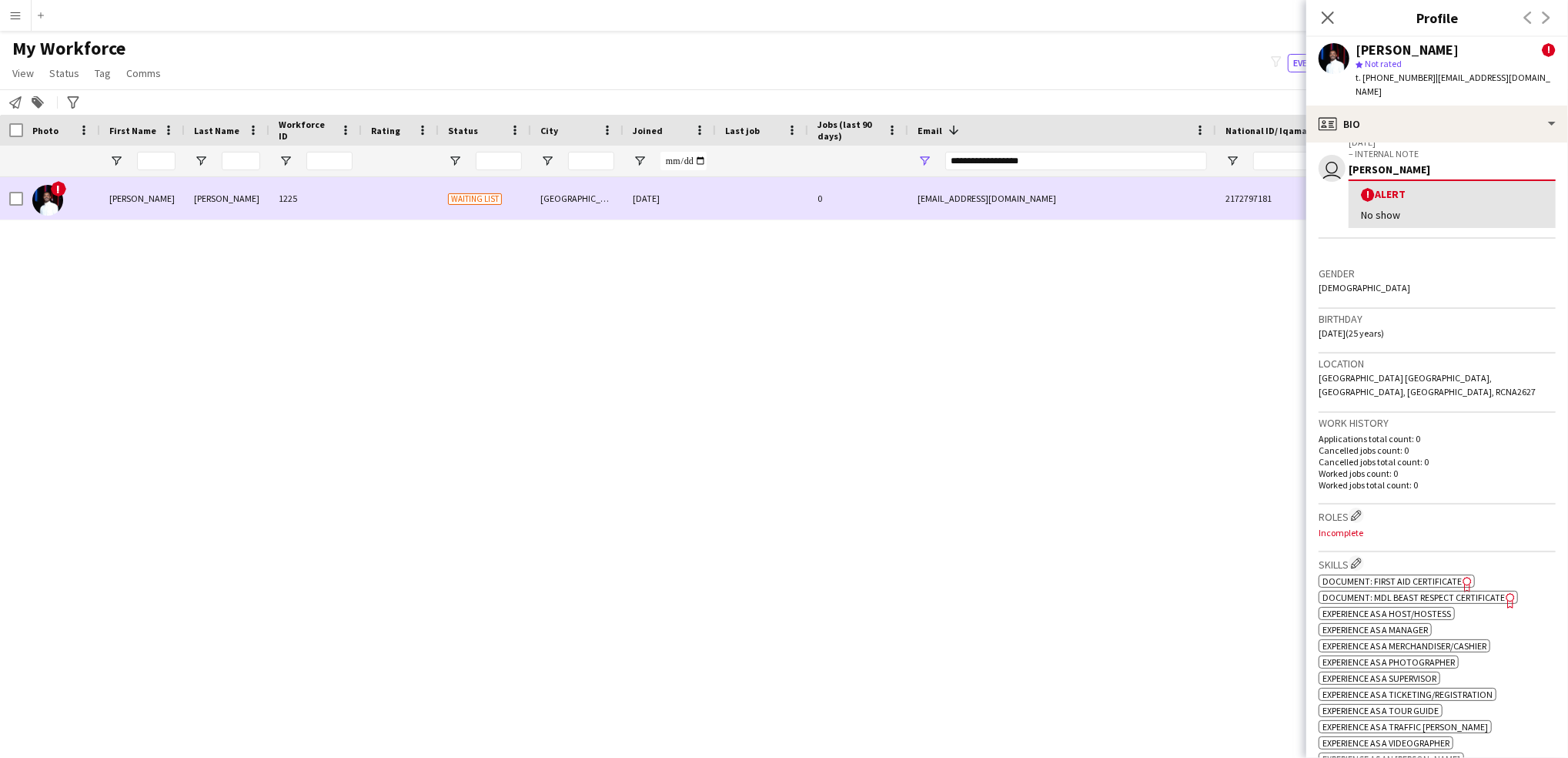
click at [7, 198] on div at bounding box center [11, 198] width 23 height 42
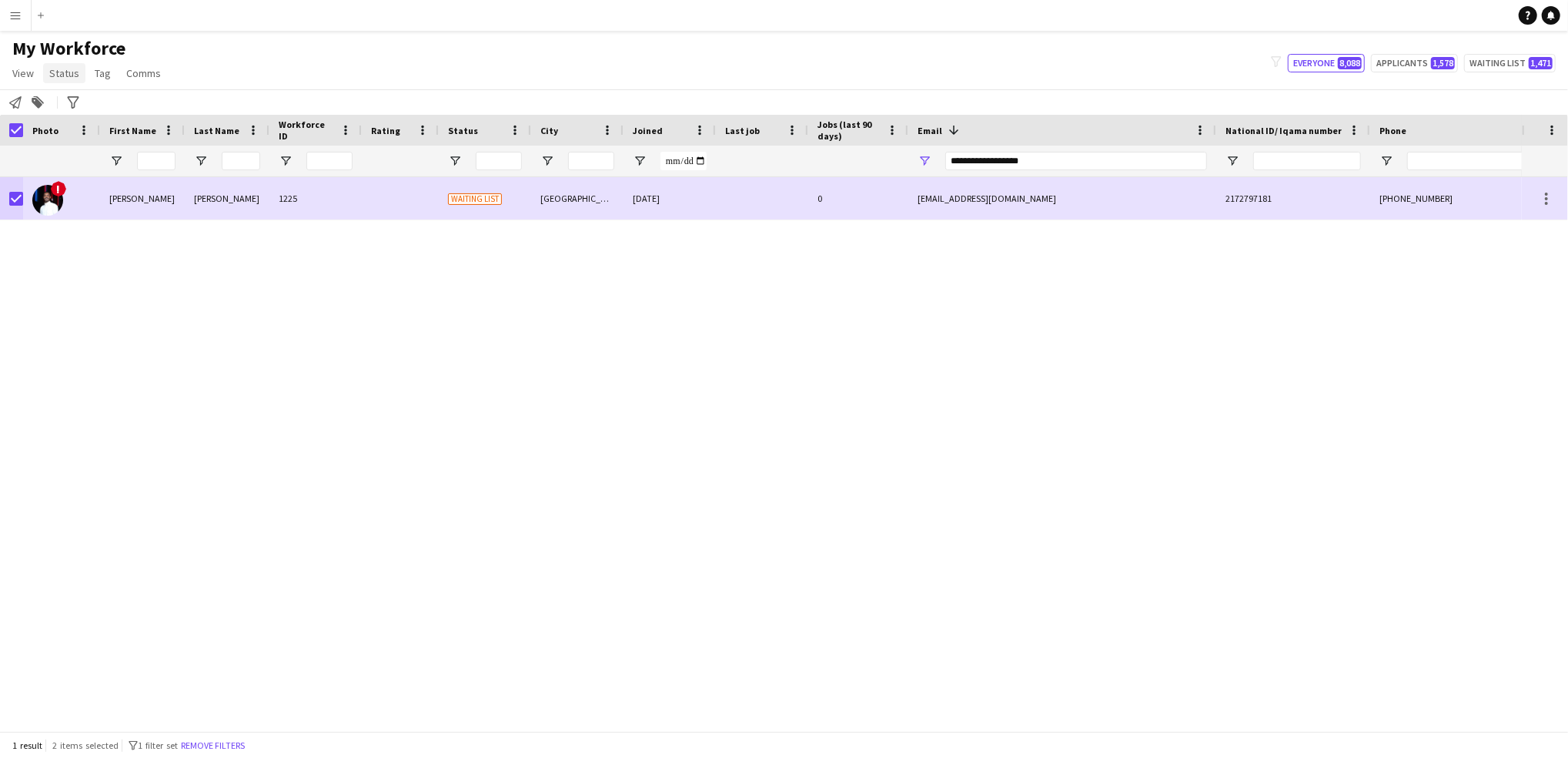
click at [70, 71] on span "Status" at bounding box center [64, 73] width 30 height 14
click at [93, 101] on link "Edit" at bounding box center [97, 106] width 108 height 32
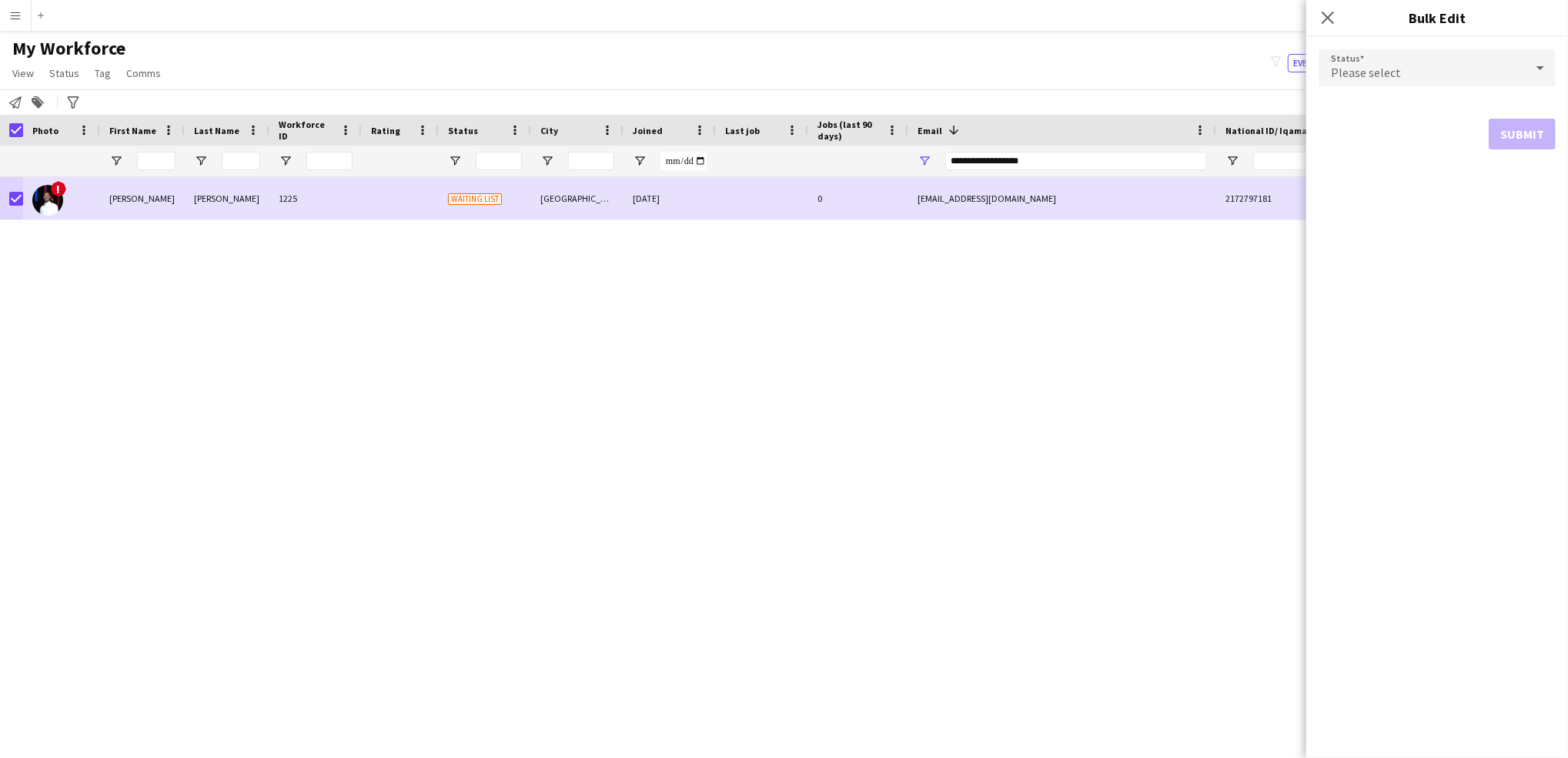
click at [1516, 40] on form "Status Please select Submit" at bounding box center [1437, 100] width 237 height 125
click at [1495, 69] on div "Please select" at bounding box center [1421, 68] width 206 height 37
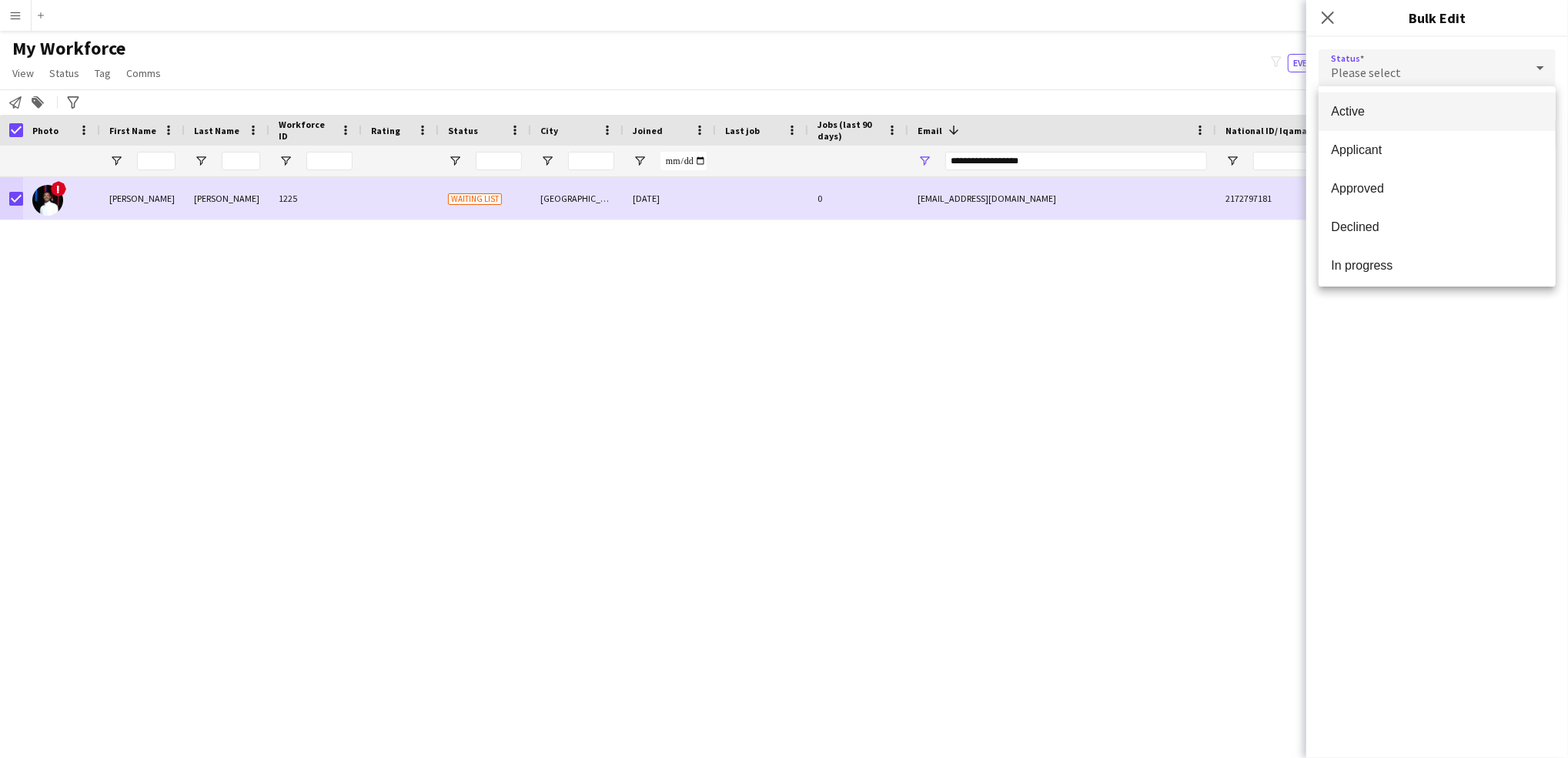
click at [1440, 112] on span "Active" at bounding box center [1438, 111] width 213 height 15
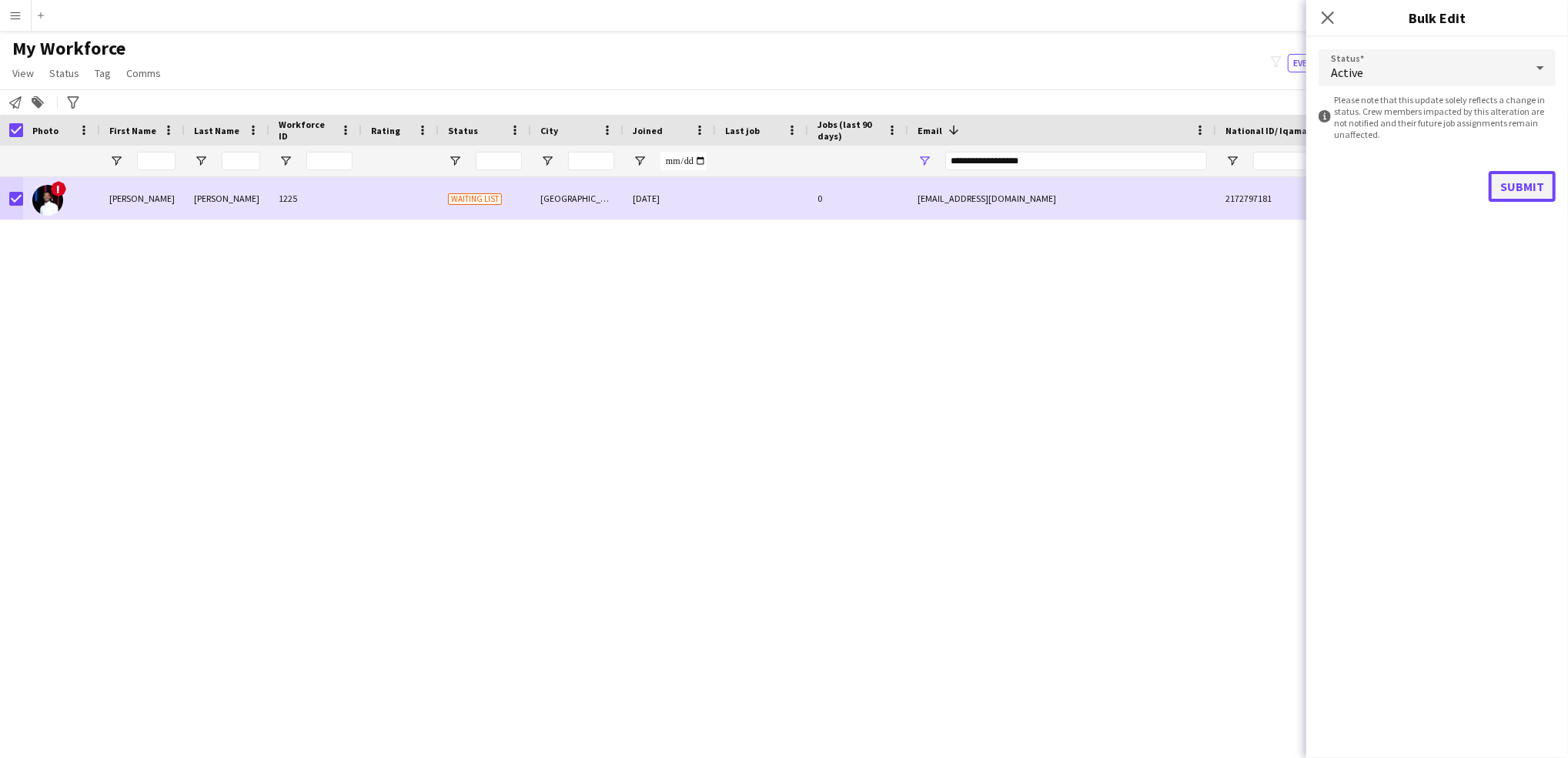
click at [1525, 196] on button "Submit" at bounding box center [1522, 186] width 67 height 31
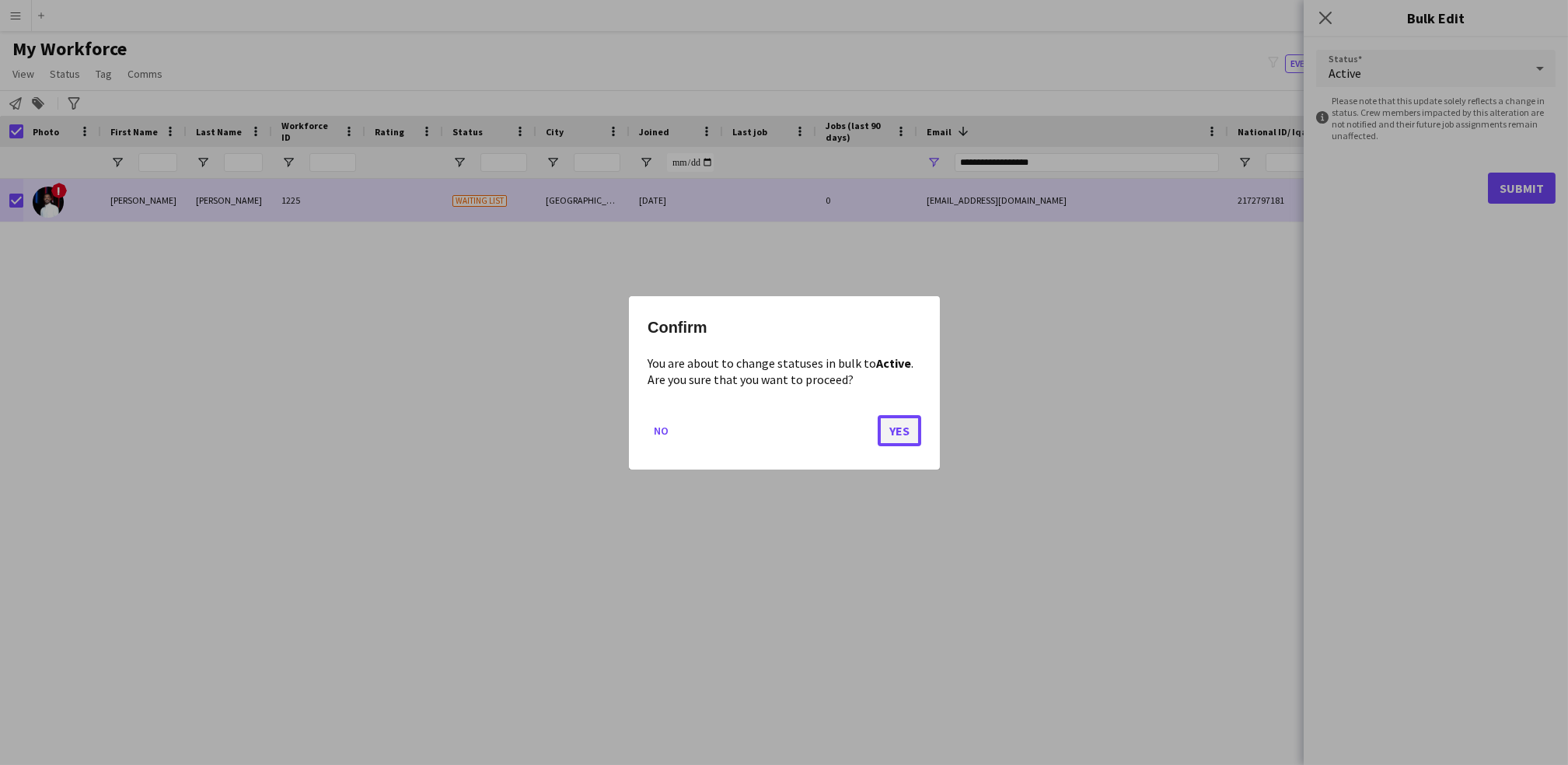
click at [888, 433] on button "Yes" at bounding box center [899, 430] width 43 height 31
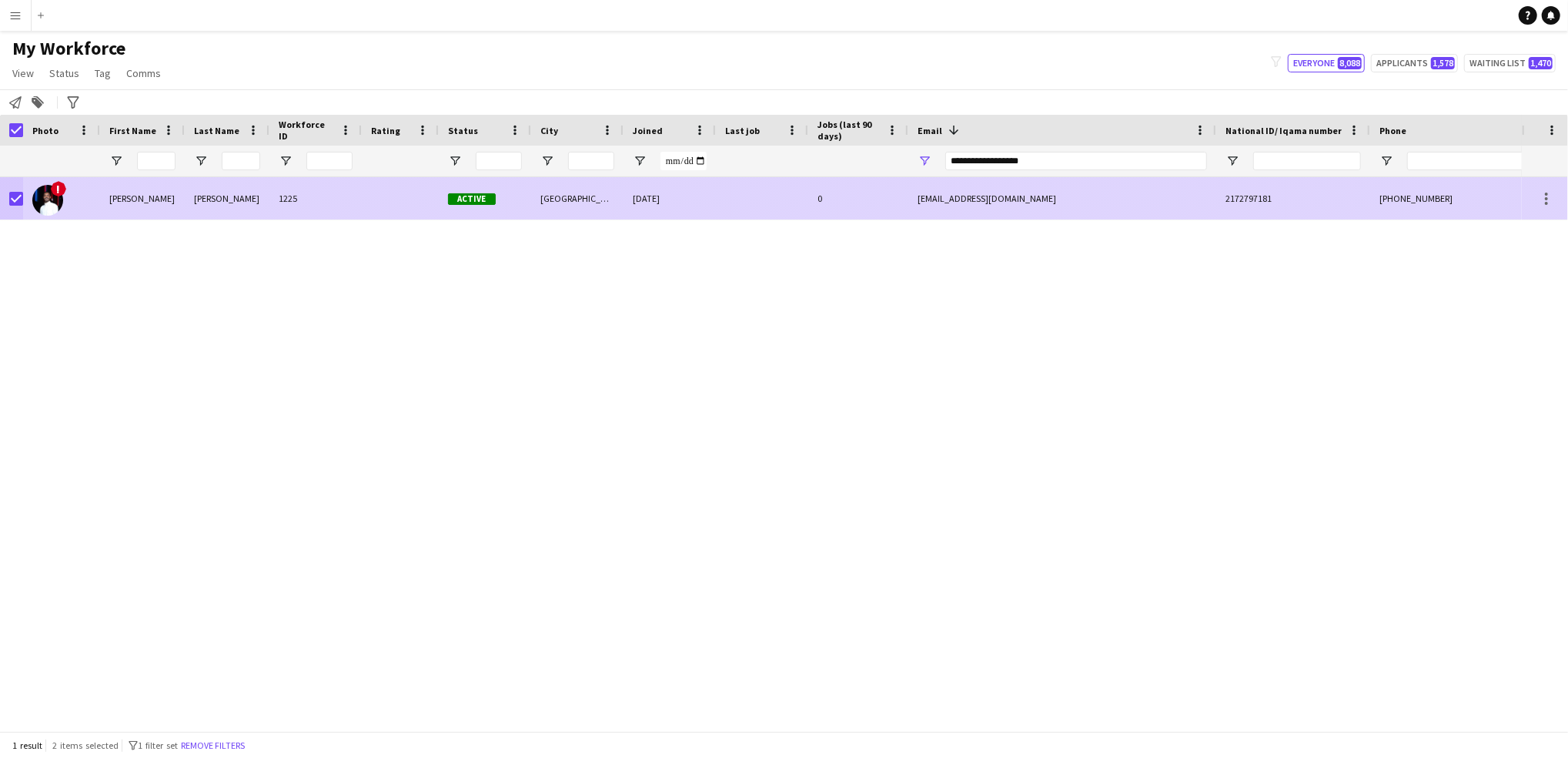
click at [1138, 201] on div "[EMAIL_ADDRESS][DOMAIN_NAME]" at bounding box center [1062, 198] width 308 height 42
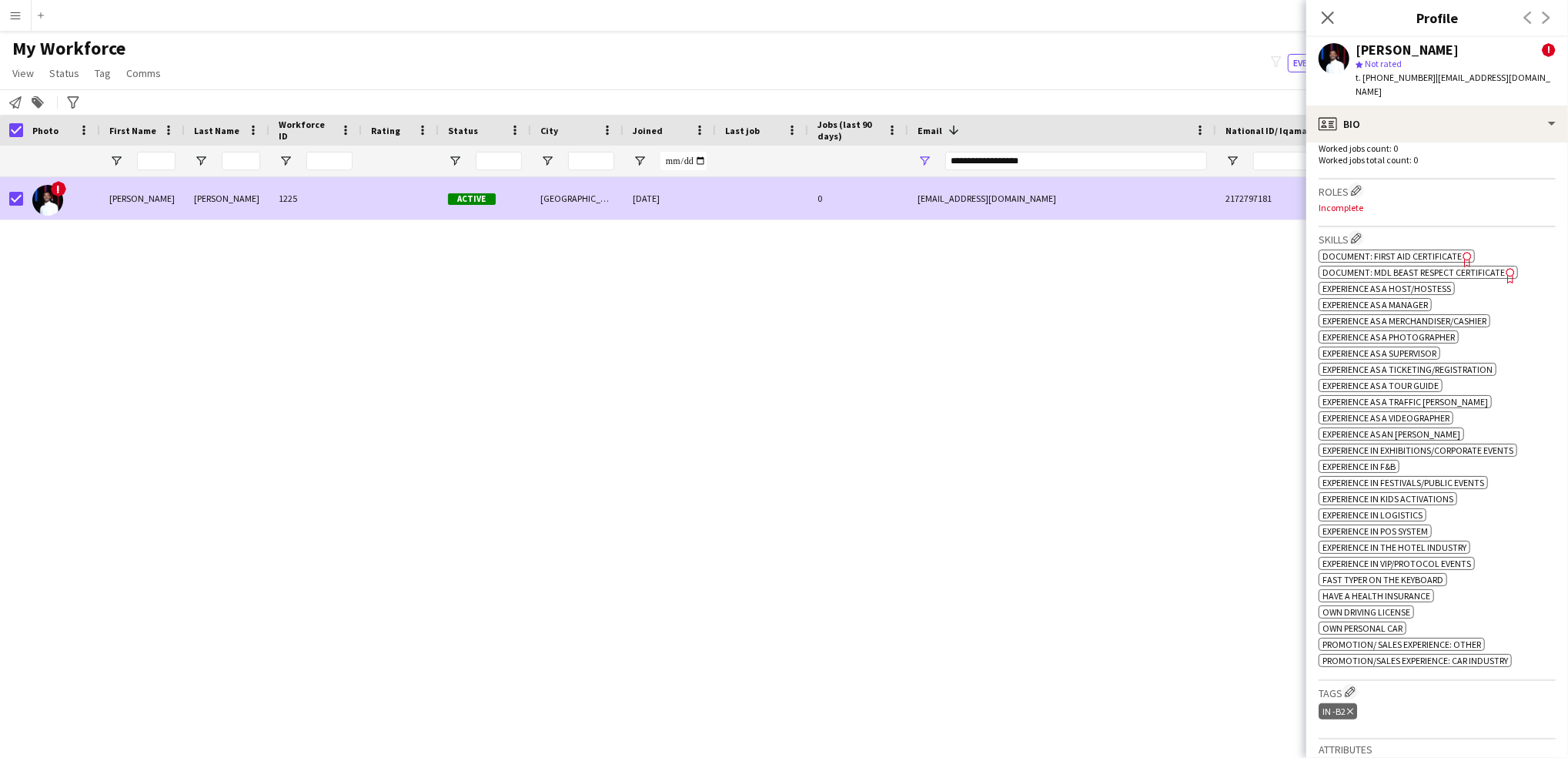
scroll to position [617, 0]
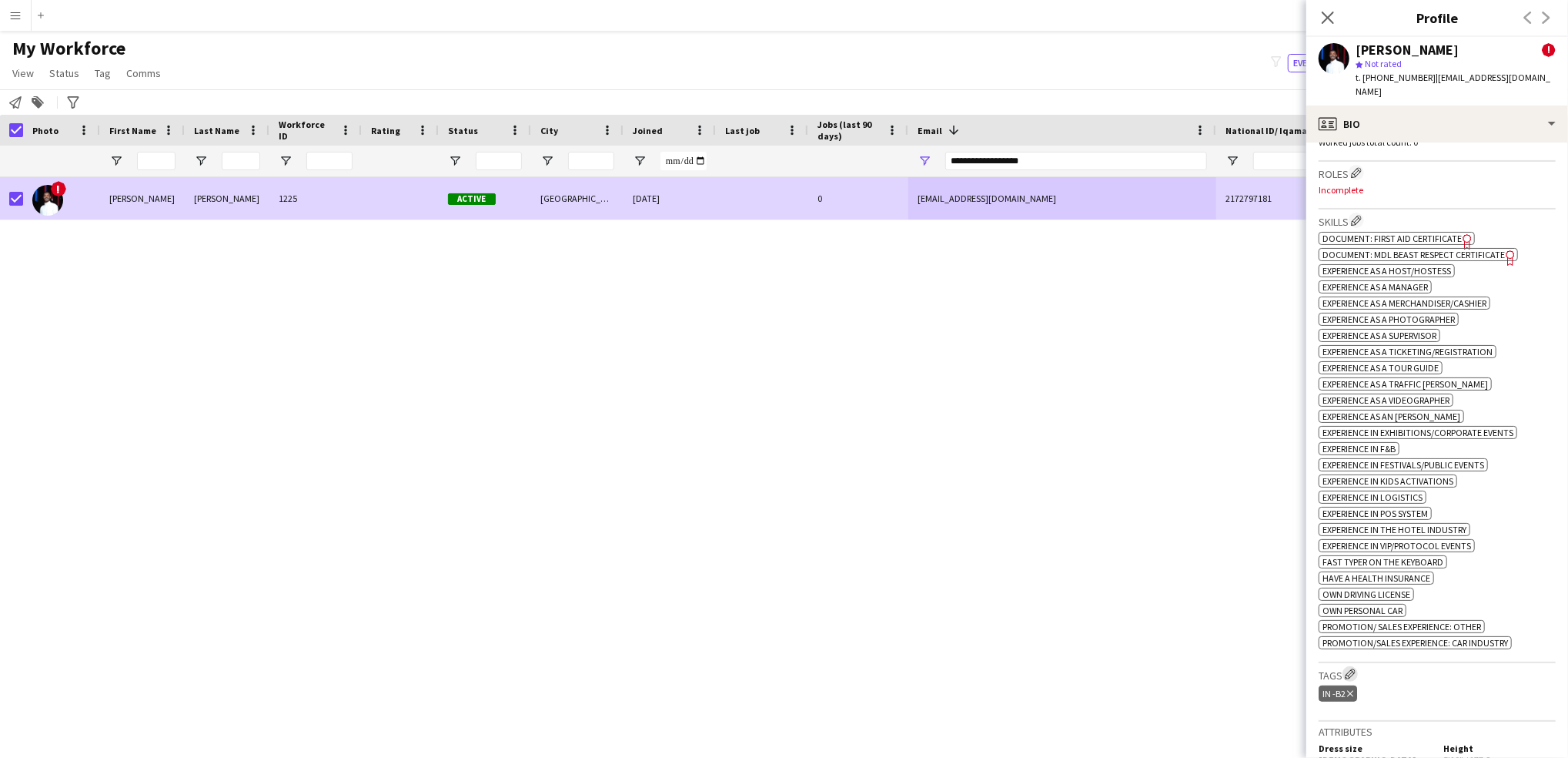
click at [1356, 669] on app-icon "Edit crew company tags" at bounding box center [1350, 674] width 11 height 11
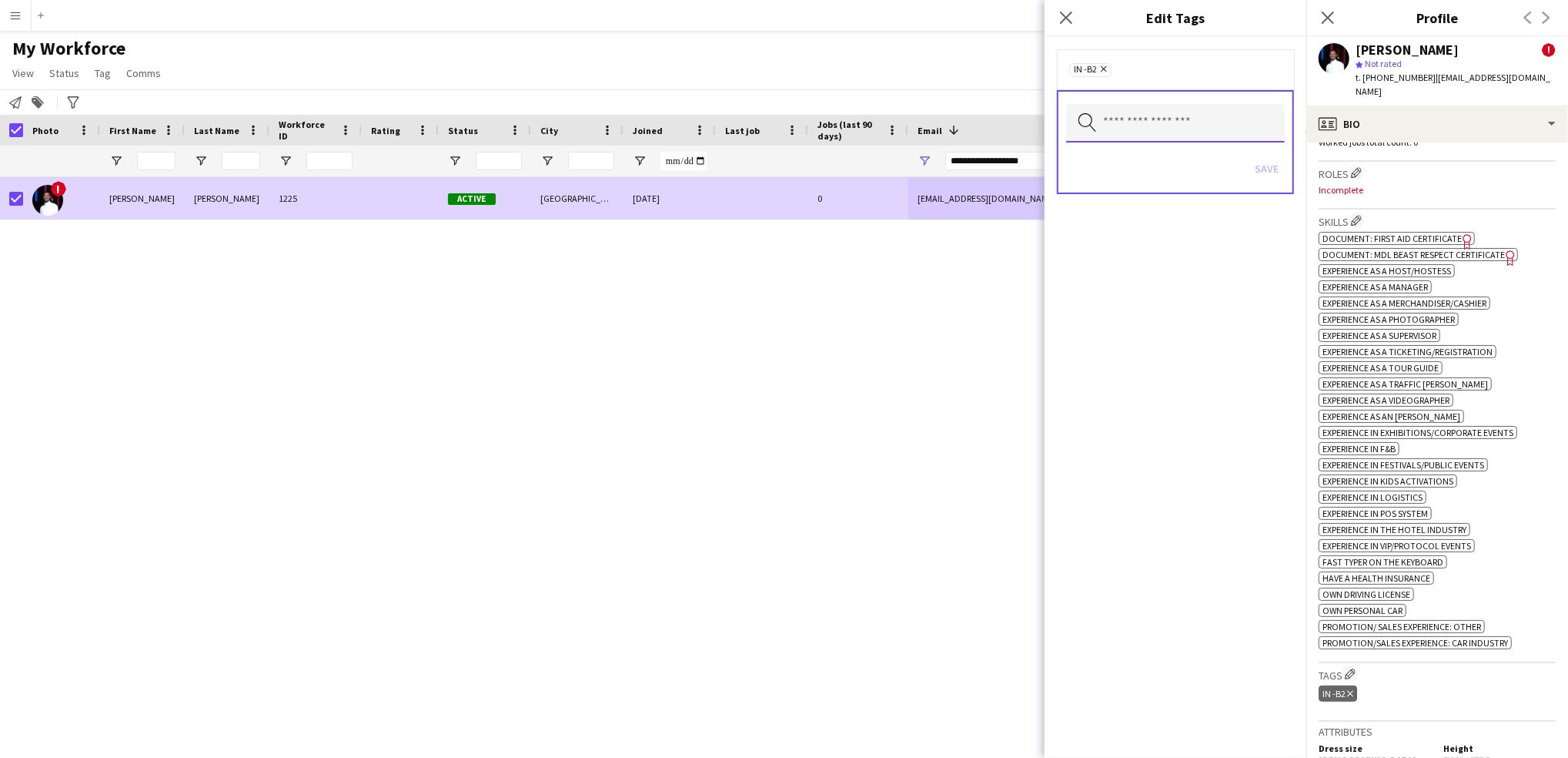
click at [1140, 119] on input "text" at bounding box center [1175, 123] width 219 height 39
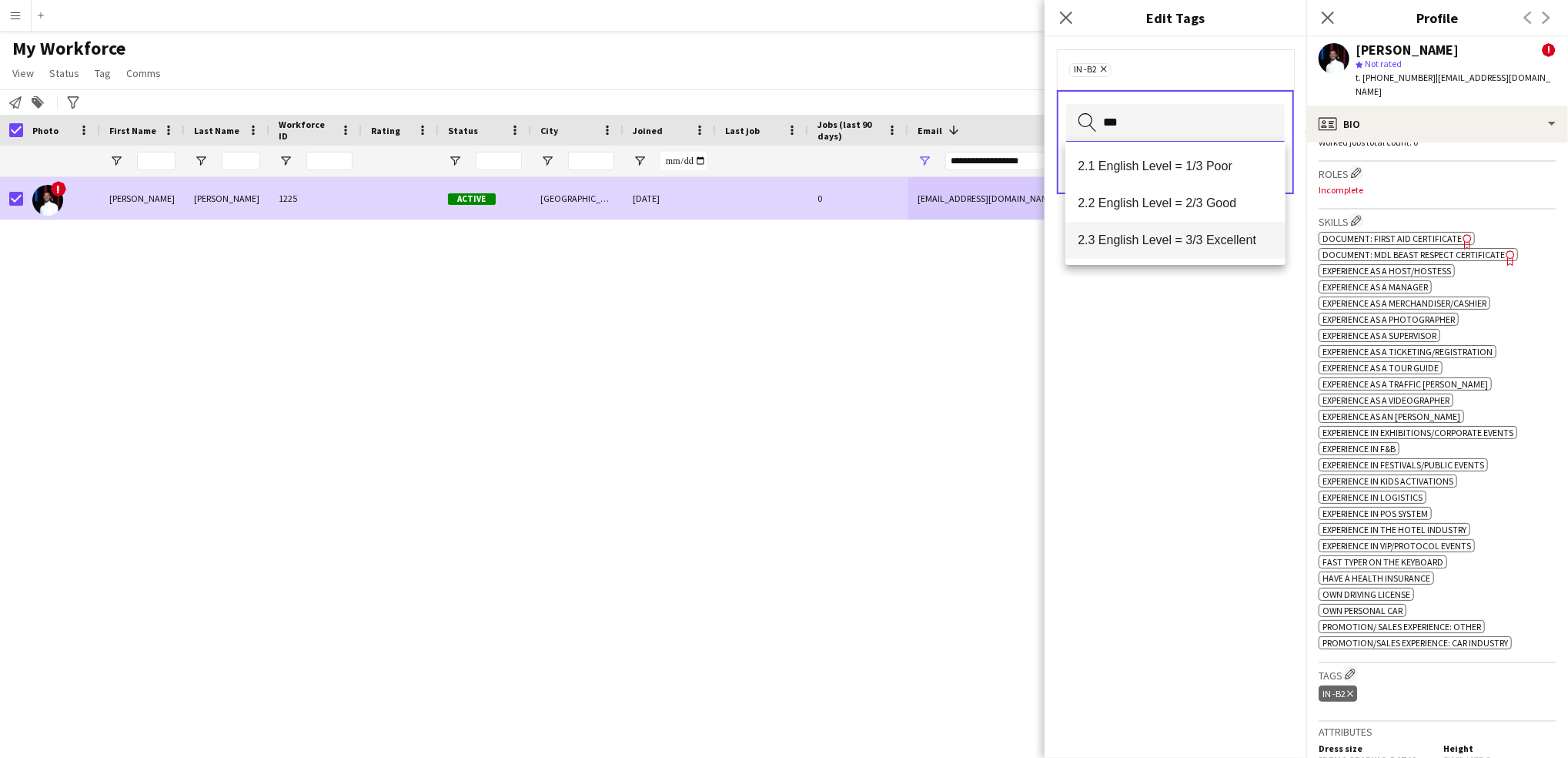
type input "***"
click at [1172, 249] on mat-option "2.3 English Level = 3/3 Excellent" at bounding box center [1175, 241] width 220 height 37
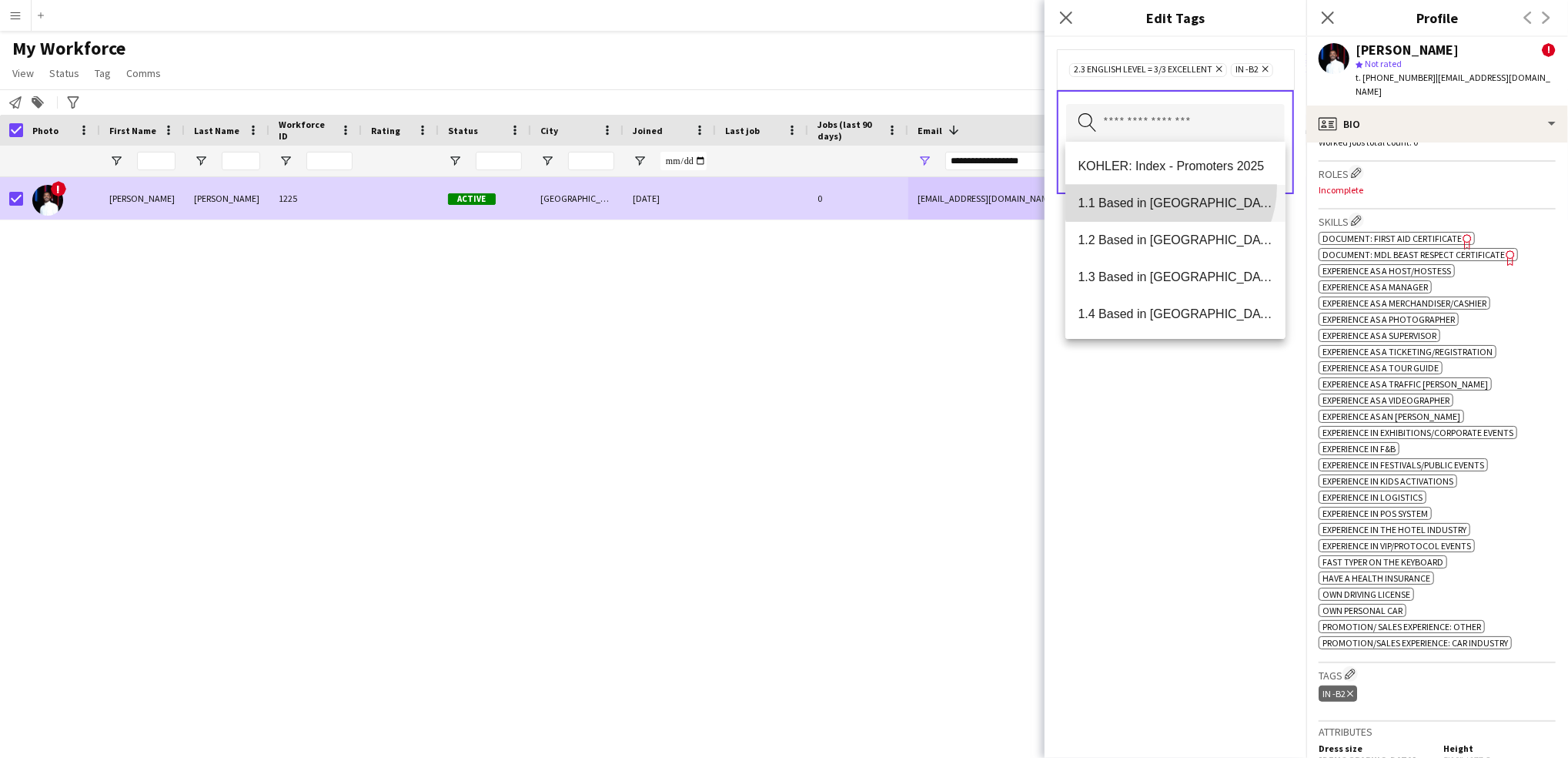
click at [1169, 186] on mat-option "1.1 Based in [GEOGRAPHIC_DATA]" at bounding box center [1175, 203] width 220 height 37
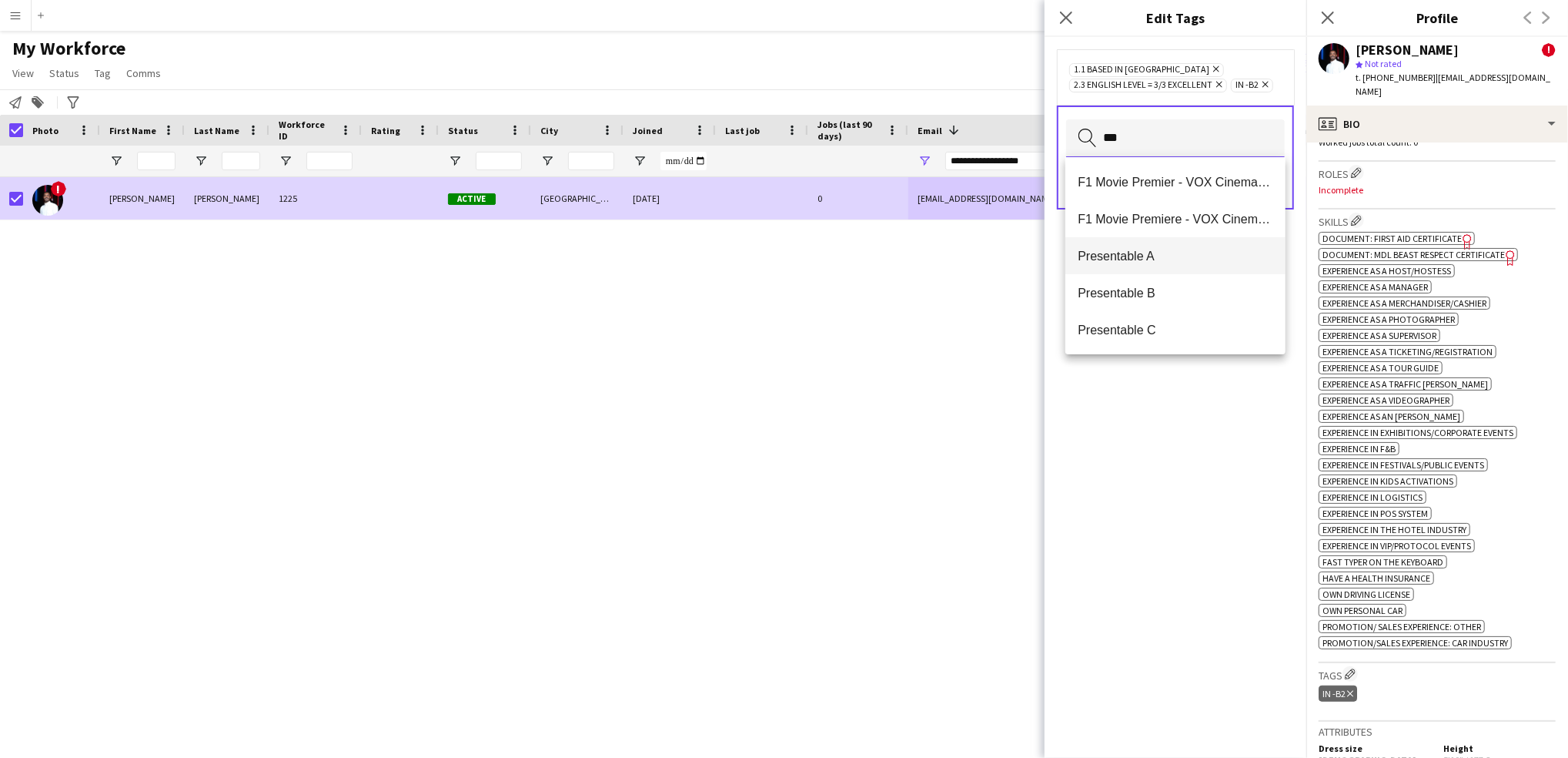
type input "***"
click at [1173, 255] on span "Presentable A" at bounding box center [1176, 256] width 196 height 15
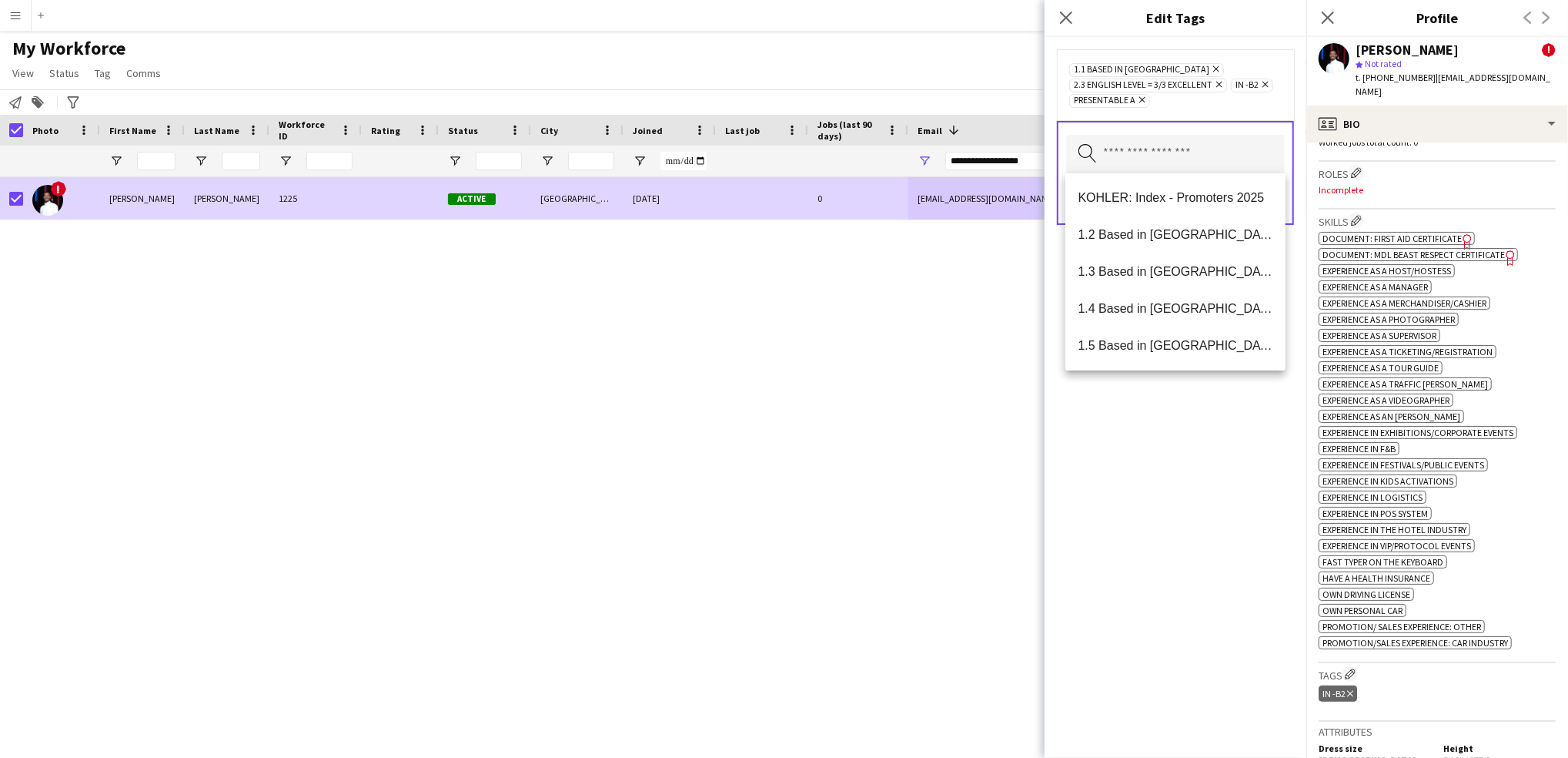
click at [1236, 464] on div "1.1 Based in [GEOGRAPHIC_DATA] Remove 2.3 English Level = 3/3 Excellent Remove …" at bounding box center [1175, 398] width 261 height 721
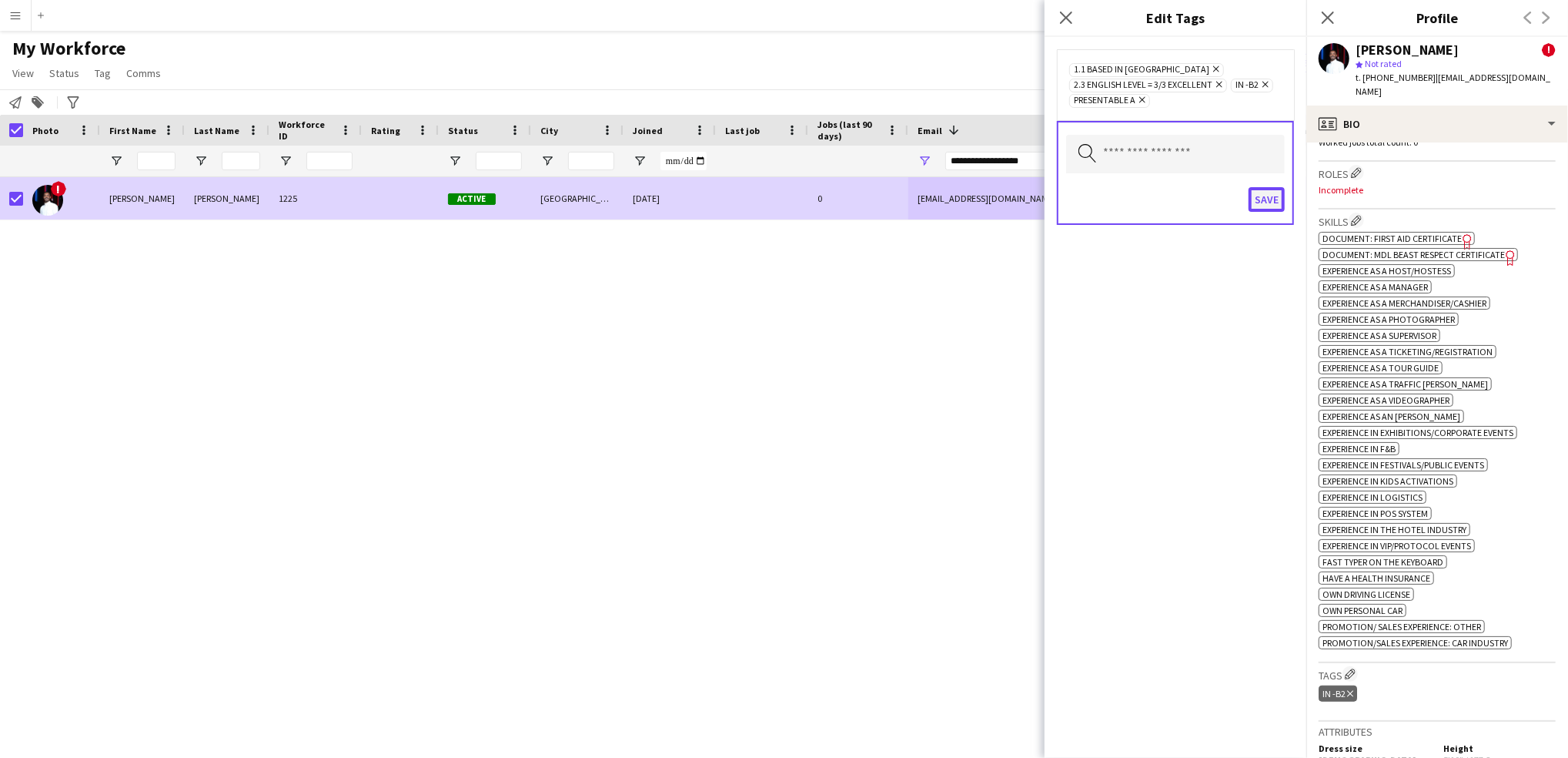
click at [1267, 198] on button "Save" at bounding box center [1267, 199] width 36 height 24
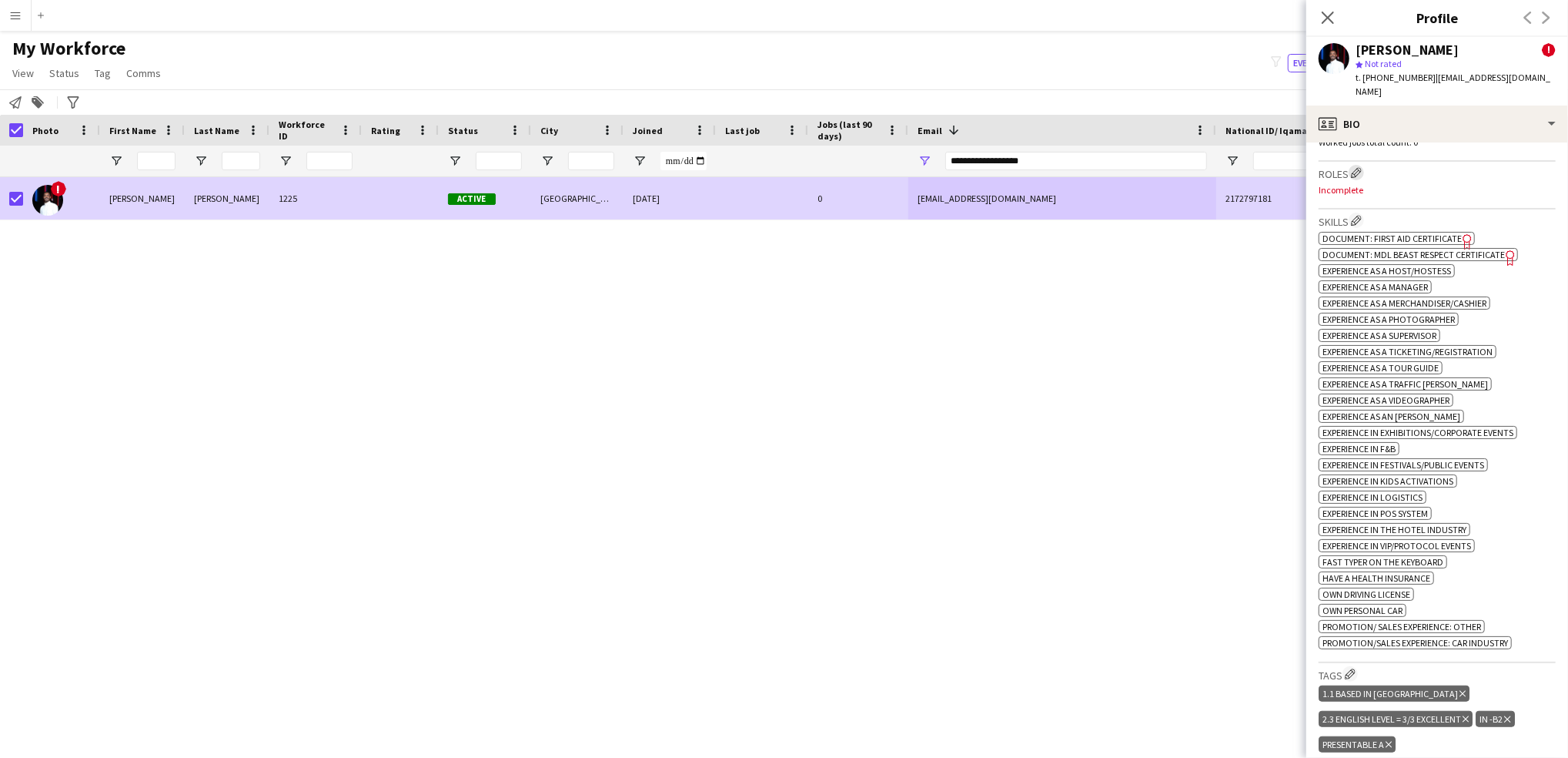
click at [1358, 167] on app-icon "Edit crew company roles" at bounding box center [1356, 172] width 11 height 11
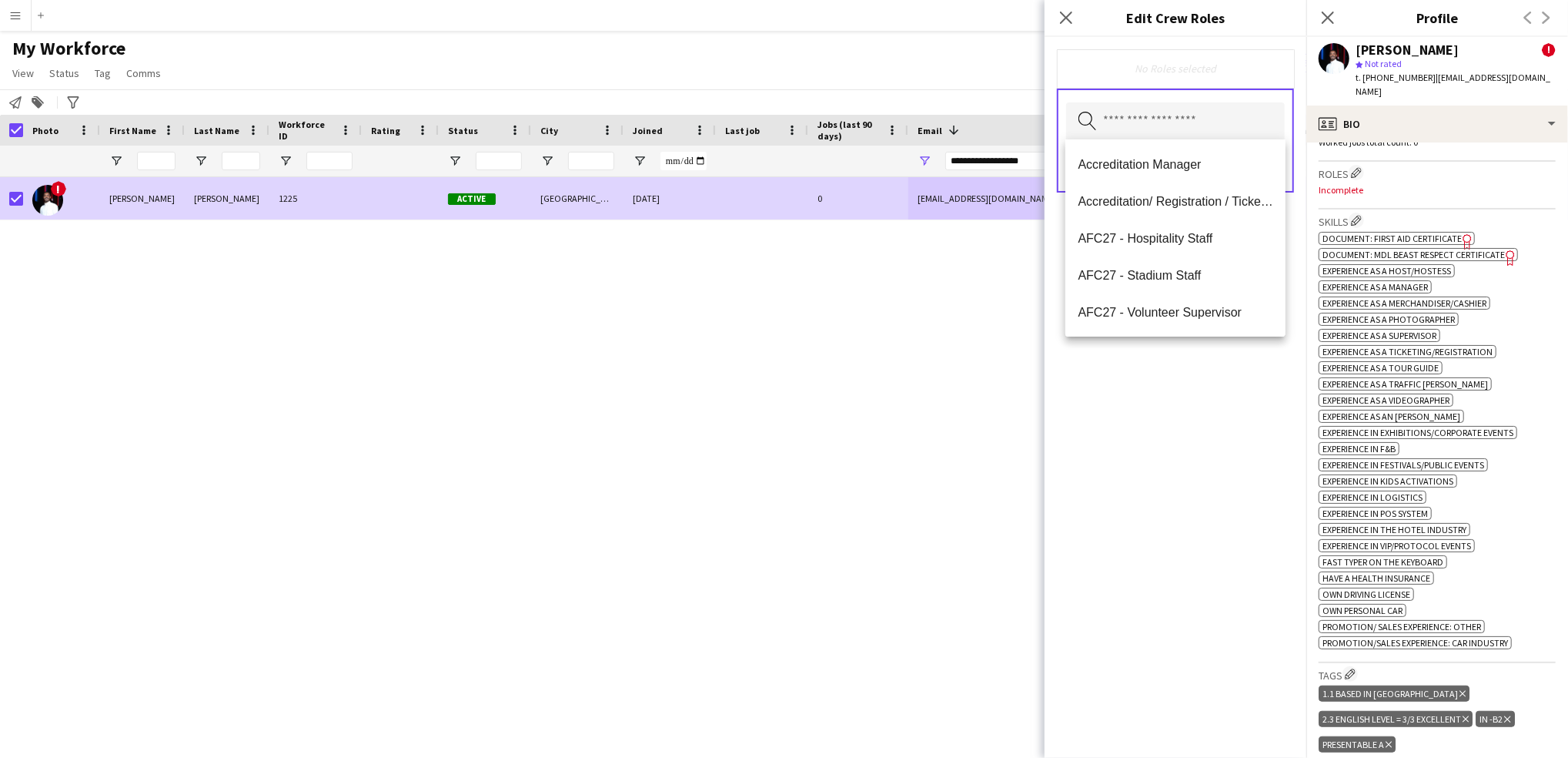
click at [1178, 125] on input "text" at bounding box center [1175, 122] width 219 height 39
click at [1243, 231] on span "AFC27 - Hospitality Staff" at bounding box center [1176, 238] width 196 height 15
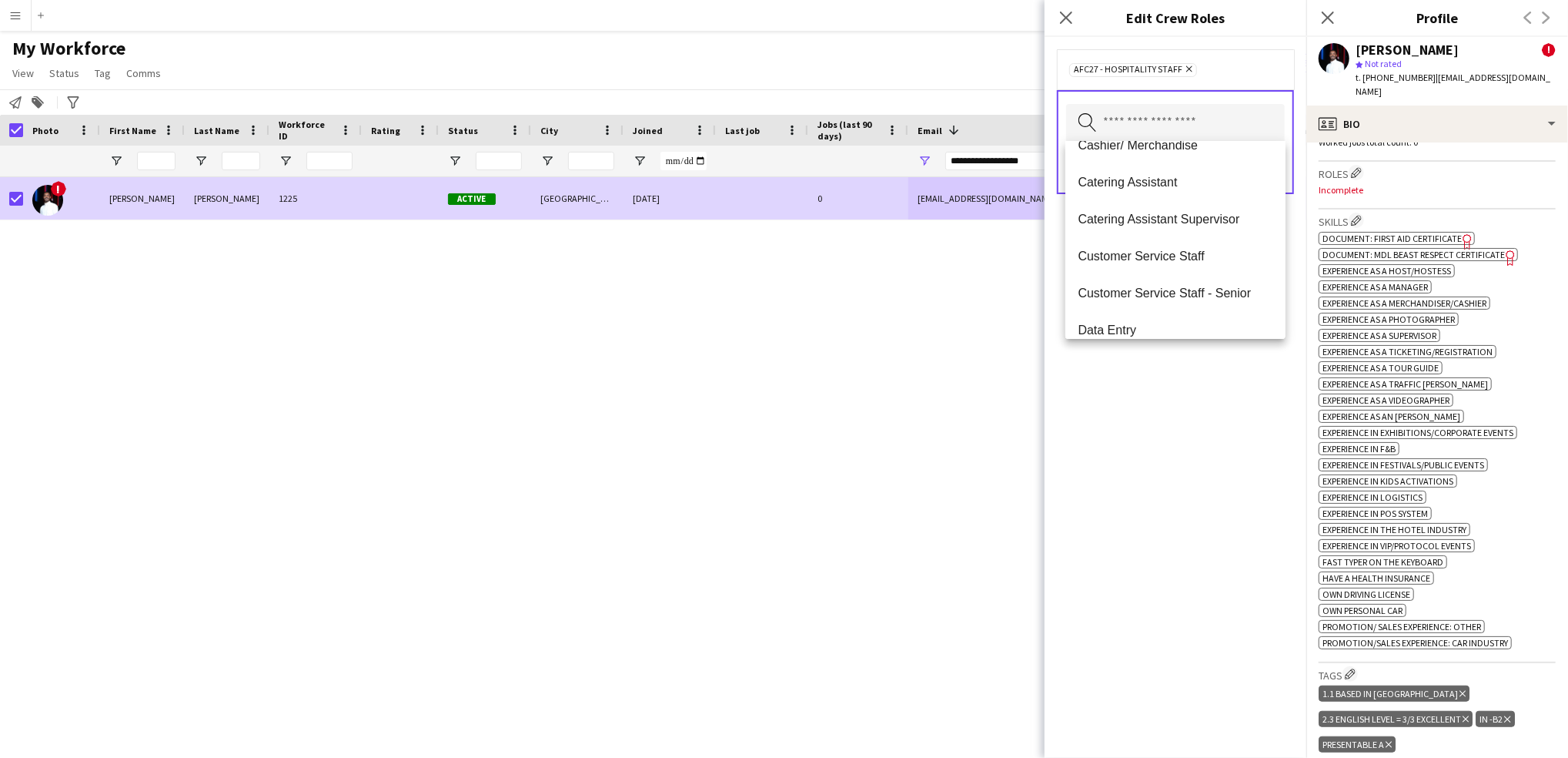
scroll to position [300, 0]
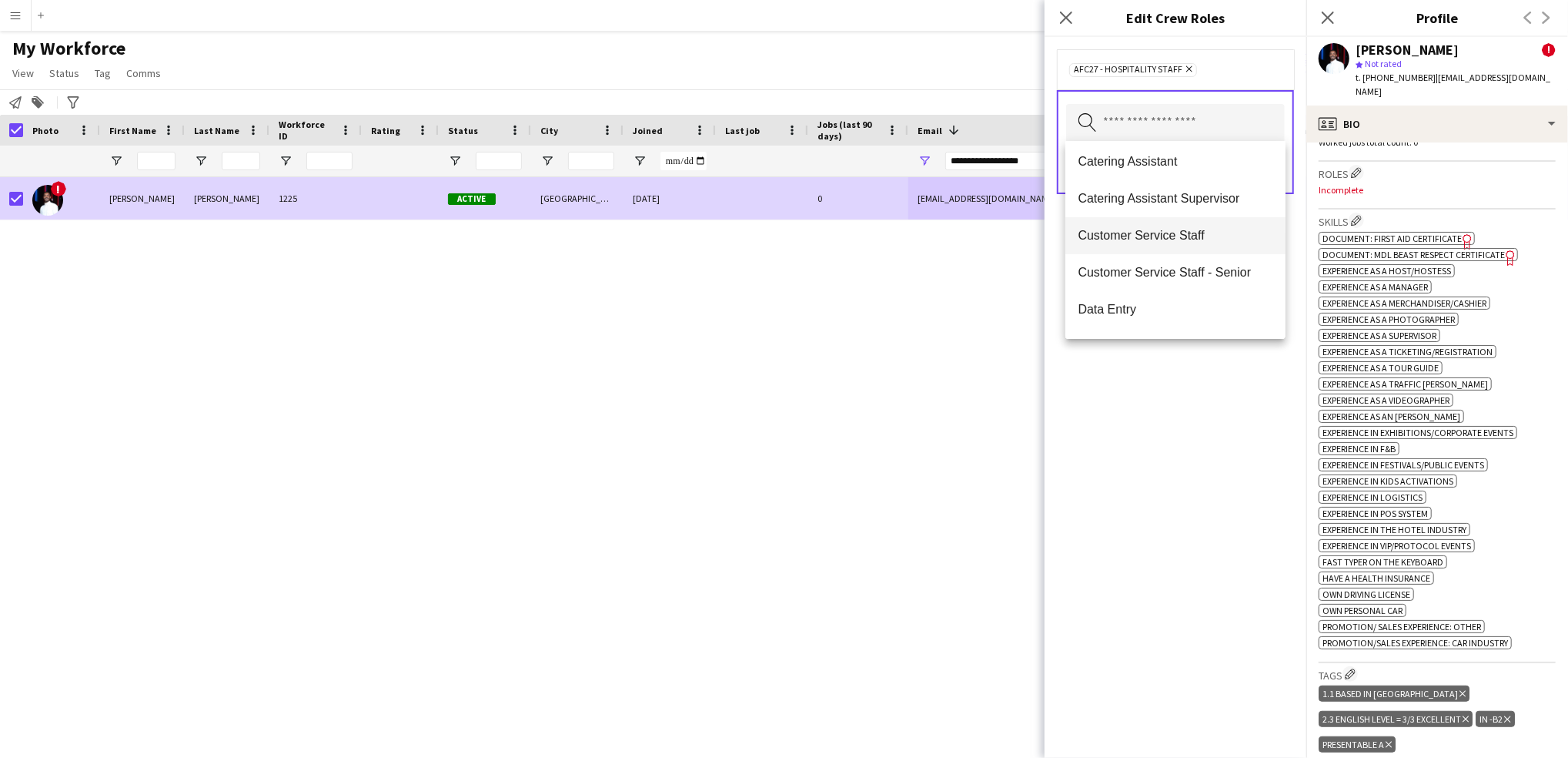
click at [1216, 232] on span "Customer Service Staff" at bounding box center [1176, 236] width 196 height 15
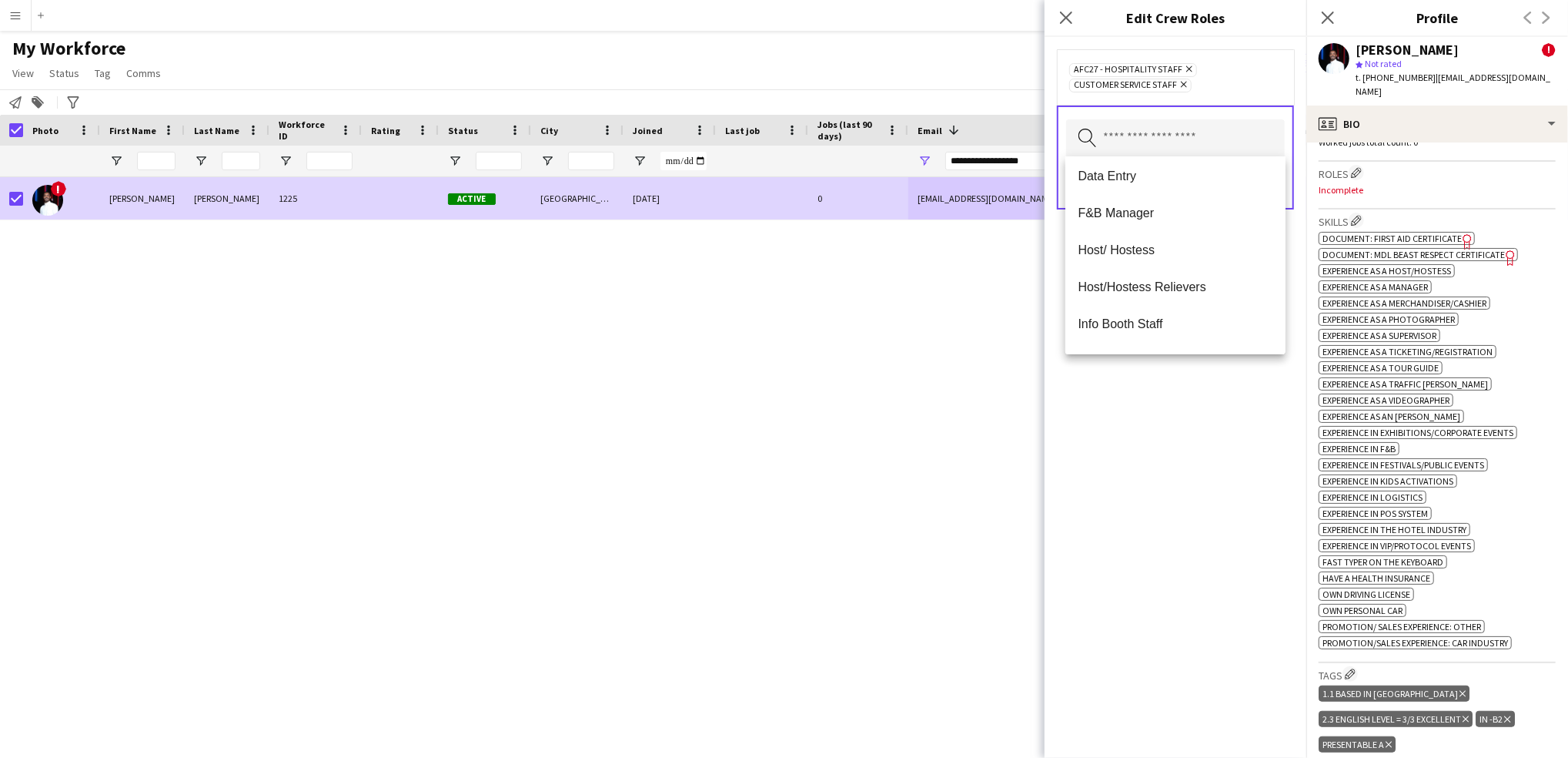
scroll to position [445, 0]
click at [1163, 235] on mat-option "Host/ Hostess" at bounding box center [1175, 218] width 220 height 37
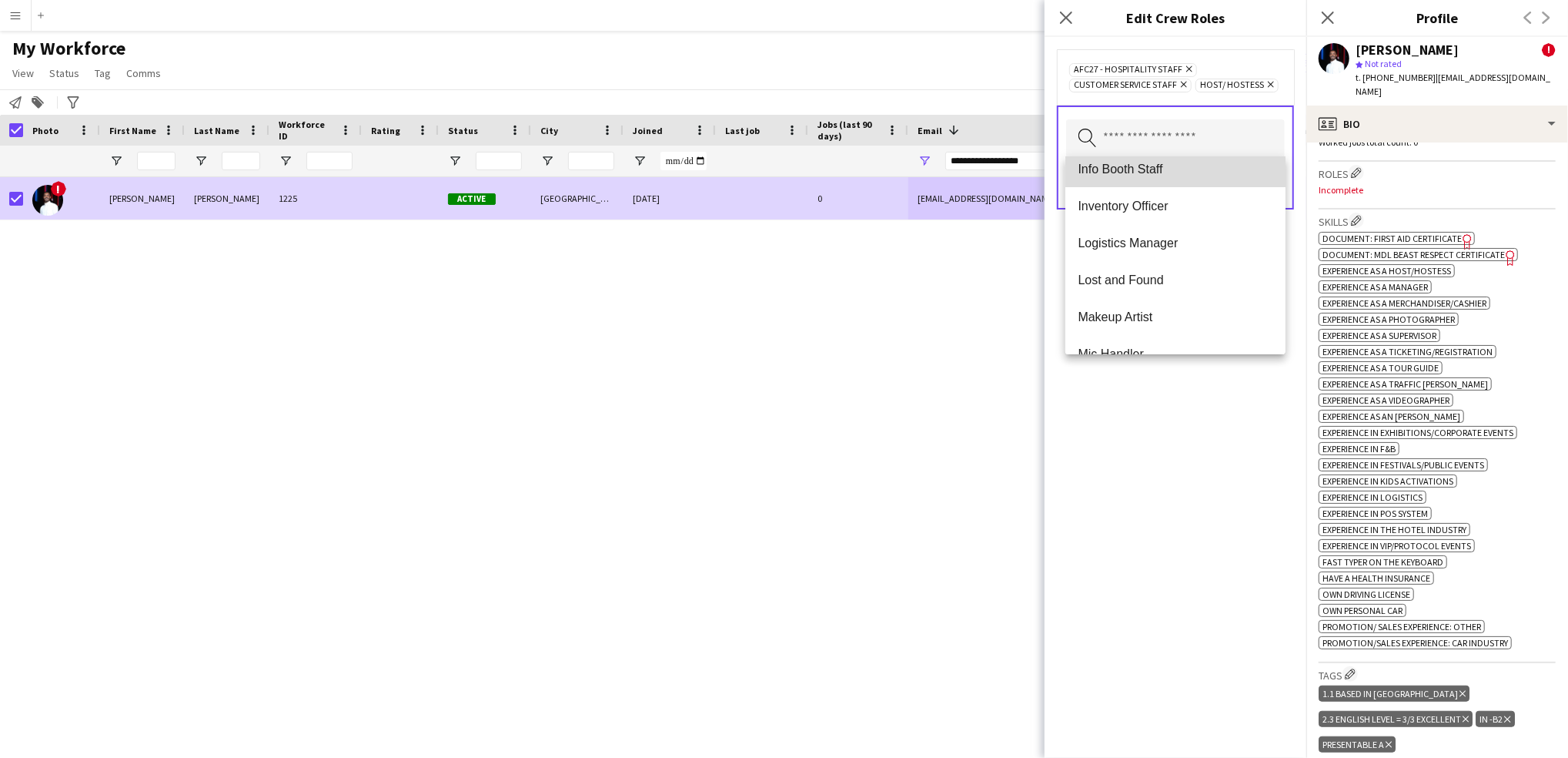
click at [1179, 174] on span "Info Booth Staff" at bounding box center [1176, 169] width 196 height 15
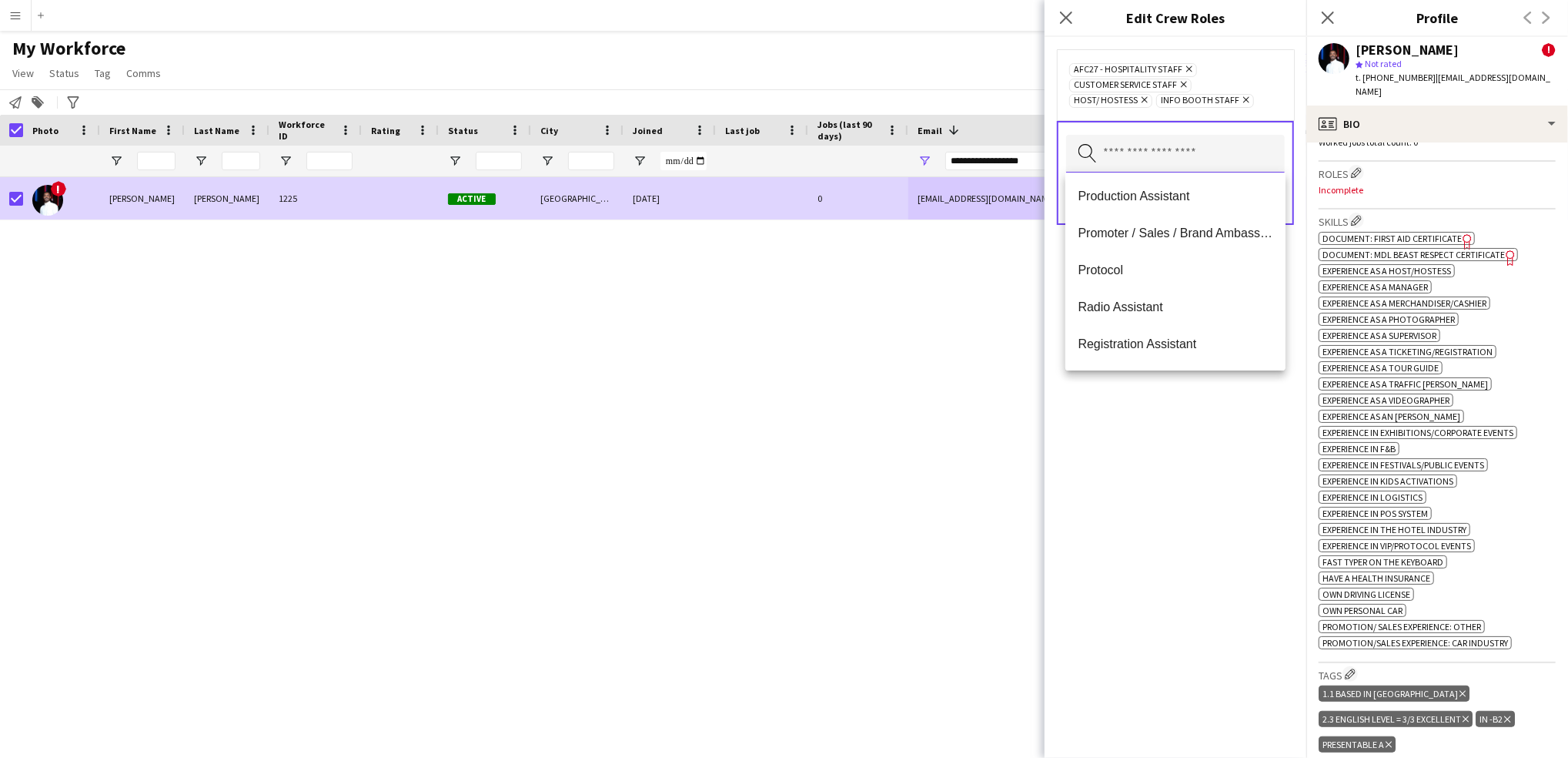
scroll to position [824, 0]
click at [1215, 231] on mat-option "Promoter / Sales / Brand Ambassador" at bounding box center [1175, 224] width 220 height 37
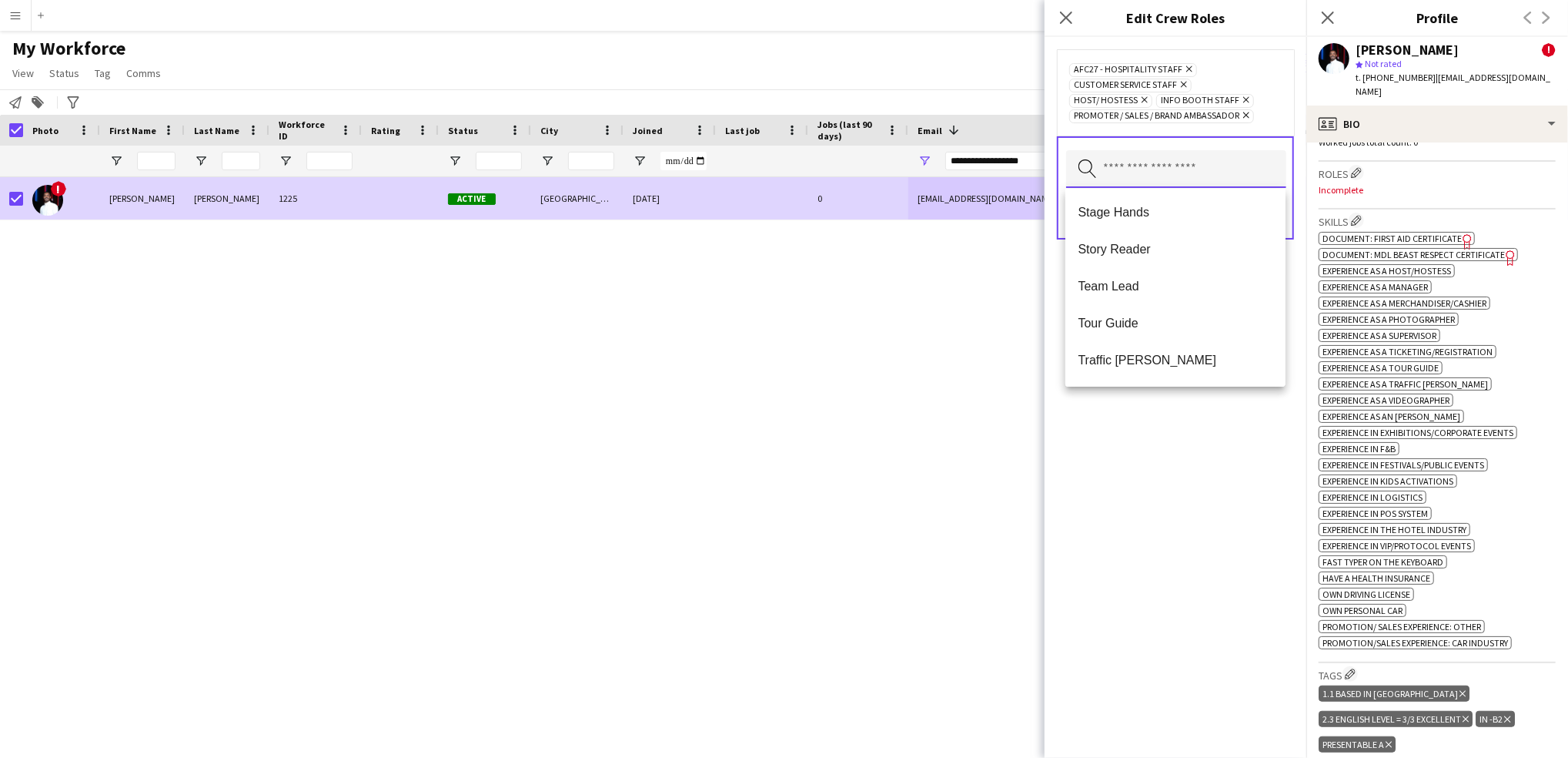
scroll to position [1489, 0]
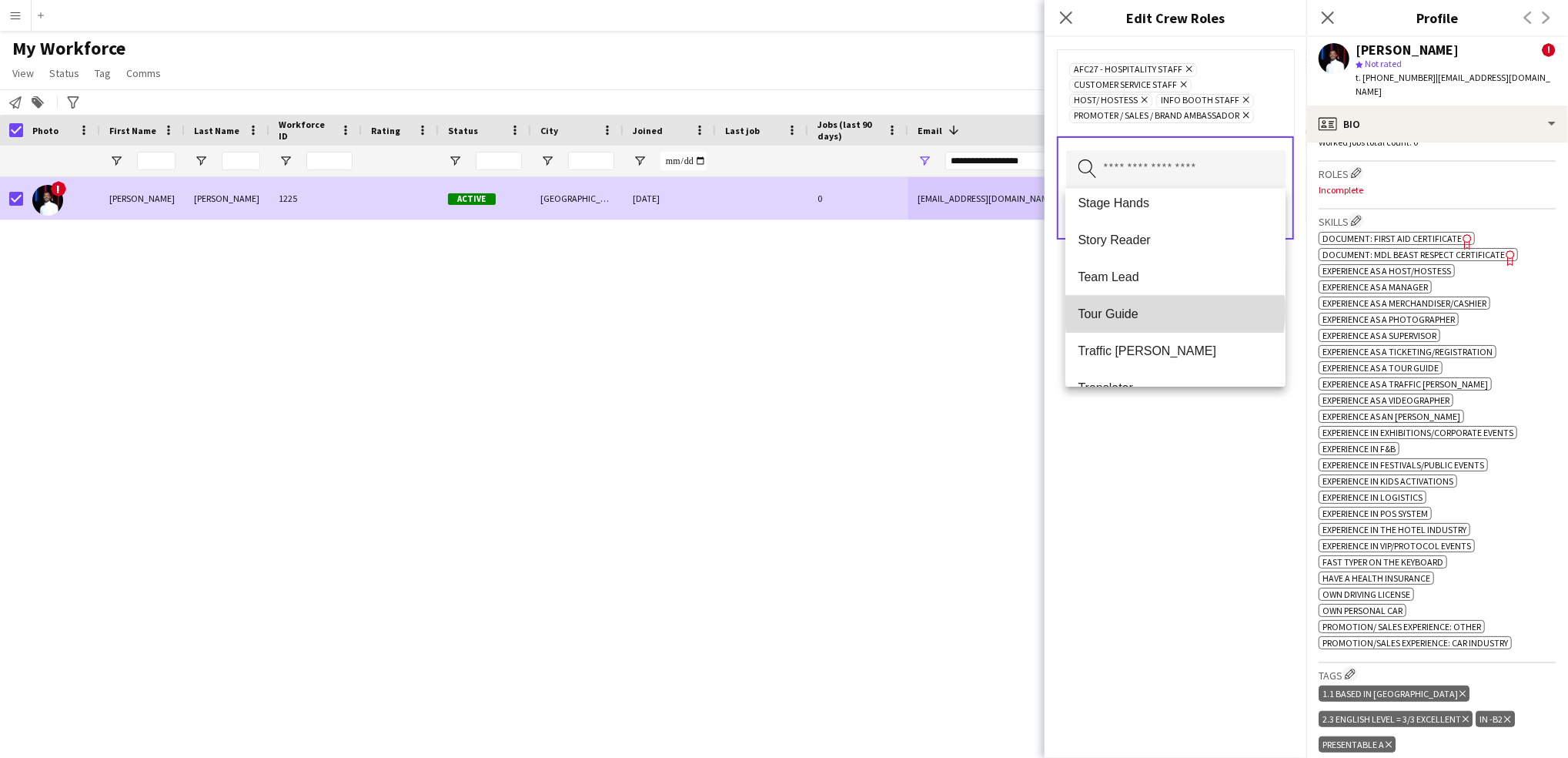
click at [1175, 310] on span "Tour Guide" at bounding box center [1176, 314] width 196 height 15
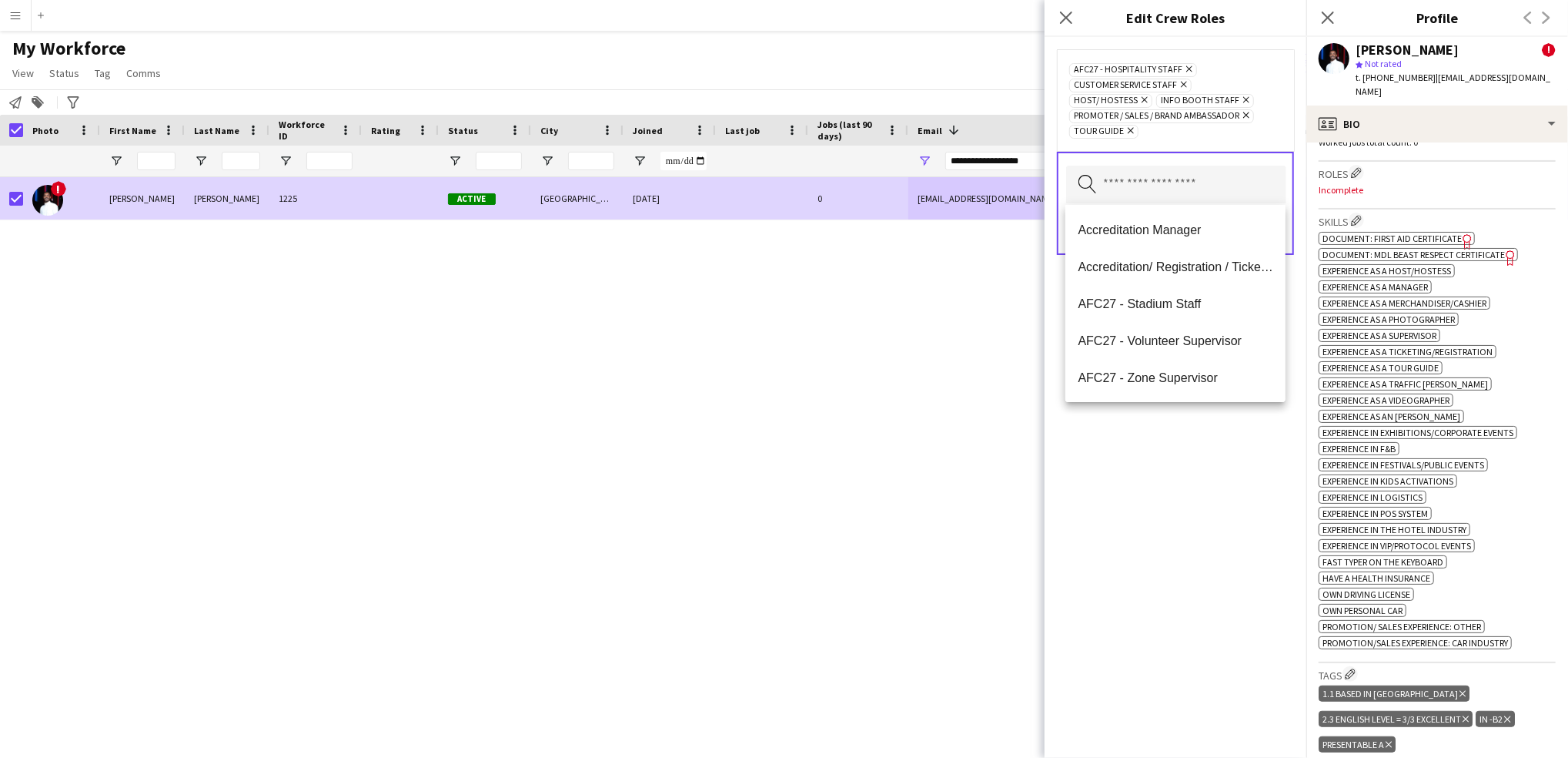
click at [1209, 436] on div "AFC27 - Hospitality Staff Remove Customer Service Staff Remove Host/ Hostess Re…" at bounding box center [1175, 398] width 261 height 721
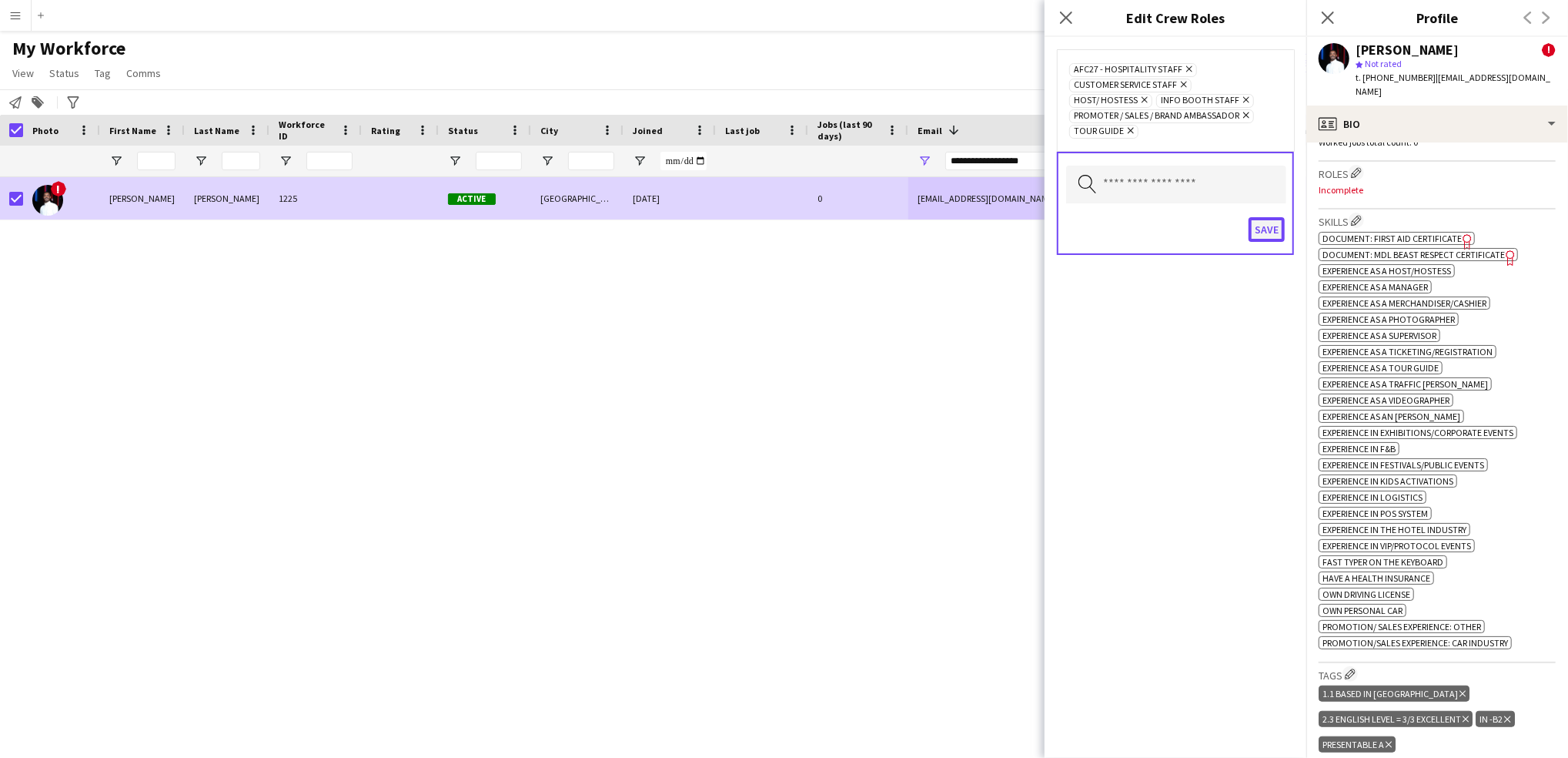
click at [1260, 232] on button "Save" at bounding box center [1267, 229] width 36 height 24
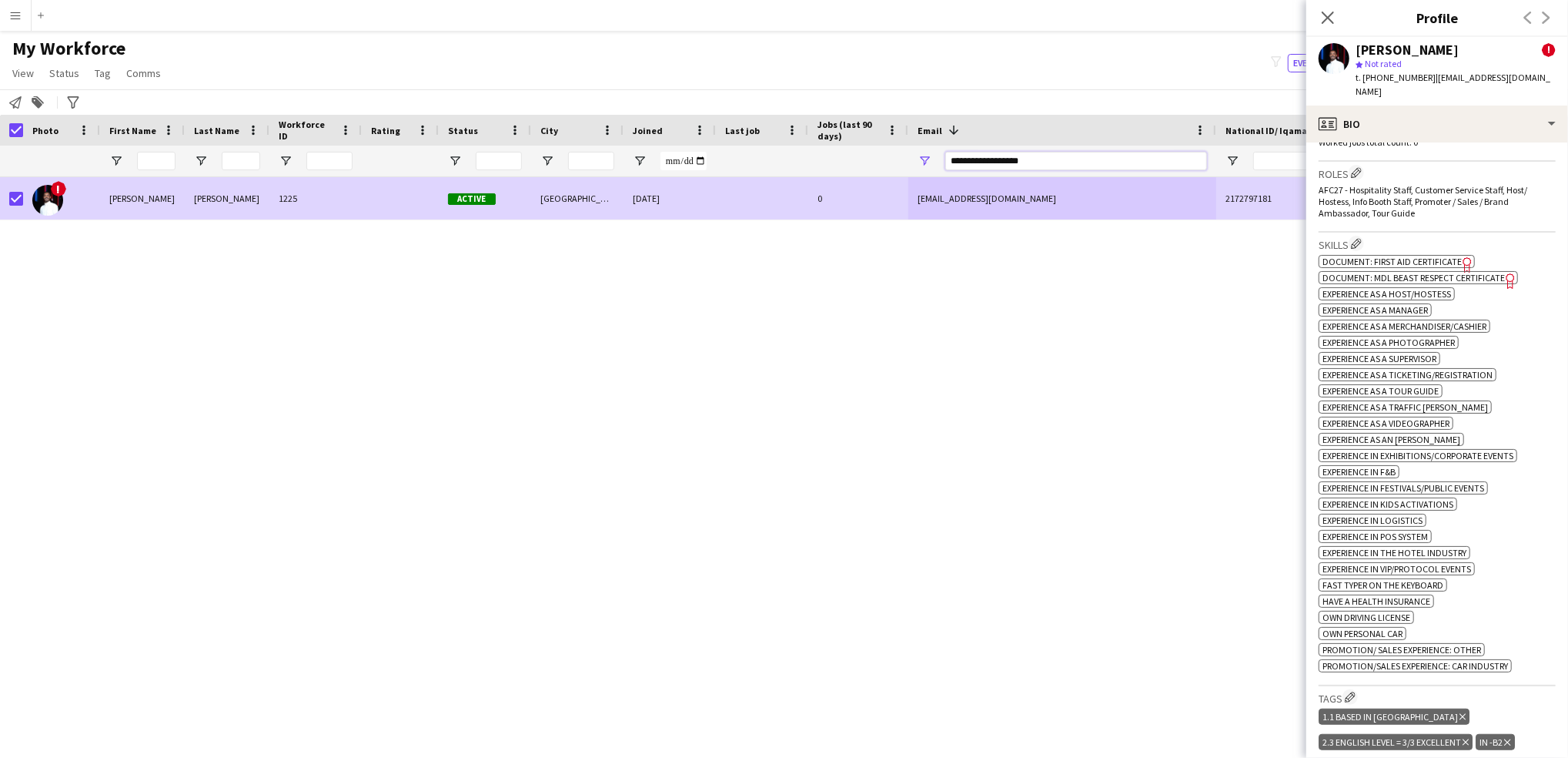
click at [989, 161] on input "**********" at bounding box center [1076, 160] width 261 height 19
paste input "****"
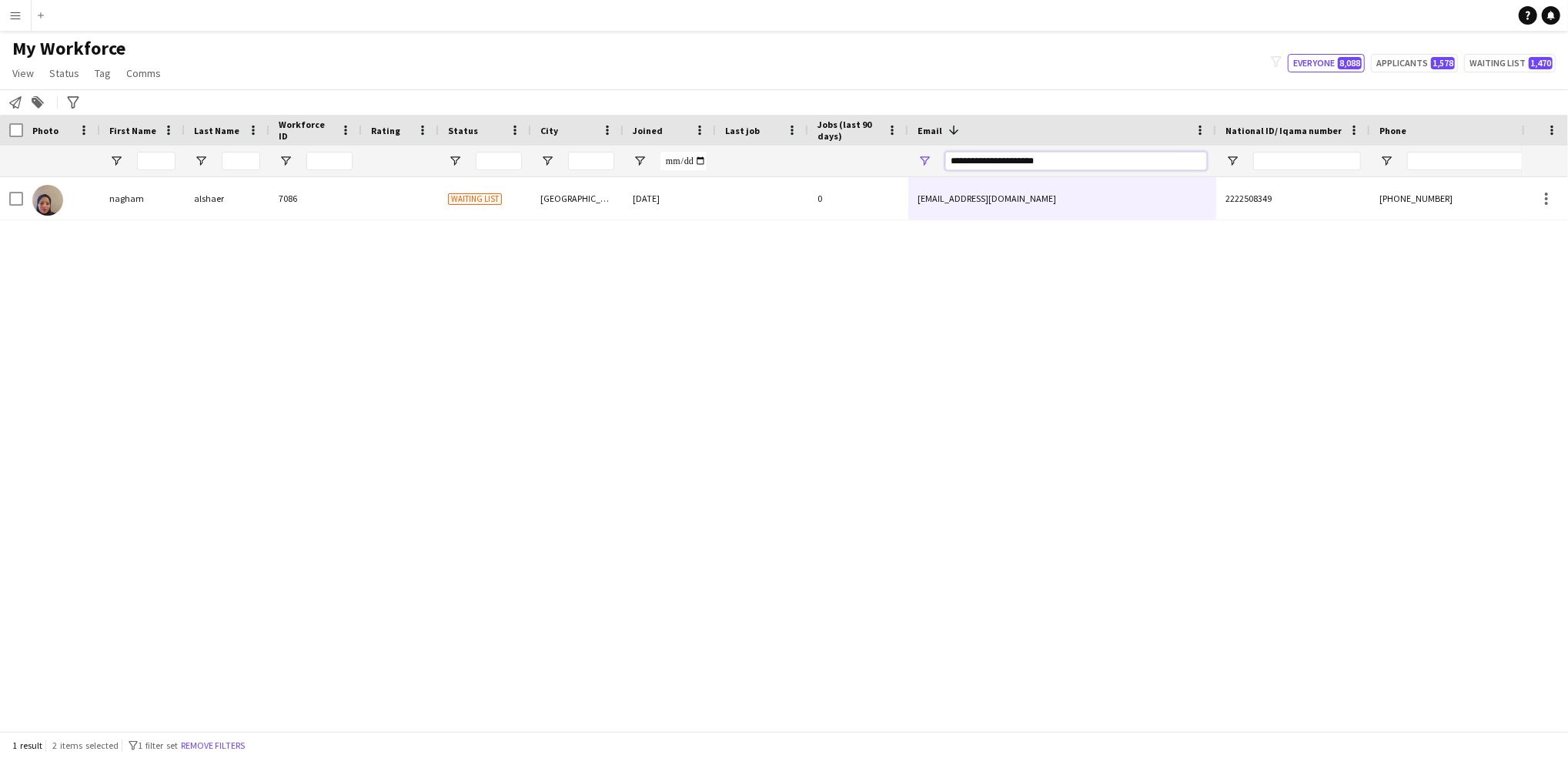
type input "**********"
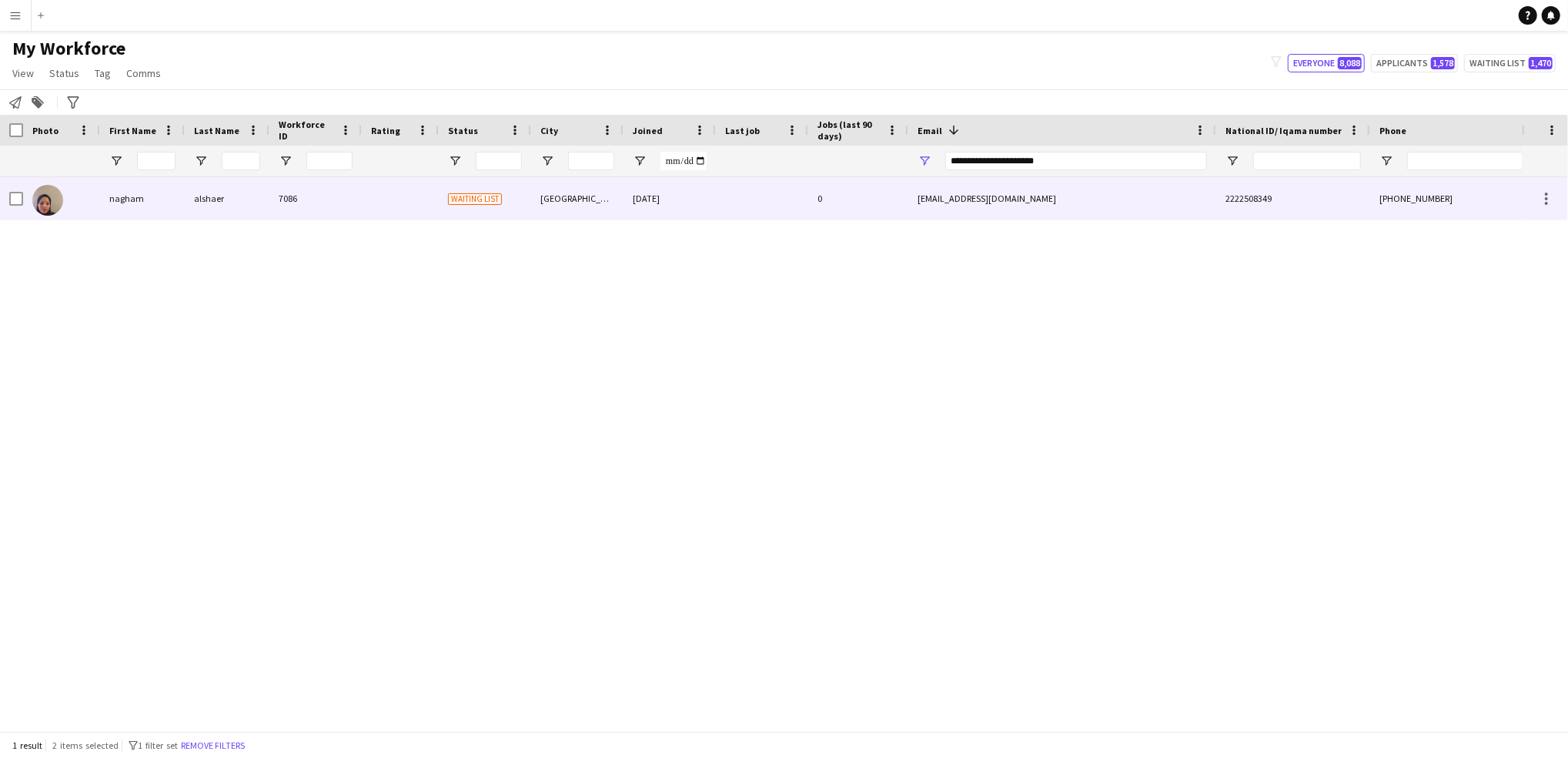
click at [924, 190] on div "[EMAIL_ADDRESS][DOMAIN_NAME]" at bounding box center [1062, 198] width 308 height 42
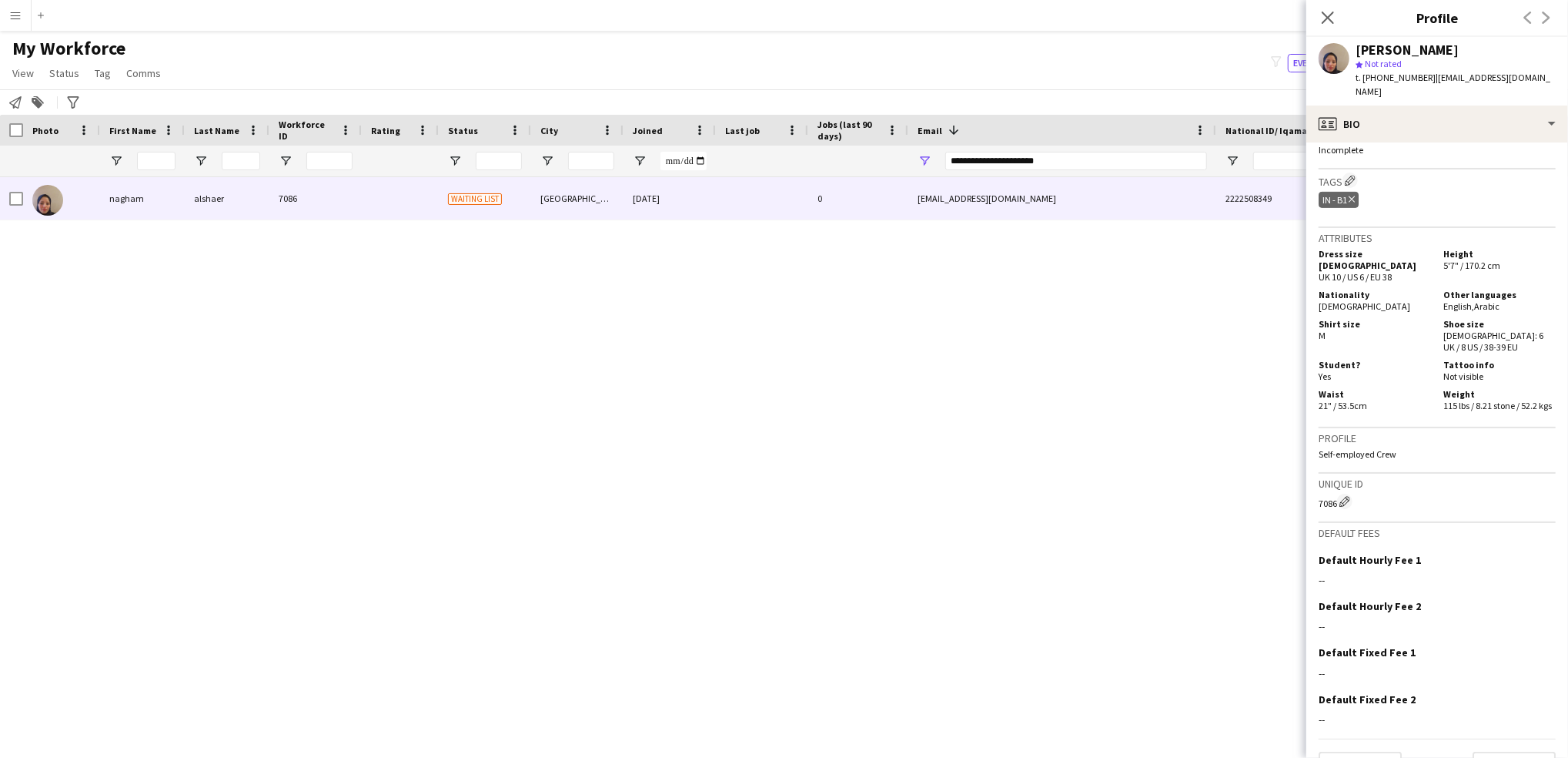
scroll to position [0, 0]
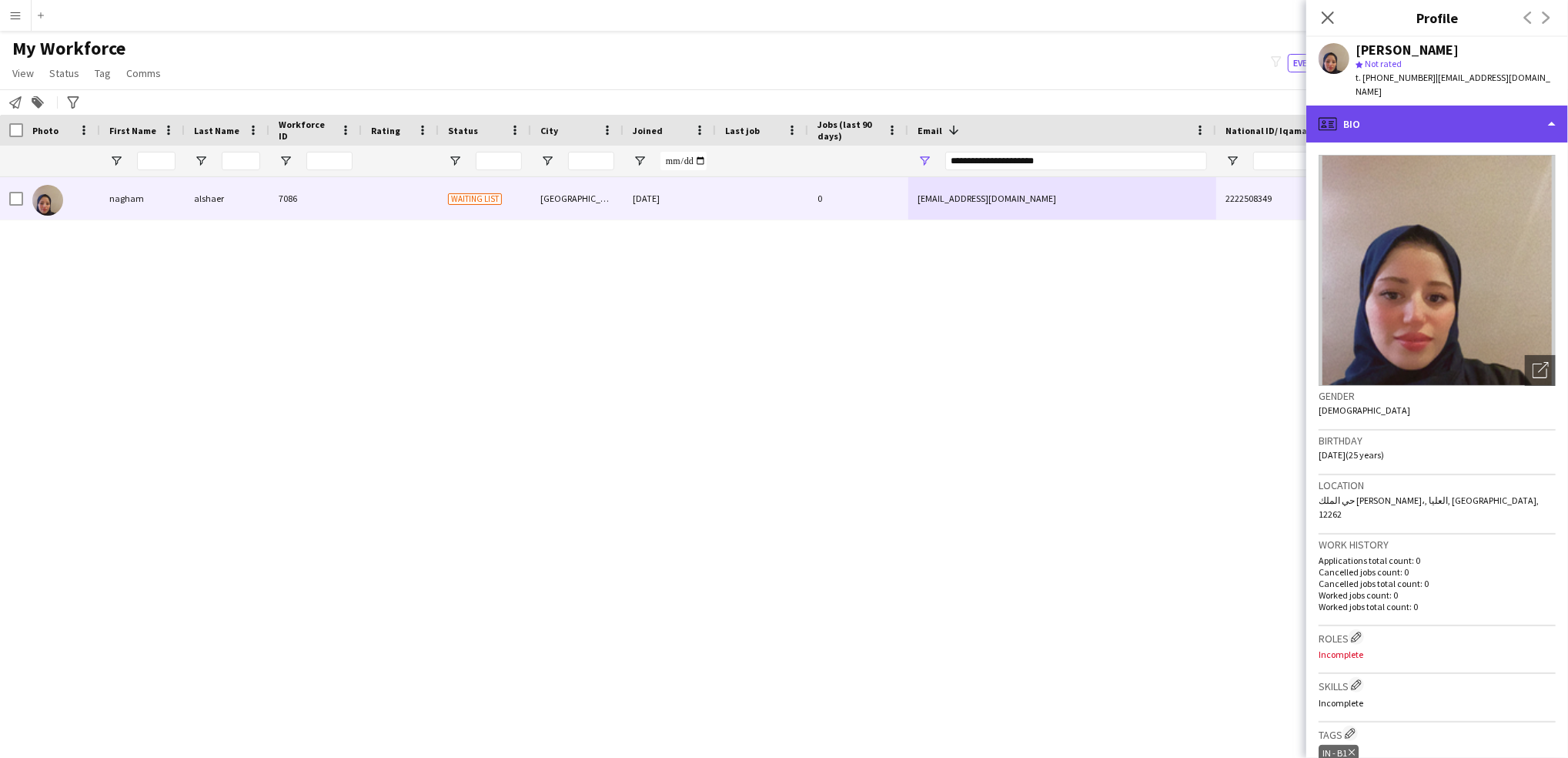
click at [1462, 107] on div "profile Bio" at bounding box center [1437, 124] width 261 height 37
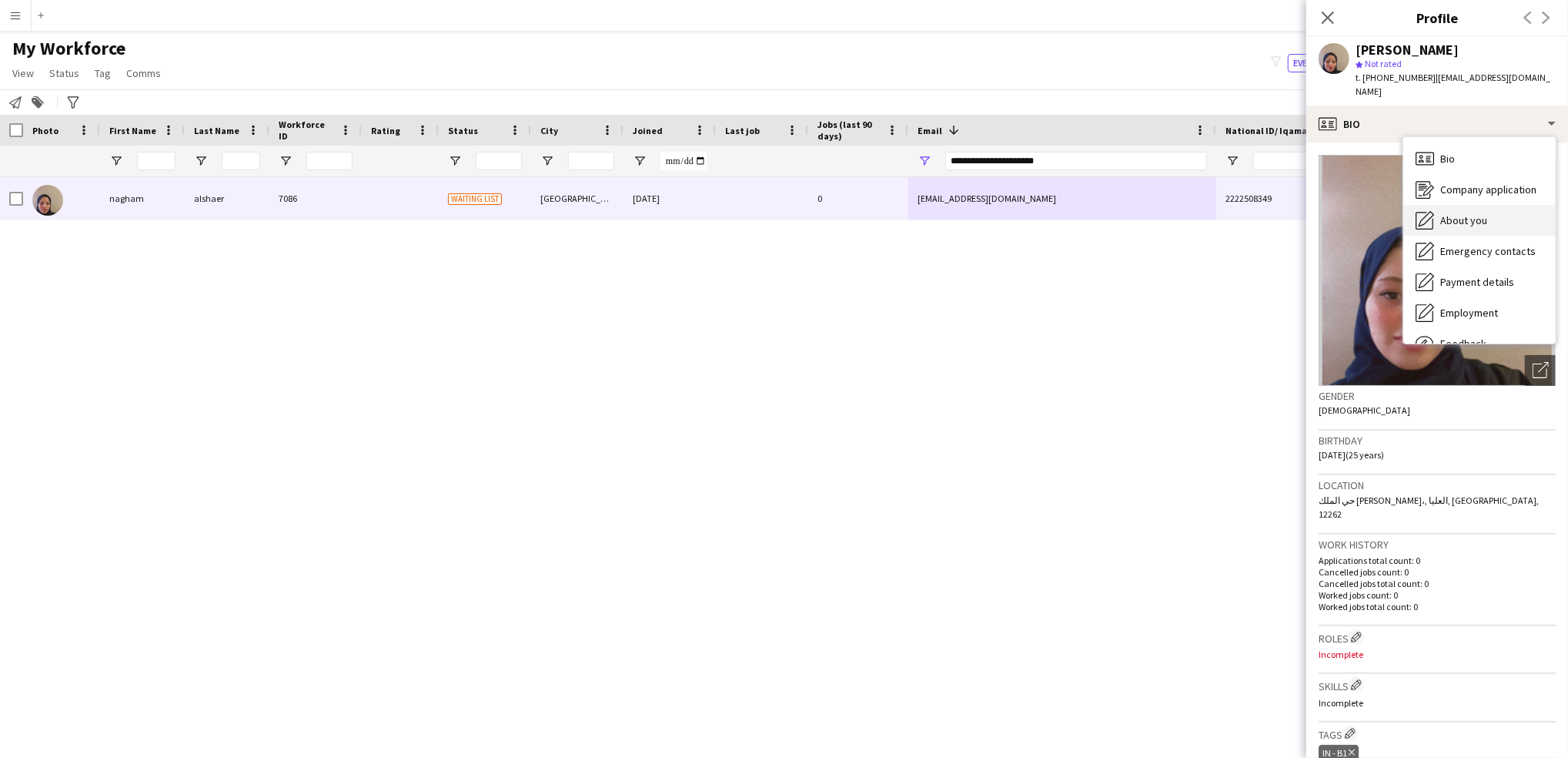
click at [1456, 213] on span "About you" at bounding box center [1464, 219] width 47 height 14
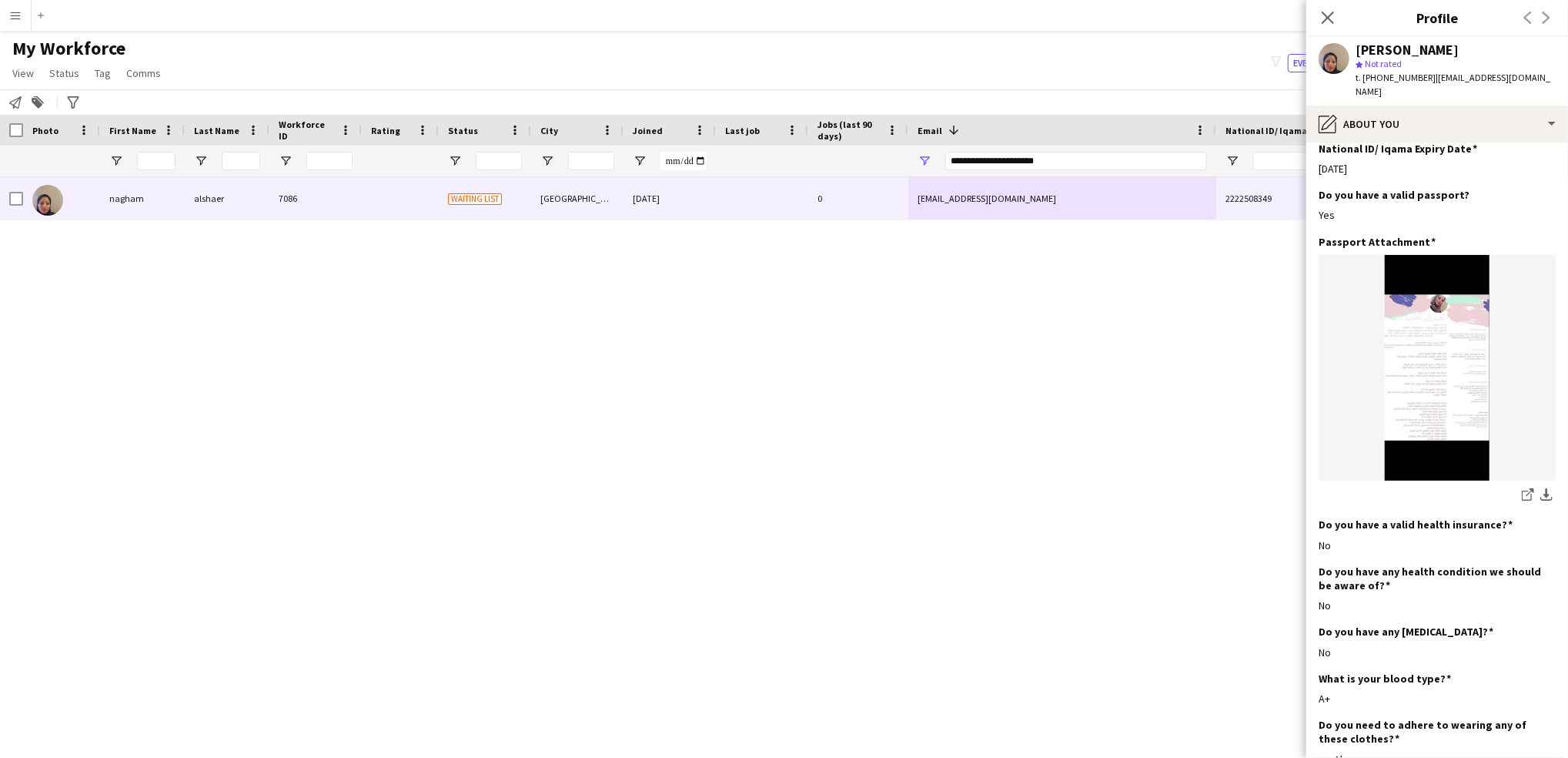
scroll to position [663, 0]
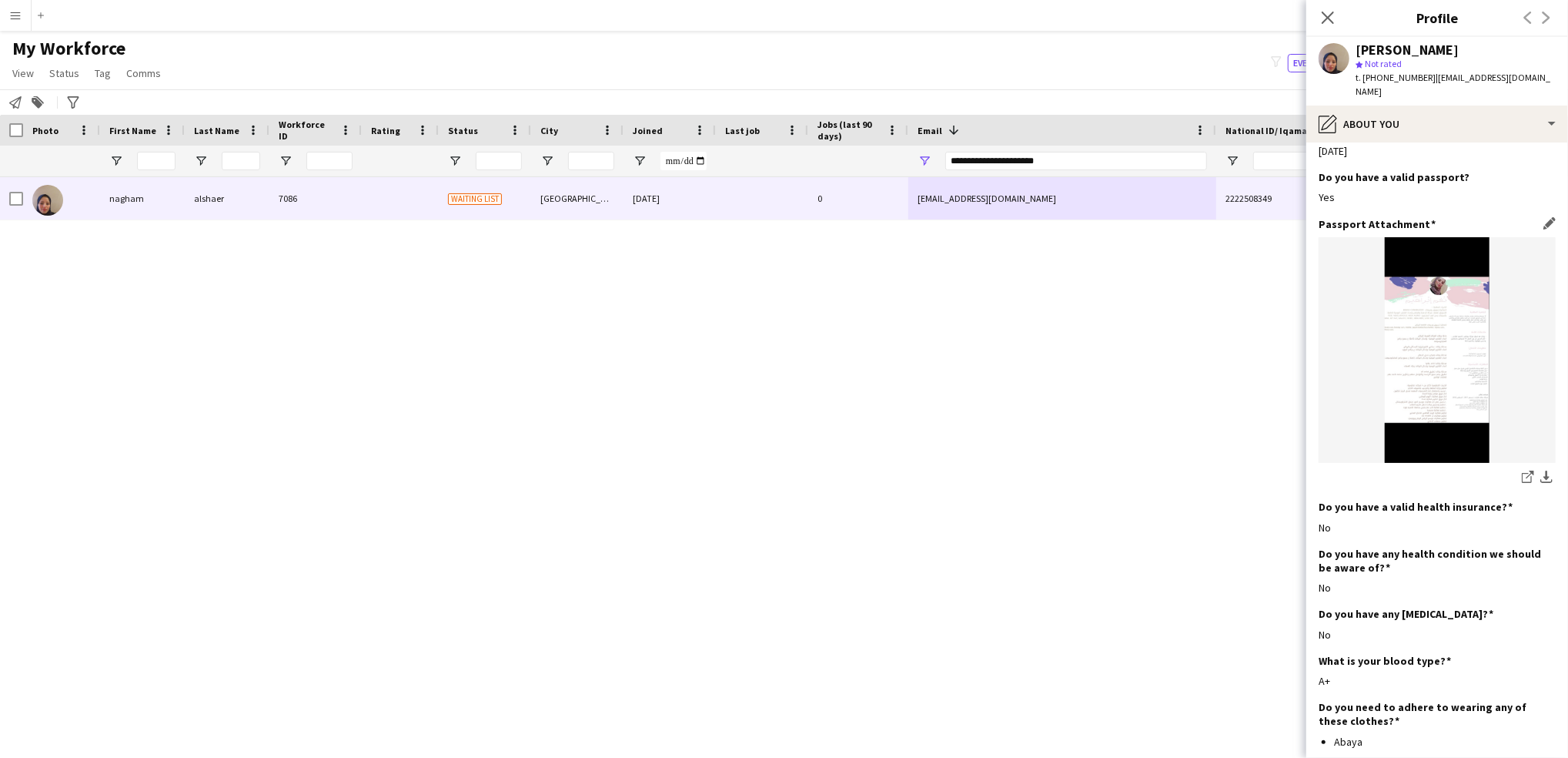
click at [1458, 432] on img at bounding box center [1437, 350] width 237 height 226
click at [1438, 377] on img at bounding box center [1437, 350] width 237 height 226
click at [1519, 469] on link "share-external-link-1" at bounding box center [1528, 478] width 19 height 19
click at [1154, 699] on div "[PERSON_NAME] 7086 Waiting list Riyadh [DATE] 0 [EMAIL_ADDRESS][DOMAIN_NAME] 22…" at bounding box center [761, 446] width 1522 height 539
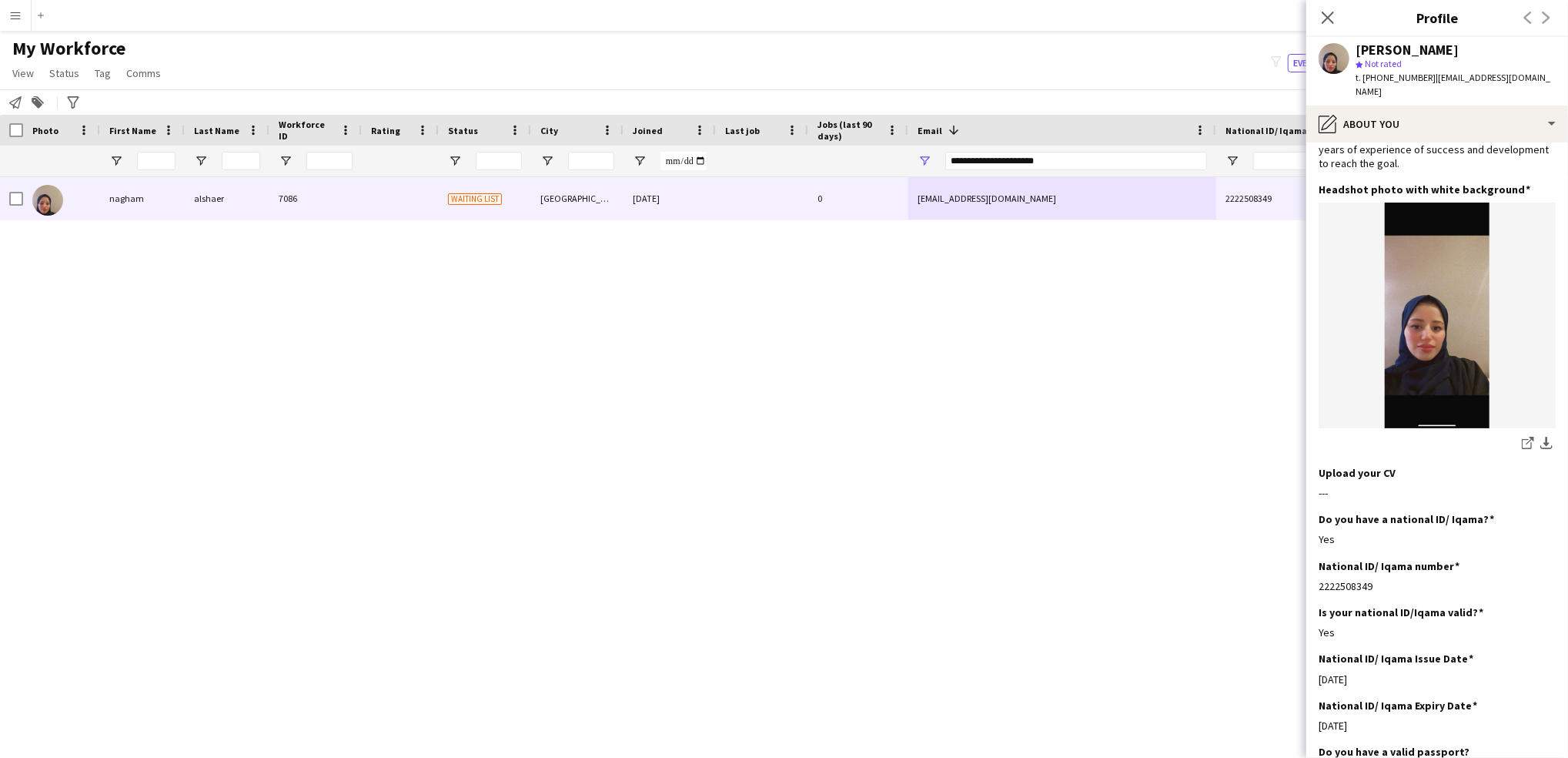
scroll to position [0, 0]
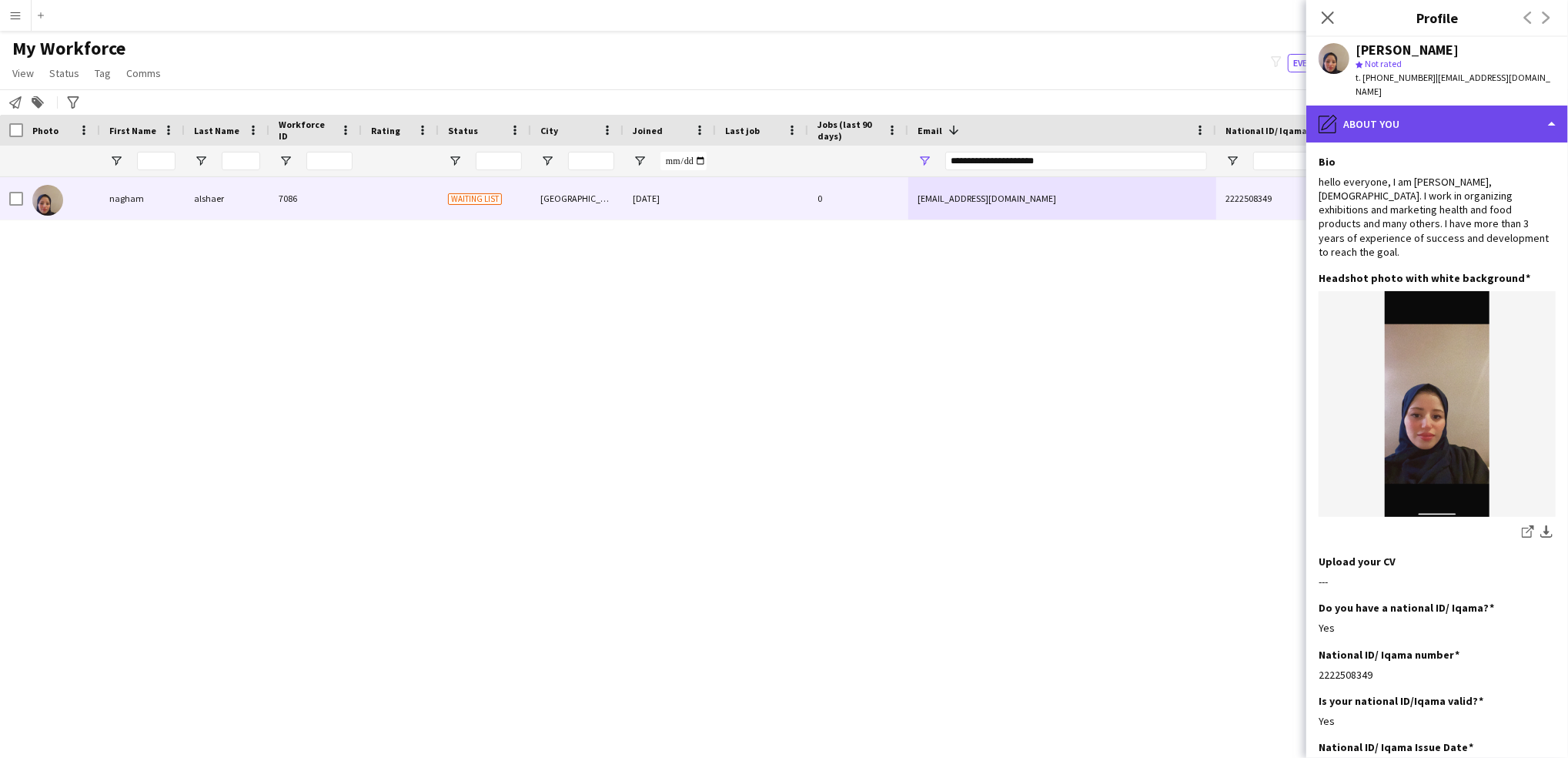
click at [1437, 116] on div "pencil4 About you" at bounding box center [1437, 124] width 261 height 37
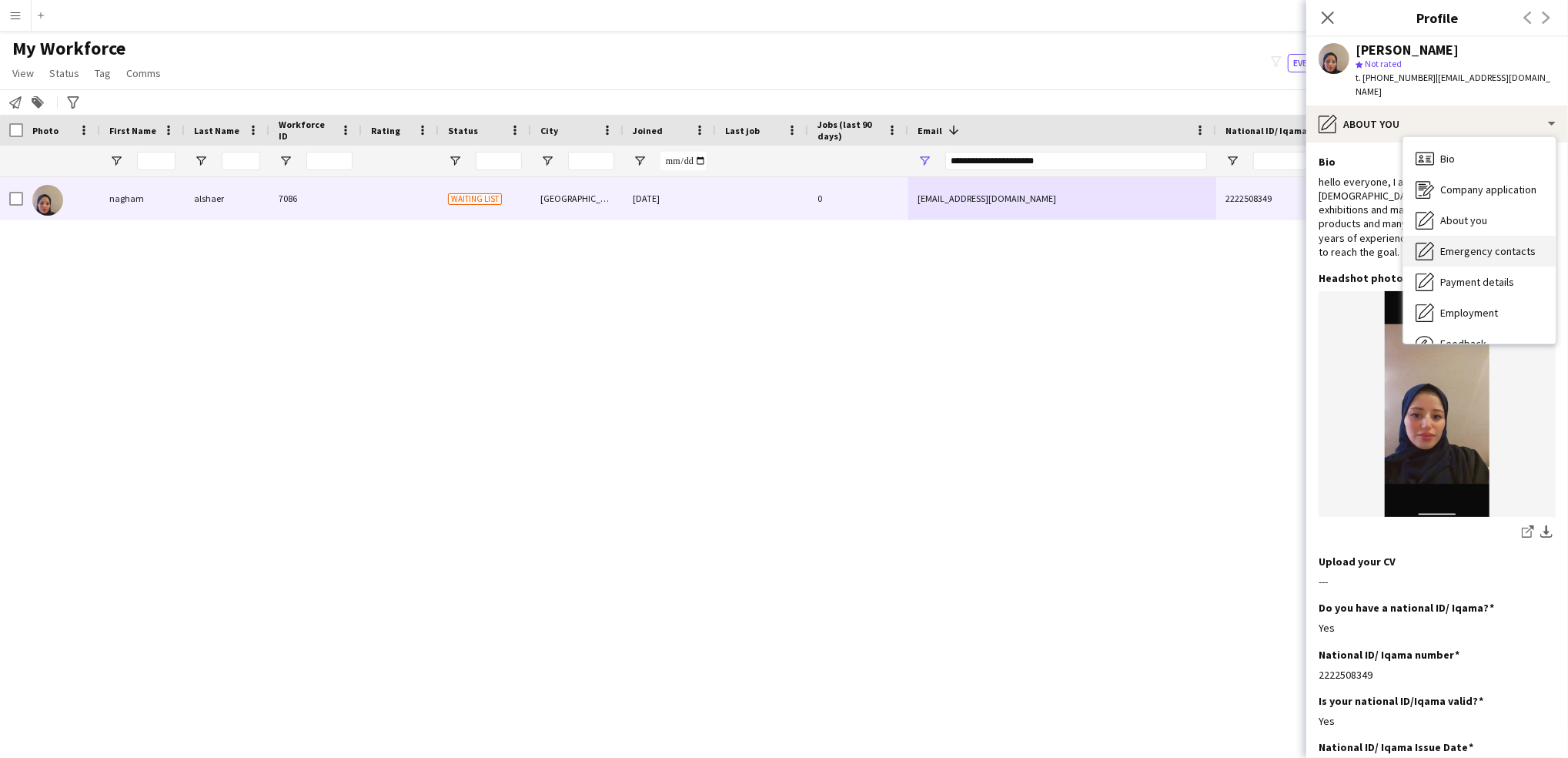
click at [1464, 245] on span "Emergency contacts" at bounding box center [1489, 251] width 96 height 14
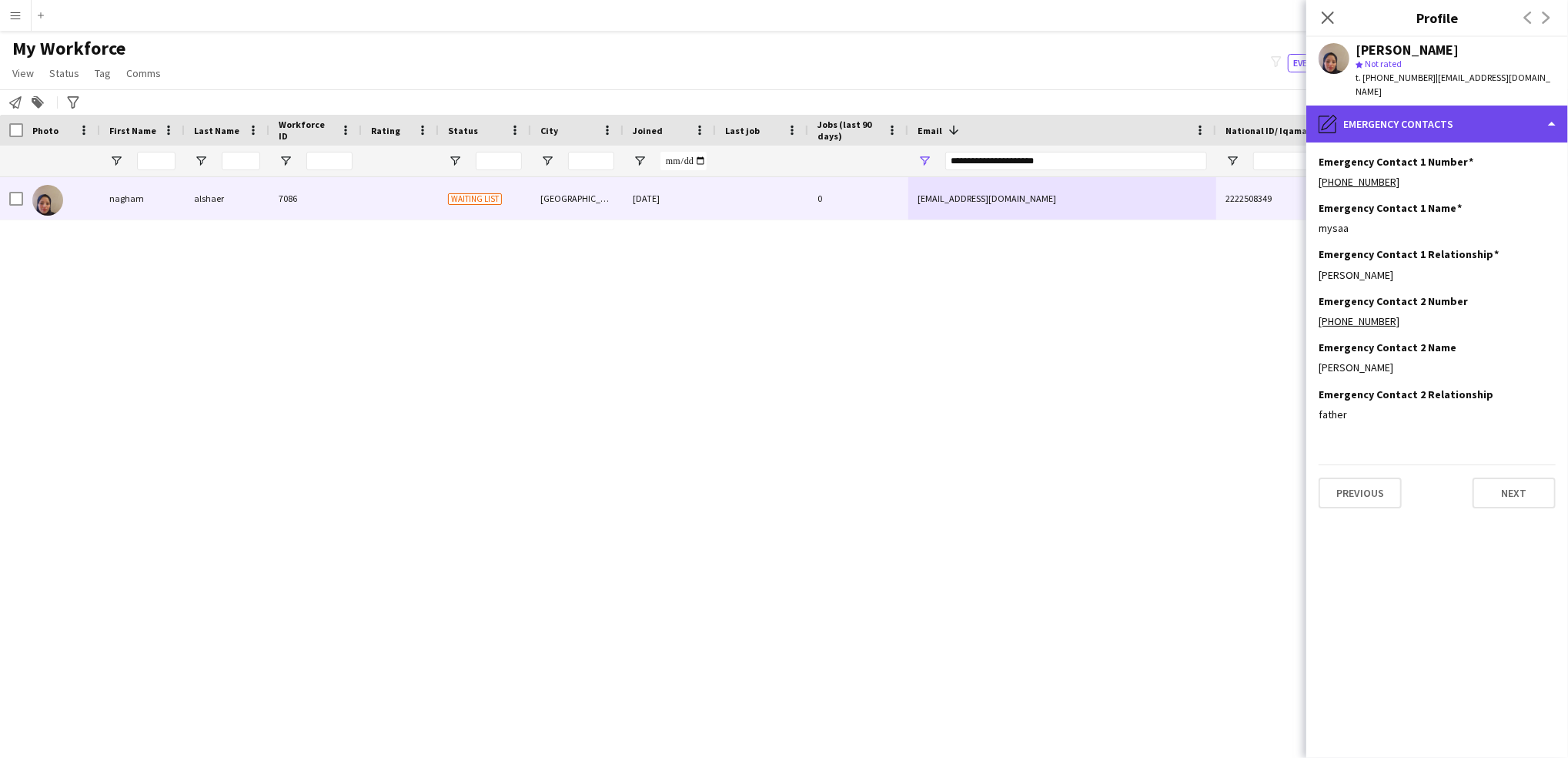
click at [1395, 105] on div "pencil4 Emergency contacts" at bounding box center [1437, 124] width 261 height 37
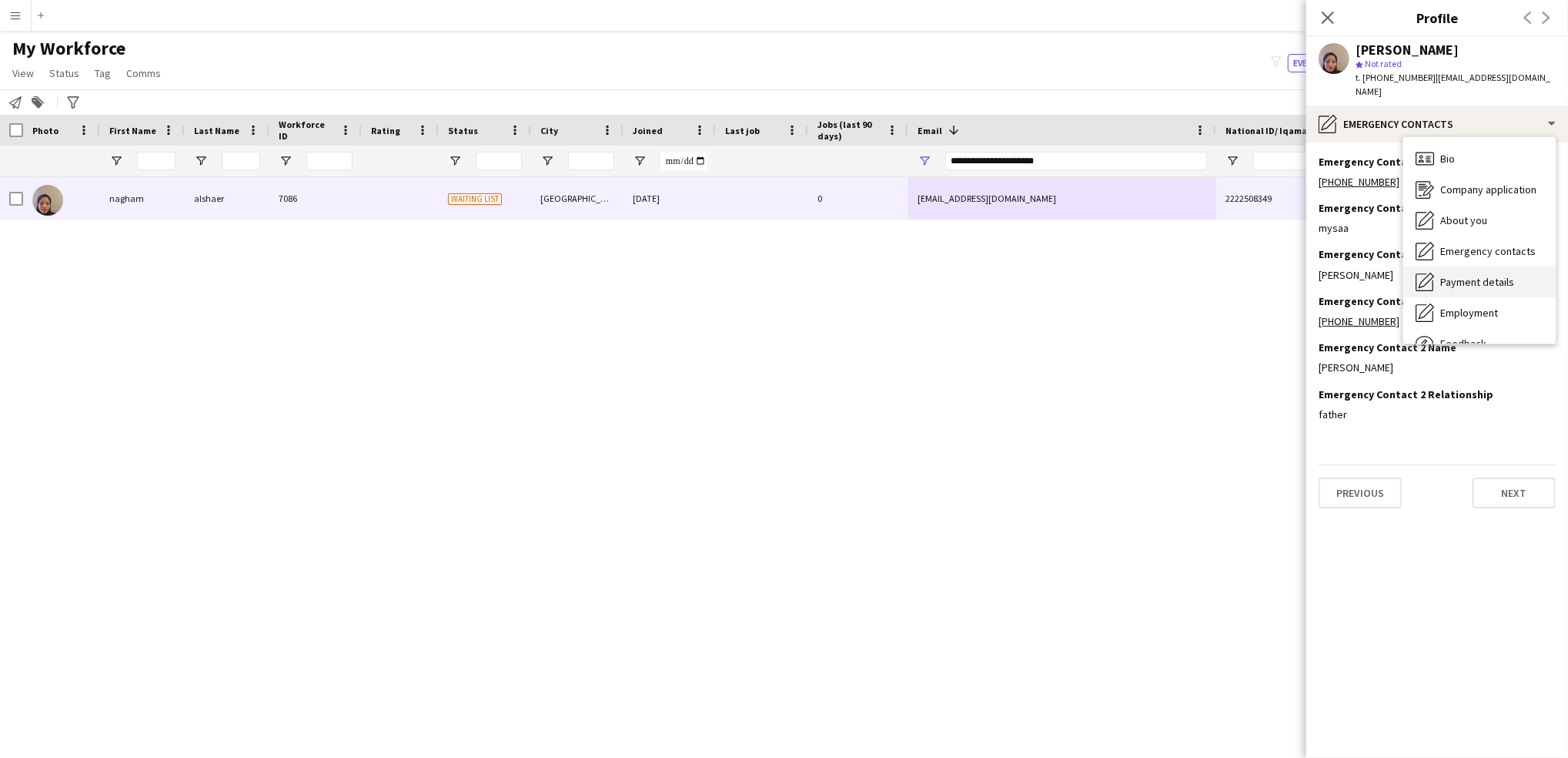
click at [1457, 275] on span "Payment details" at bounding box center [1477, 282] width 74 height 14
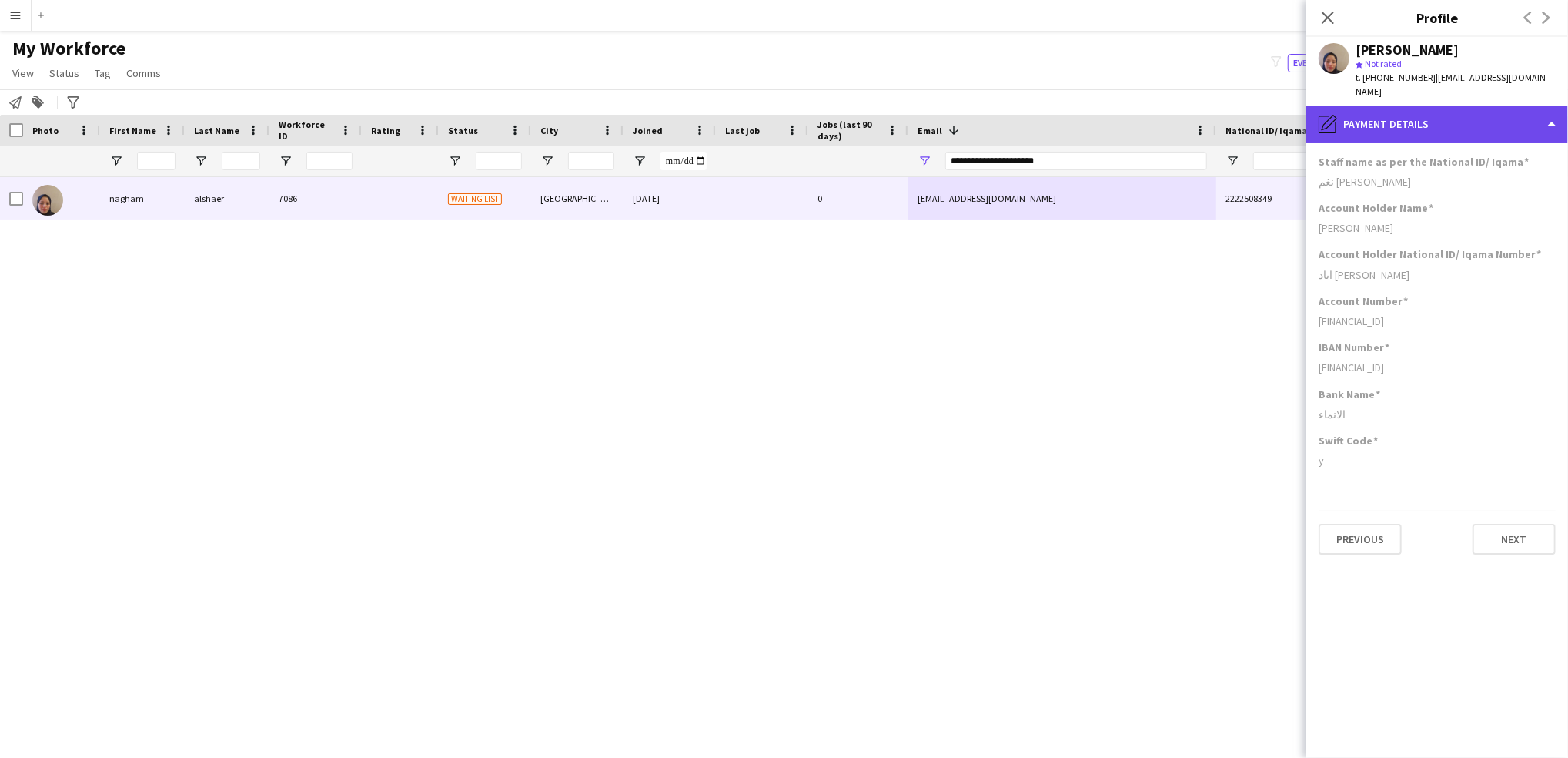
click at [1424, 109] on div "pencil4 Payment details" at bounding box center [1437, 124] width 261 height 37
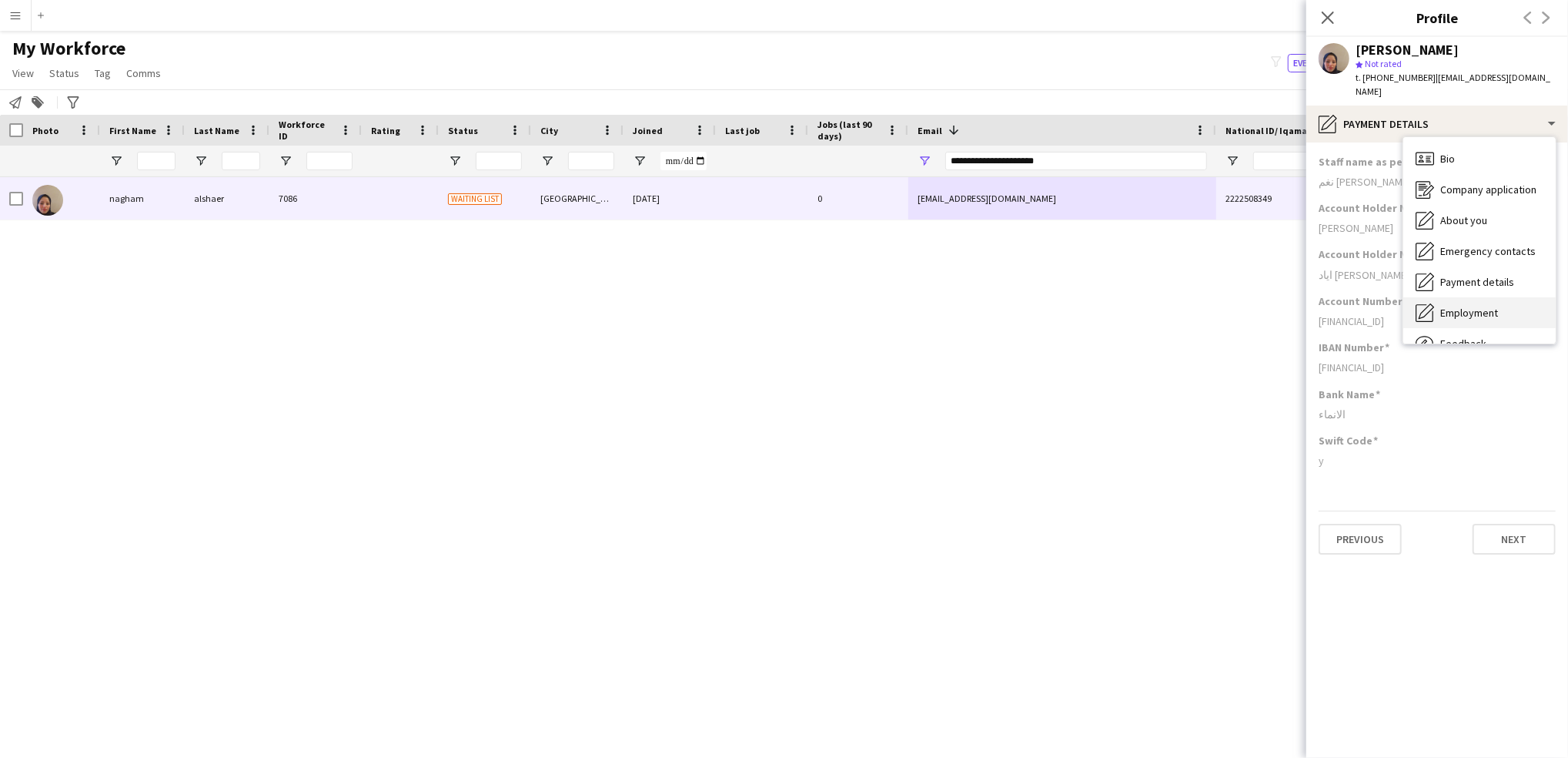
click at [1472, 297] on div "Employment Employment" at bounding box center [1480, 313] width 152 height 31
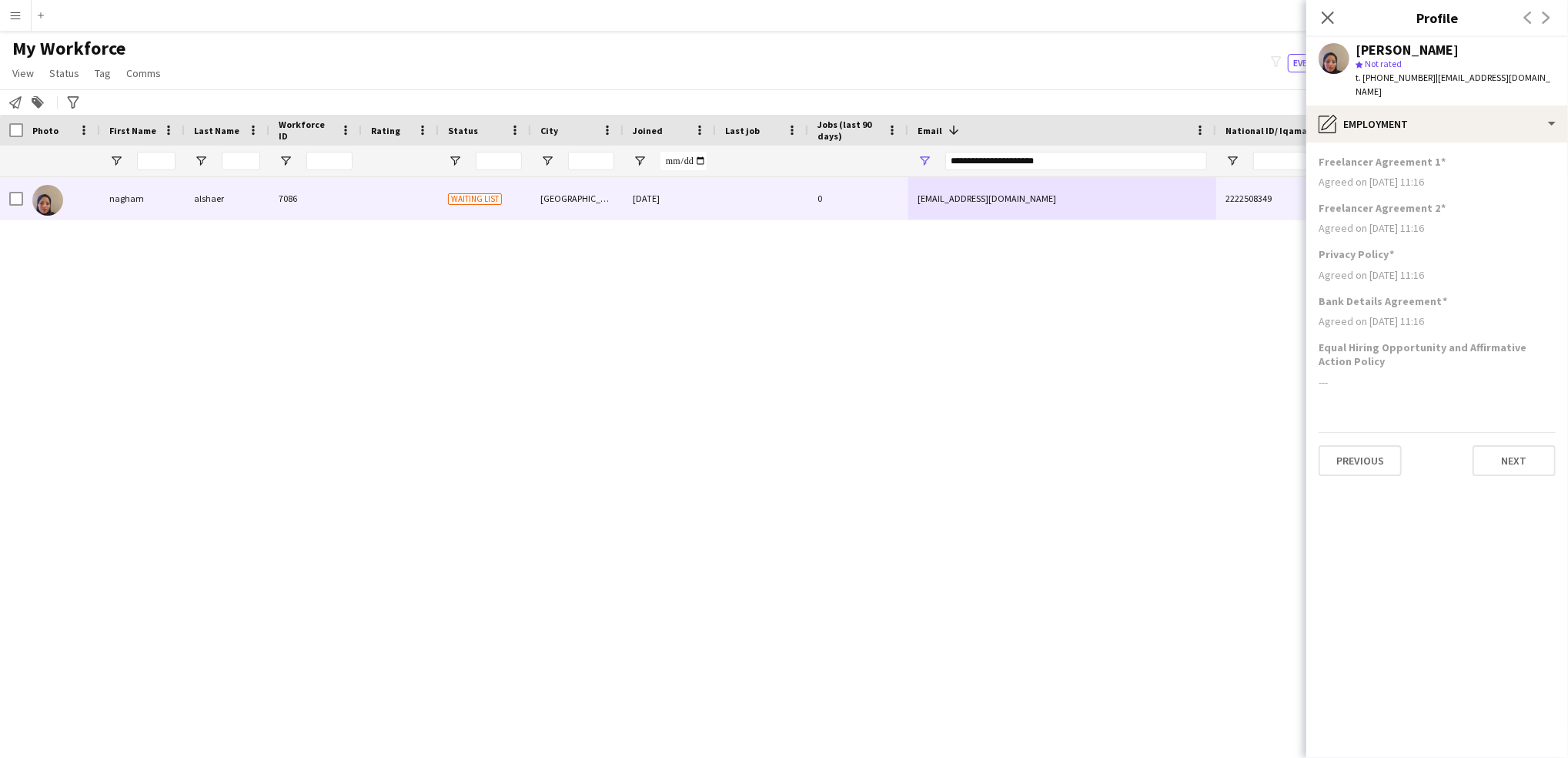
click at [1446, 480] on app-section-data-types "Freelancer Agreement 1 Agreed on [DATE] 11:16 Freelancer Agreement 2 Agreed on …" at bounding box center [1437, 450] width 261 height 615
click at [1529, 112] on div "pencil4 Employment" at bounding box center [1437, 124] width 261 height 37
click at [1469, 328] on div "Feedback Feedback" at bounding box center [1480, 343] width 152 height 31
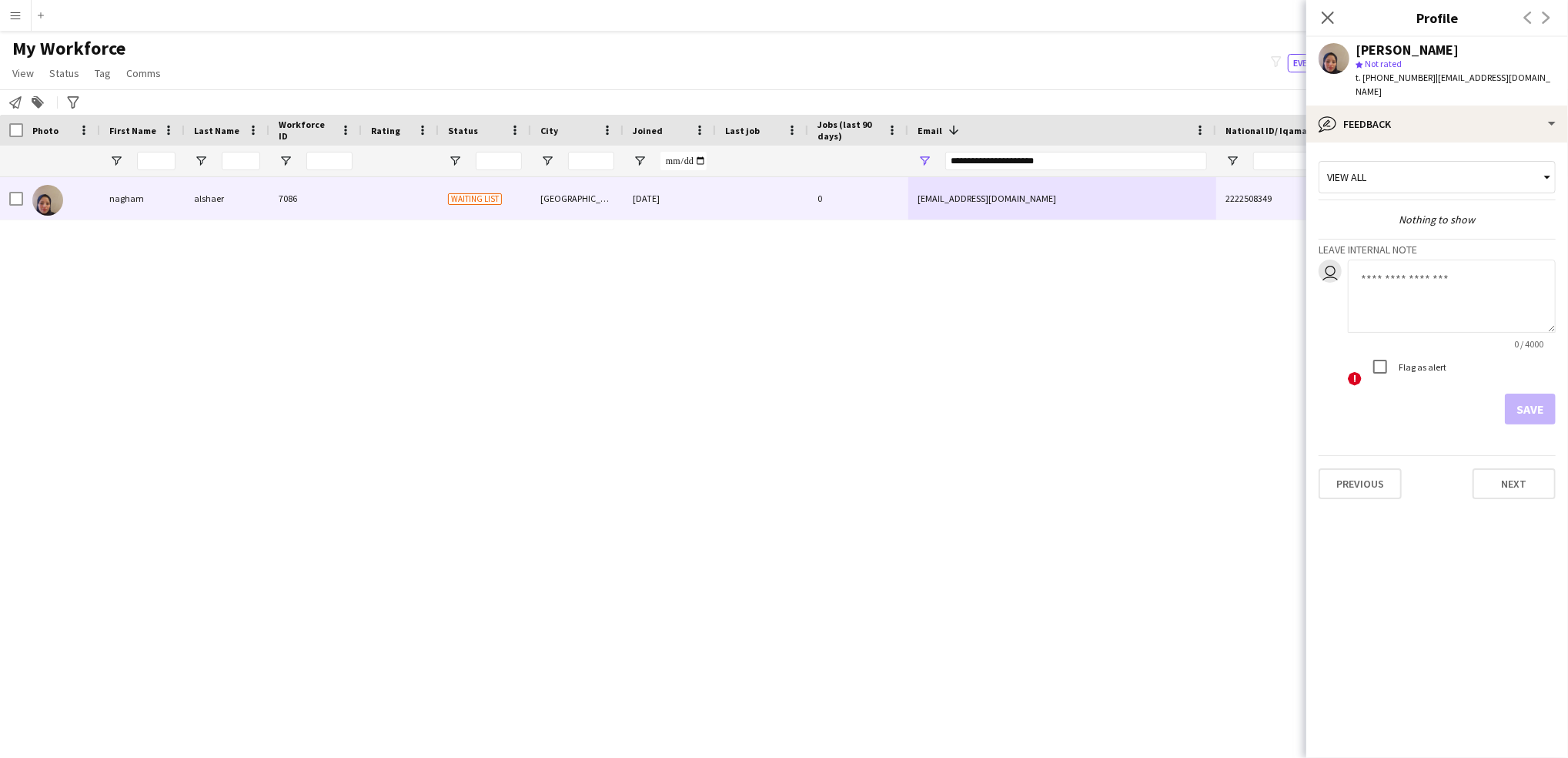
click at [1407, 351] on div "0 / 4000 ! Flag as alert" at bounding box center [1451, 324] width 208 height 128
type textarea "********"
click at [1533, 394] on button "Save" at bounding box center [1530, 409] width 51 height 31
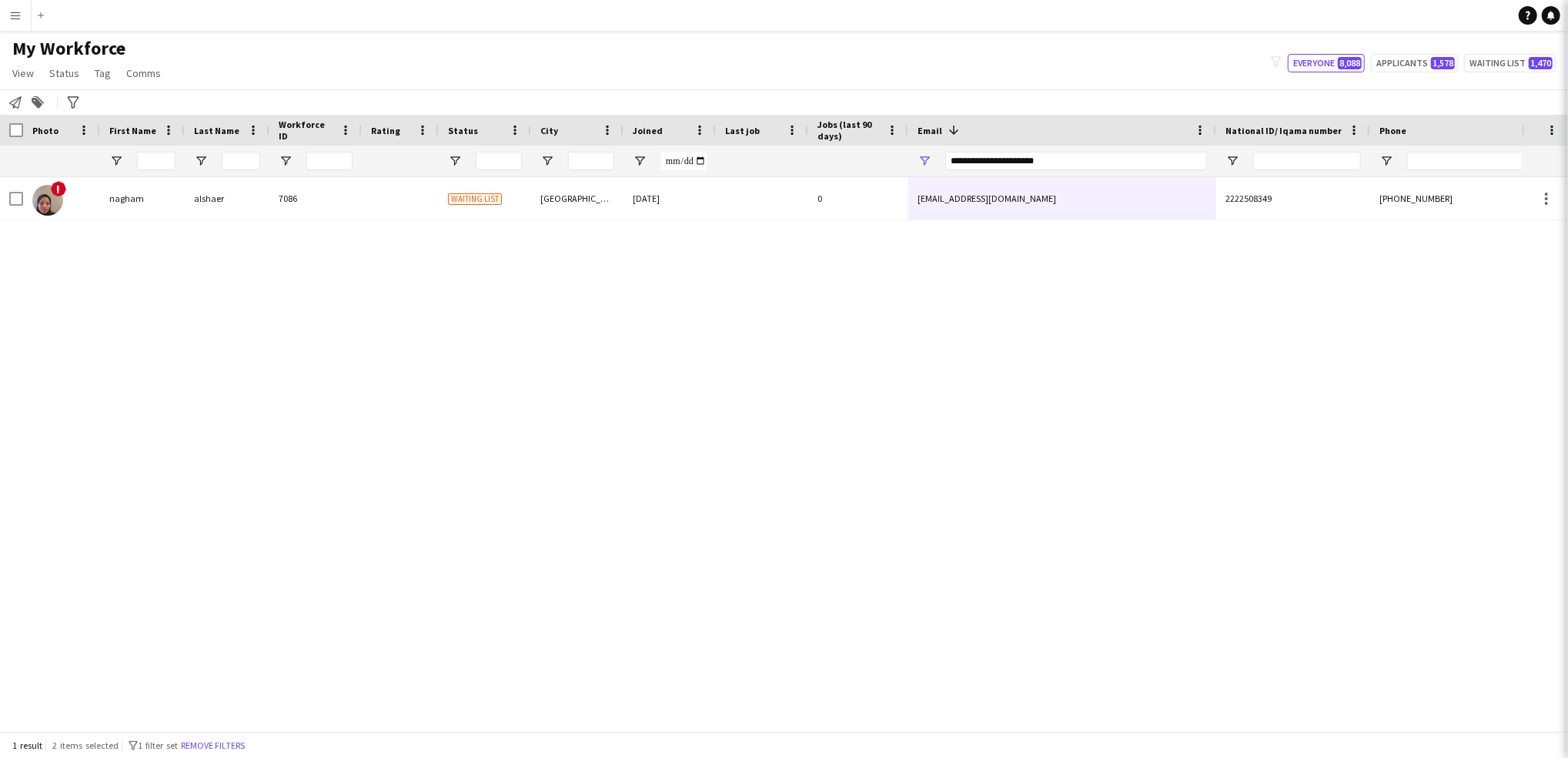
click at [986, 170] on div "**********" at bounding box center [1076, 161] width 261 height 31
click at [981, 162] on input "**********" at bounding box center [1076, 160] width 261 height 19
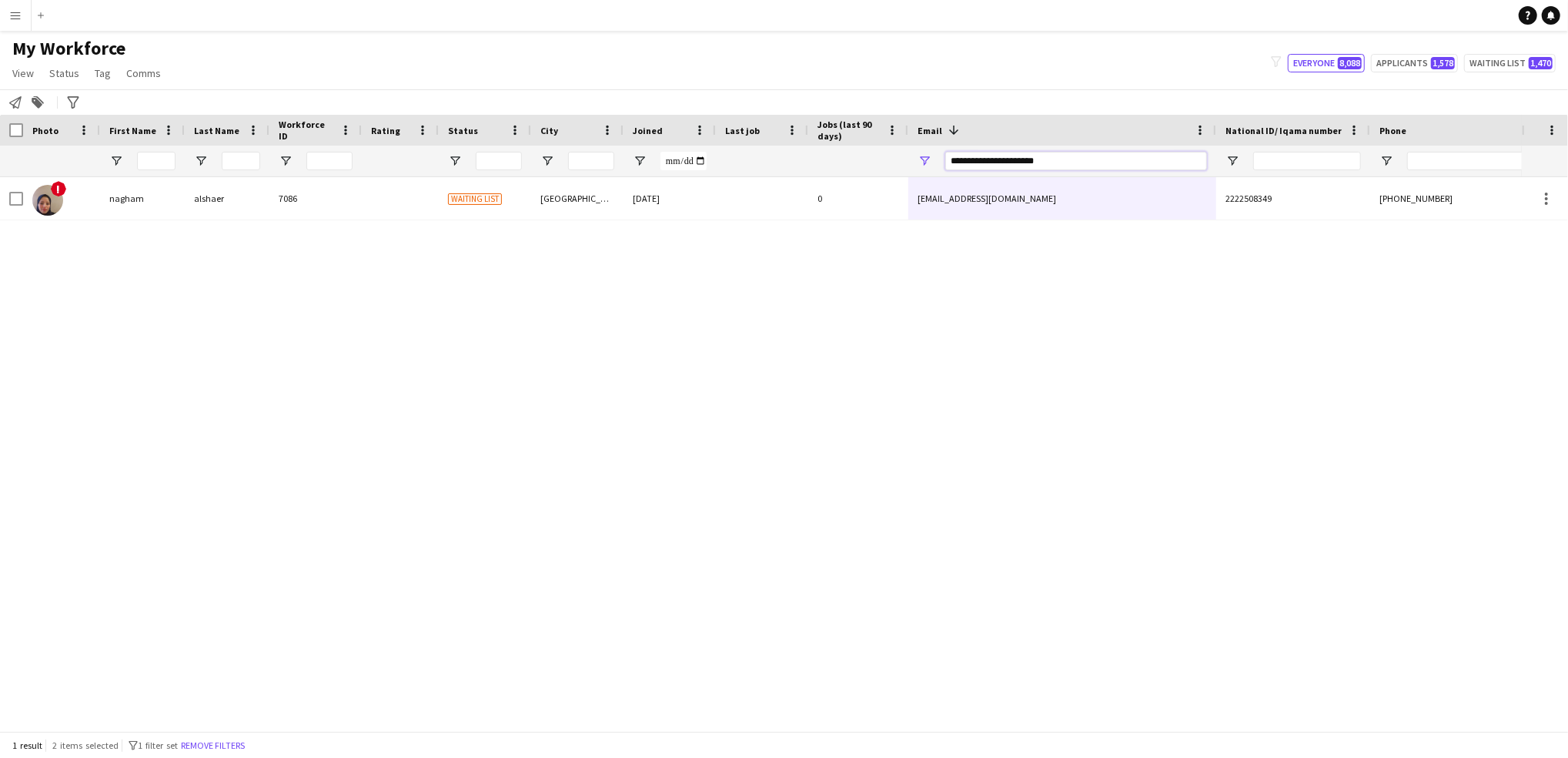
paste input "Email Filter Input"
type input "**********"
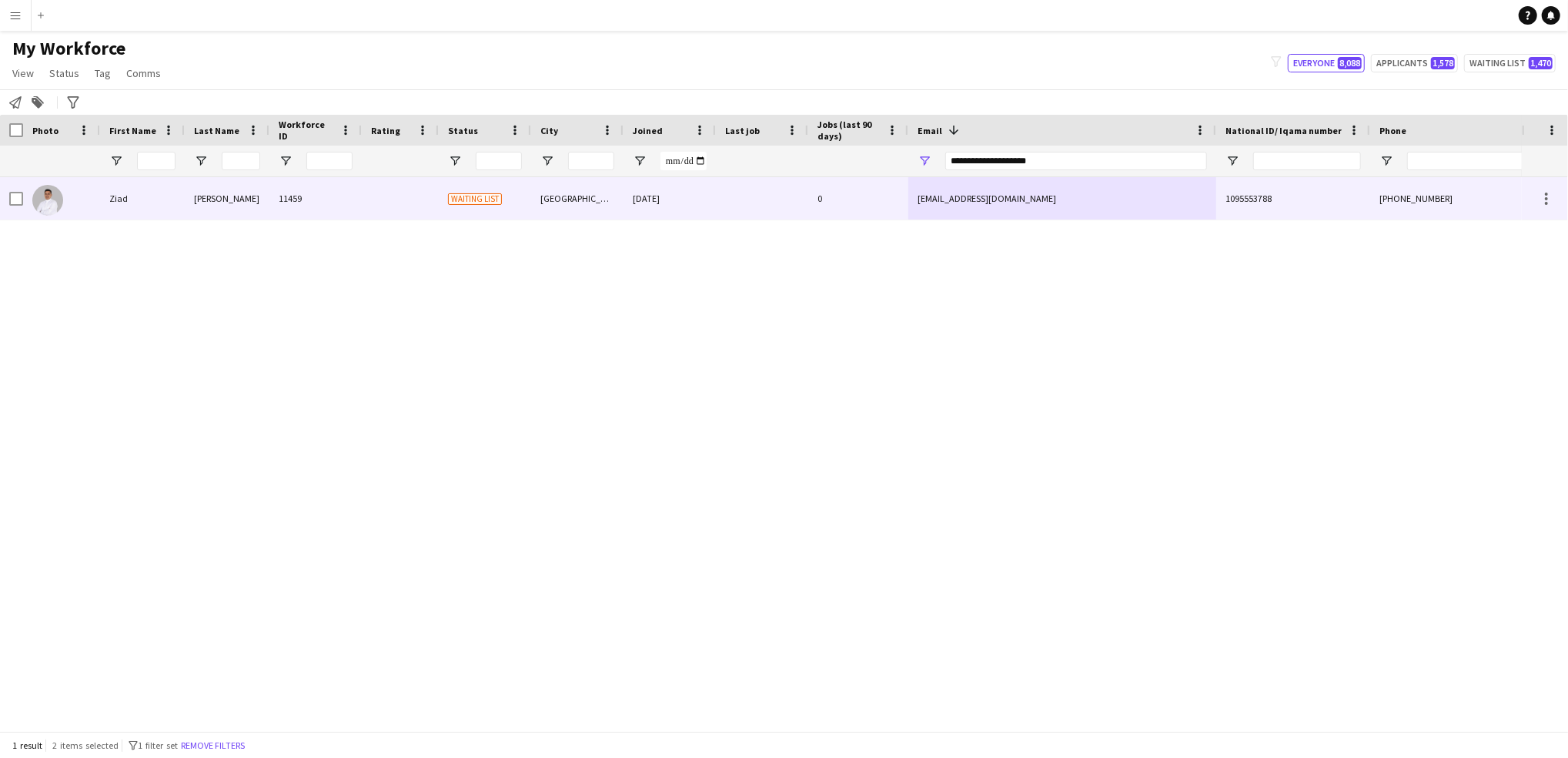
click at [396, 194] on div at bounding box center [400, 198] width 77 height 42
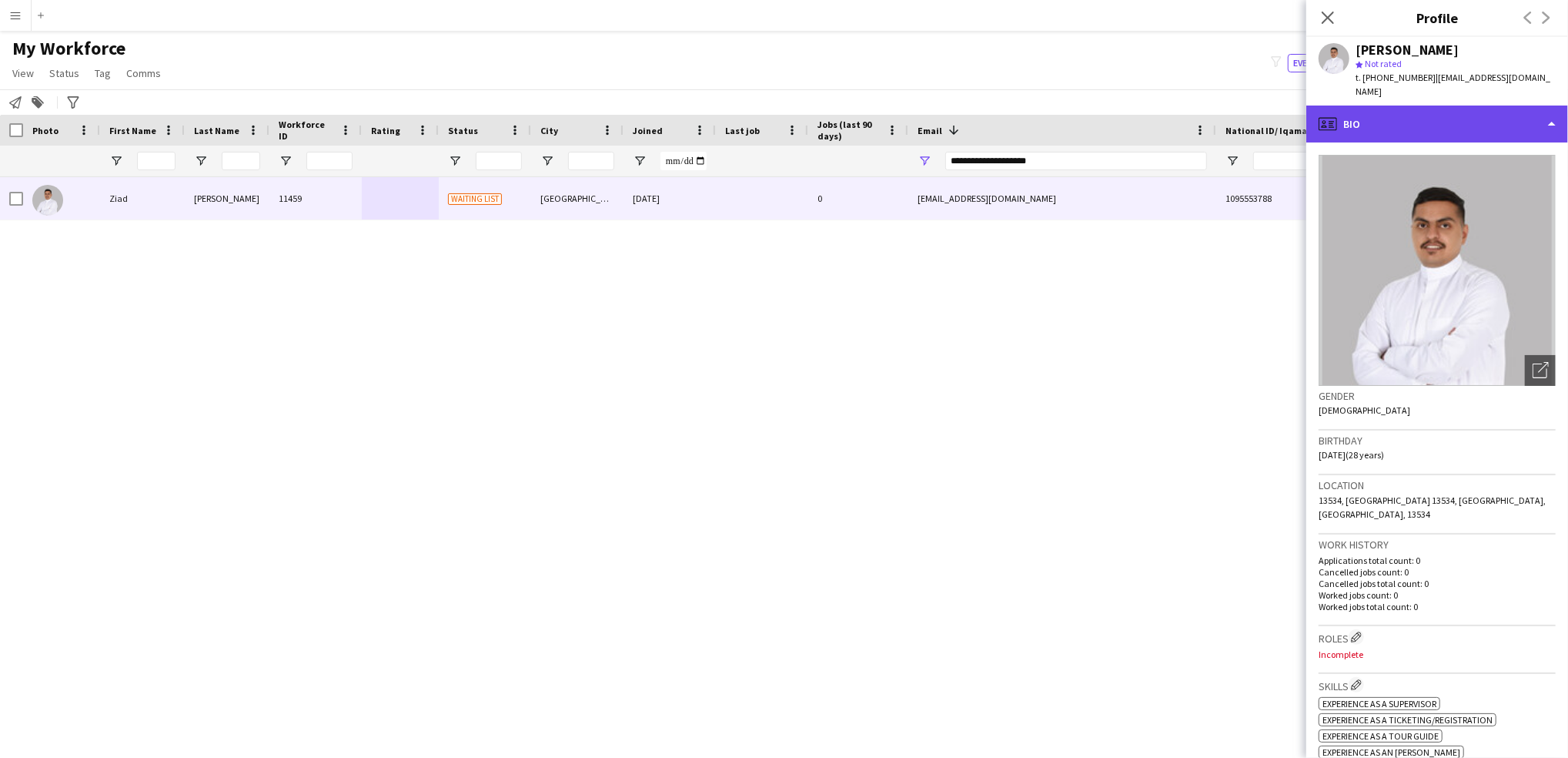
click at [1429, 119] on div "profile Bio" at bounding box center [1437, 124] width 261 height 37
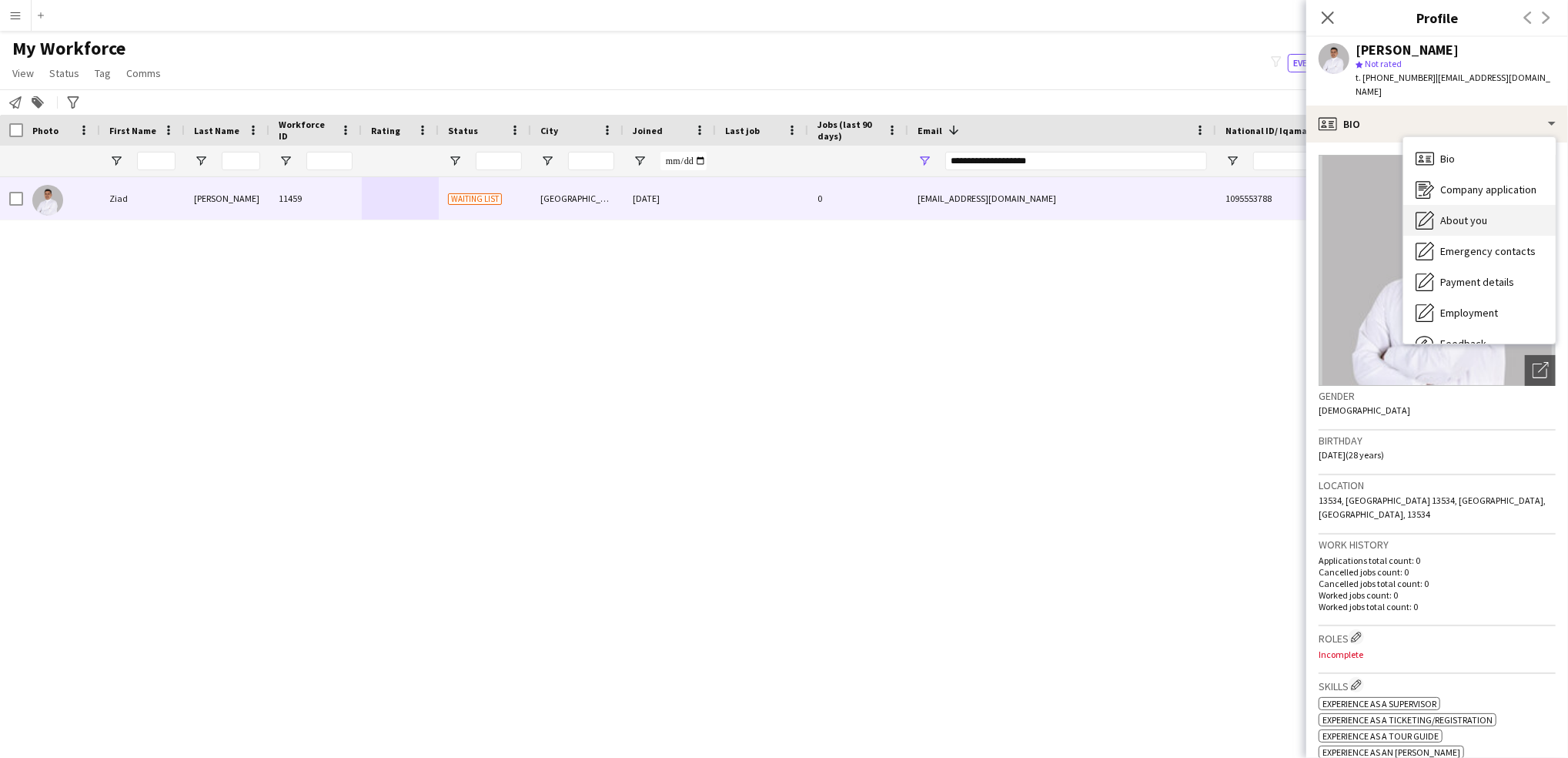
click at [1468, 205] on div "About you About you" at bounding box center [1480, 220] width 152 height 31
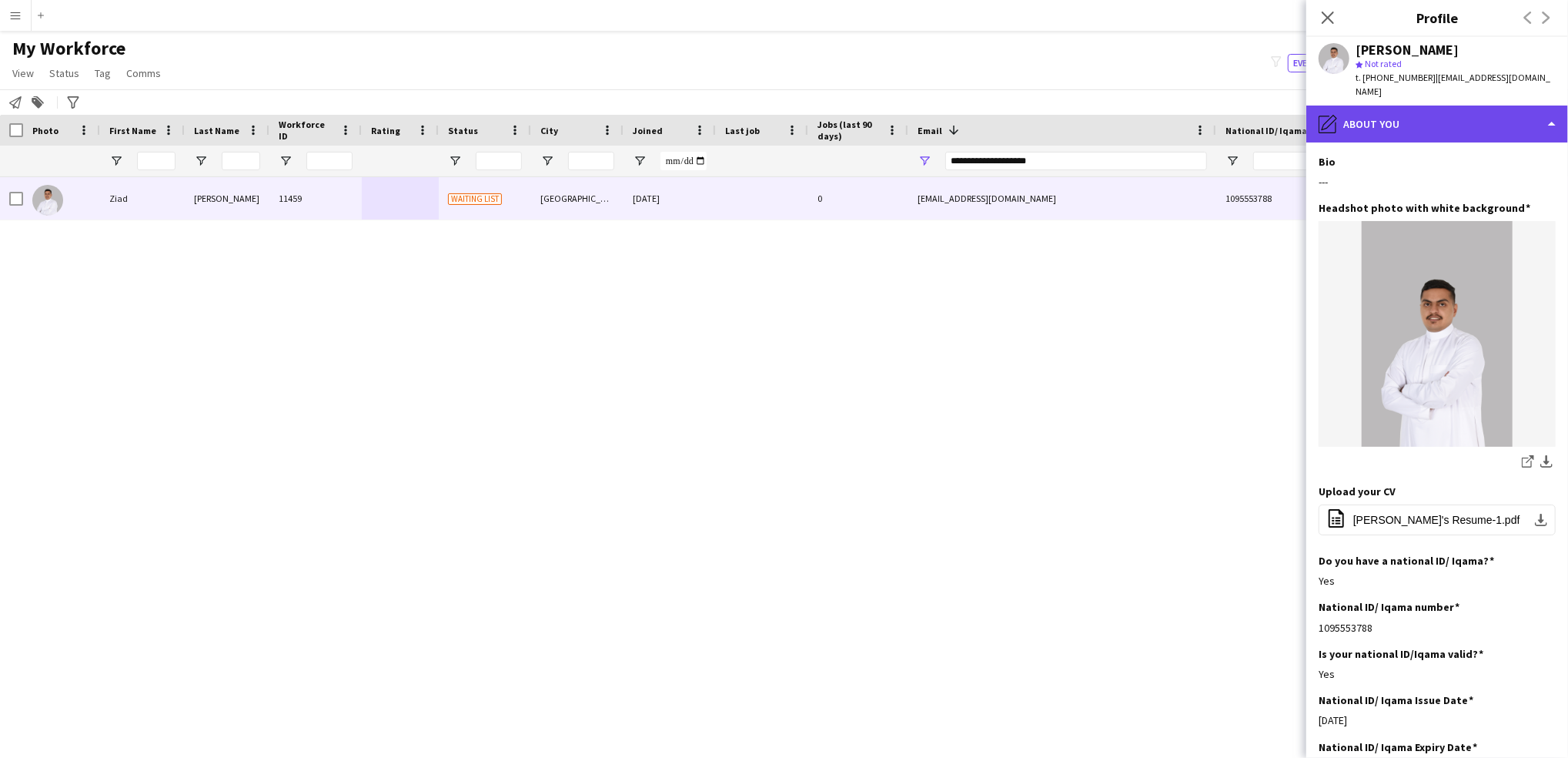
click at [1456, 105] on div "pencil4 About you" at bounding box center [1437, 124] width 261 height 37
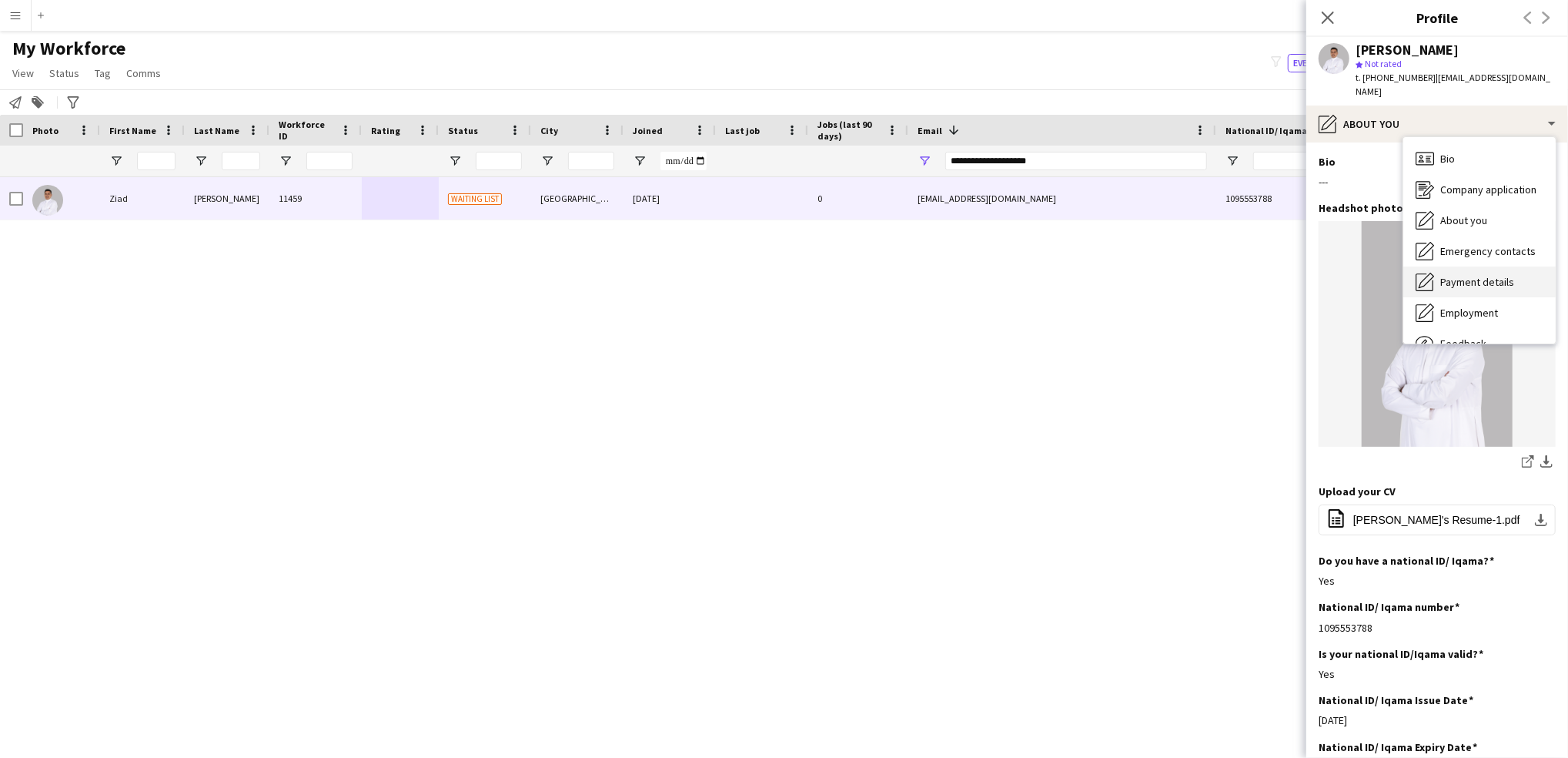
click at [1476, 275] on span "Payment details" at bounding box center [1477, 282] width 74 height 14
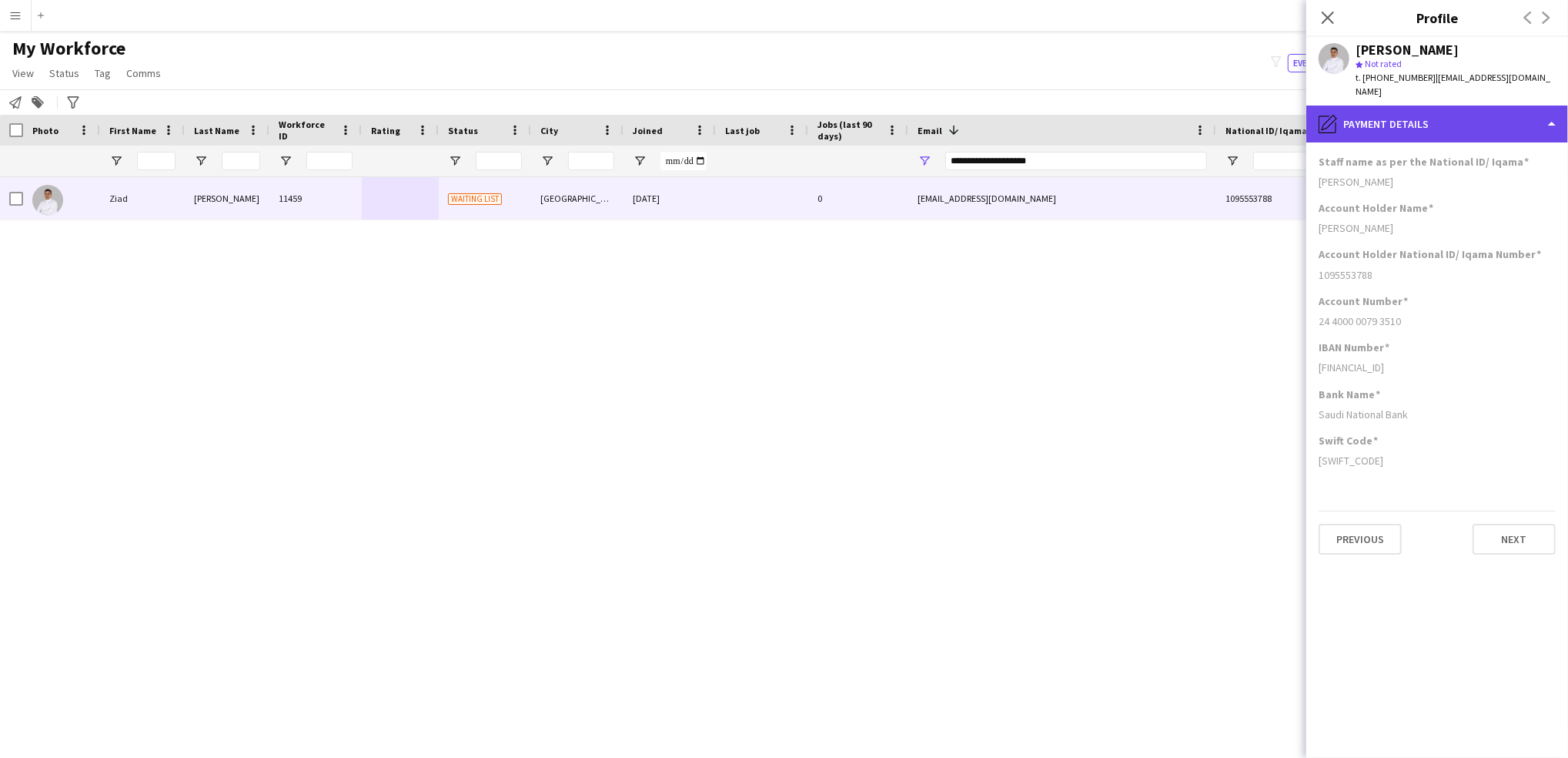
click at [1402, 113] on div "pencil4 Payment details" at bounding box center [1437, 124] width 261 height 37
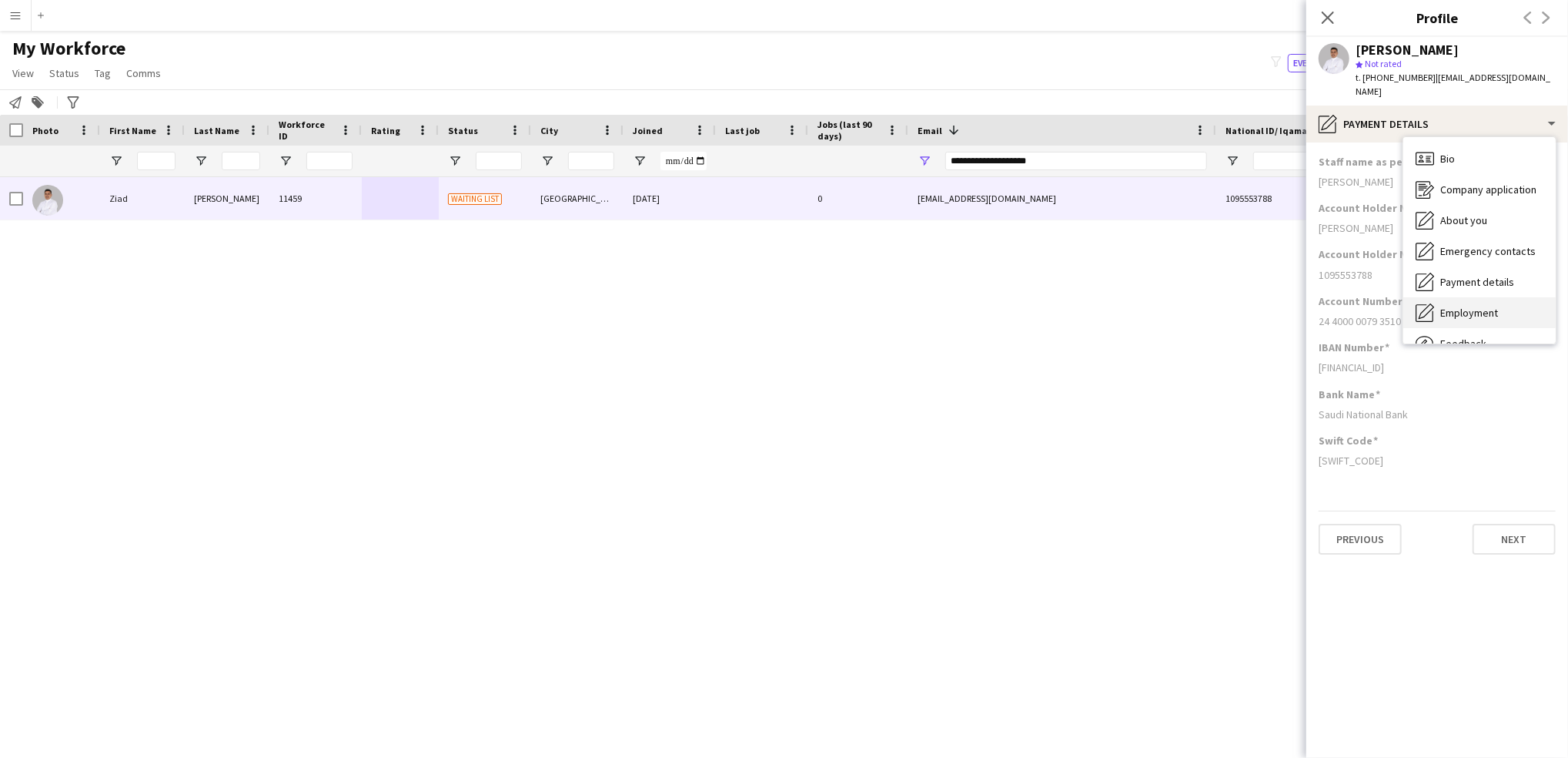
click at [1442, 297] on div "Employment Employment" at bounding box center [1480, 313] width 152 height 31
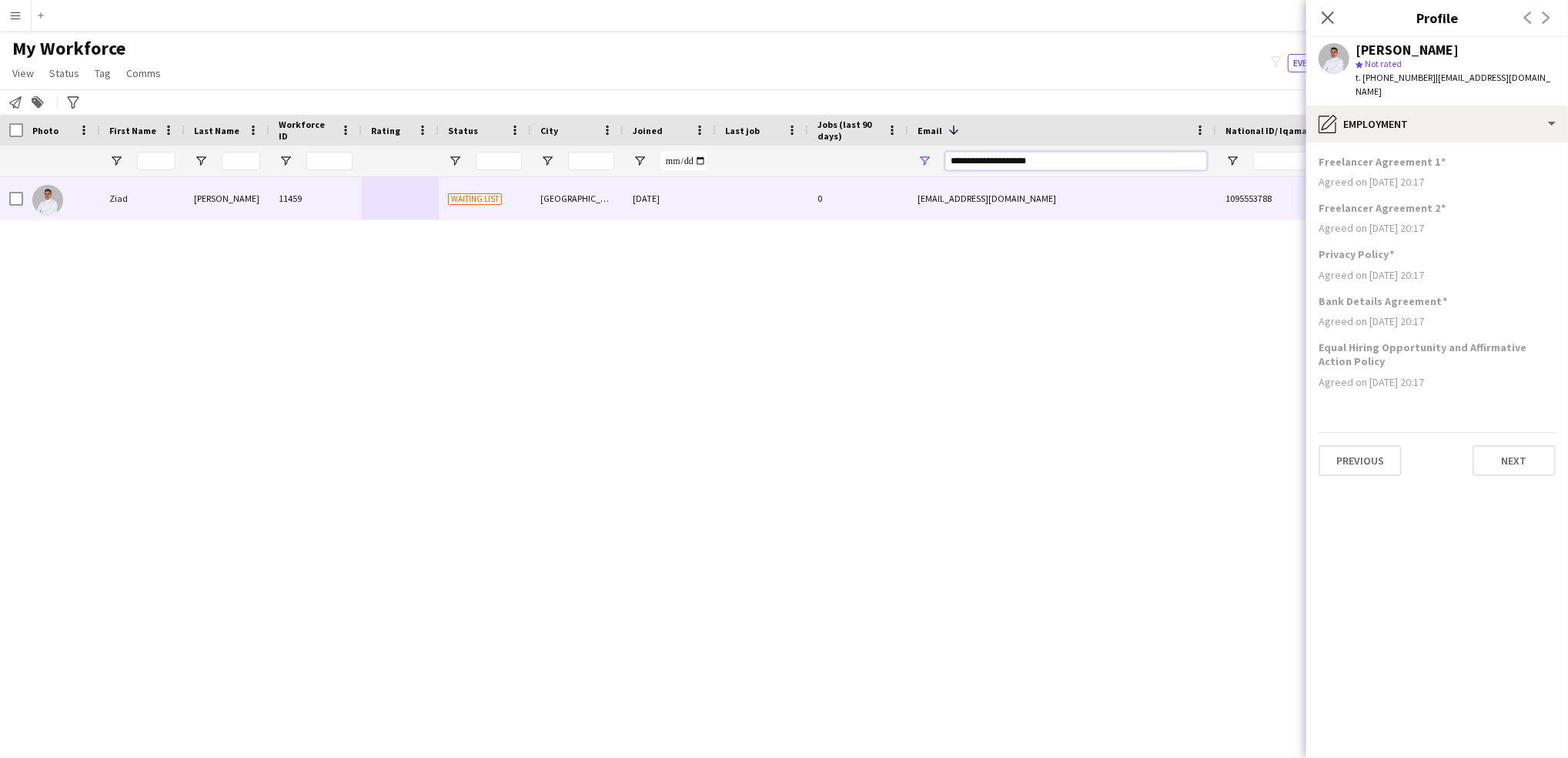
drag, startPoint x: 1001, startPoint y: 160, endPoint x: 1028, endPoint y: 199, distance: 47.4
click at [1028, 199] on div "Workforce Details Profile Data Workforce Details Photo" at bounding box center [784, 423] width 1568 height 616
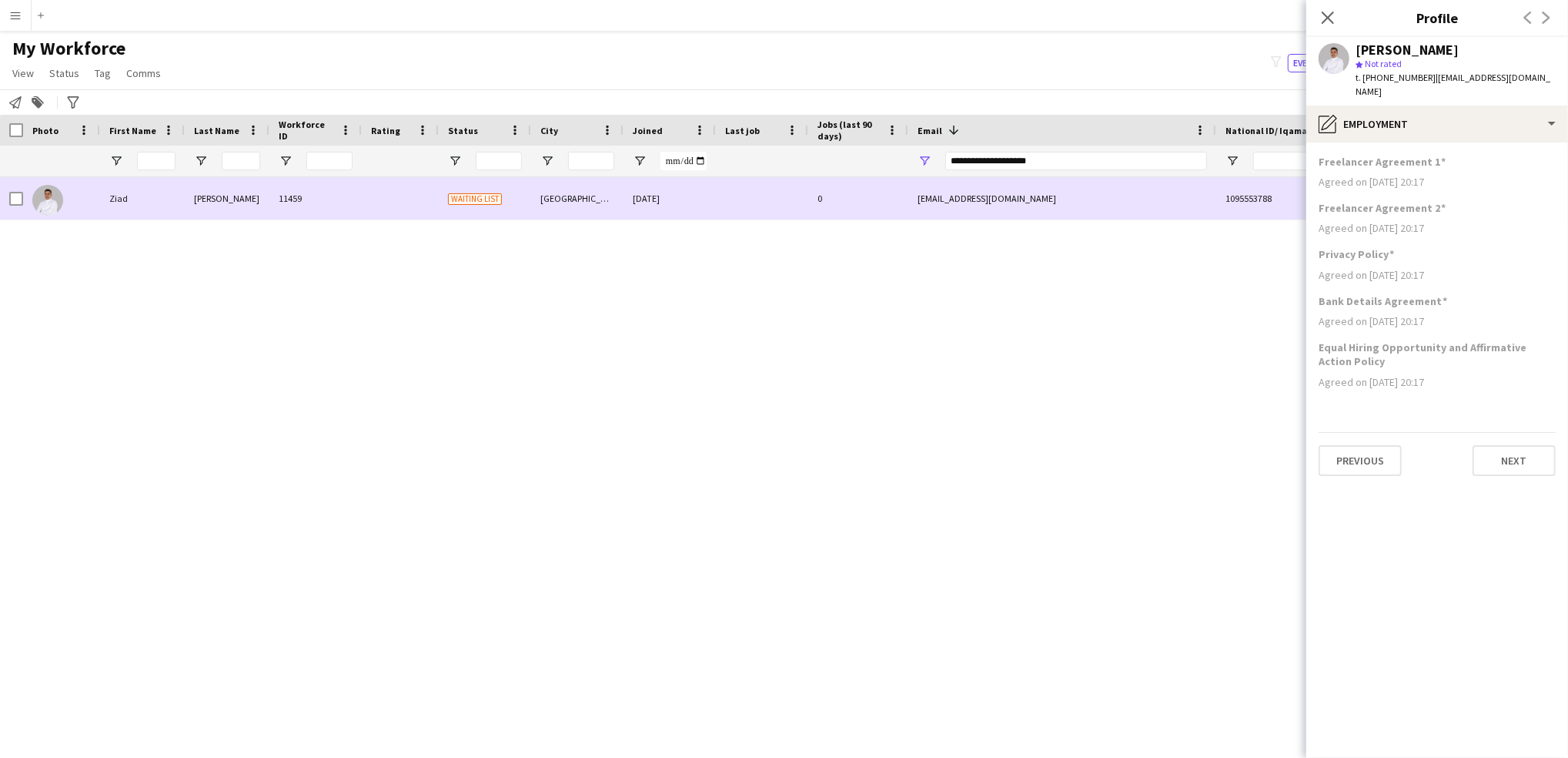
click at [1028, 199] on div "[EMAIL_ADDRESS][DOMAIN_NAME]" at bounding box center [1062, 198] width 308 height 42
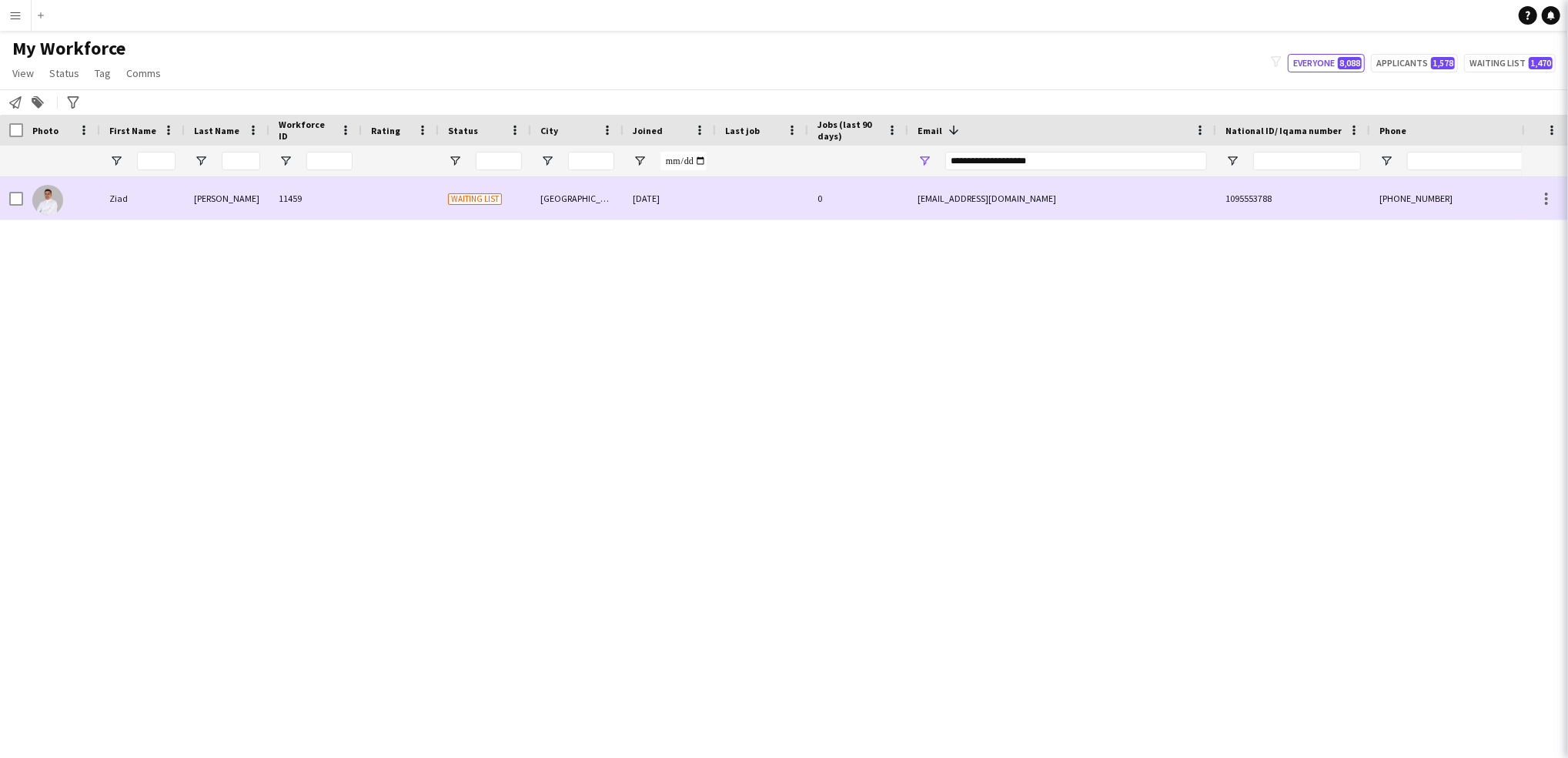
click at [1028, 199] on div "[EMAIL_ADDRESS][DOMAIN_NAME]" at bounding box center [1062, 198] width 308 height 42
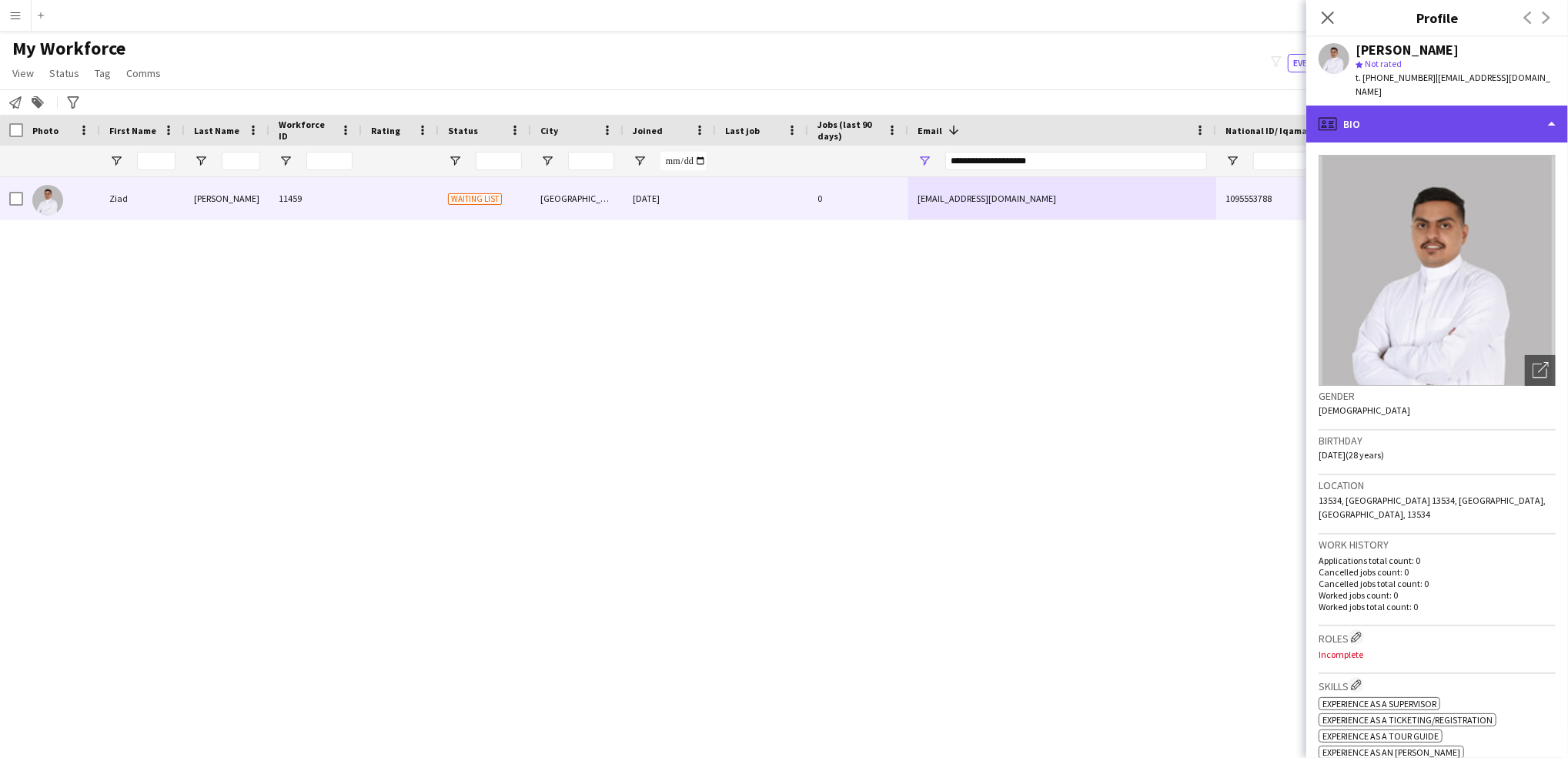
click at [1462, 110] on div "profile Bio" at bounding box center [1437, 124] width 261 height 37
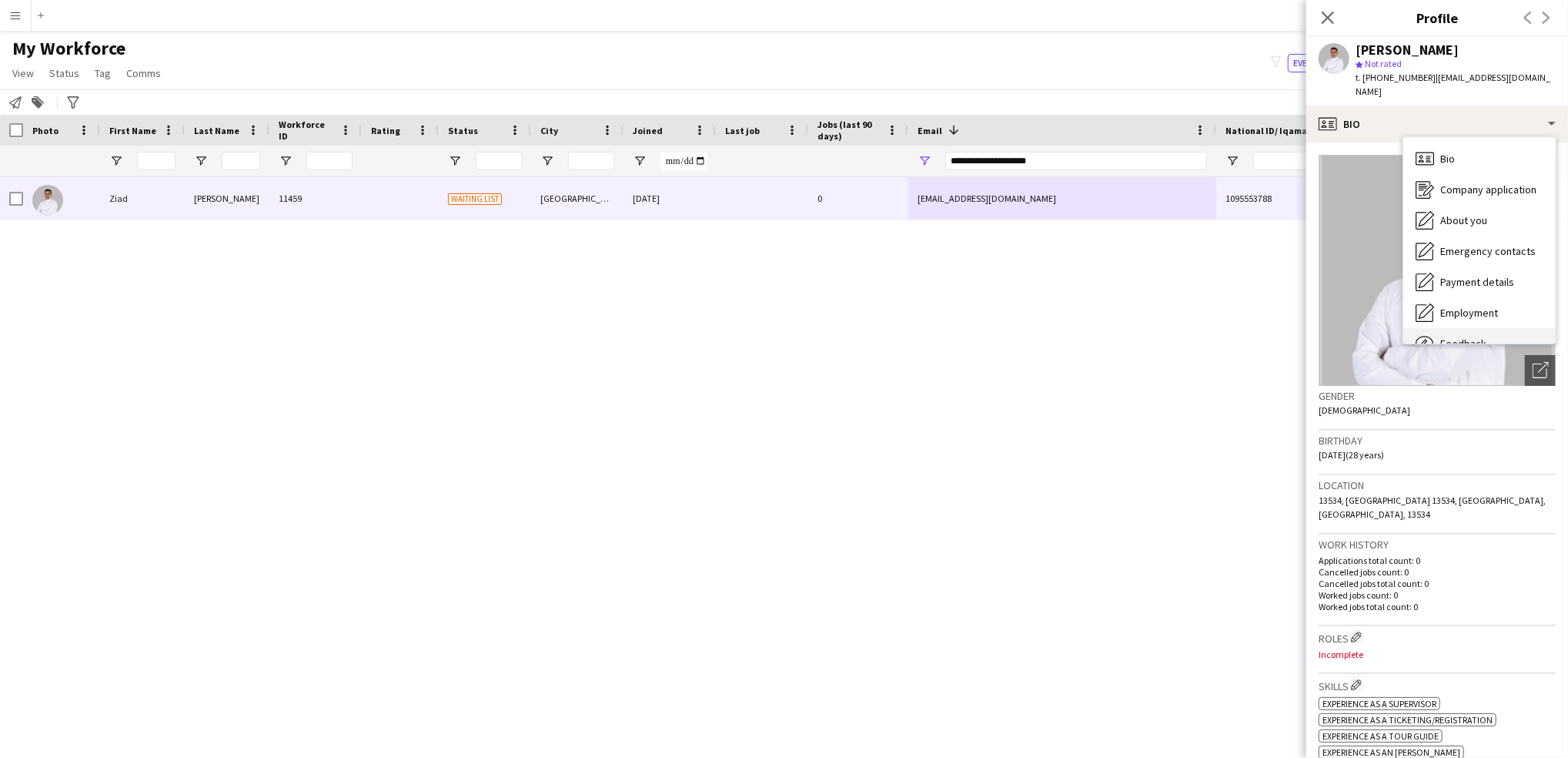
click at [1488, 328] on div "Feedback Feedback" at bounding box center [1480, 343] width 152 height 31
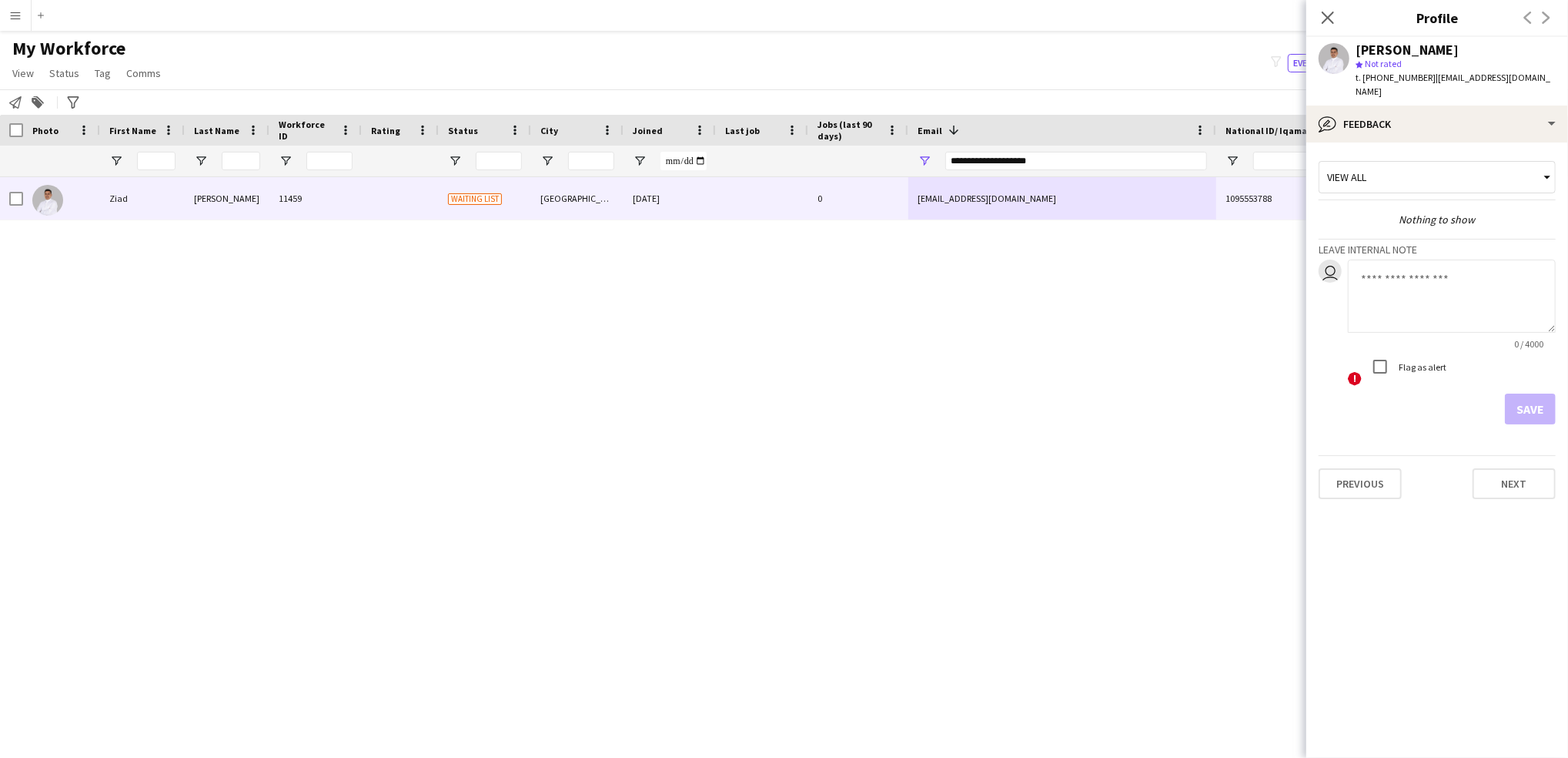
click at [1443, 296] on textarea at bounding box center [1451, 296] width 208 height 73
type textarea "********"
click at [1536, 394] on button "Save" at bounding box center [1530, 409] width 51 height 31
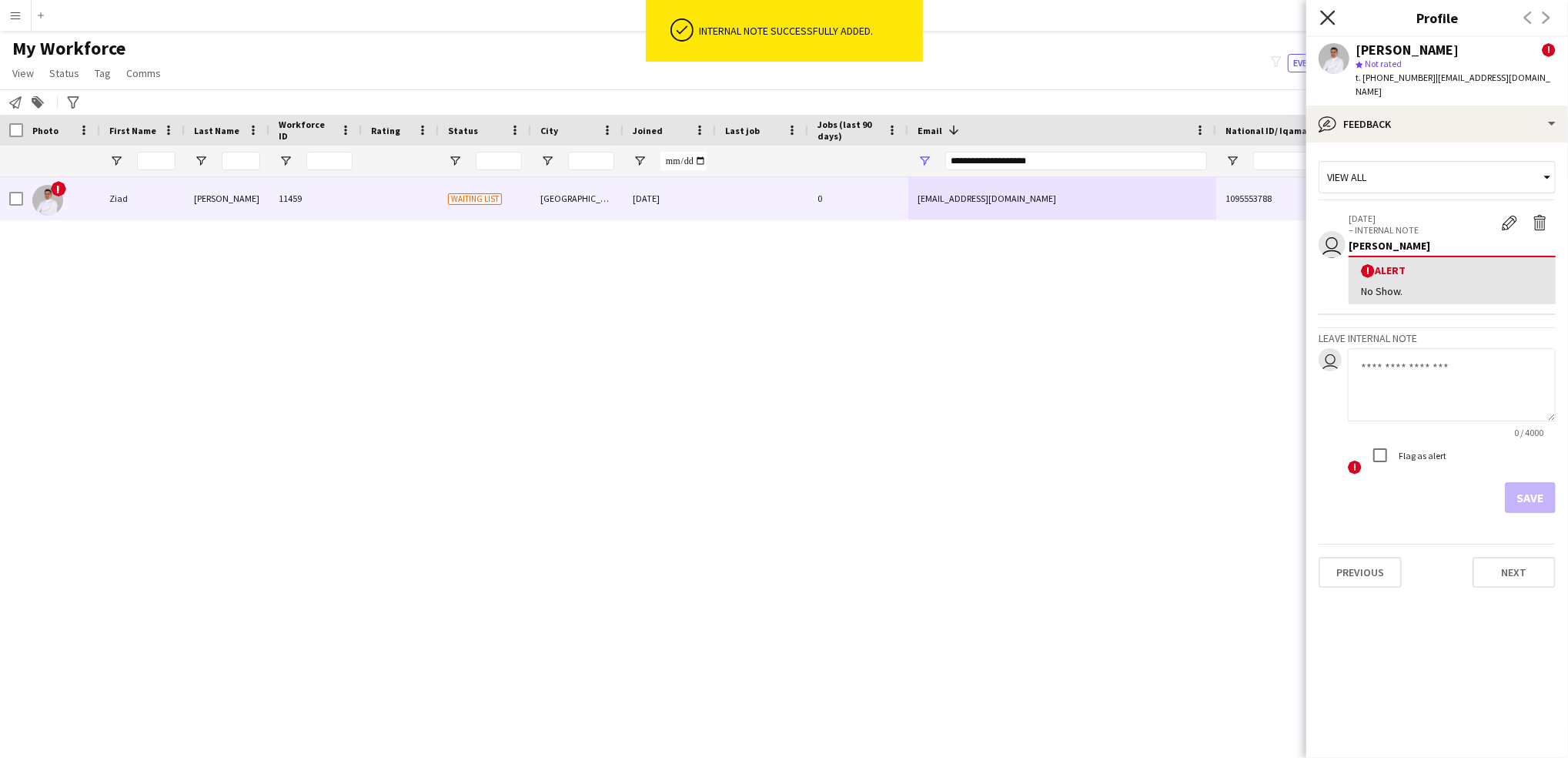
click at [1332, 20] on icon "Close pop-in" at bounding box center [1328, 17] width 15 height 15
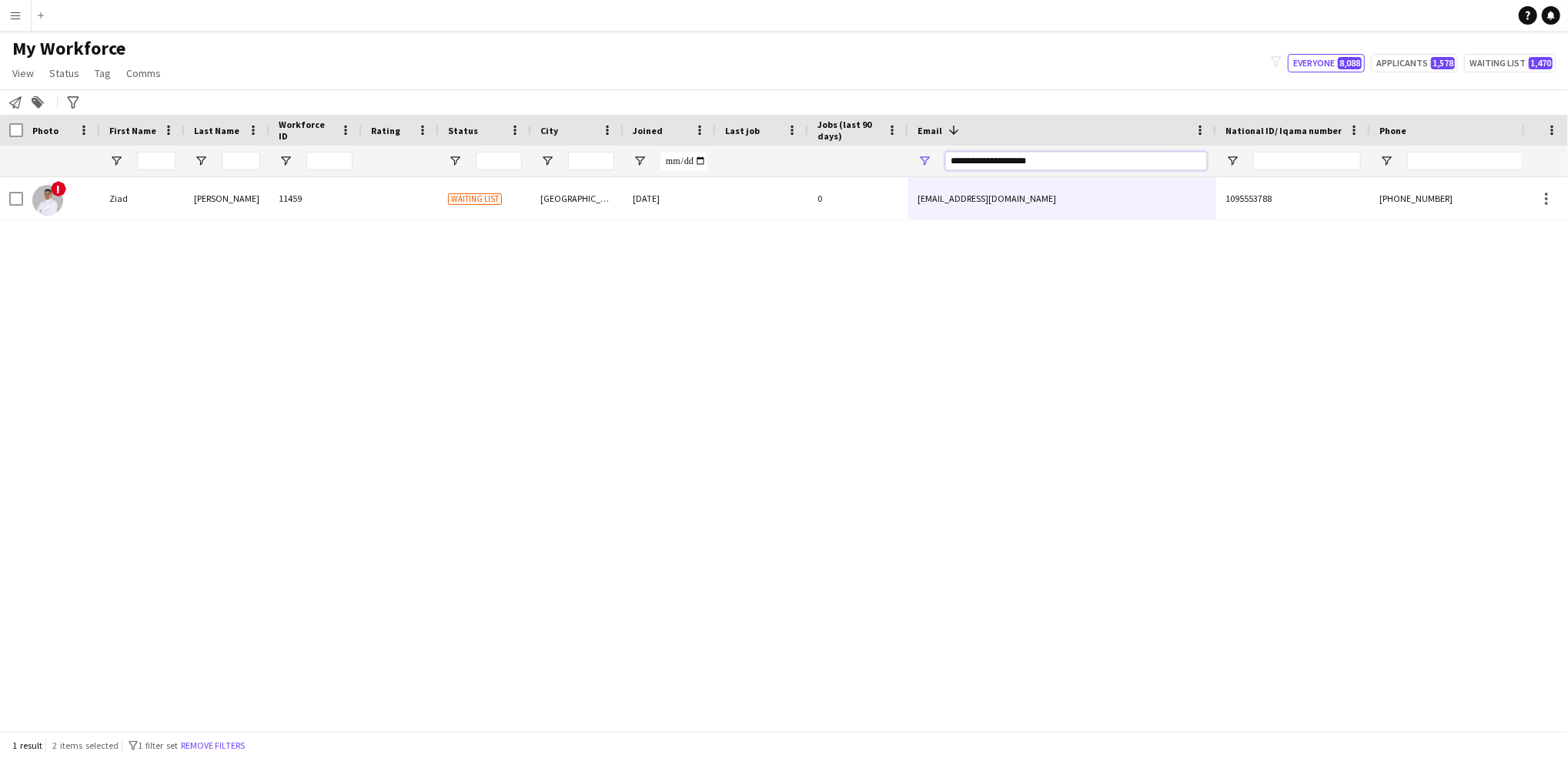
click at [998, 159] on input "**********" at bounding box center [1076, 160] width 261 height 19
paste input "Email Filter Input"
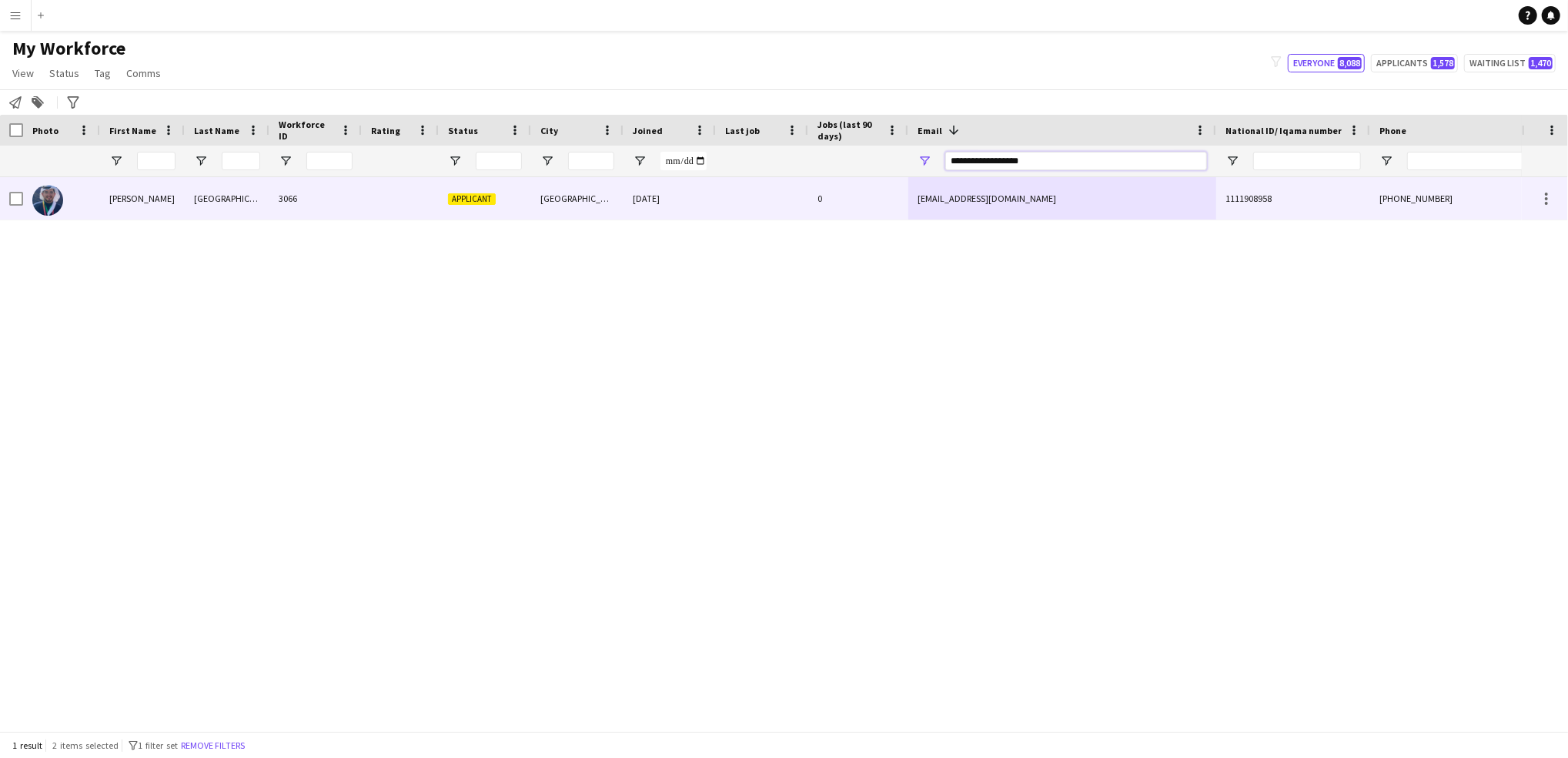
type input "**********"
click at [1030, 205] on div "[EMAIL_ADDRESS][DOMAIN_NAME]" at bounding box center [1062, 198] width 308 height 42
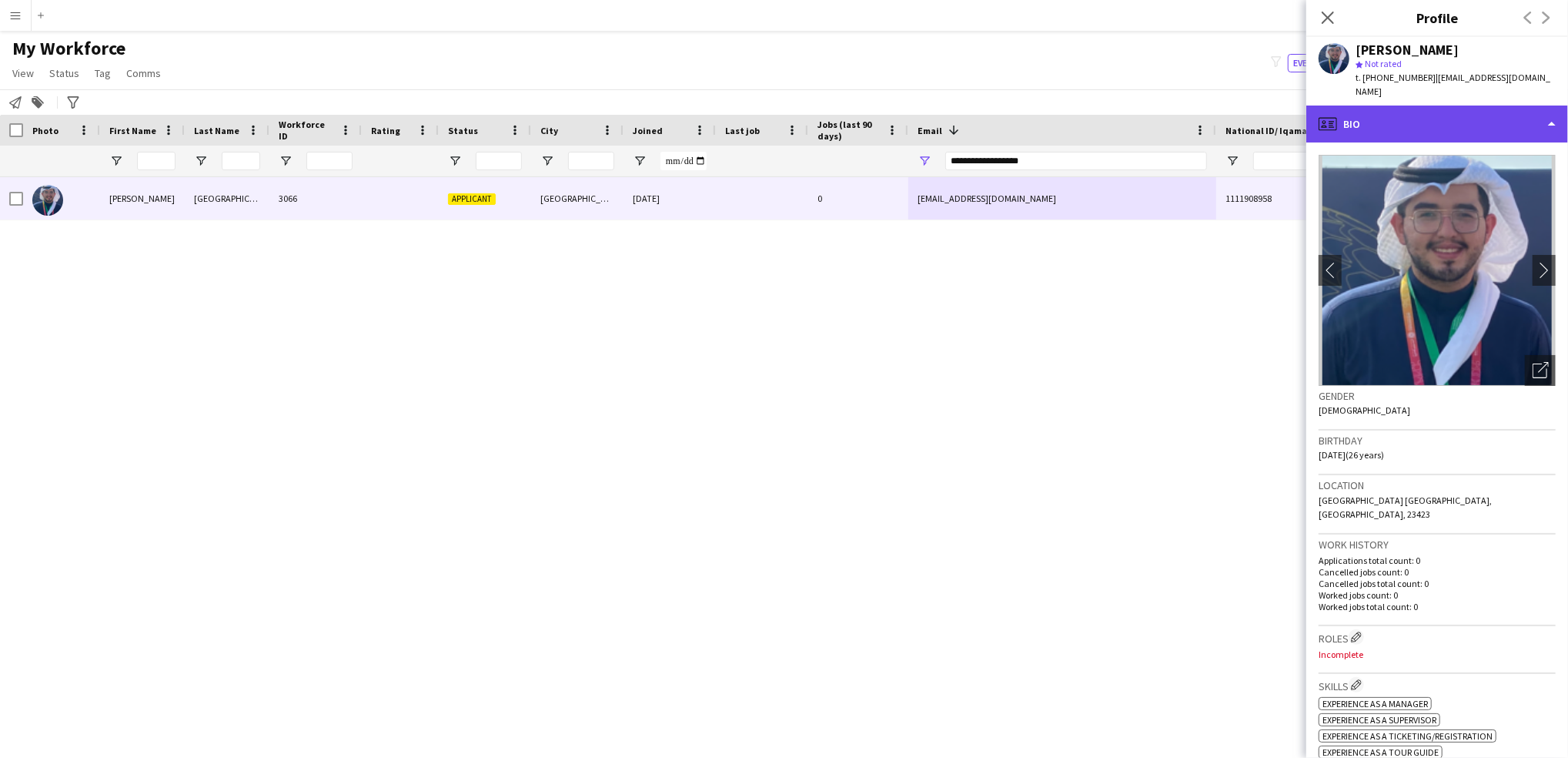
click at [1400, 105] on div "profile Bio" at bounding box center [1437, 124] width 261 height 37
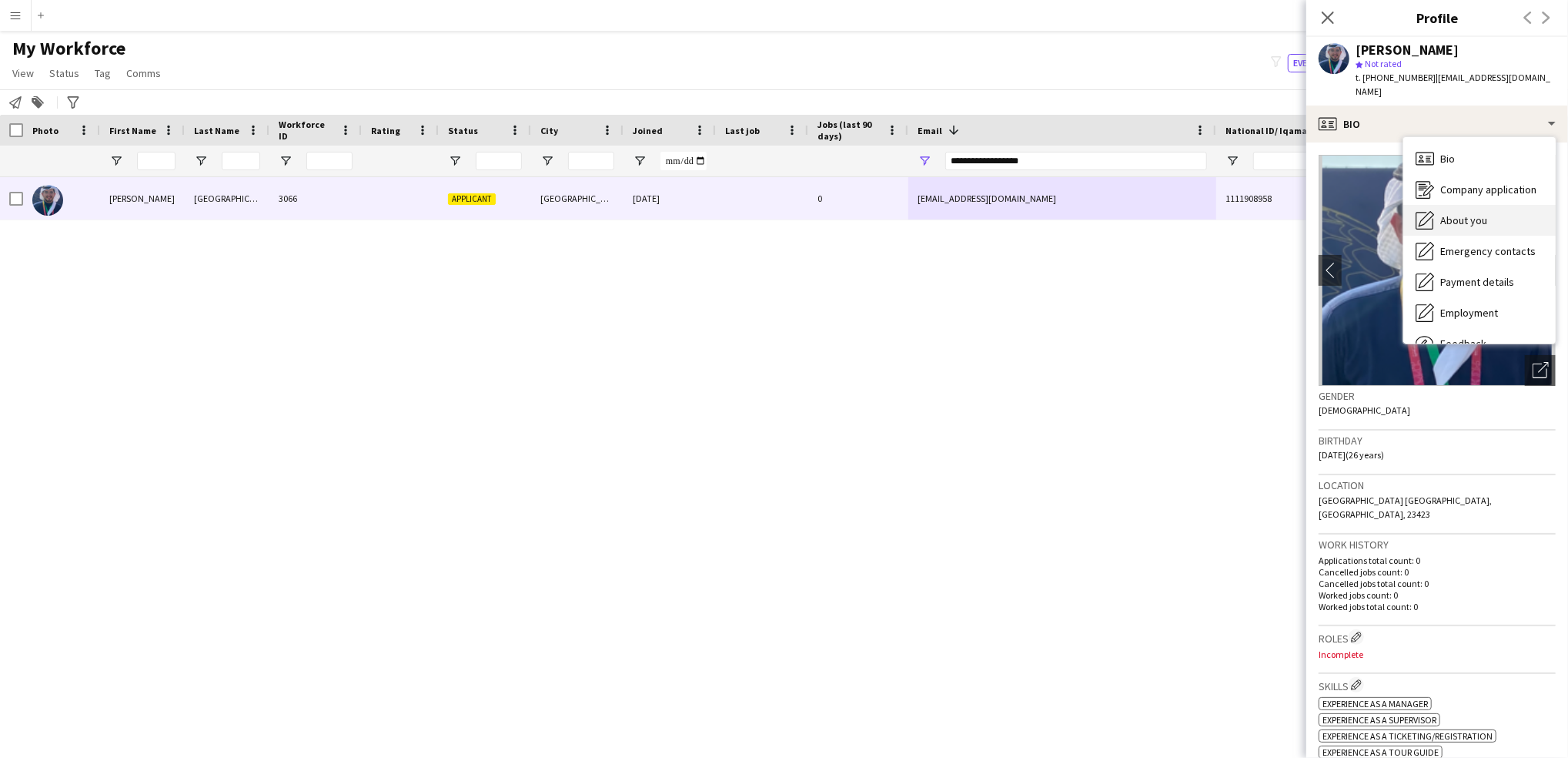
click at [1460, 205] on div "About you About you" at bounding box center [1480, 220] width 152 height 31
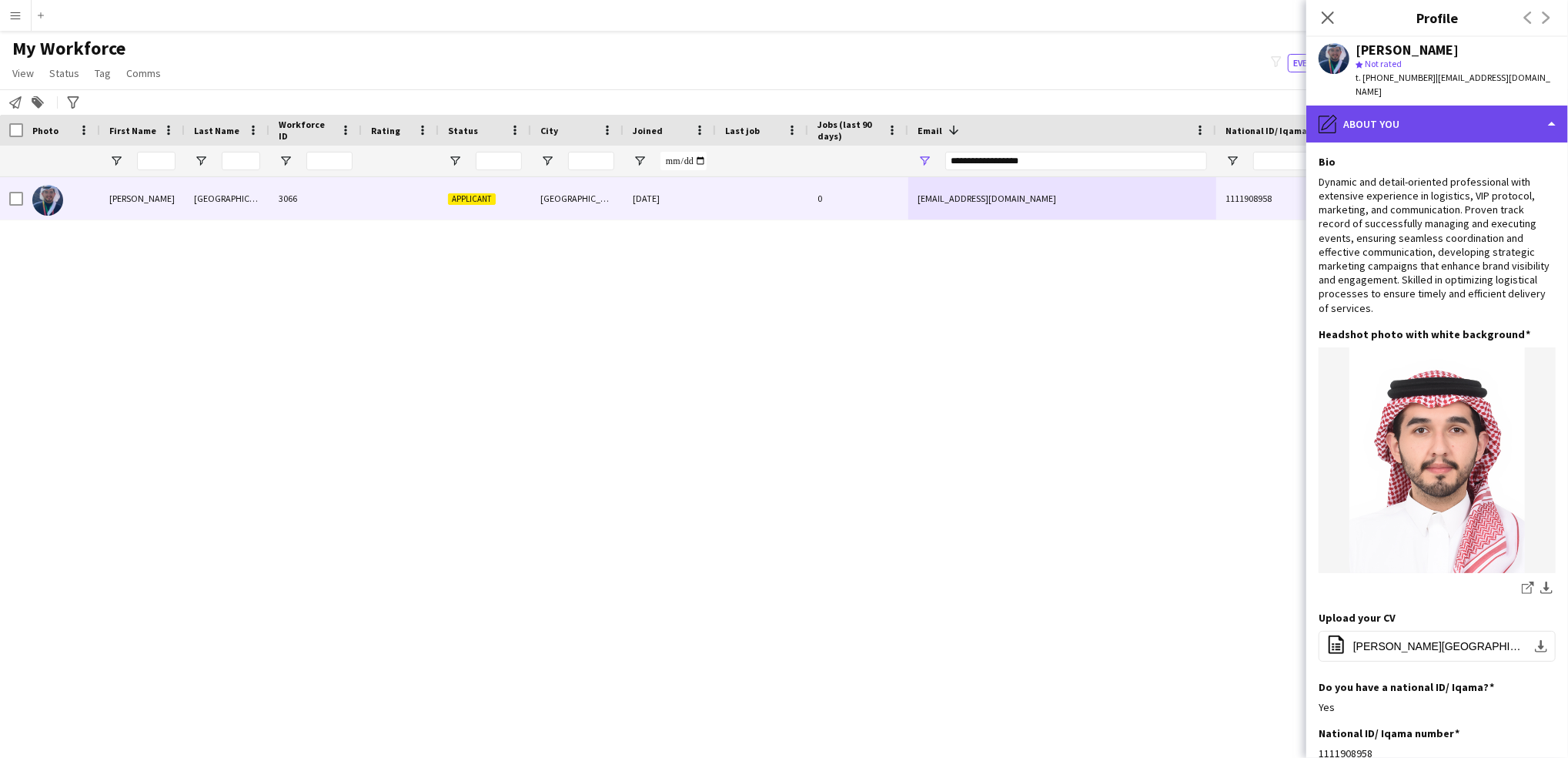
click at [1484, 108] on div "pencil4 About you" at bounding box center [1437, 124] width 261 height 37
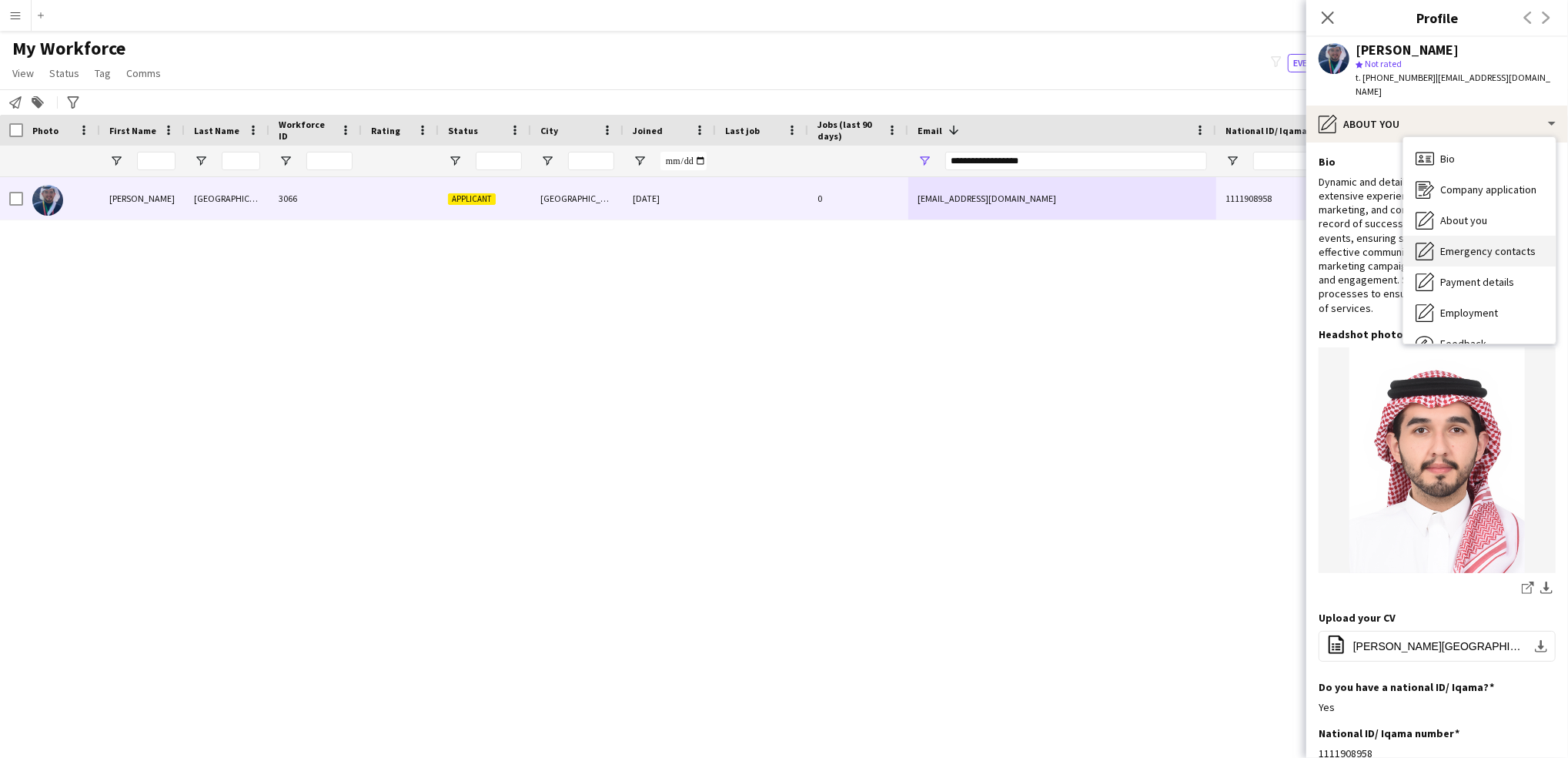
click at [1495, 245] on span "Emergency contacts" at bounding box center [1489, 251] width 96 height 14
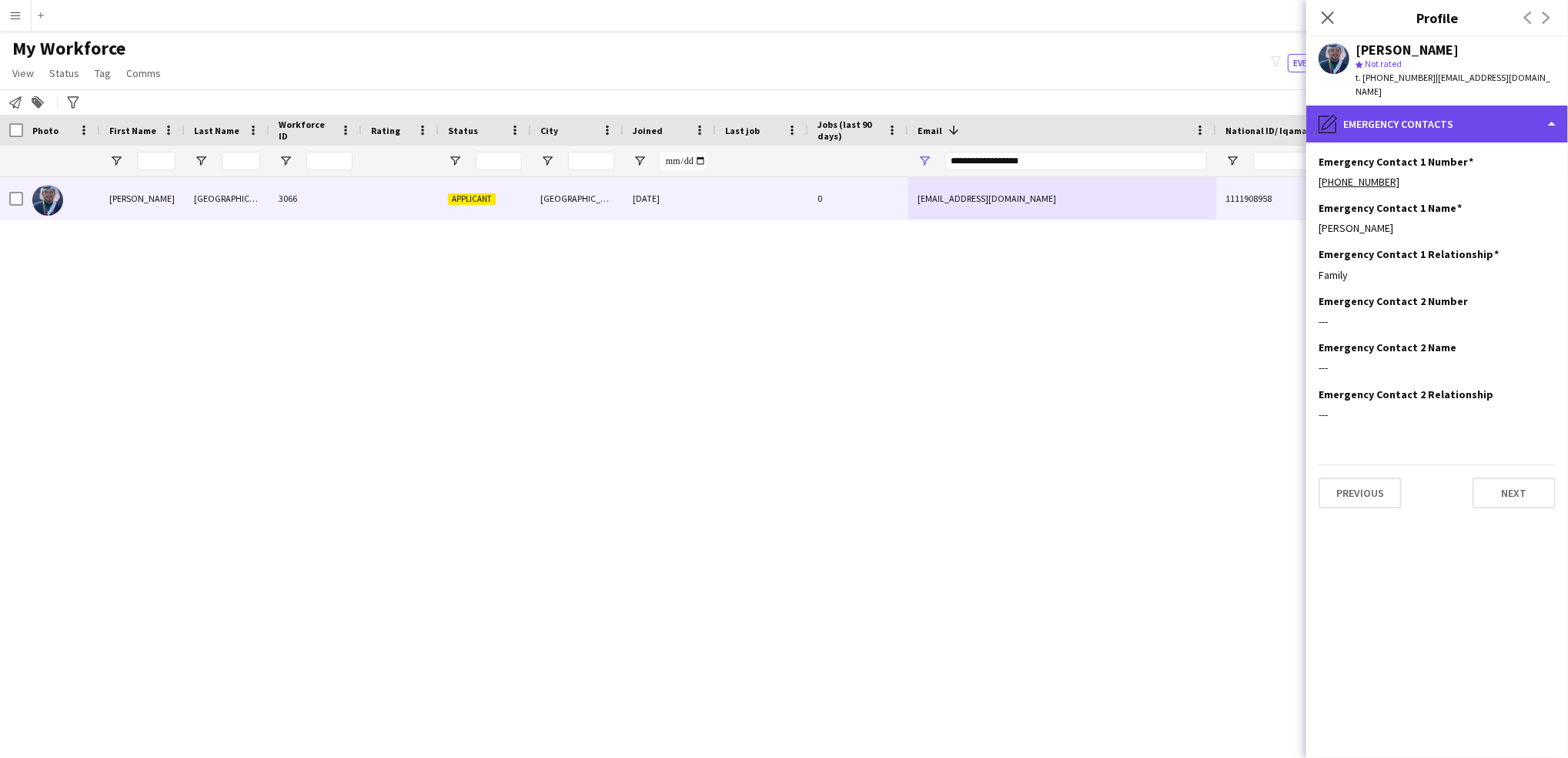
click at [1466, 105] on div "pencil4 Emergency contacts" at bounding box center [1437, 124] width 261 height 37
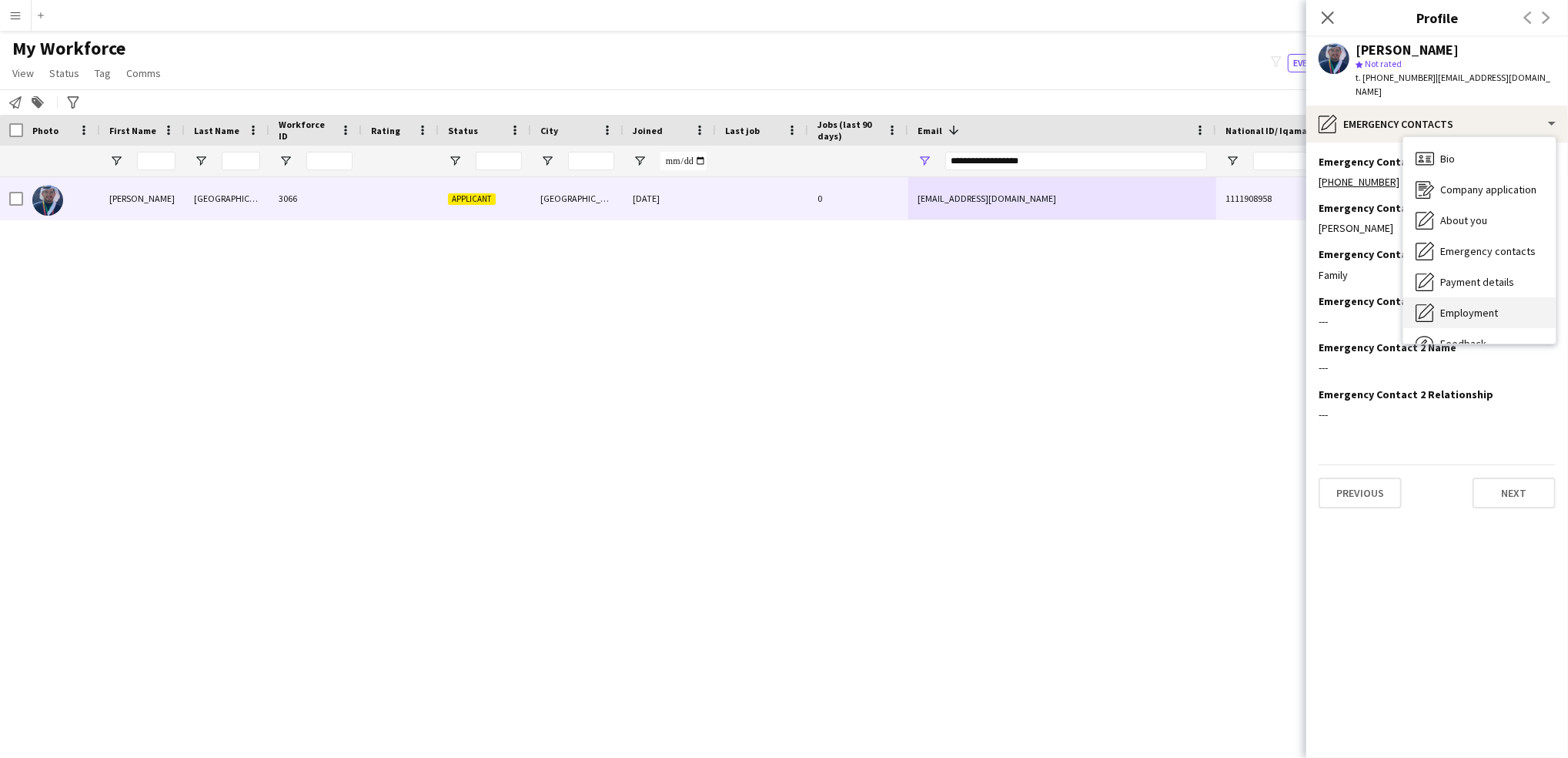
click at [1467, 297] on div "Employment Employment" at bounding box center [1480, 313] width 152 height 31
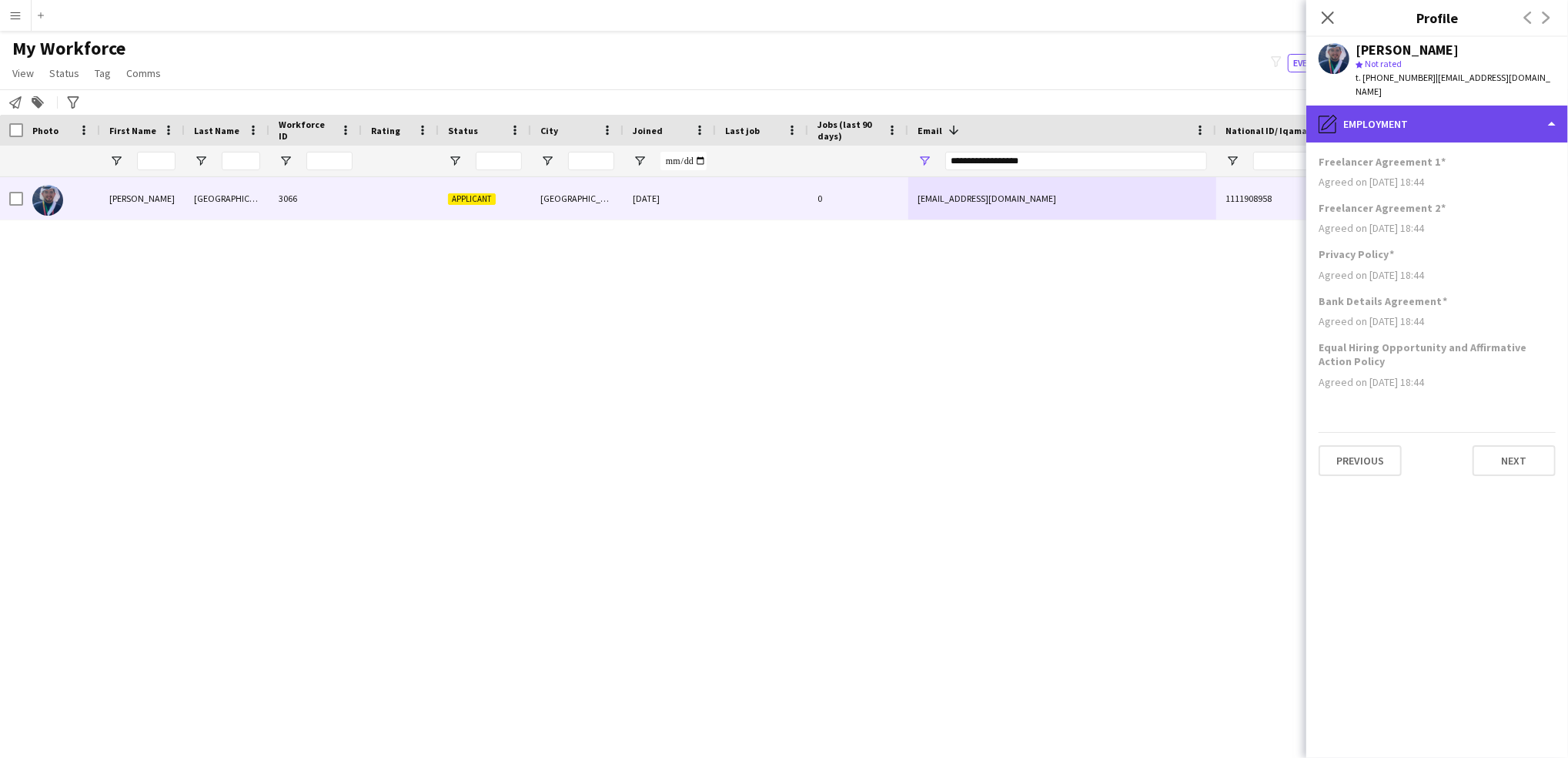
click at [1425, 108] on div "pencil4 Employment" at bounding box center [1437, 124] width 261 height 37
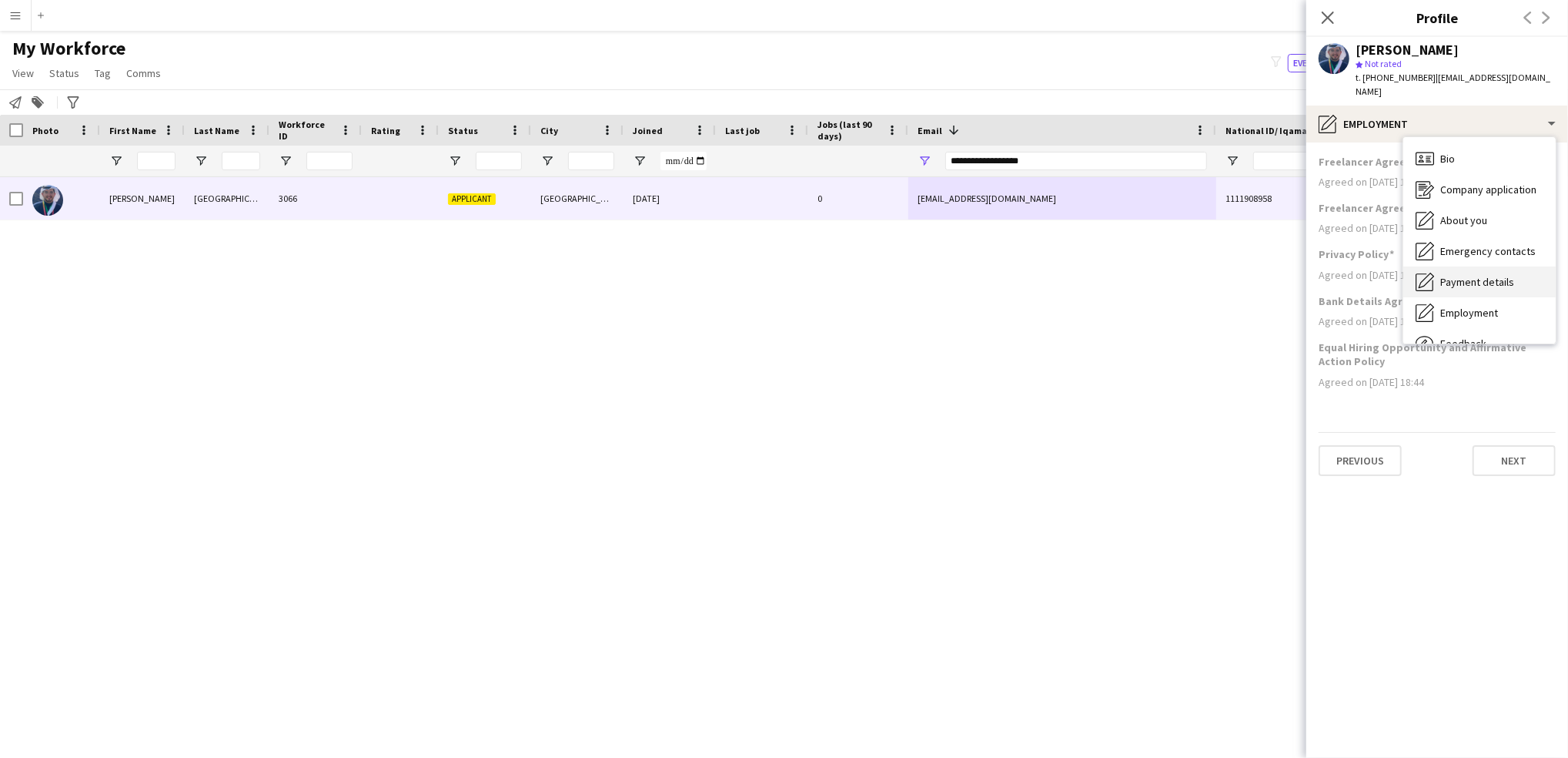
click at [1461, 275] on span "Payment details" at bounding box center [1477, 282] width 74 height 14
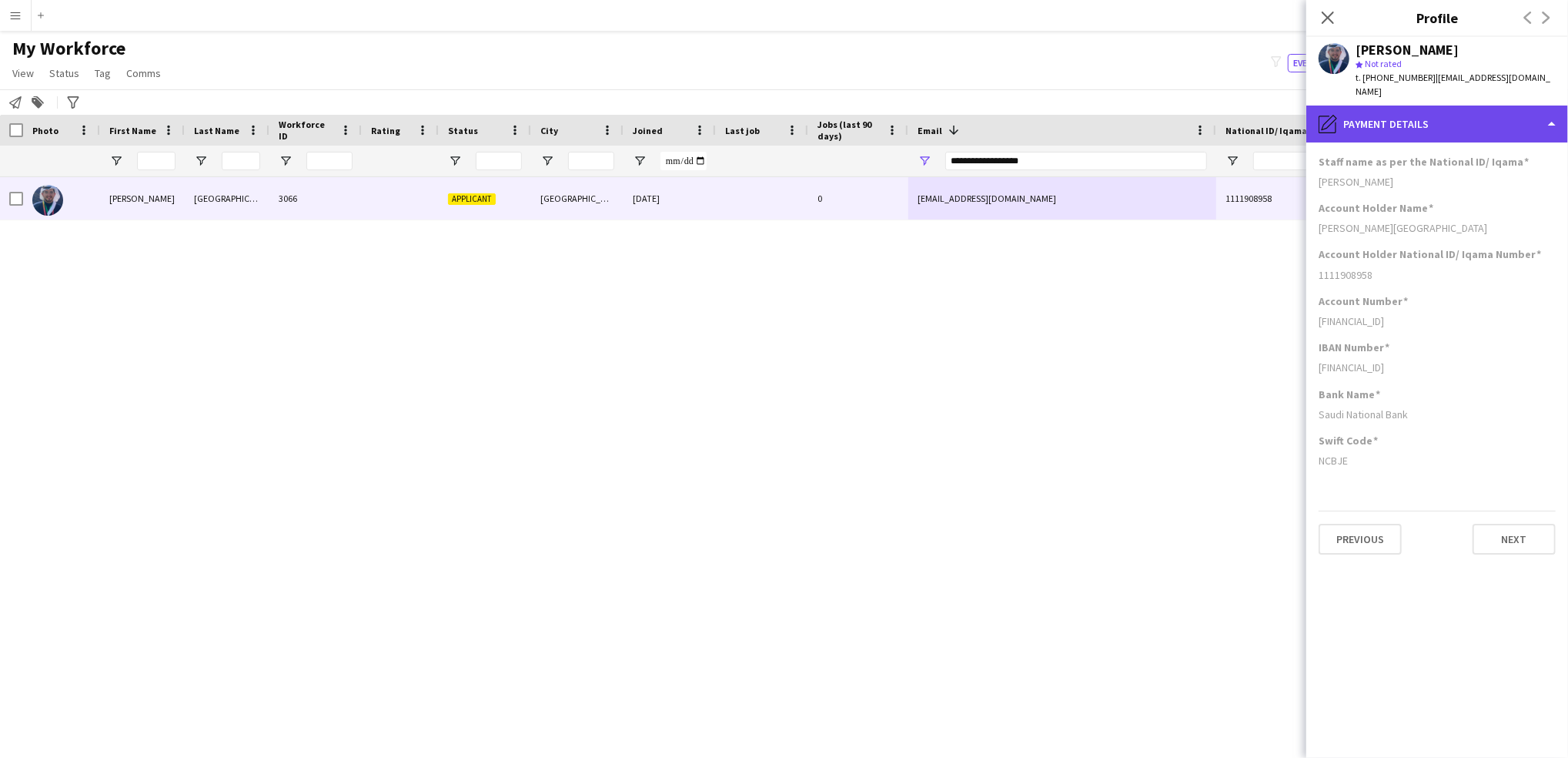
click at [1426, 111] on div "pencil4 Payment details" at bounding box center [1437, 124] width 261 height 37
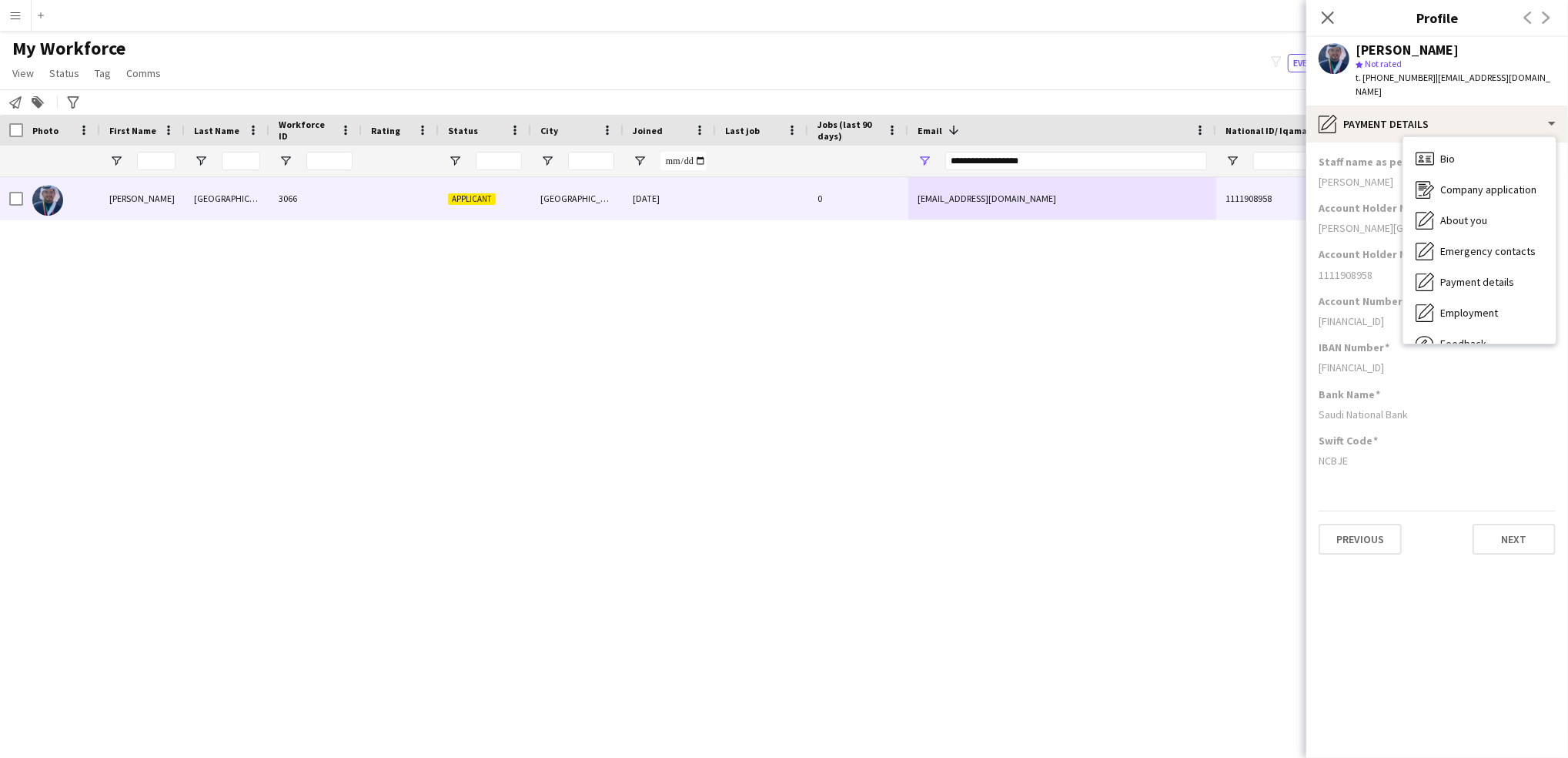
click at [1069, 370] on div "Abdulrahman [GEOGRAPHIC_DATA] 3066 Applicant [GEOGRAPHIC_DATA] [DATE] 0 [EMAIL_…" at bounding box center [761, 446] width 1522 height 539
click at [1468, 276] on div "Account Holder National ID/ Iqama Number 1111908958" at bounding box center [1437, 270] width 237 height 46
click at [1327, 16] on icon at bounding box center [1328, 17] width 15 height 15
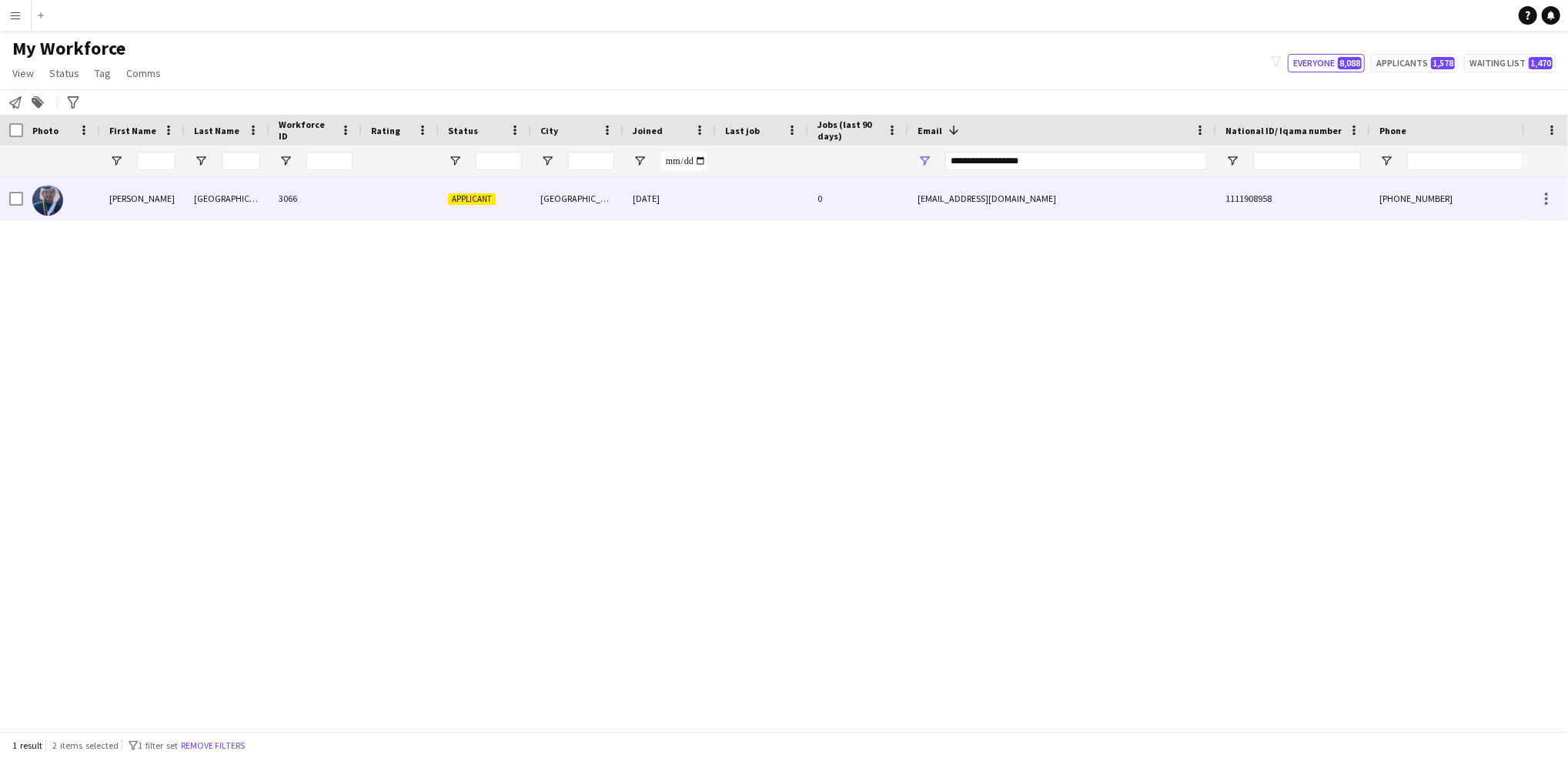
click at [1394, 197] on div "[PHONE_NUMBER]" at bounding box center [1468, 198] width 197 height 42
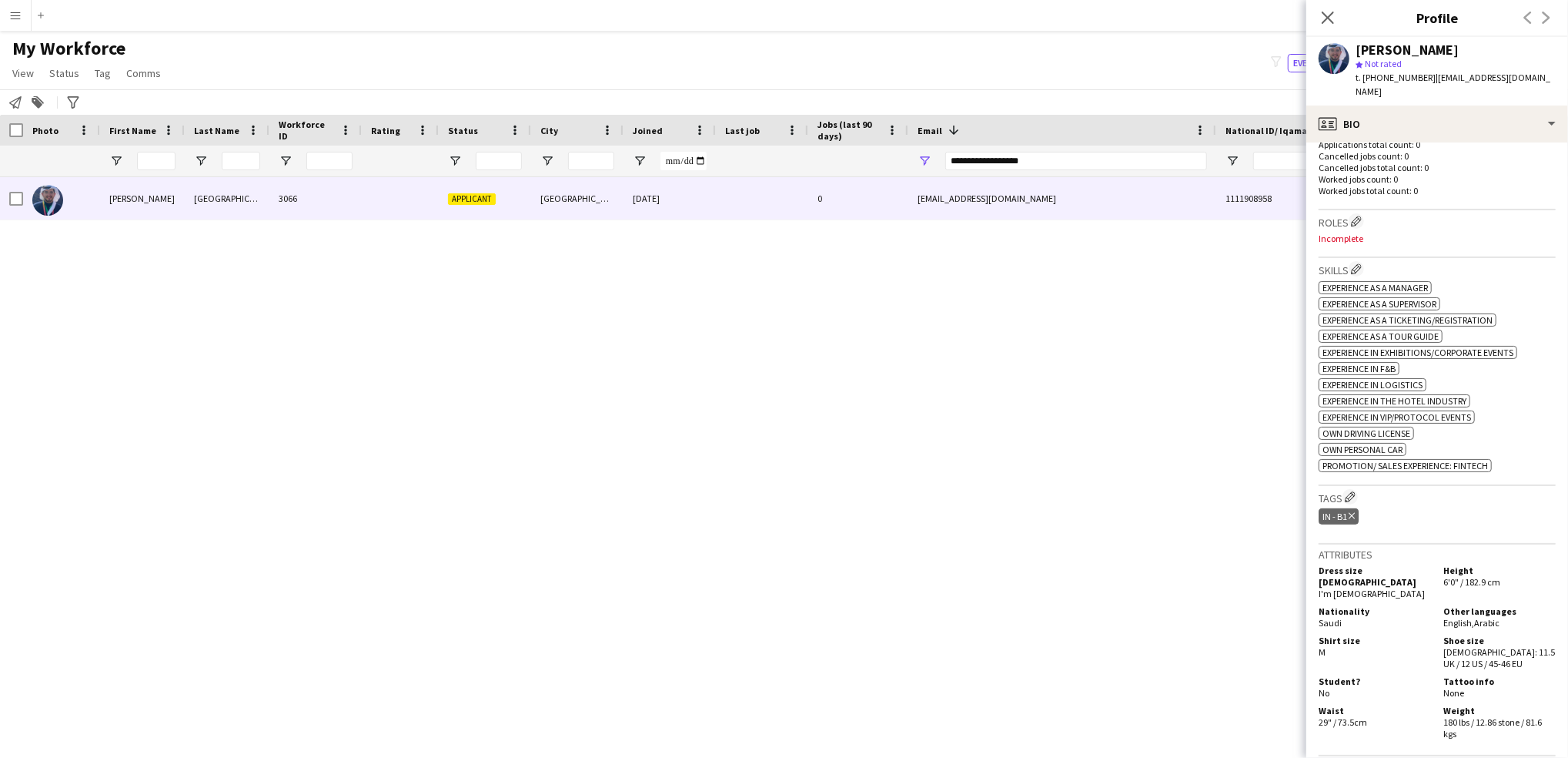
scroll to position [450, 0]
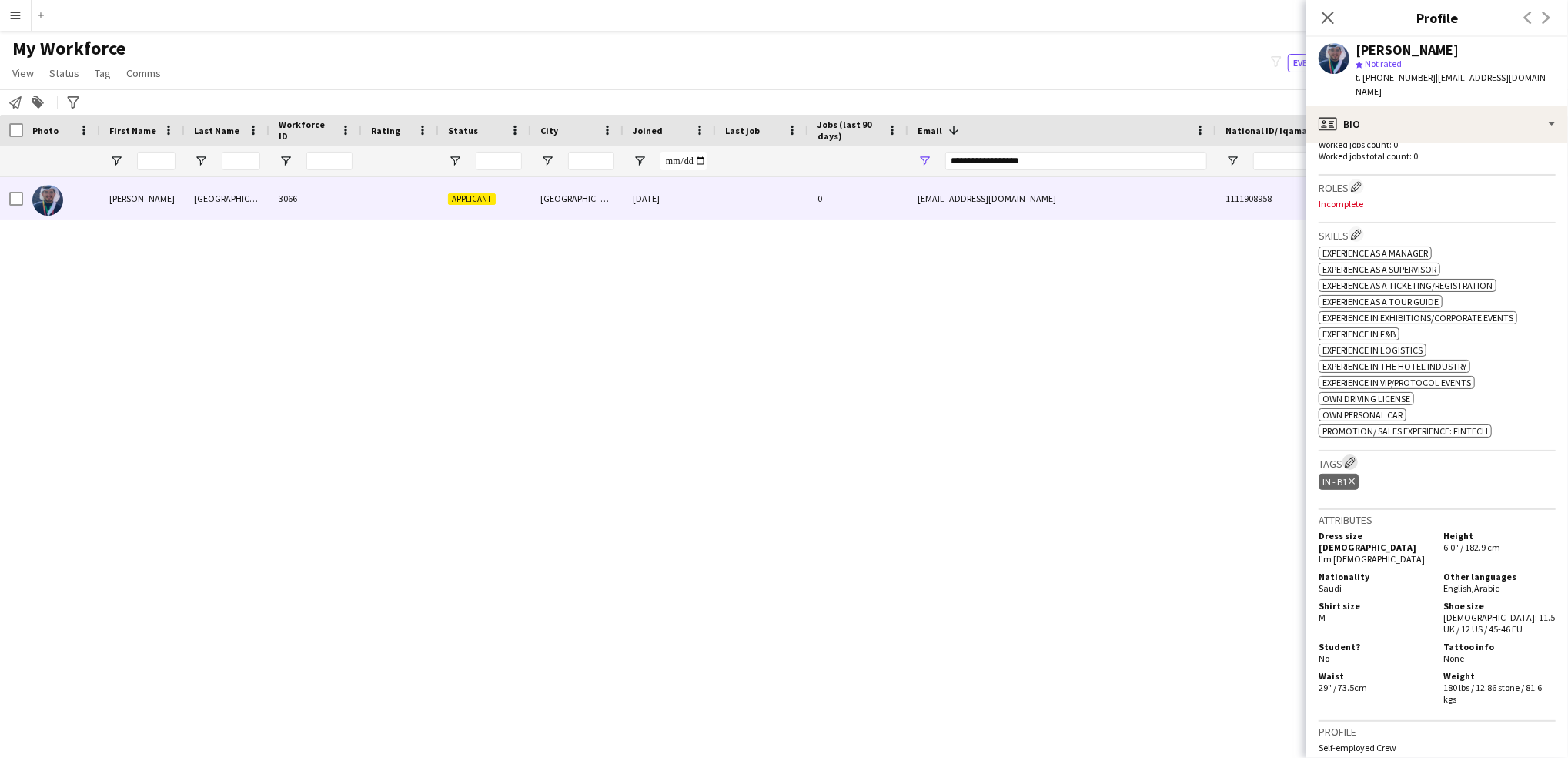
click at [1353, 457] on app-icon "Edit crew company tags" at bounding box center [1350, 462] width 11 height 11
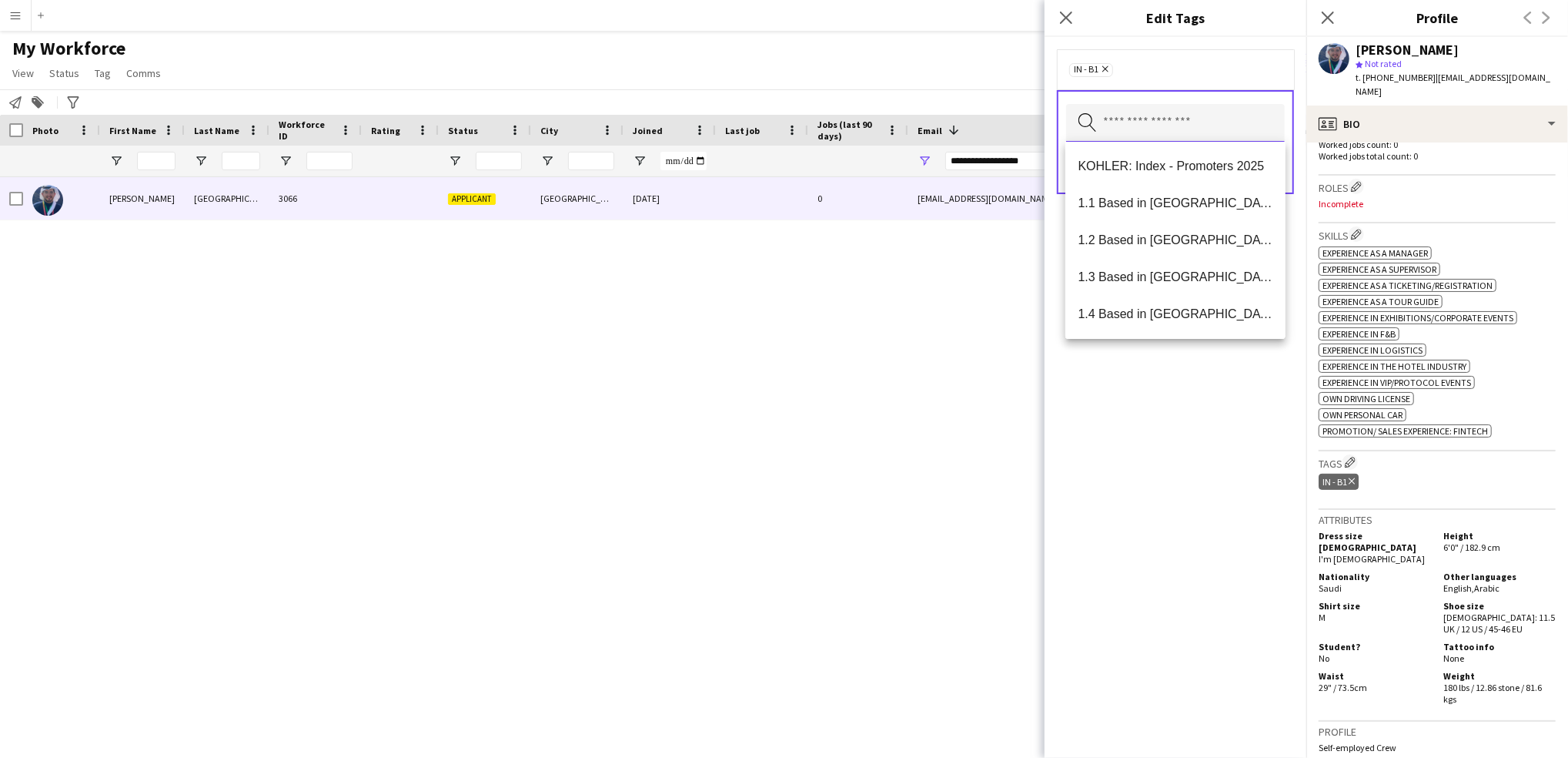
click at [1154, 117] on input "text" at bounding box center [1175, 123] width 219 height 39
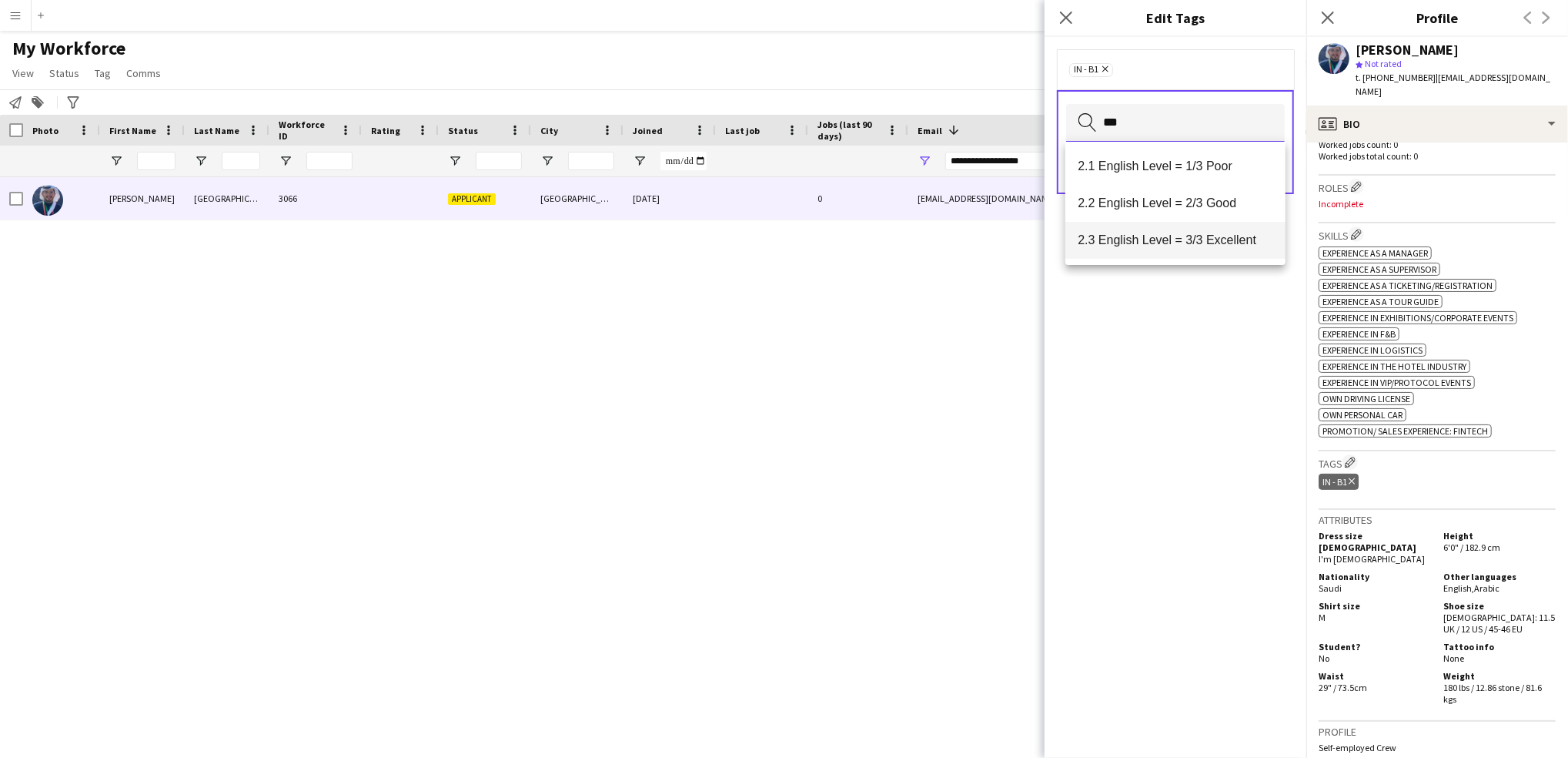
type input "***"
click at [1217, 243] on span "2.3 English Level = 3/3 Excellent" at bounding box center [1176, 240] width 196 height 15
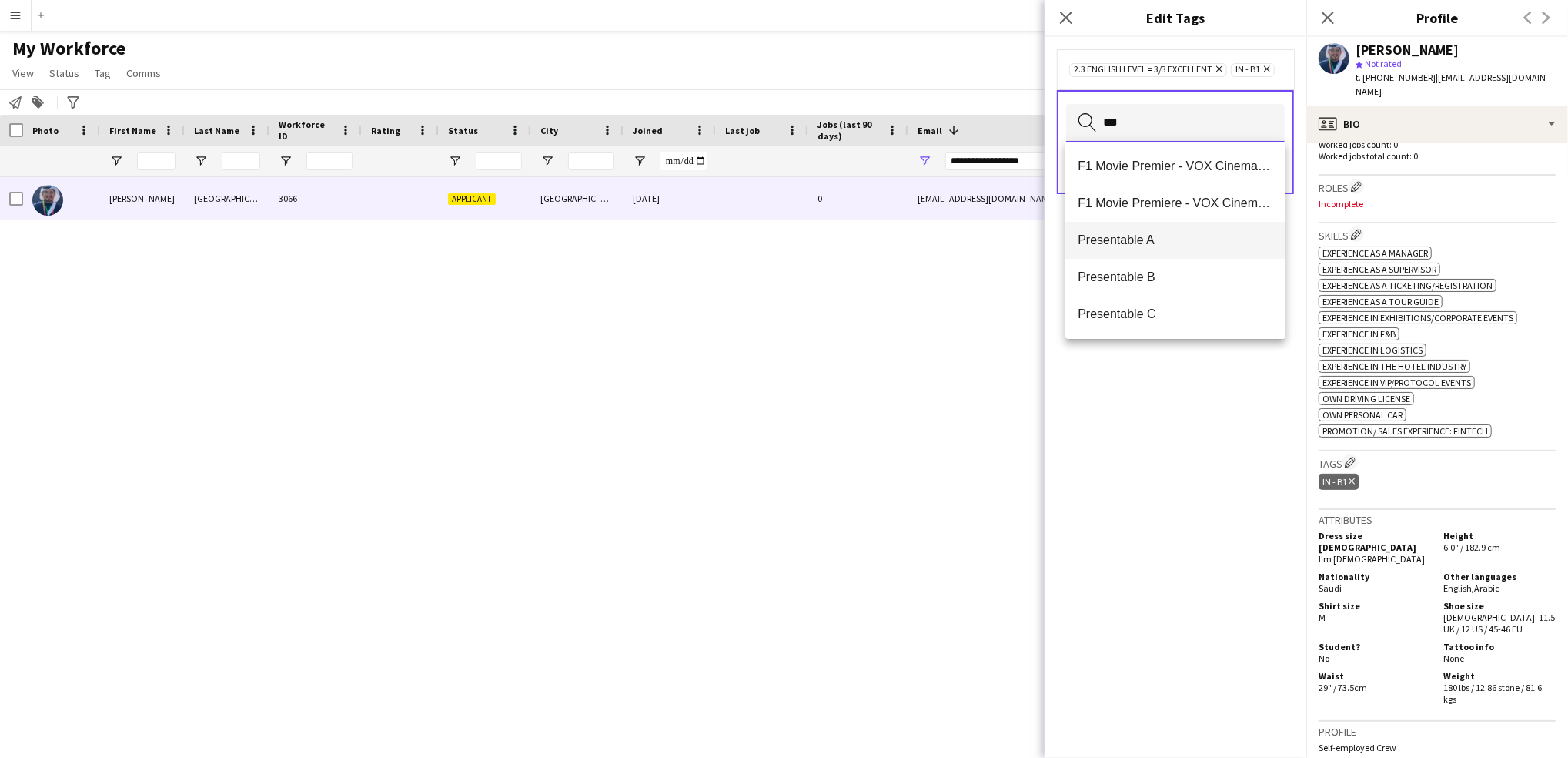
type input "***"
click at [1167, 245] on span "Presentable A" at bounding box center [1176, 240] width 196 height 15
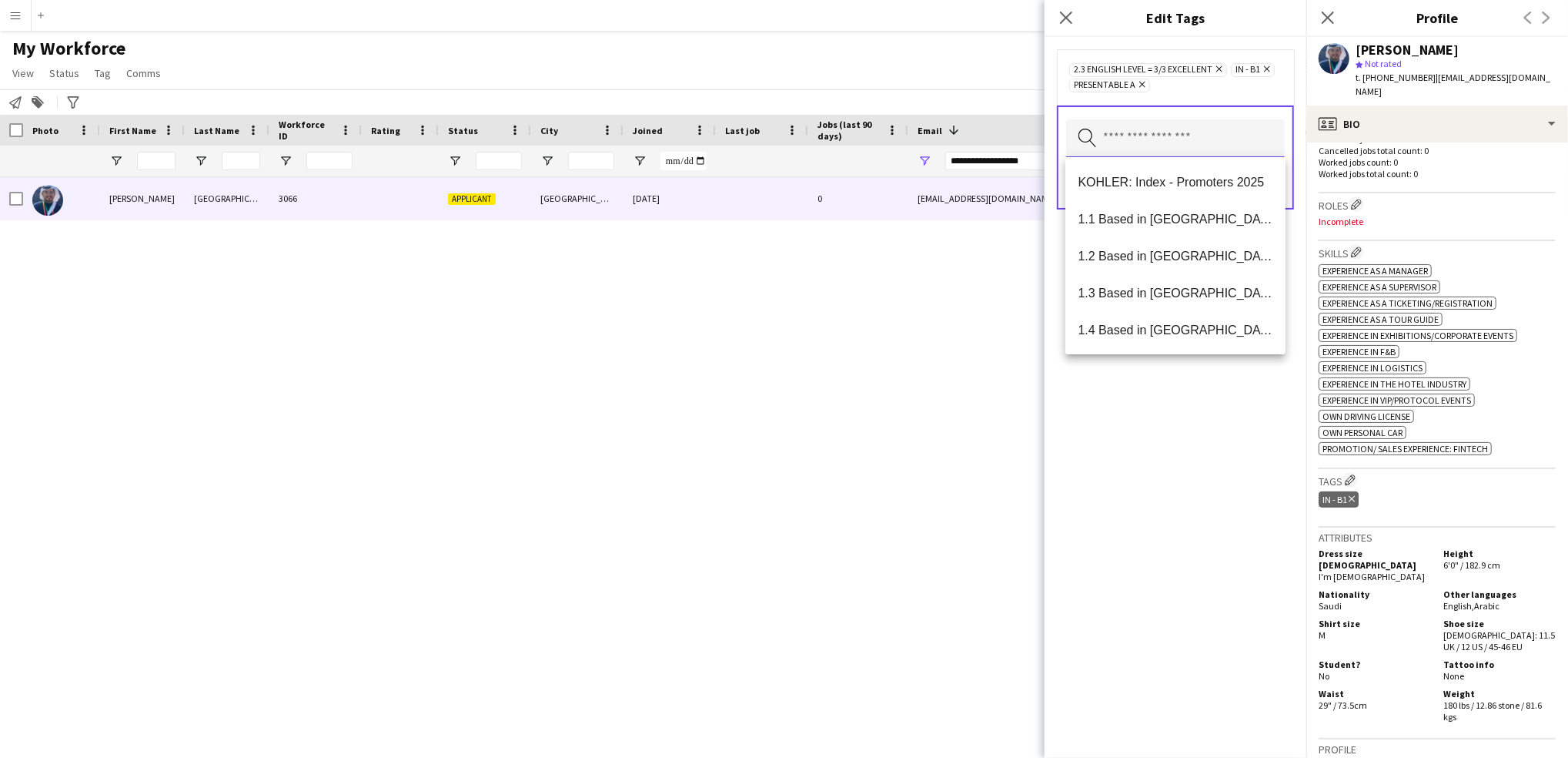
scroll to position [436, 0]
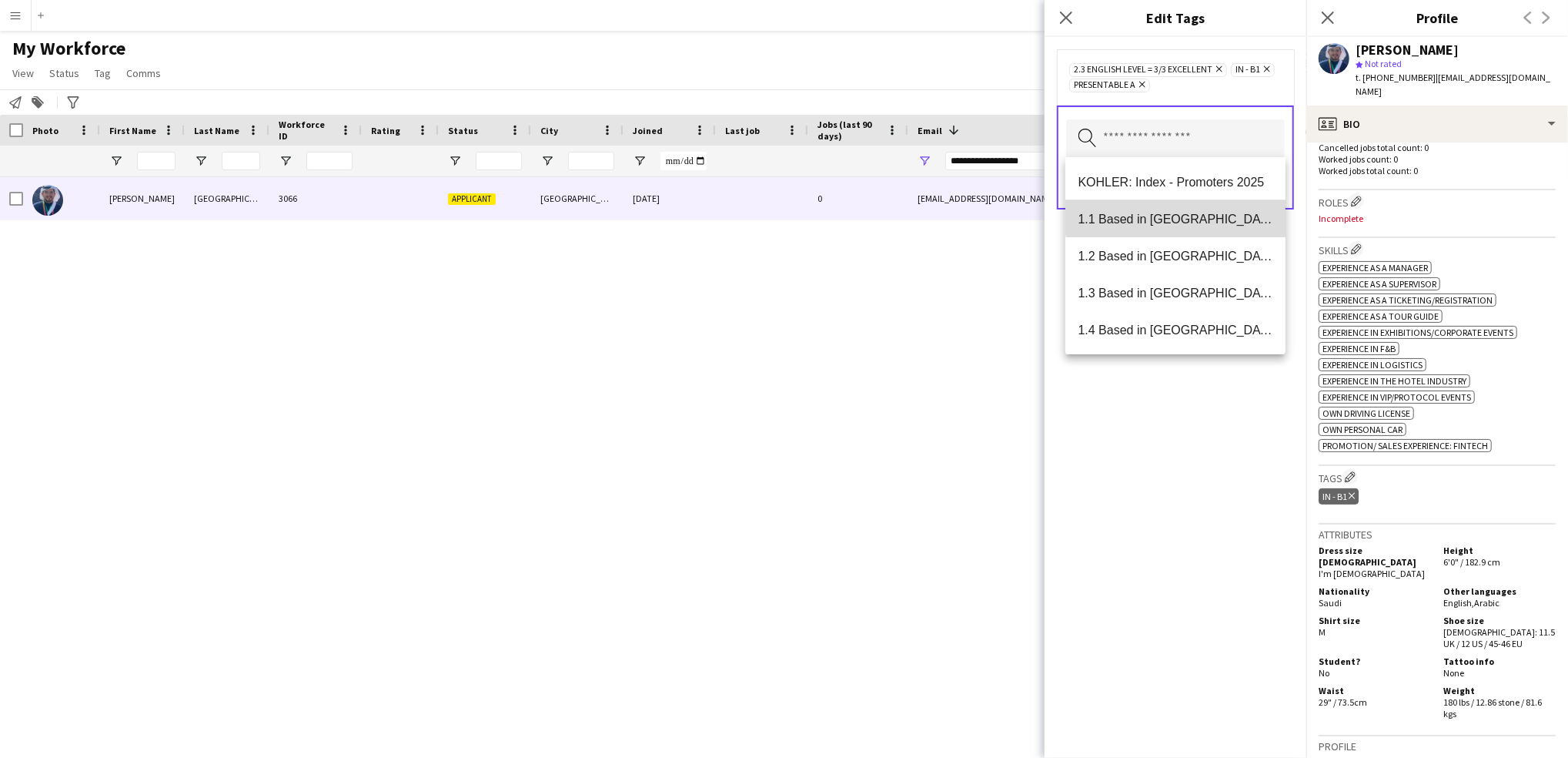
click at [1196, 207] on mat-option "1.1 Based in [GEOGRAPHIC_DATA]" at bounding box center [1175, 219] width 220 height 37
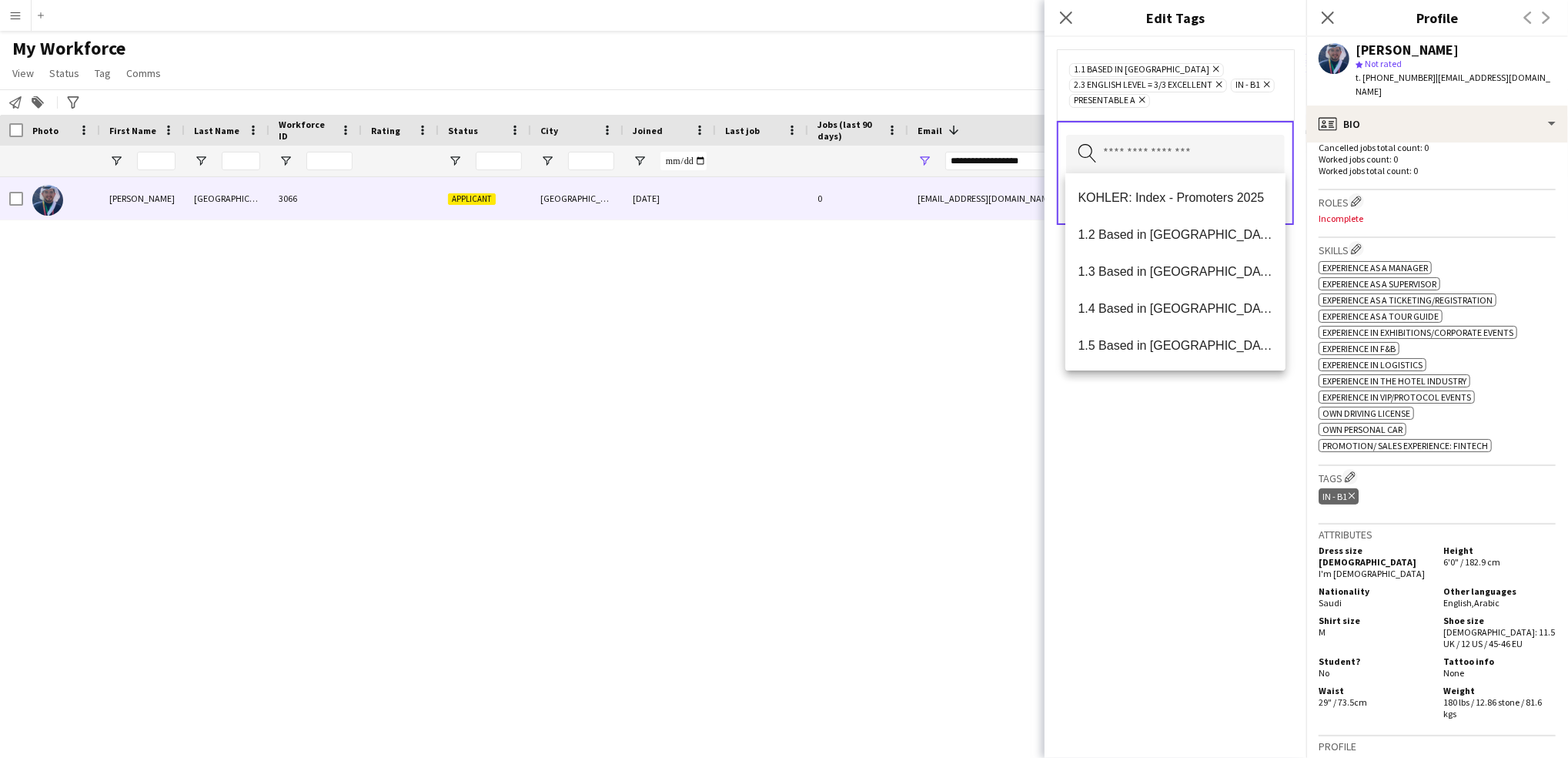
scroll to position [164, 0]
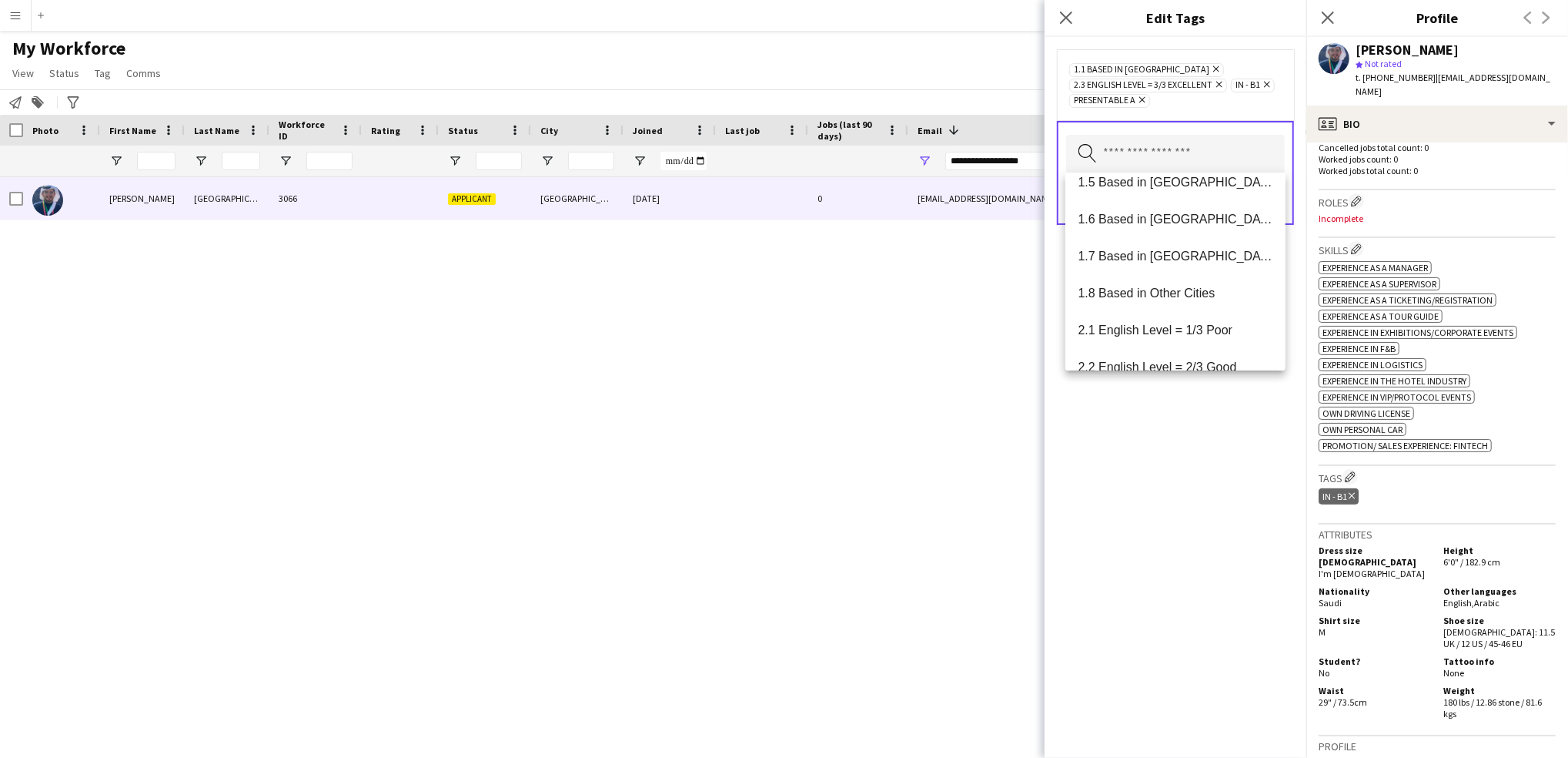
drag, startPoint x: 1165, startPoint y: 550, endPoint x: 1246, endPoint y: 432, distance: 143.1
click at [1246, 432] on div "1.1 Based in [GEOGRAPHIC_DATA] Remove 2.3 English Level = 3/3 Excellent Remove …" at bounding box center [1175, 398] width 261 height 721
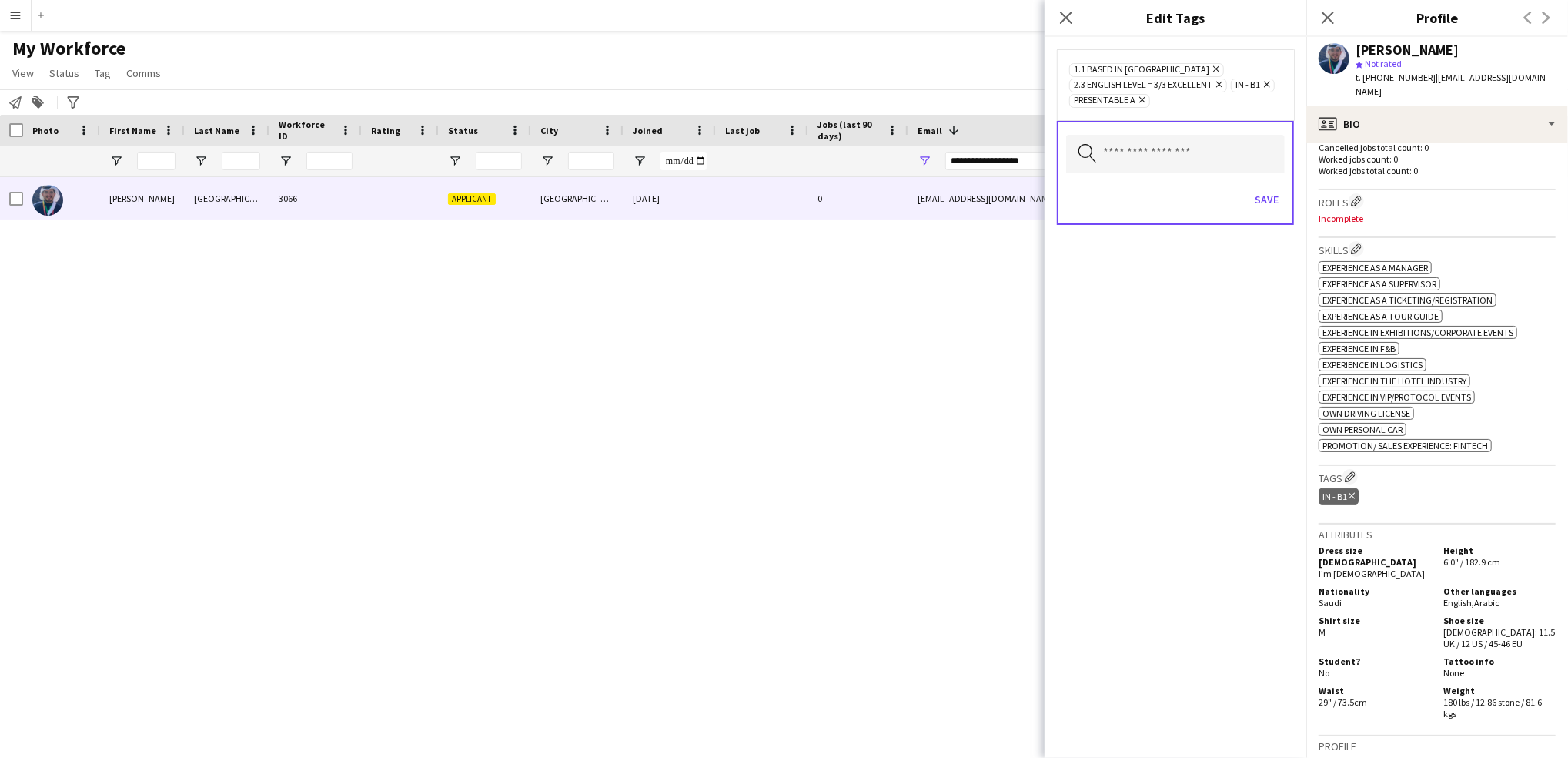
click at [1246, 432] on div "1.1 Based in [GEOGRAPHIC_DATA] Remove 2.3 English Level = 3/3 Excellent Remove …" at bounding box center [1175, 398] width 261 height 721
click at [1270, 199] on button "Save" at bounding box center [1267, 199] width 36 height 24
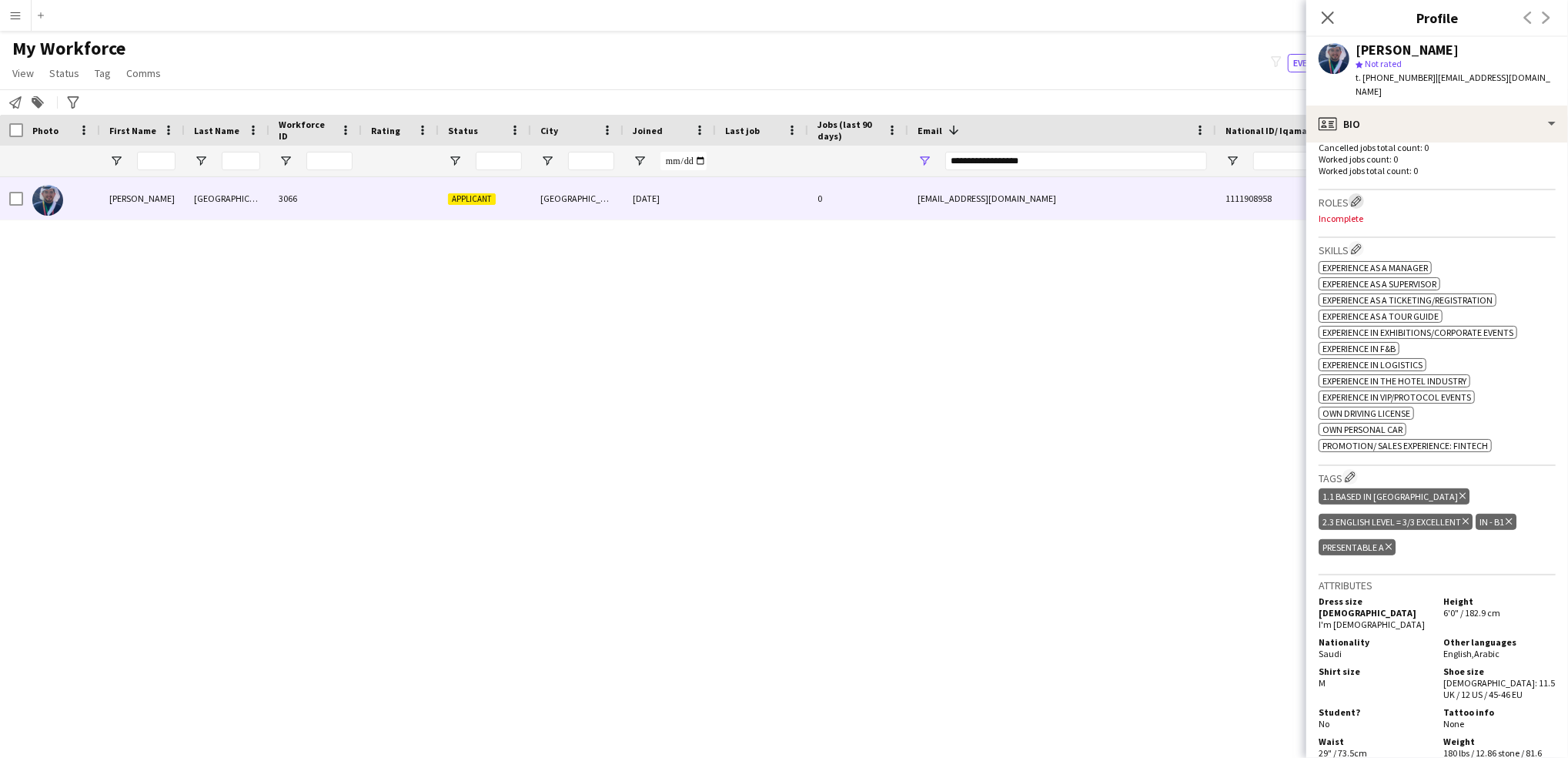
click at [1359, 196] on app-icon "Edit crew company roles" at bounding box center [1356, 201] width 11 height 11
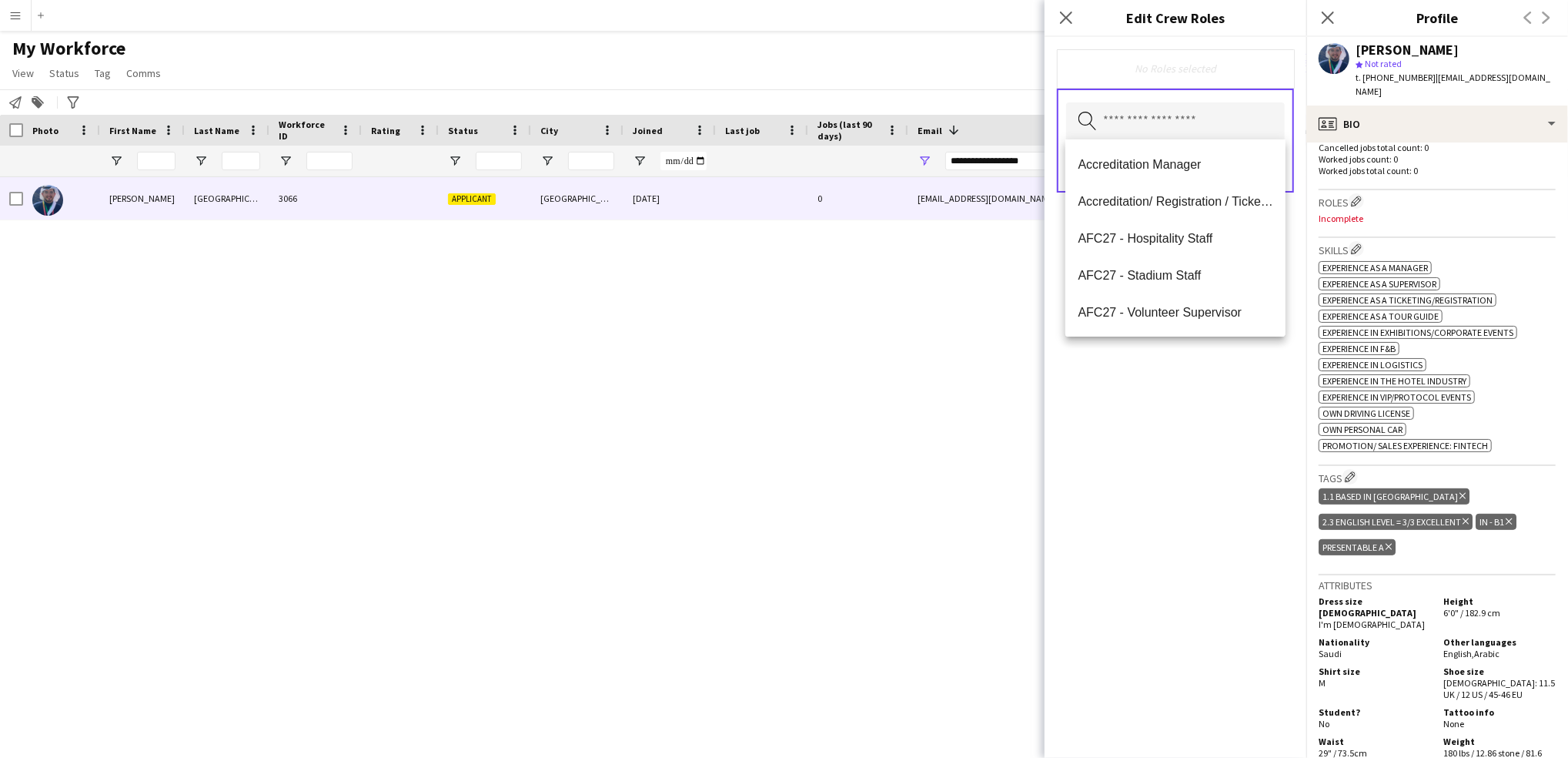
click at [1172, 136] on input "text" at bounding box center [1175, 122] width 219 height 39
click at [1209, 196] on span "Accreditation/ Registration / Ticketing" at bounding box center [1176, 202] width 196 height 15
click at [1230, 199] on span "AFC27 - Hospitality Staff" at bounding box center [1176, 203] width 196 height 15
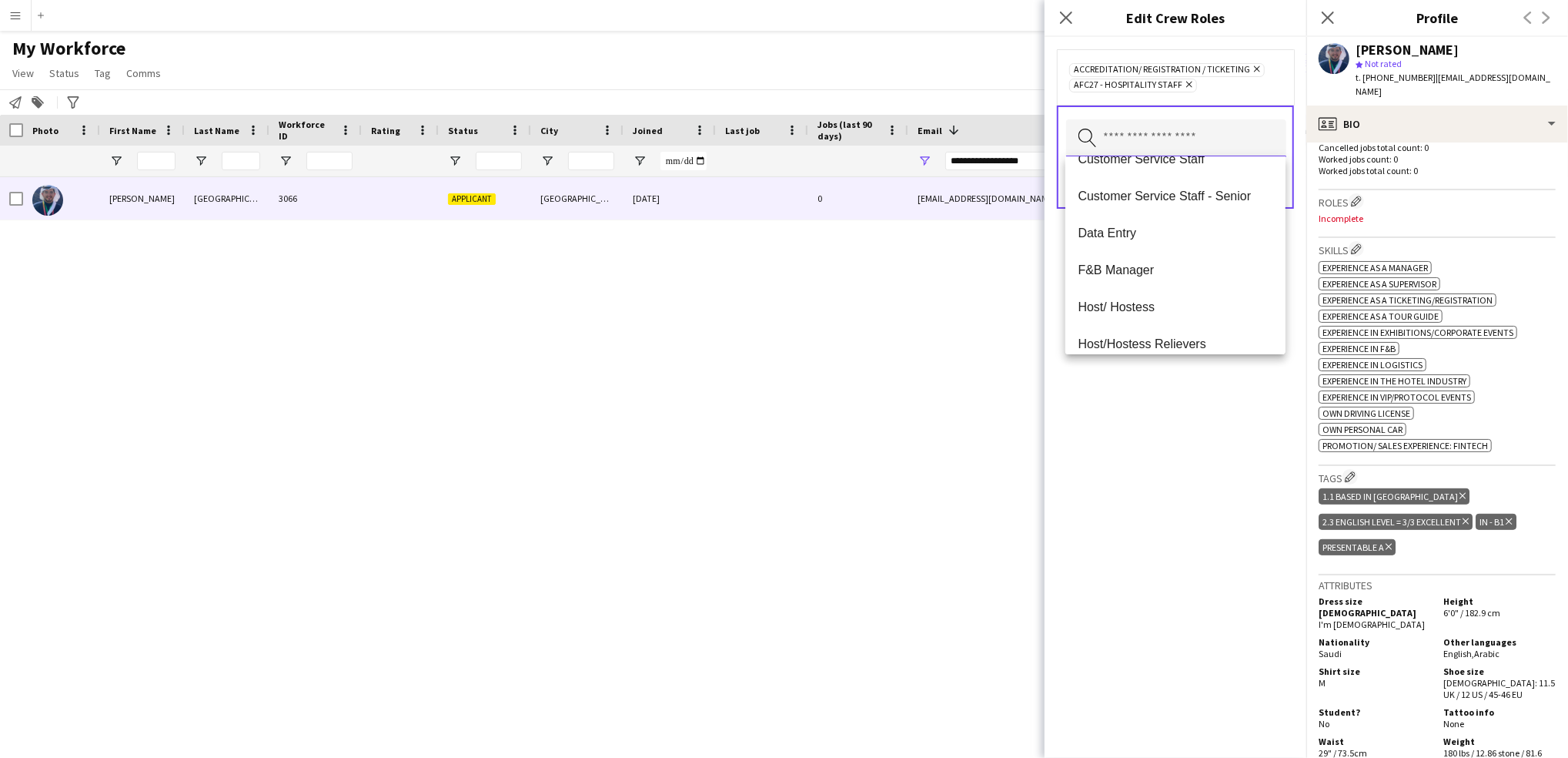
scroll to position [377, 0]
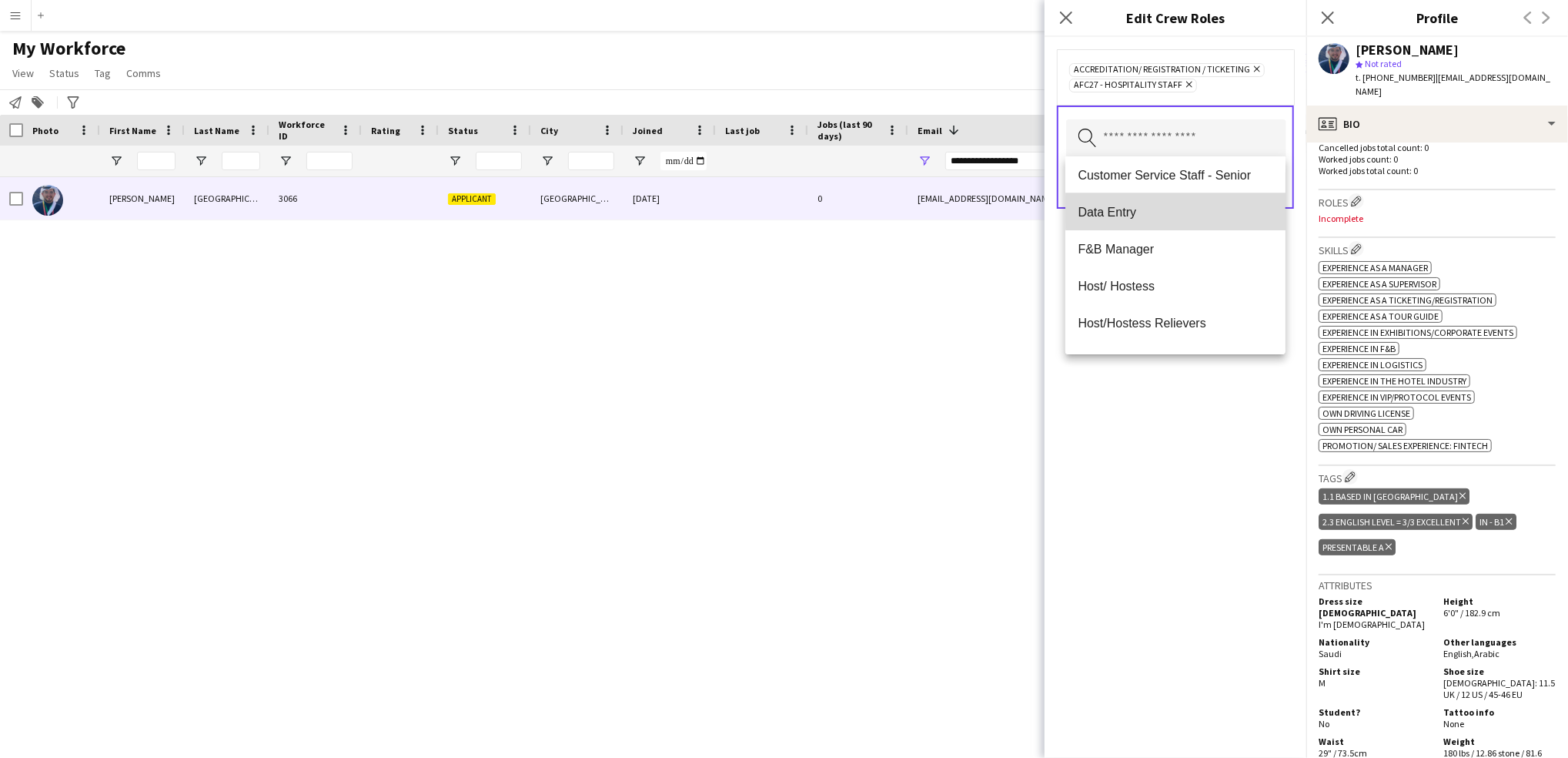
click at [1195, 210] on span "Data Entry" at bounding box center [1176, 212] width 196 height 15
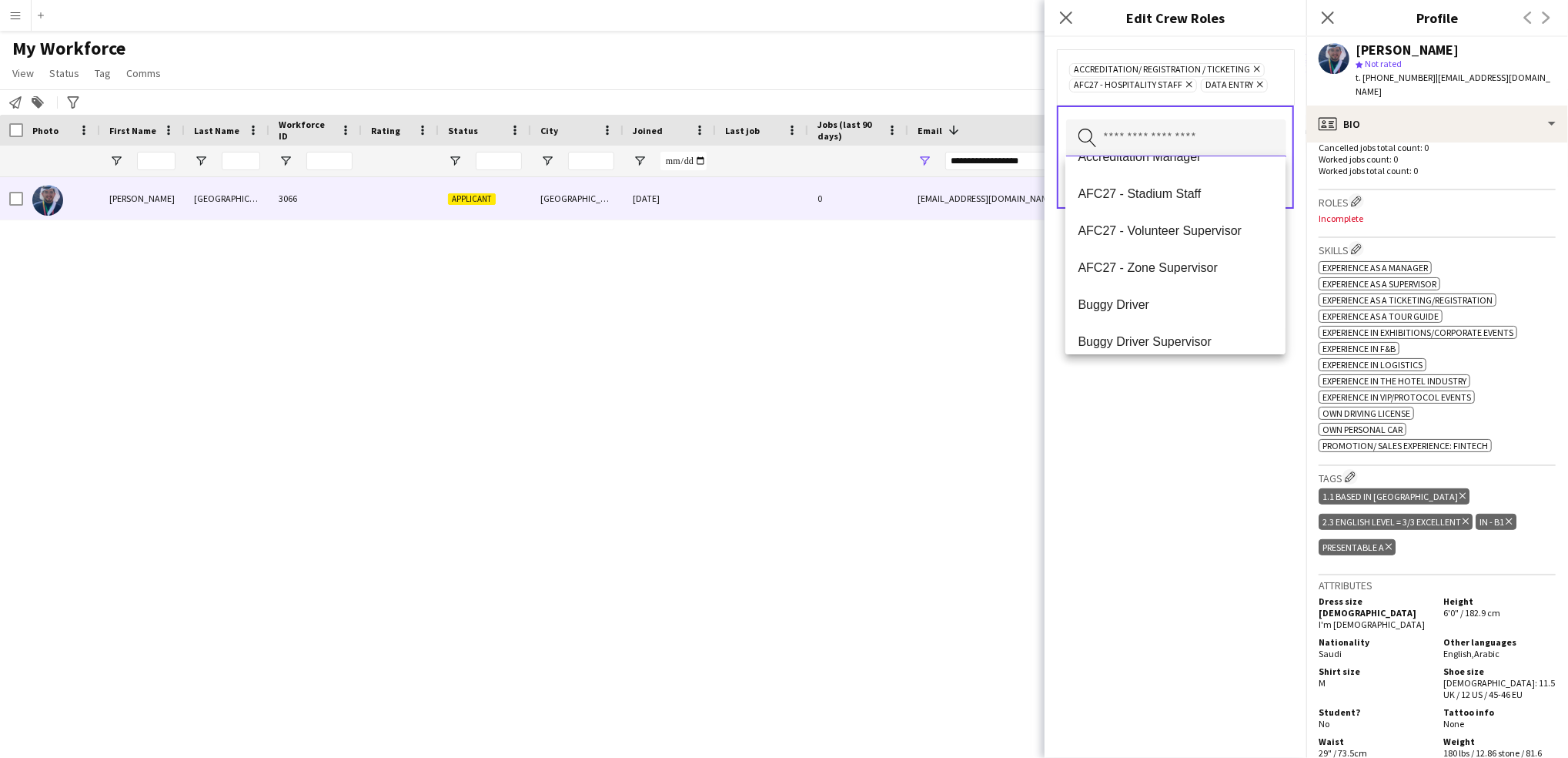
scroll to position [0, 0]
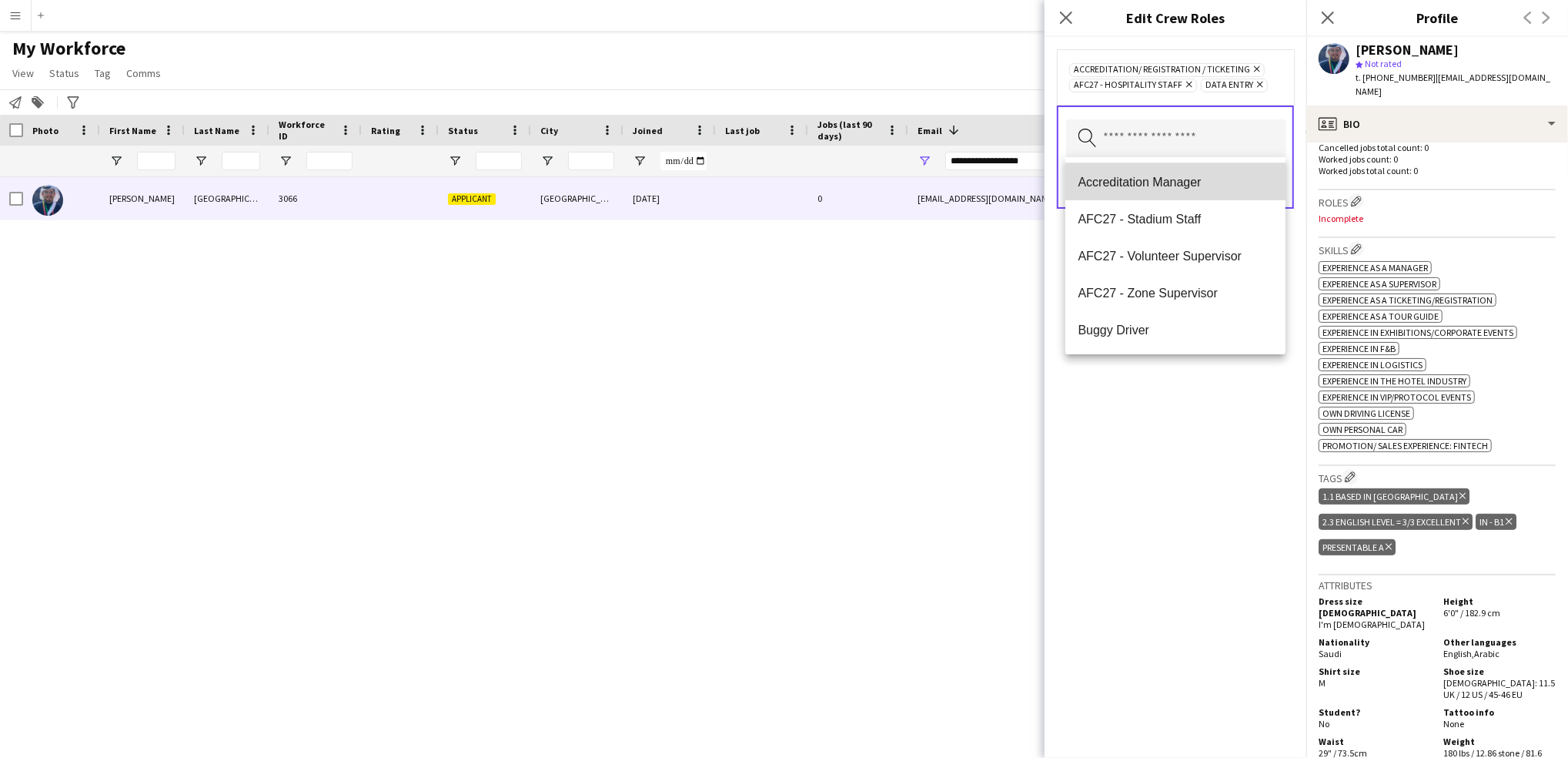
click at [1212, 168] on mat-option "Accreditation Manager" at bounding box center [1175, 182] width 220 height 37
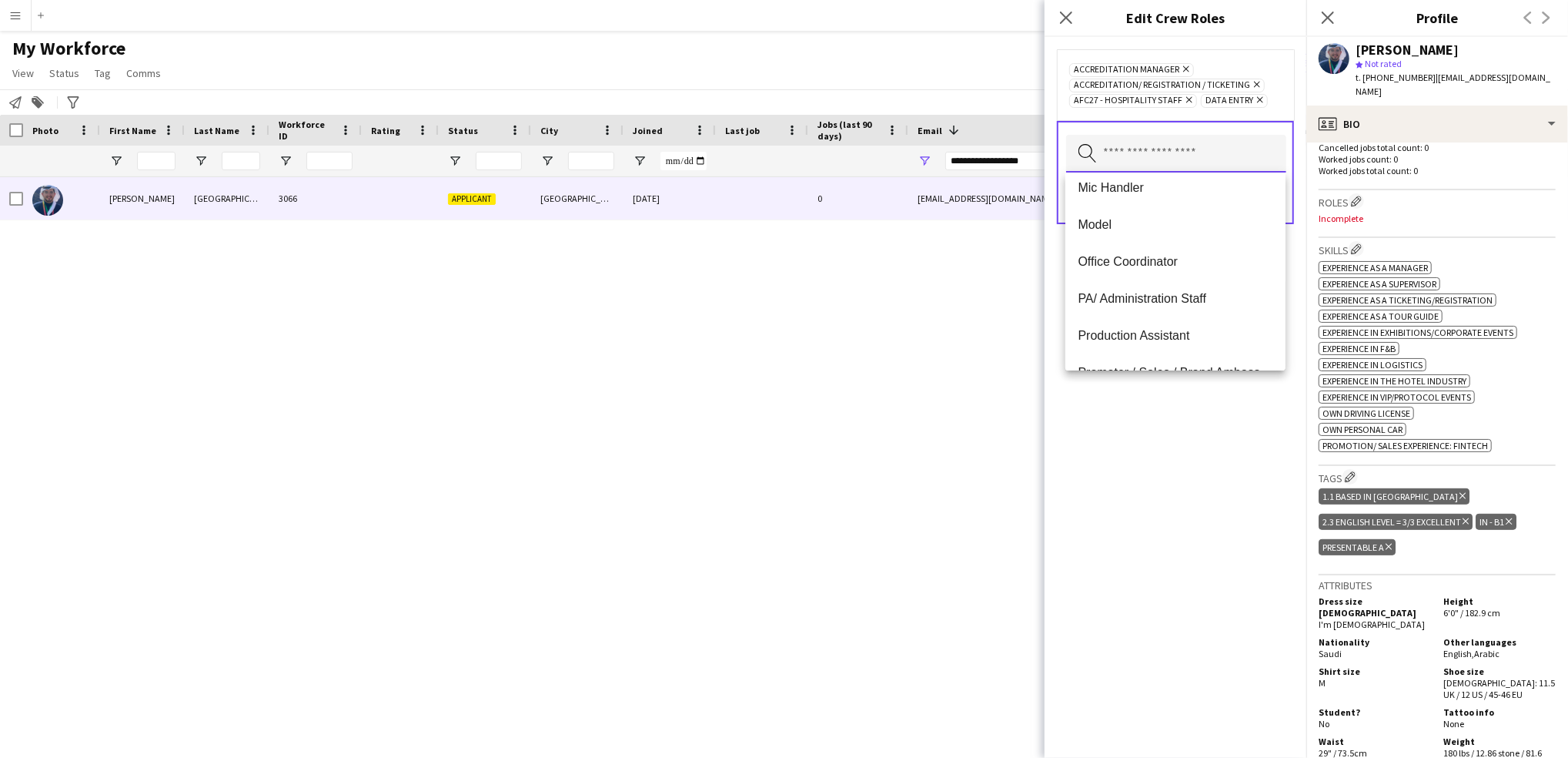
scroll to position [725, 0]
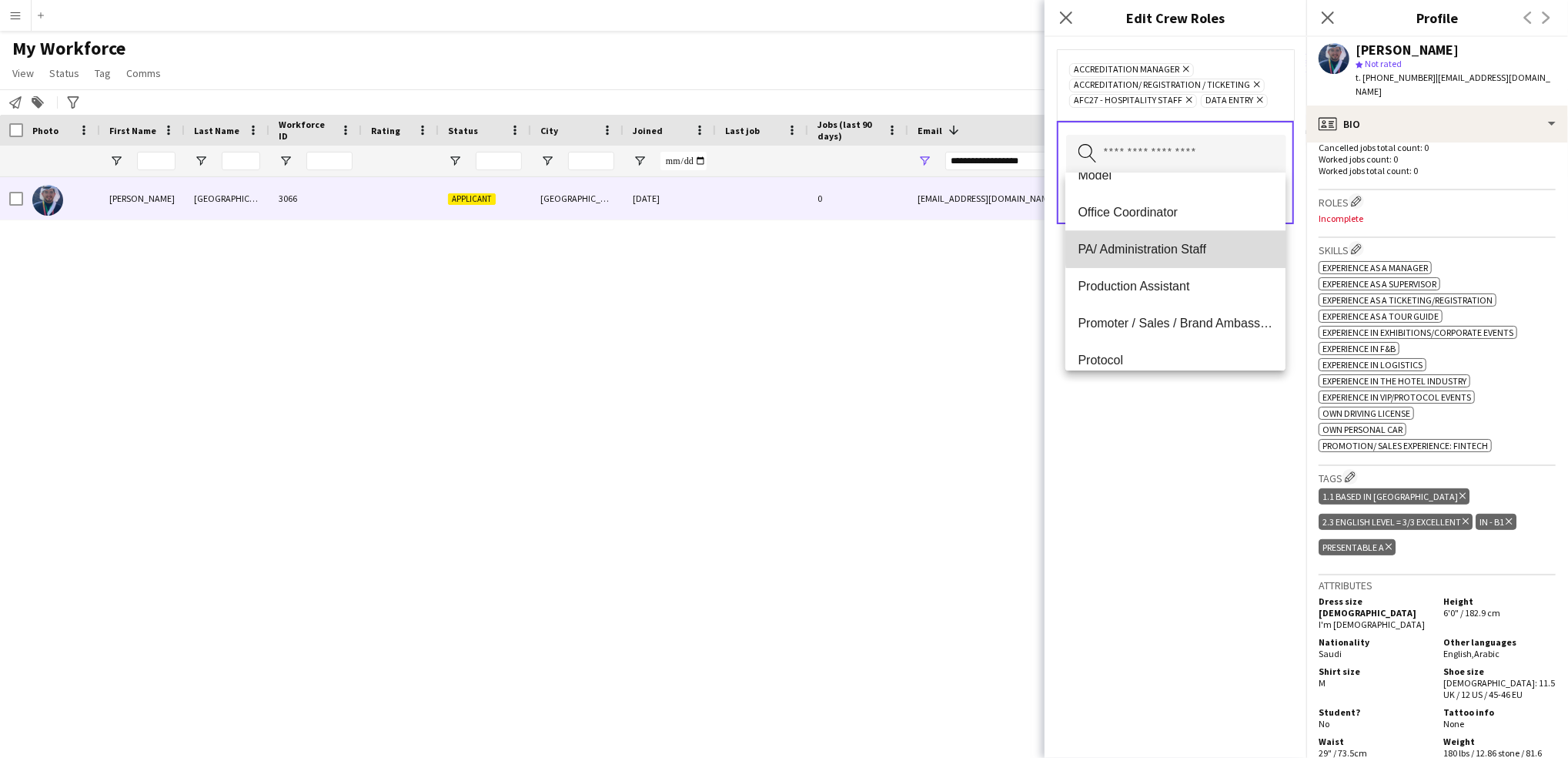
click at [1199, 245] on span "PA/ Administration Staff" at bounding box center [1176, 249] width 196 height 15
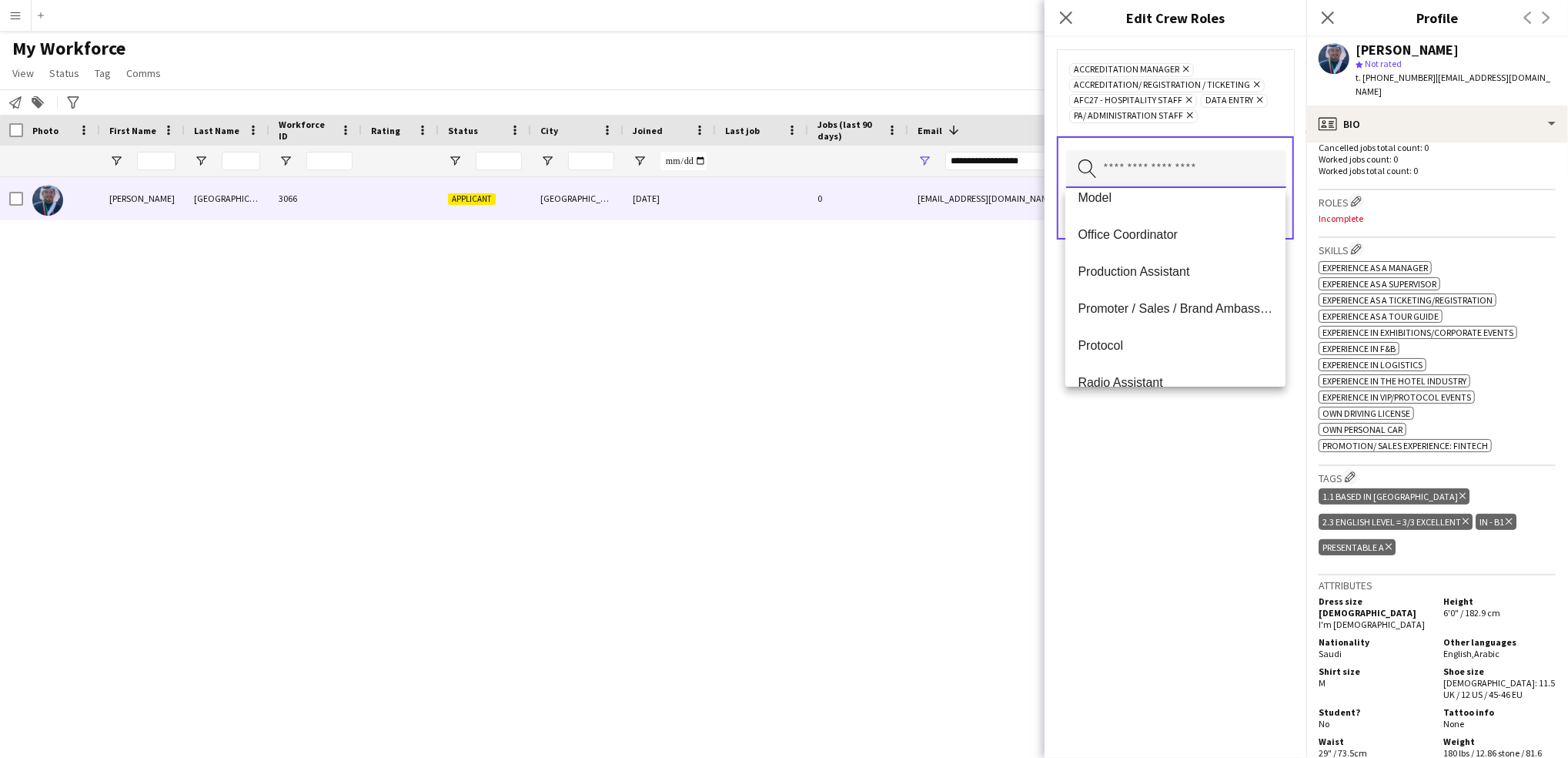
scroll to position [757, 0]
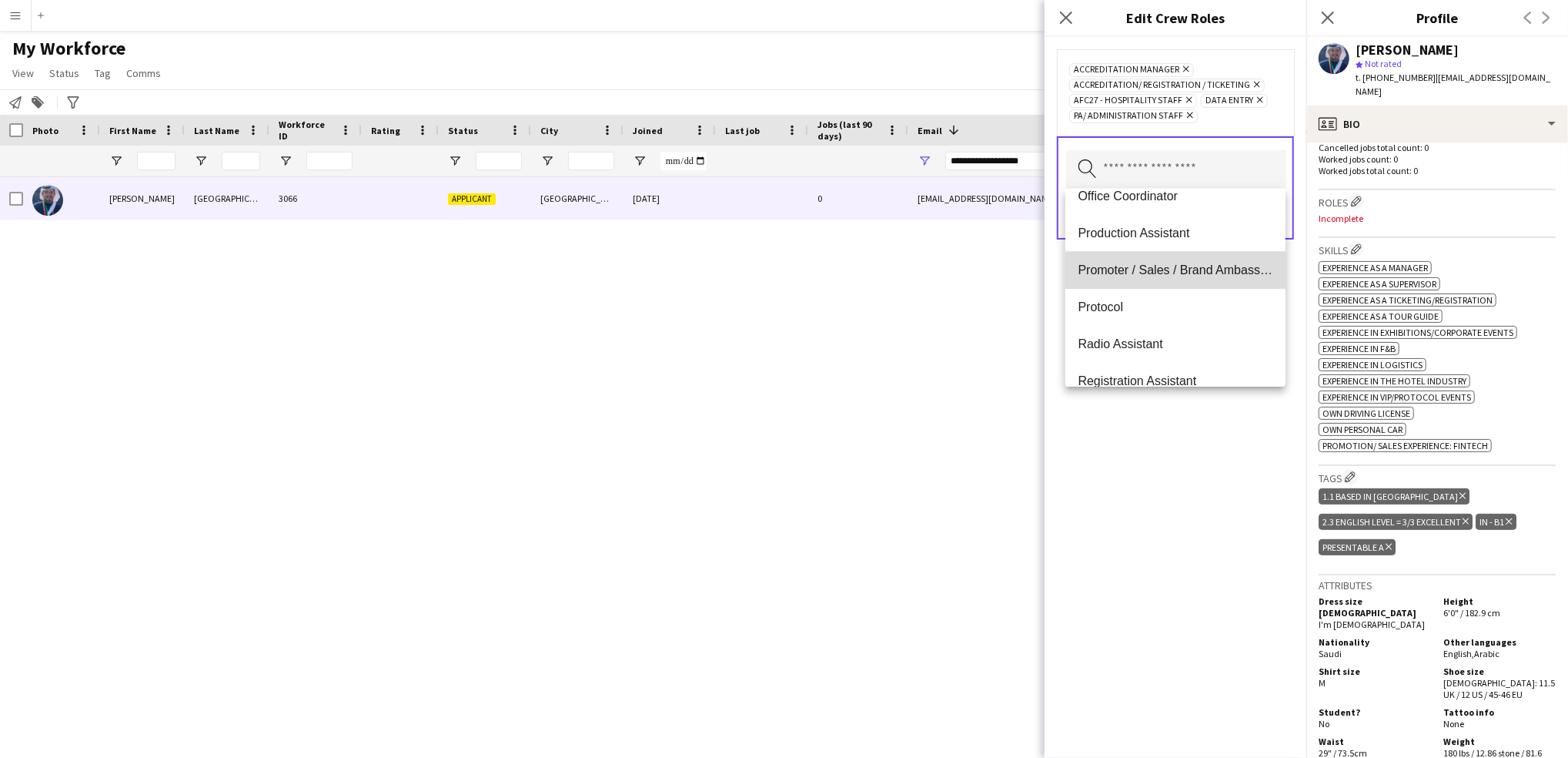
click at [1207, 275] on span "Promoter / Sales / Brand Ambassador" at bounding box center [1176, 270] width 196 height 15
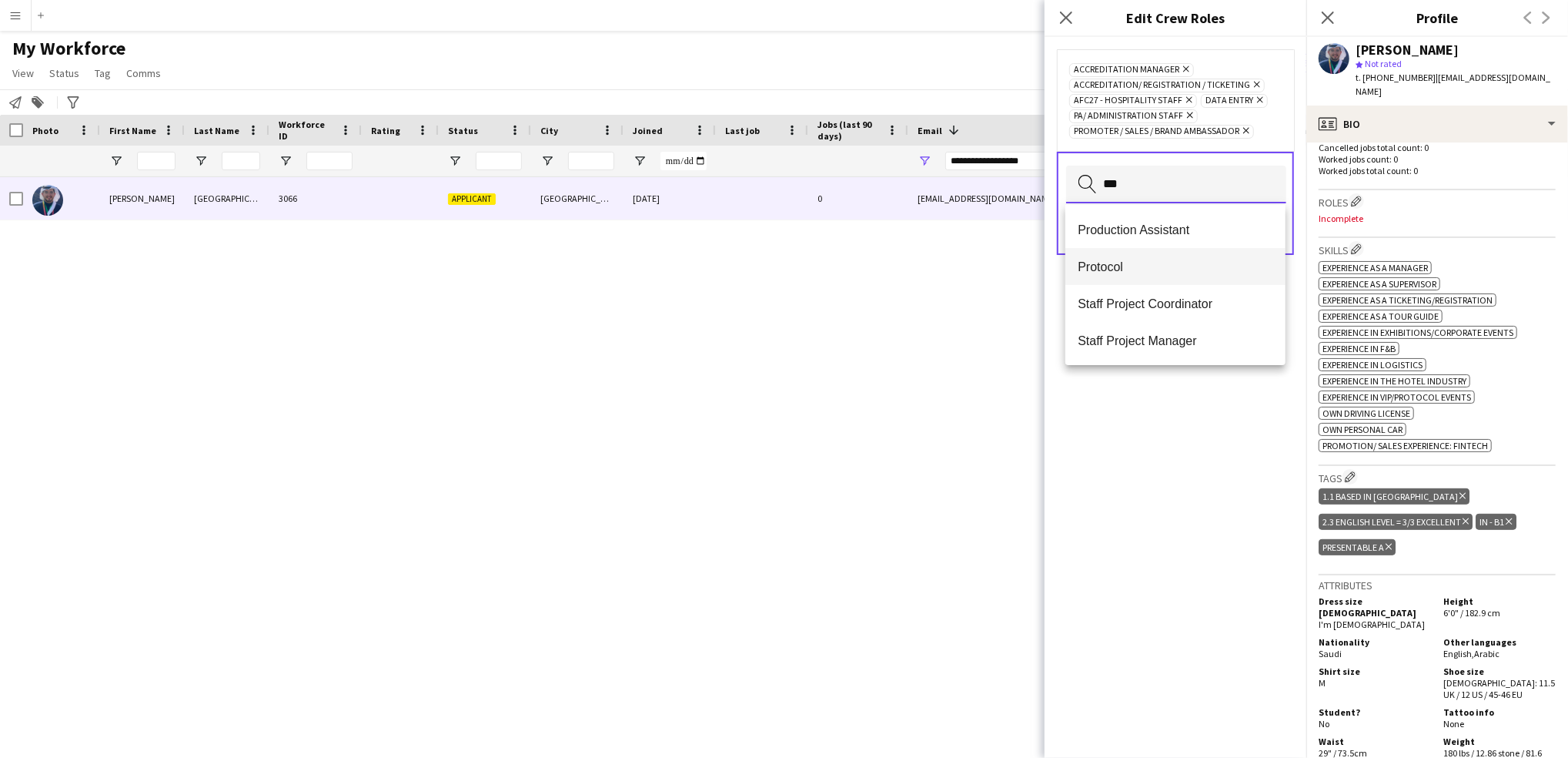
type input "***"
click at [1125, 255] on mat-option "Protocol" at bounding box center [1175, 266] width 220 height 37
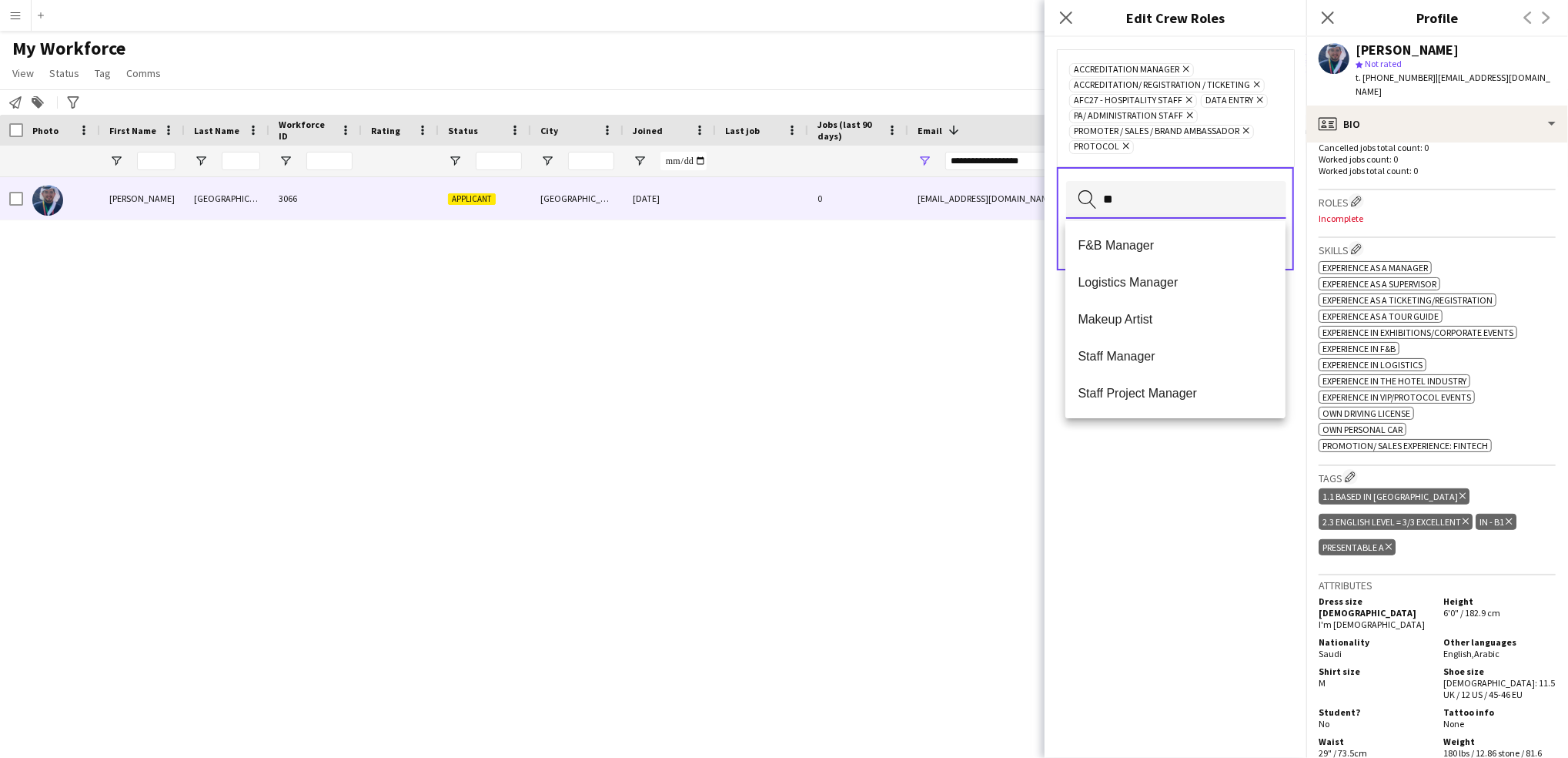
type input "***"
click at [1180, 197] on input "***" at bounding box center [1176, 200] width 220 height 38
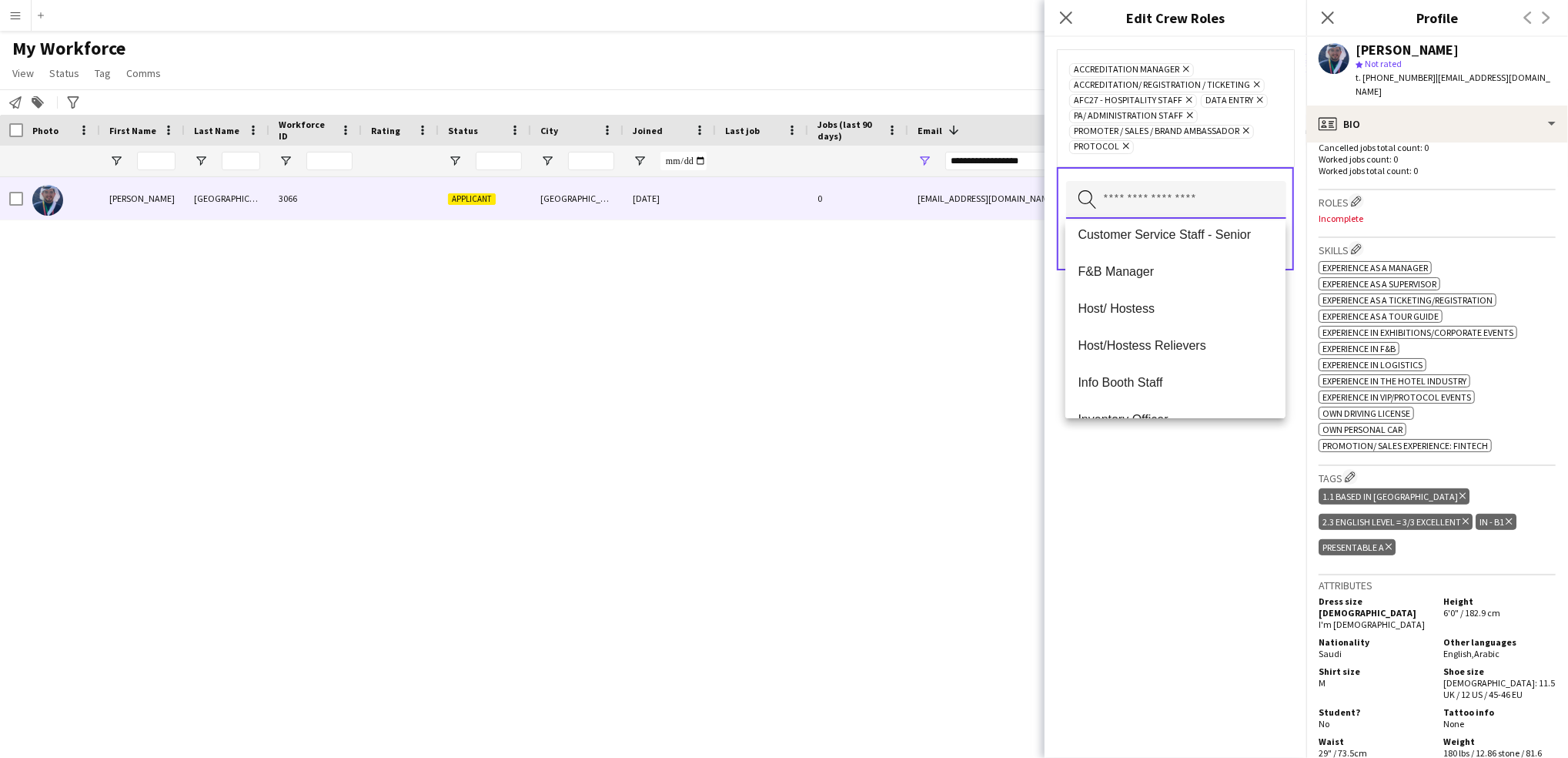
scroll to position [363, 0]
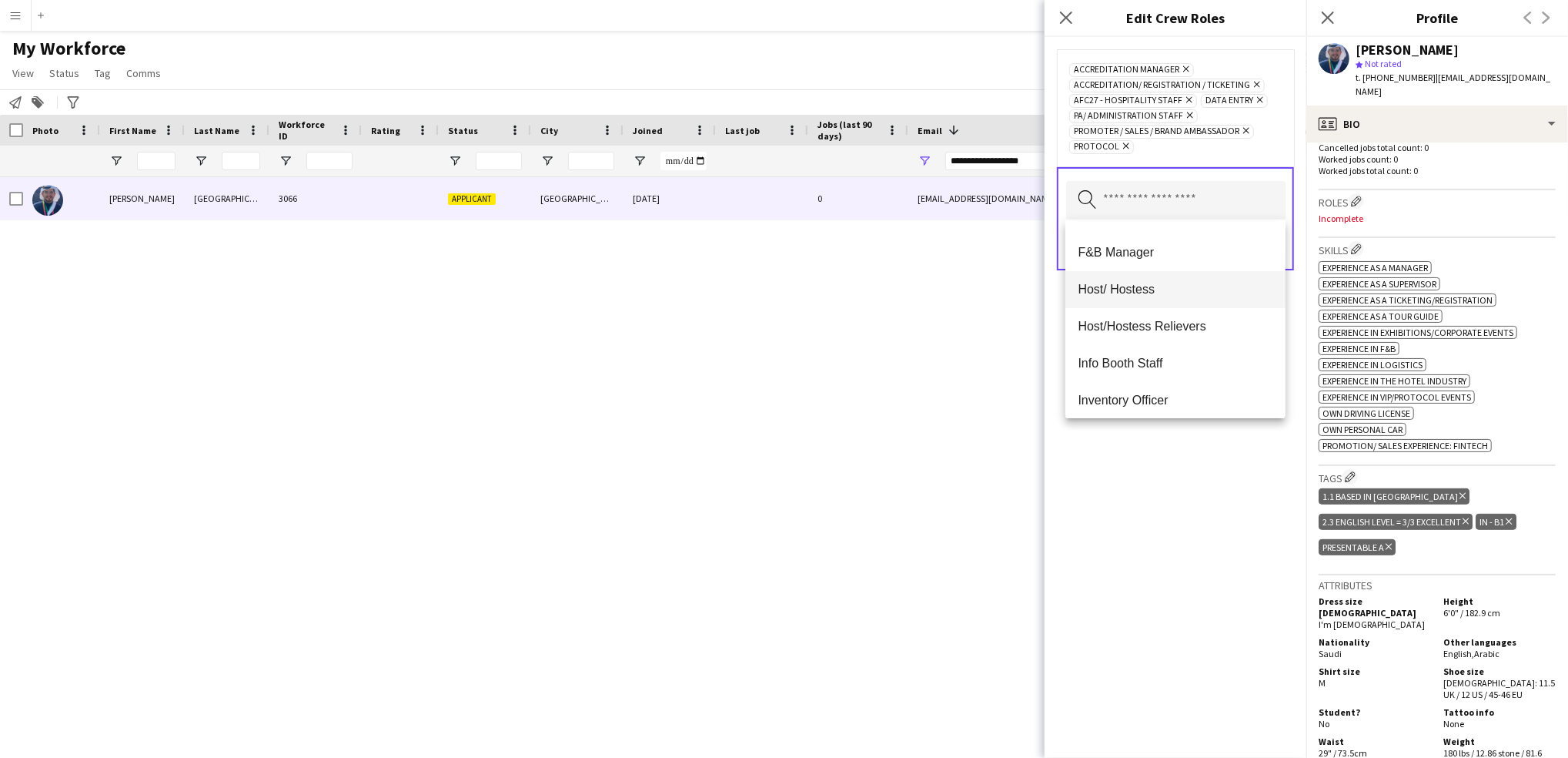
click at [1191, 279] on mat-option "Host/ Hostess" at bounding box center [1175, 290] width 220 height 37
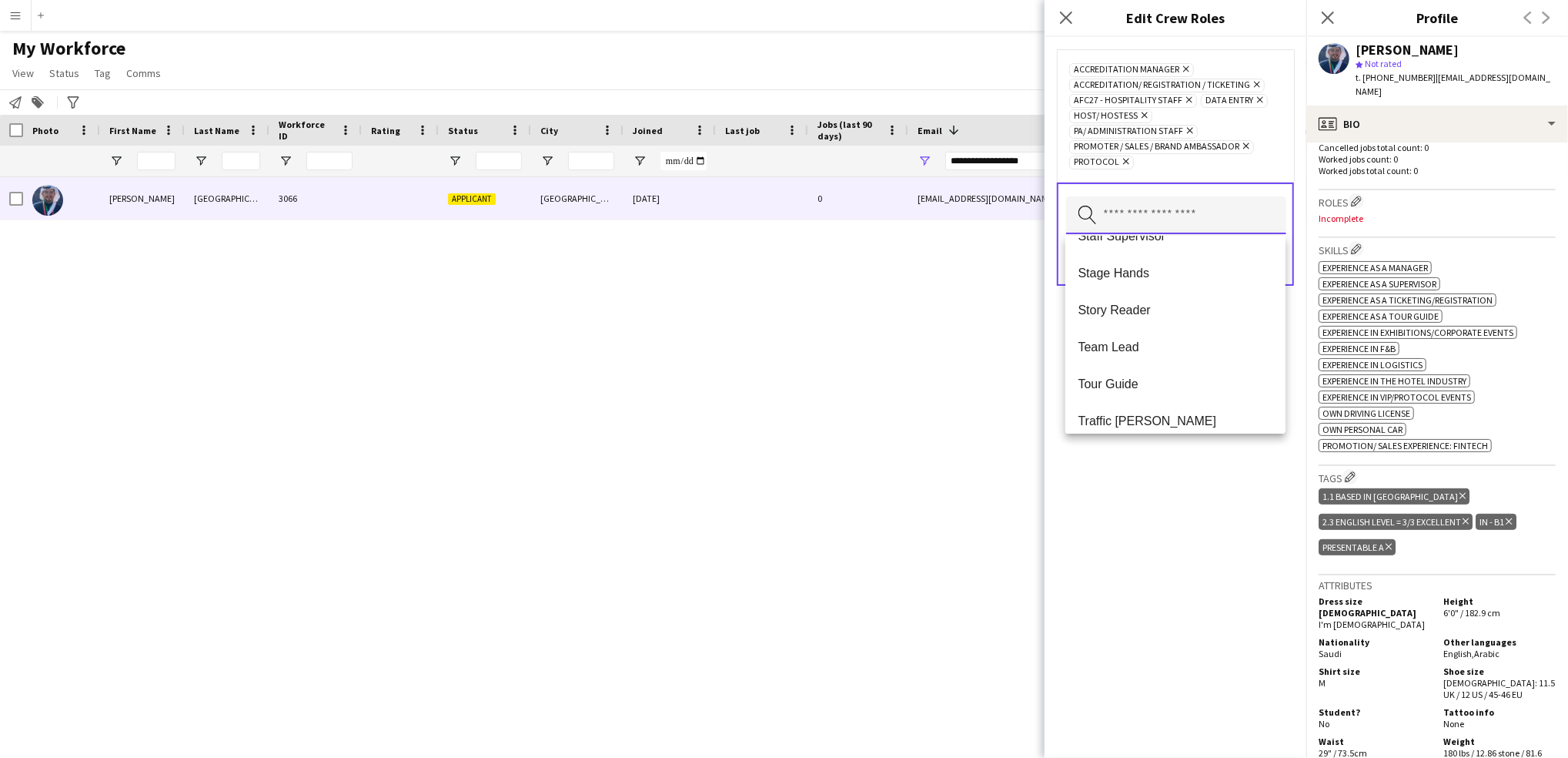
scroll to position [1365, 0]
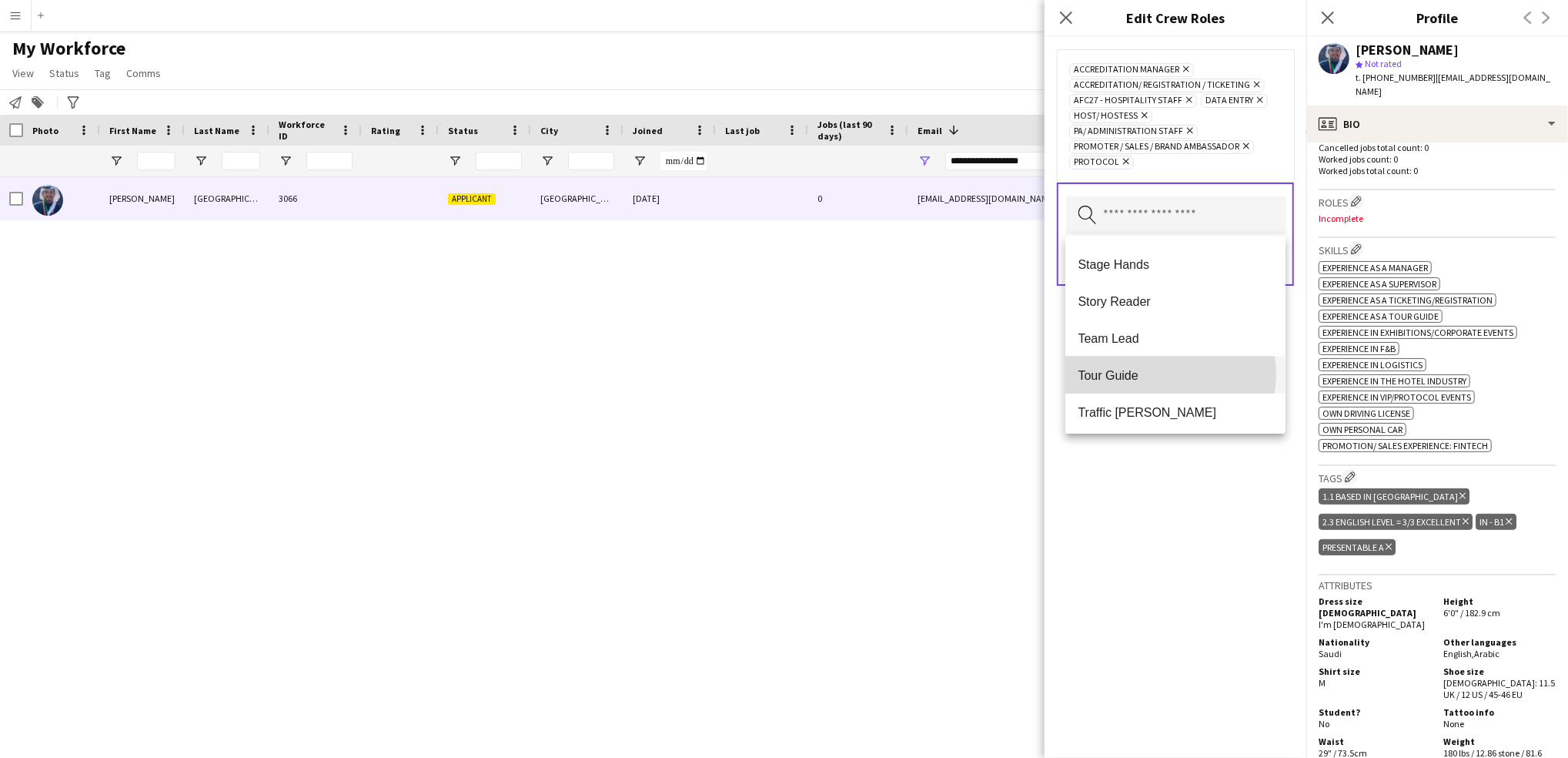
click at [1171, 373] on span "Tour Guide" at bounding box center [1176, 376] width 196 height 15
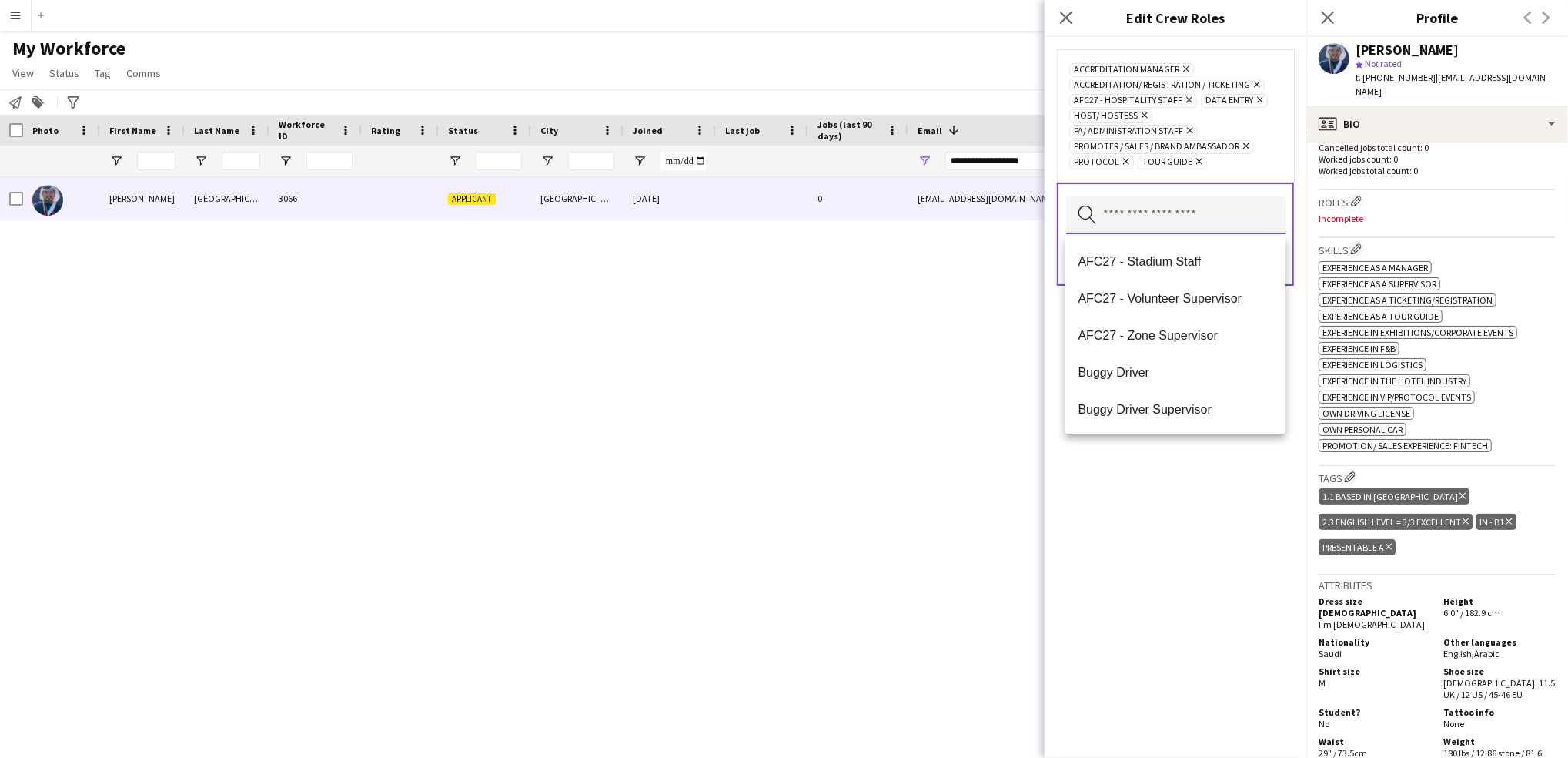
click at [1167, 222] on input "text" at bounding box center [1176, 215] width 220 height 38
type input "*****"
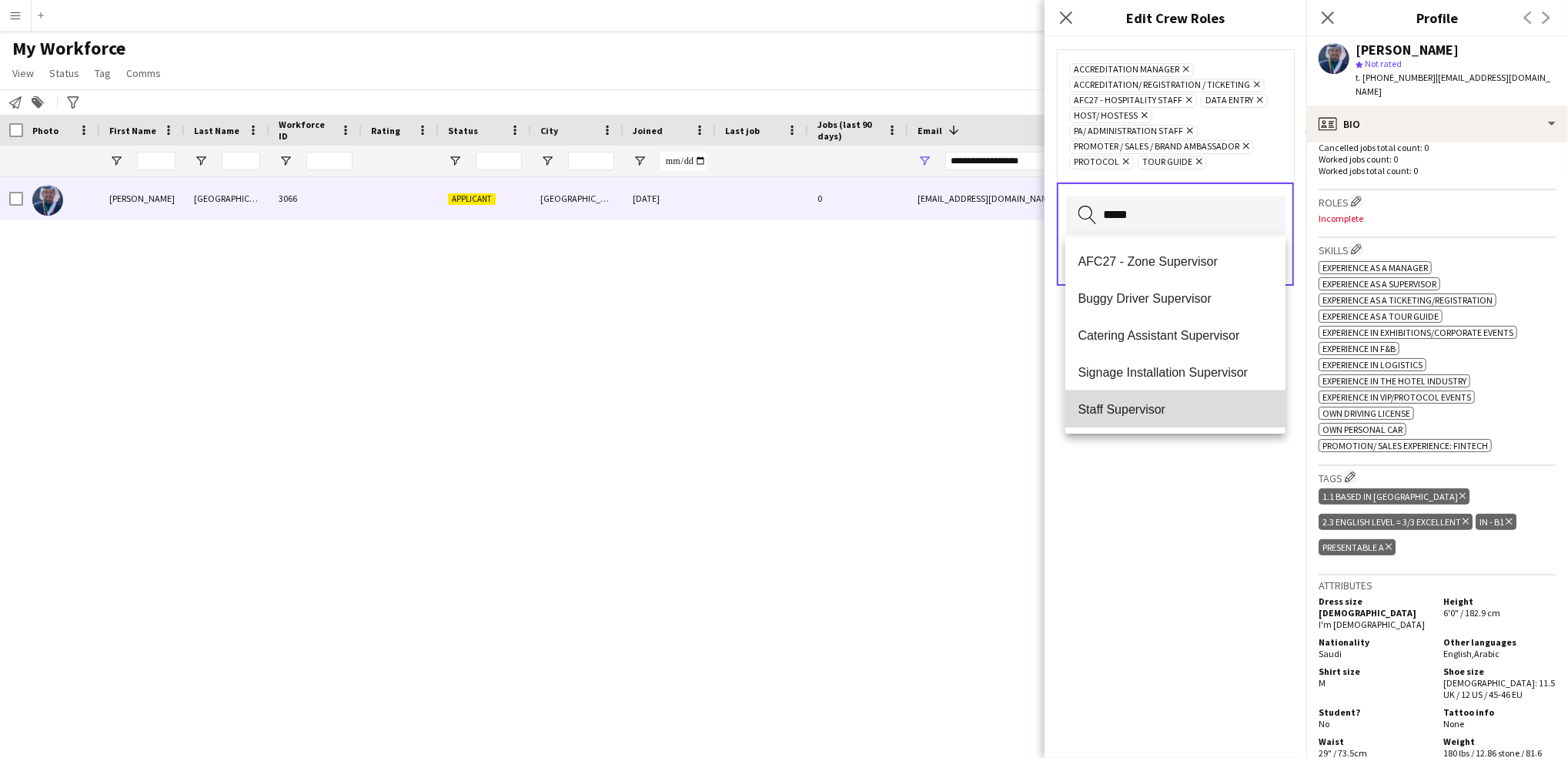
click at [1186, 408] on span "Staff Supervisor" at bounding box center [1176, 409] width 196 height 15
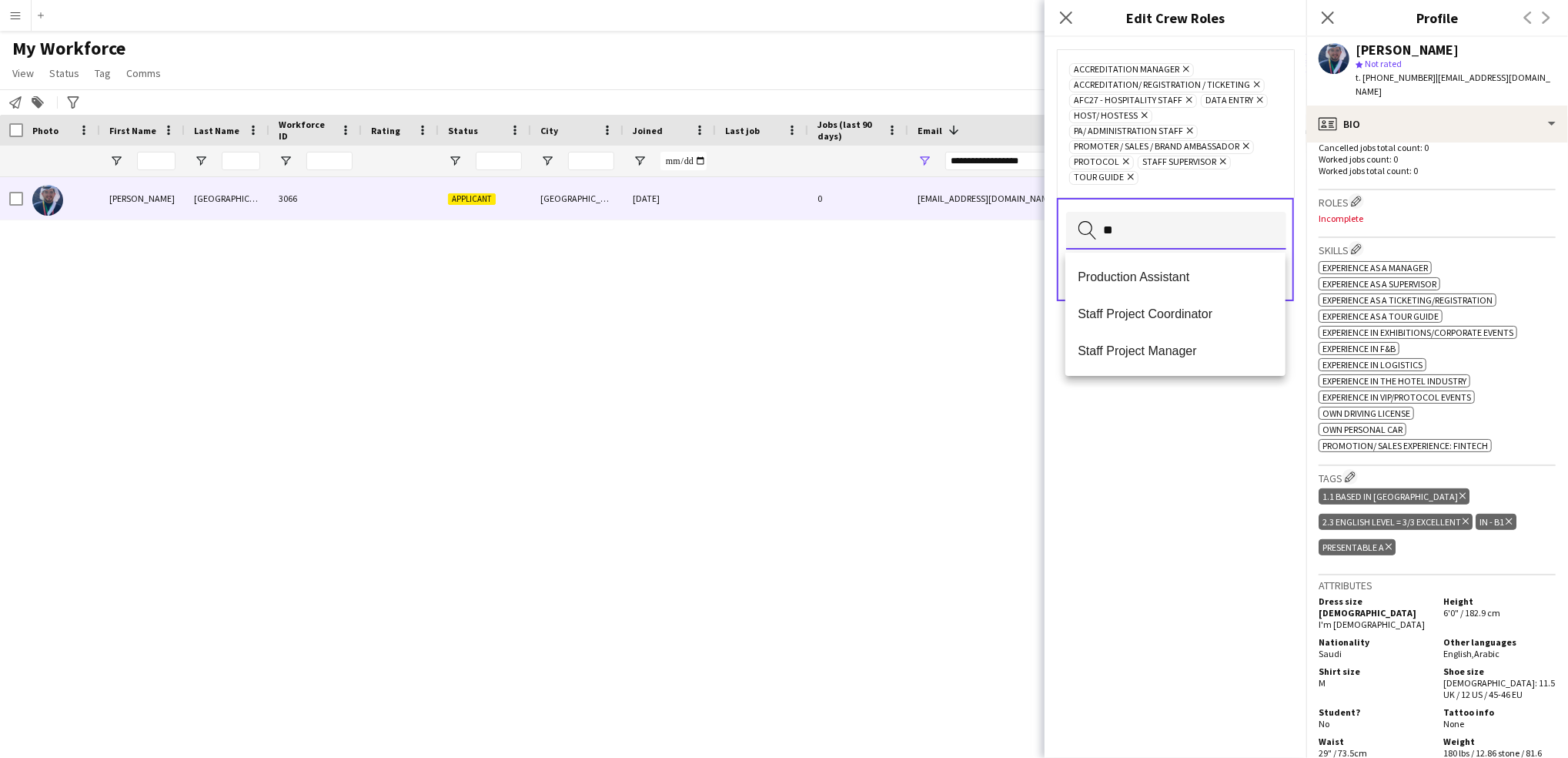
scroll to position [0, 0]
type input "***"
click at [1214, 310] on span "Staff Project Coordinator" at bounding box center [1176, 314] width 196 height 15
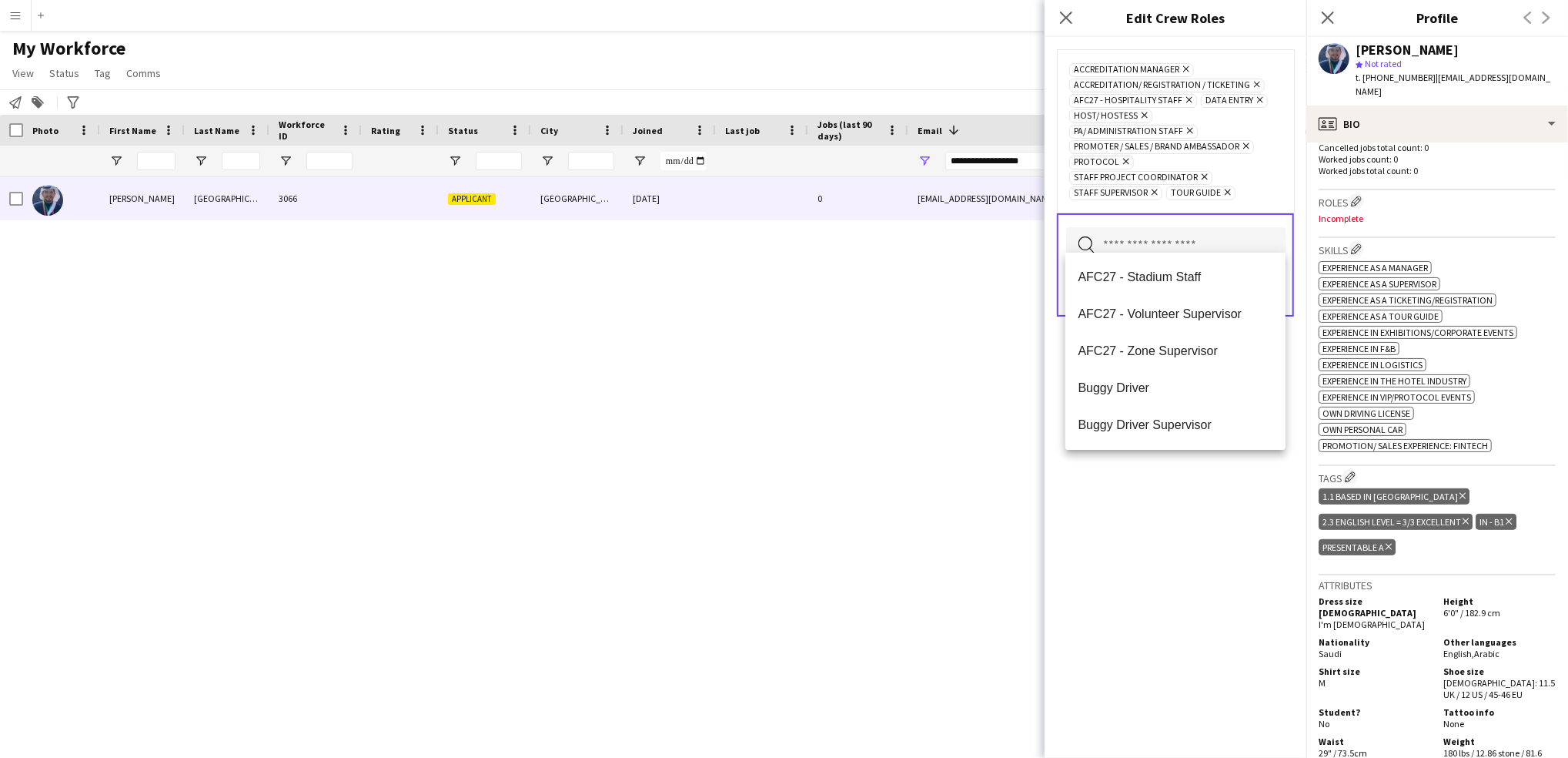
click at [1174, 539] on div "Accreditation Manager Remove Accreditation/ Registration / Ticketing Remove AFC…" at bounding box center [1175, 398] width 261 height 721
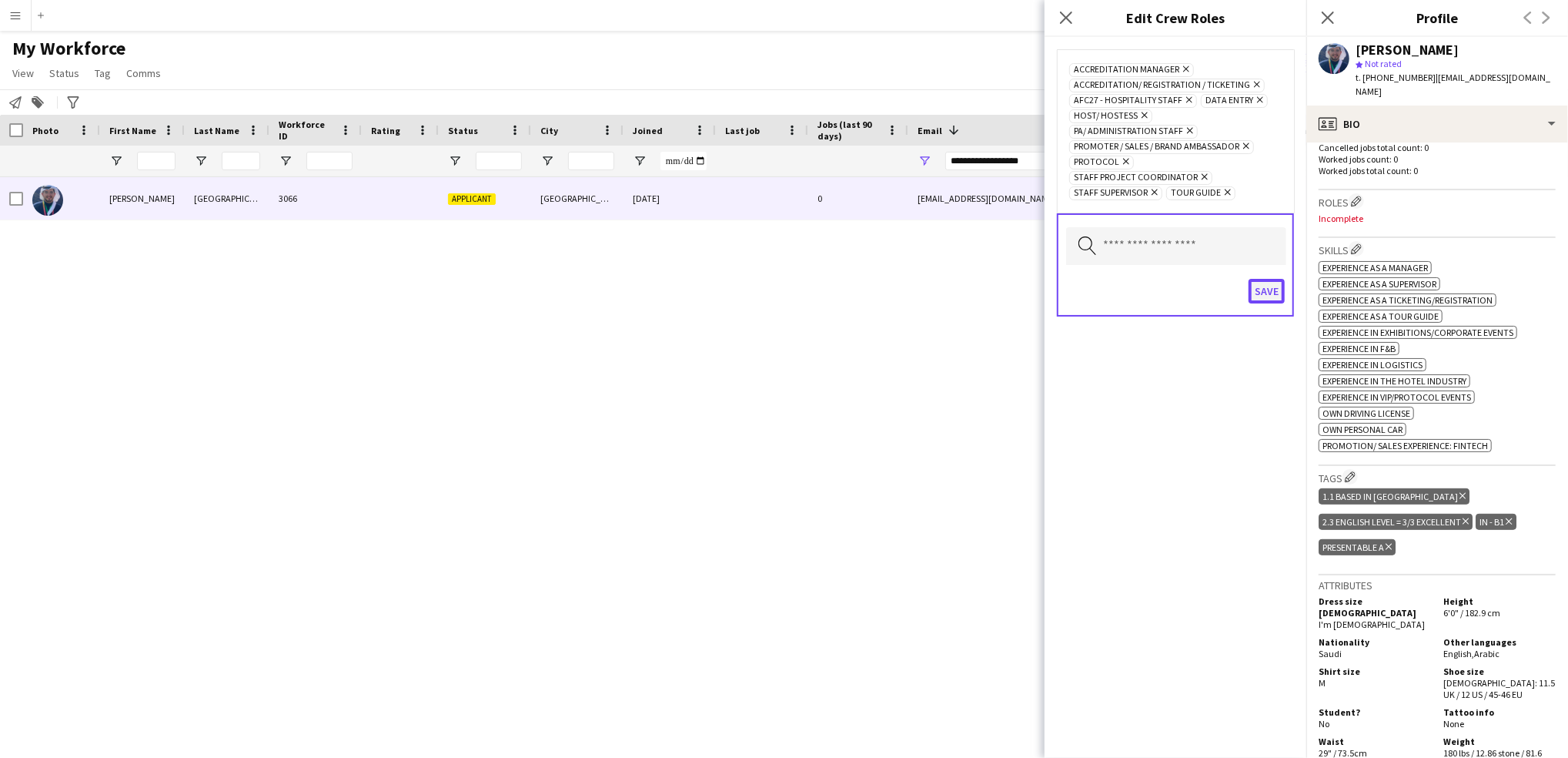
click at [1263, 279] on button "Save" at bounding box center [1267, 291] width 36 height 24
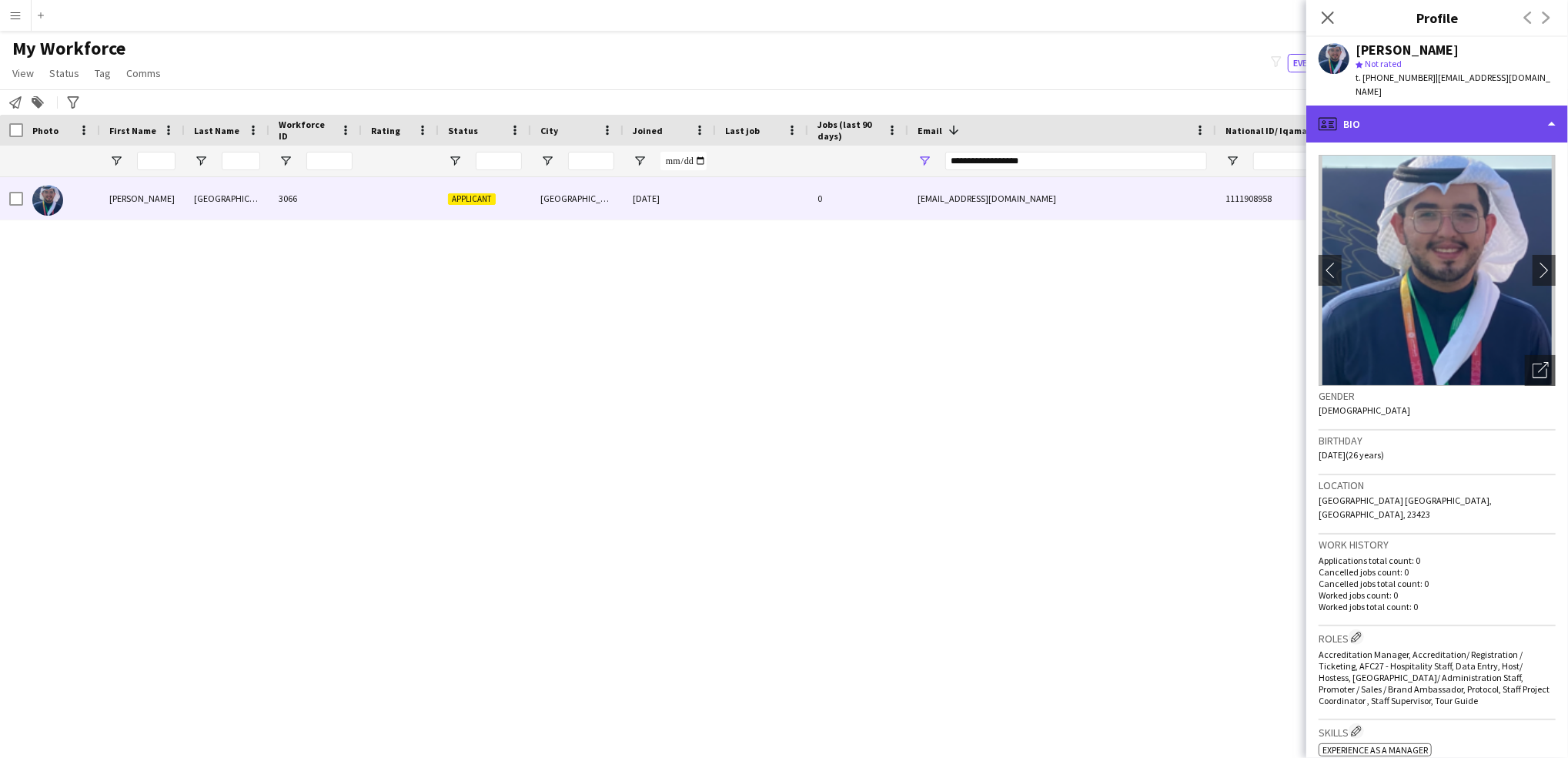
click at [1448, 109] on div "profile Bio" at bounding box center [1437, 124] width 261 height 37
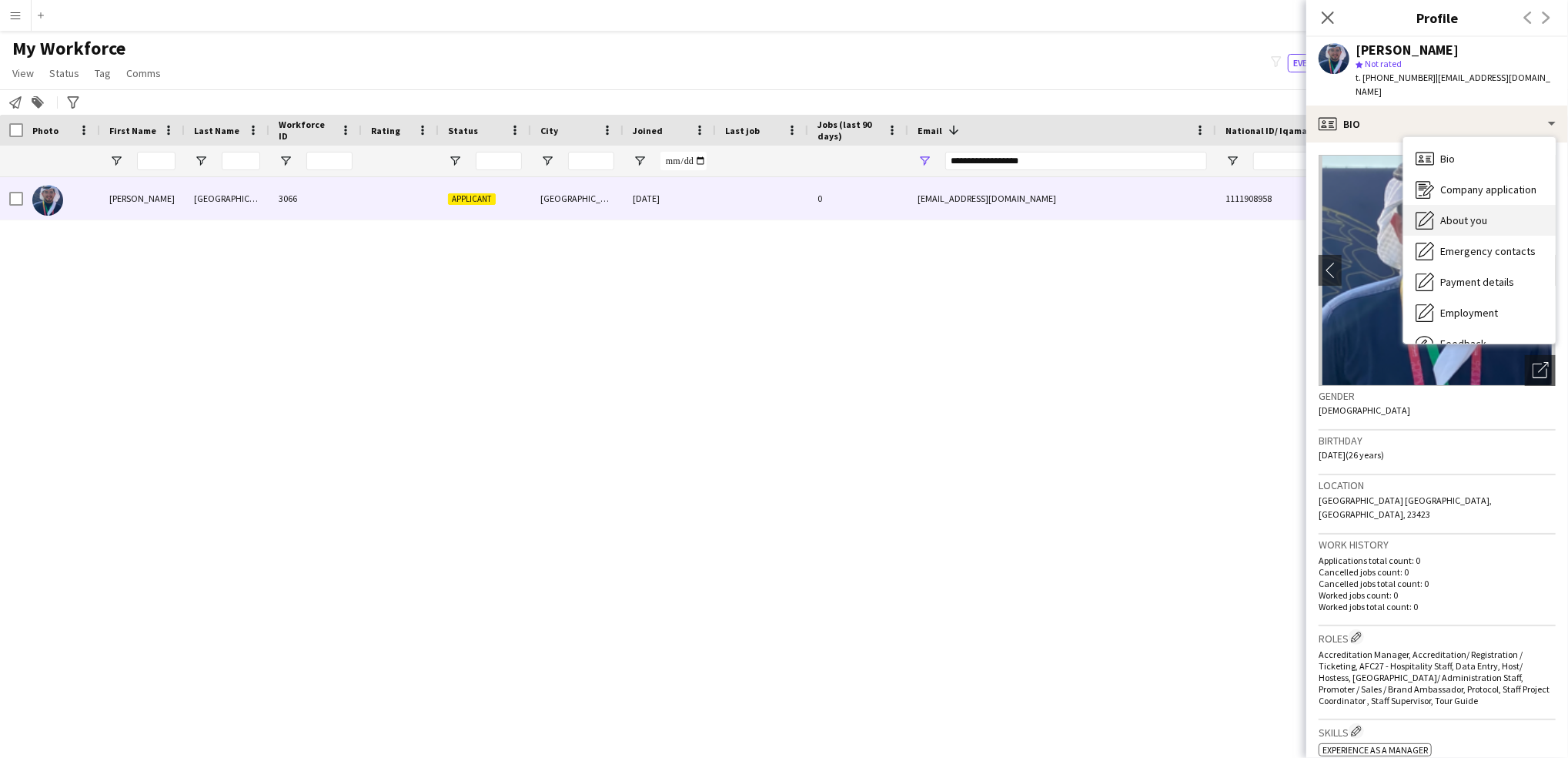
click at [1475, 213] on span "About you" at bounding box center [1464, 219] width 47 height 14
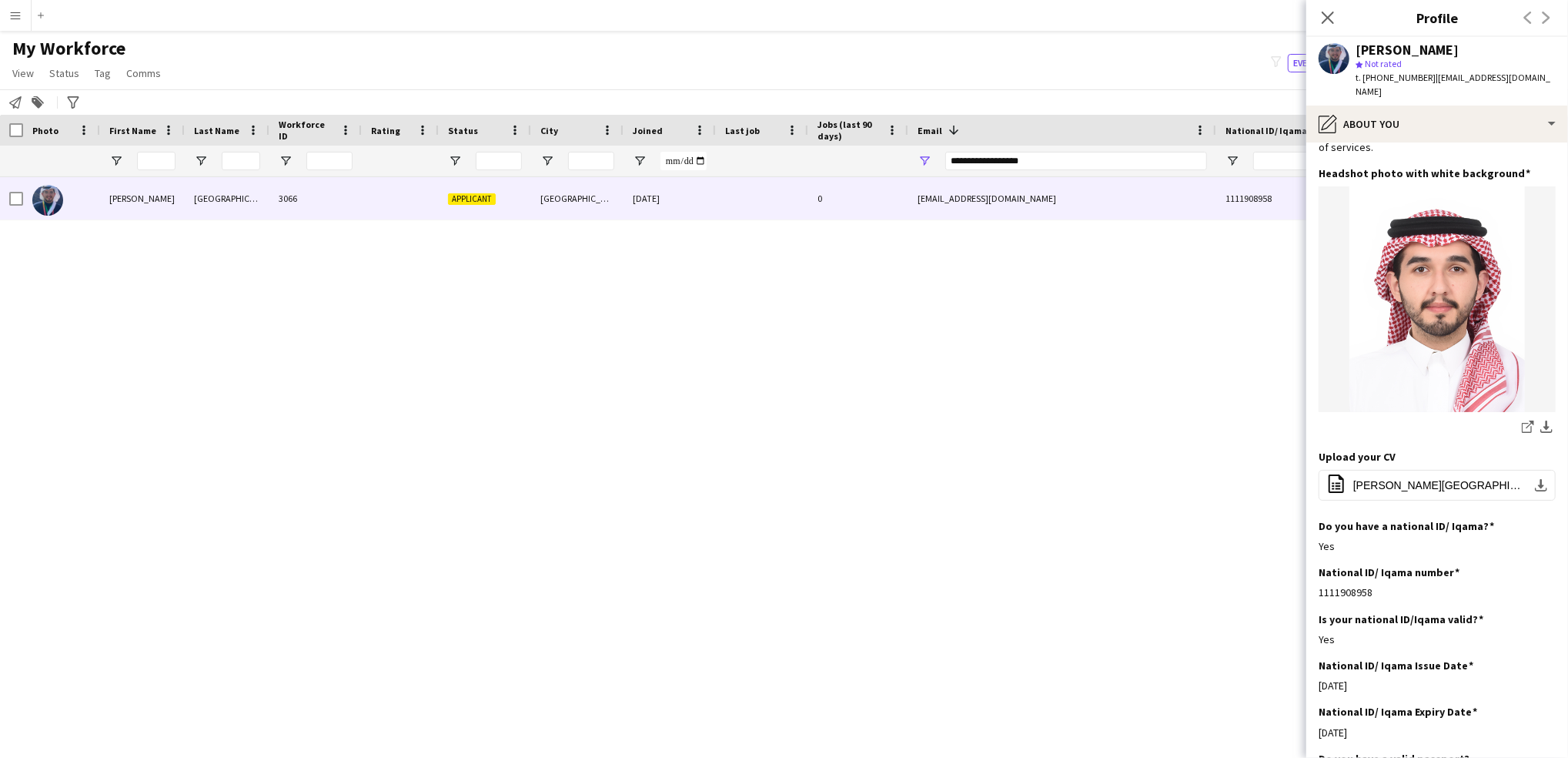
scroll to position [203, 0]
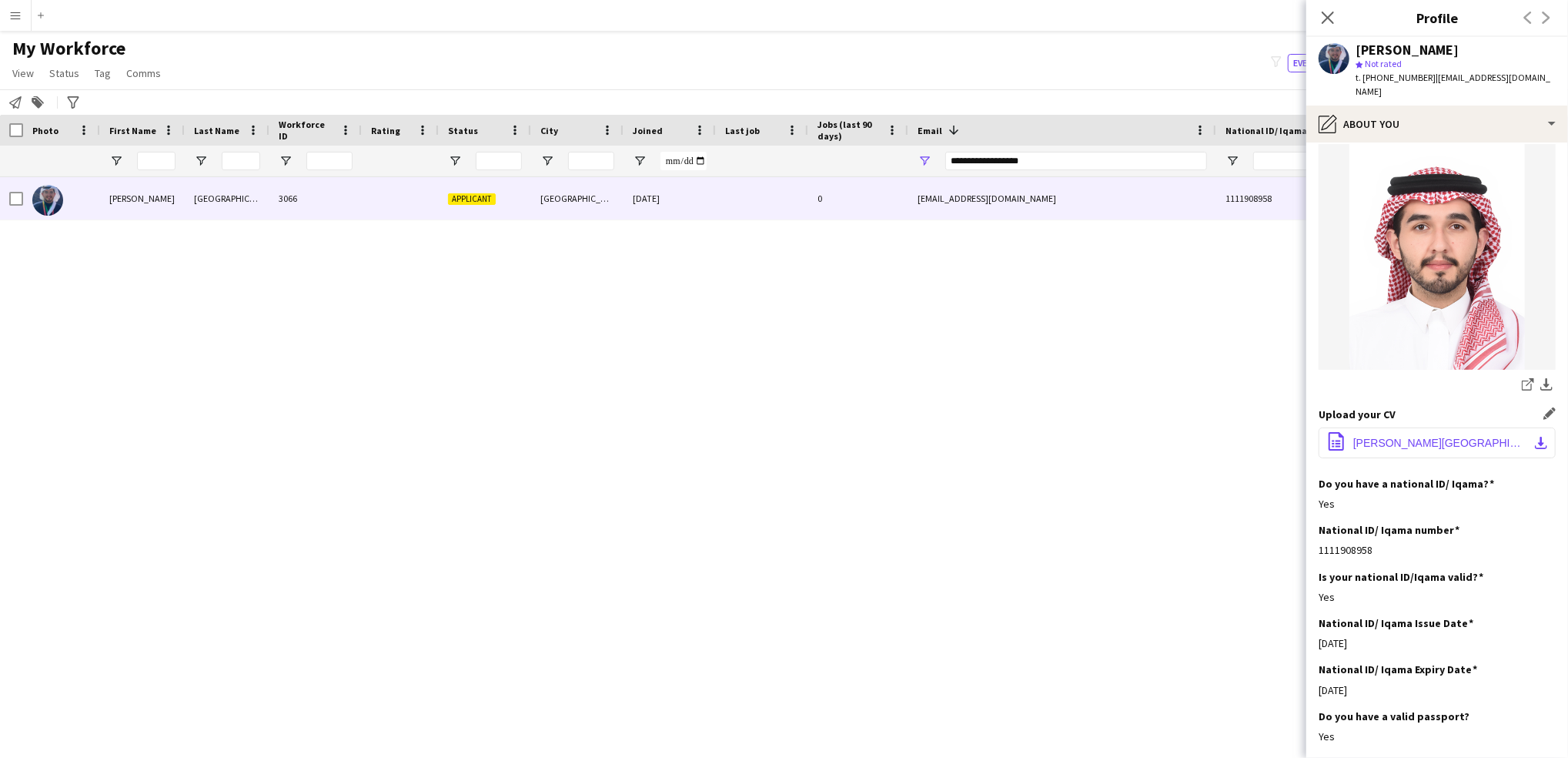
click at [1420, 436] on span "[PERSON_NAME][GEOGRAPHIC_DATA] CV 2024 - 01.pdf" at bounding box center [1440, 442] width 174 height 12
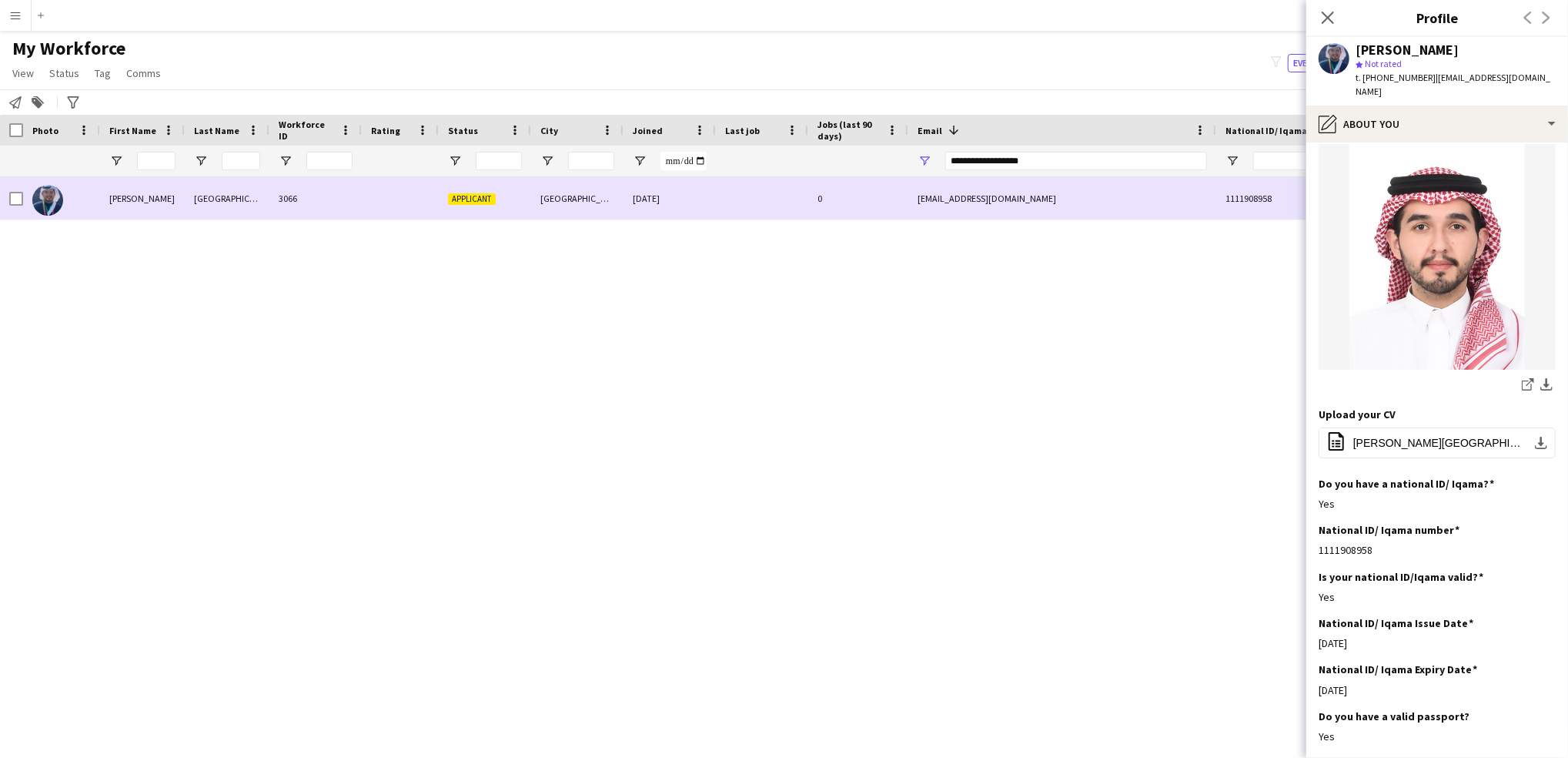
click at [24, 197] on div at bounding box center [62, 198] width 77 height 42
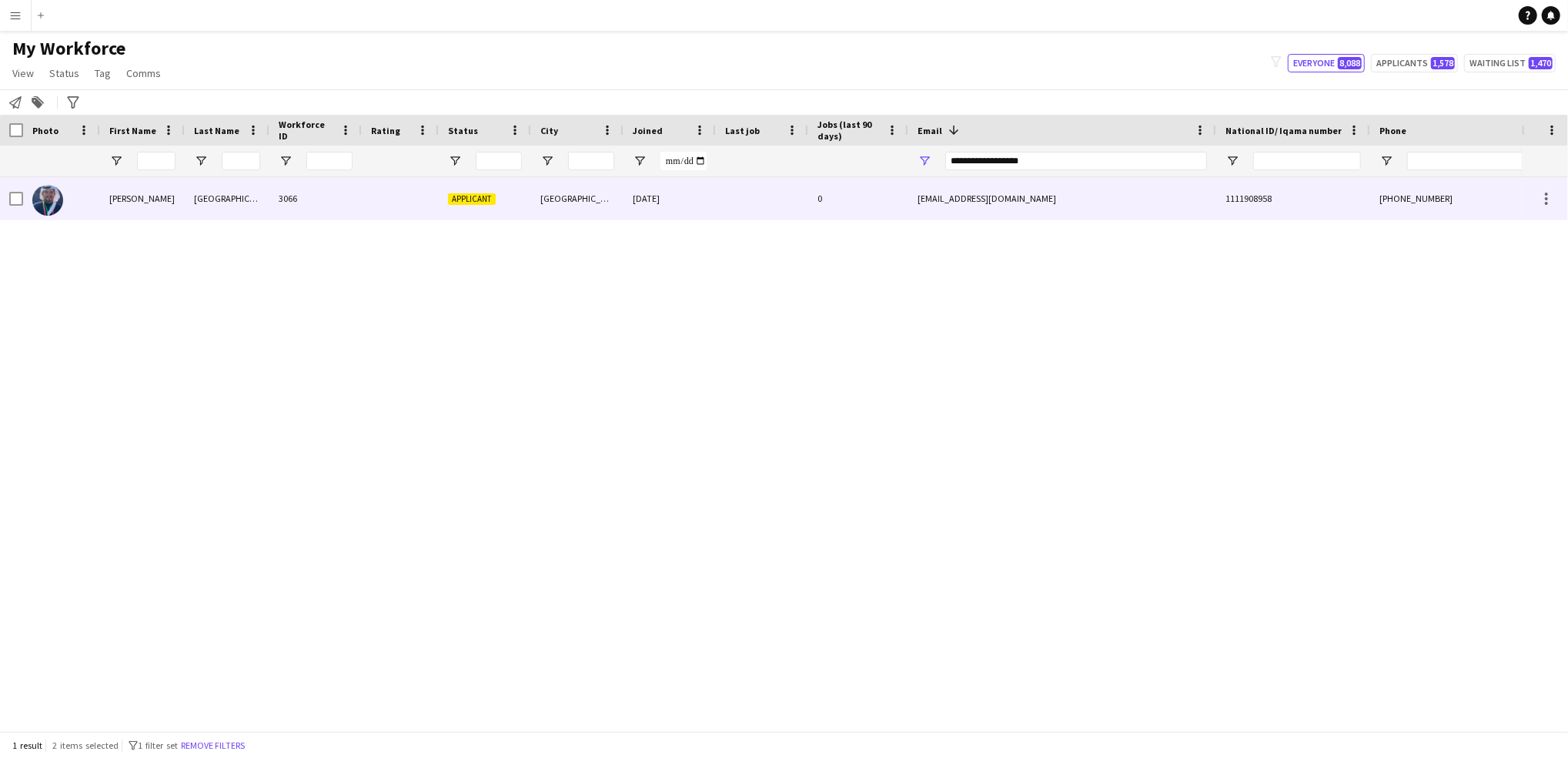
click at [23, 197] on div at bounding box center [62, 198] width 77 height 42
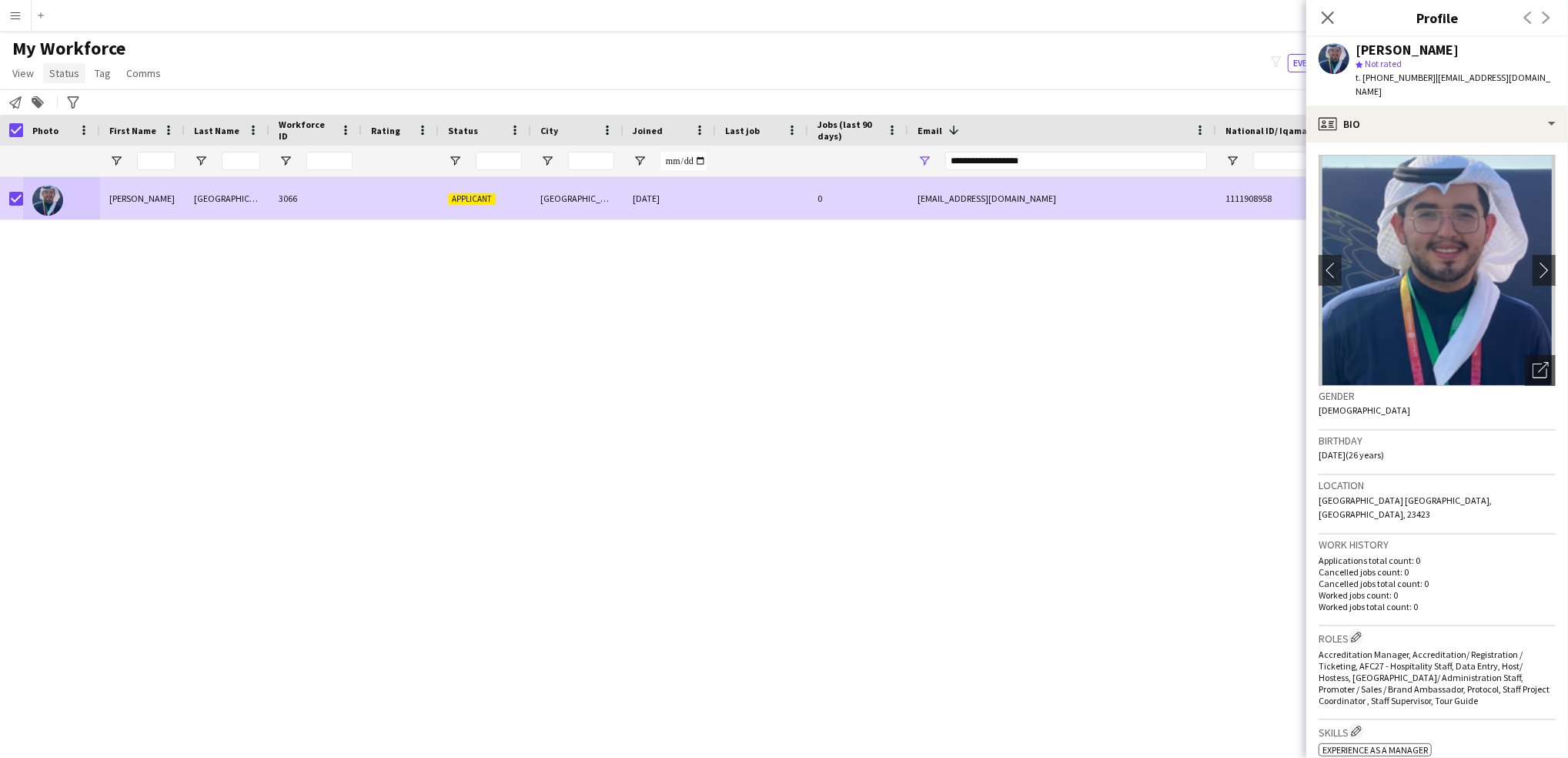
click at [75, 71] on span "Status" at bounding box center [64, 73] width 30 height 14
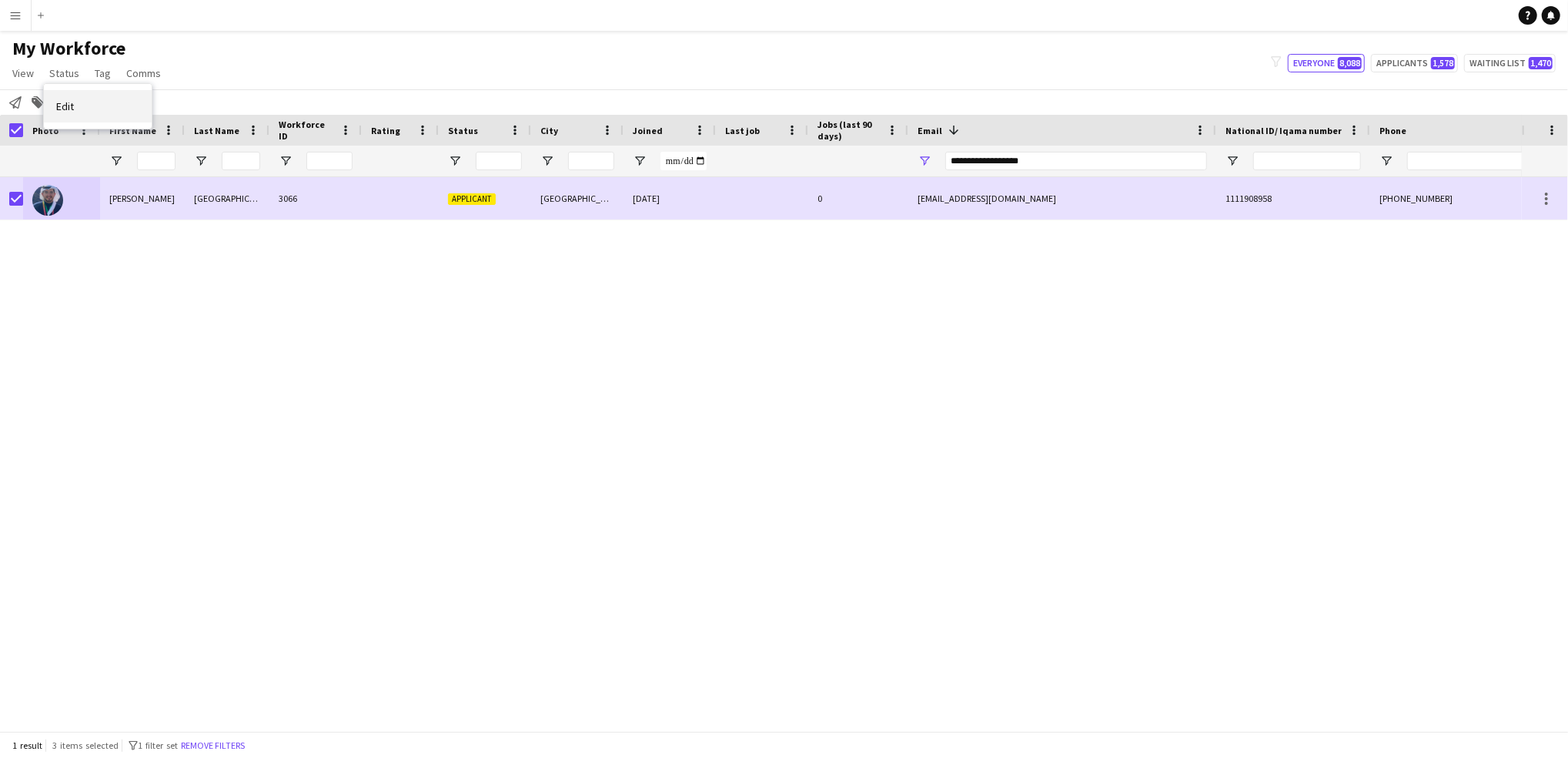
click at [107, 106] on link "Edit" at bounding box center [97, 106] width 108 height 32
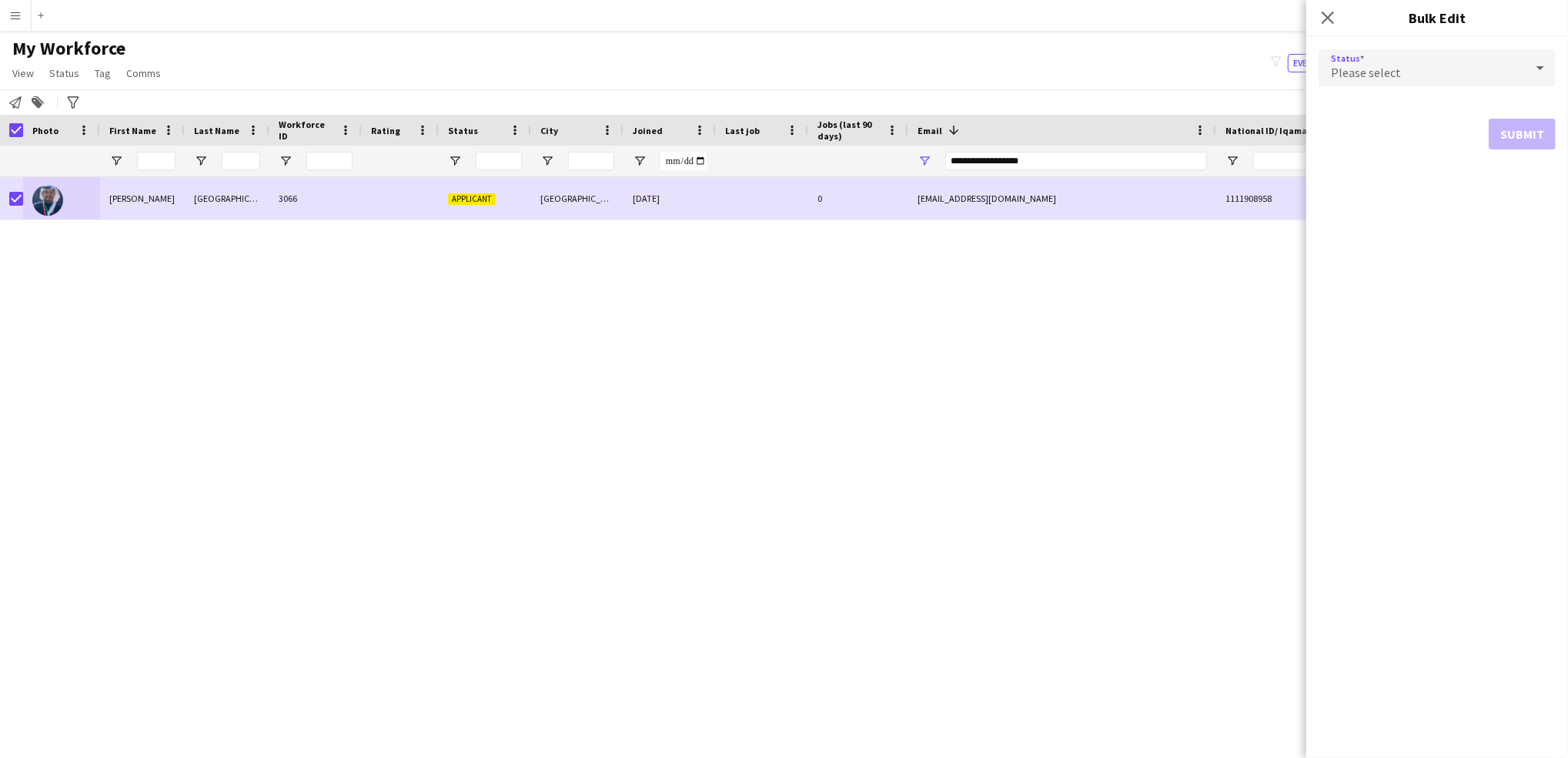
click at [1393, 66] on span "Please select" at bounding box center [1366, 72] width 70 height 15
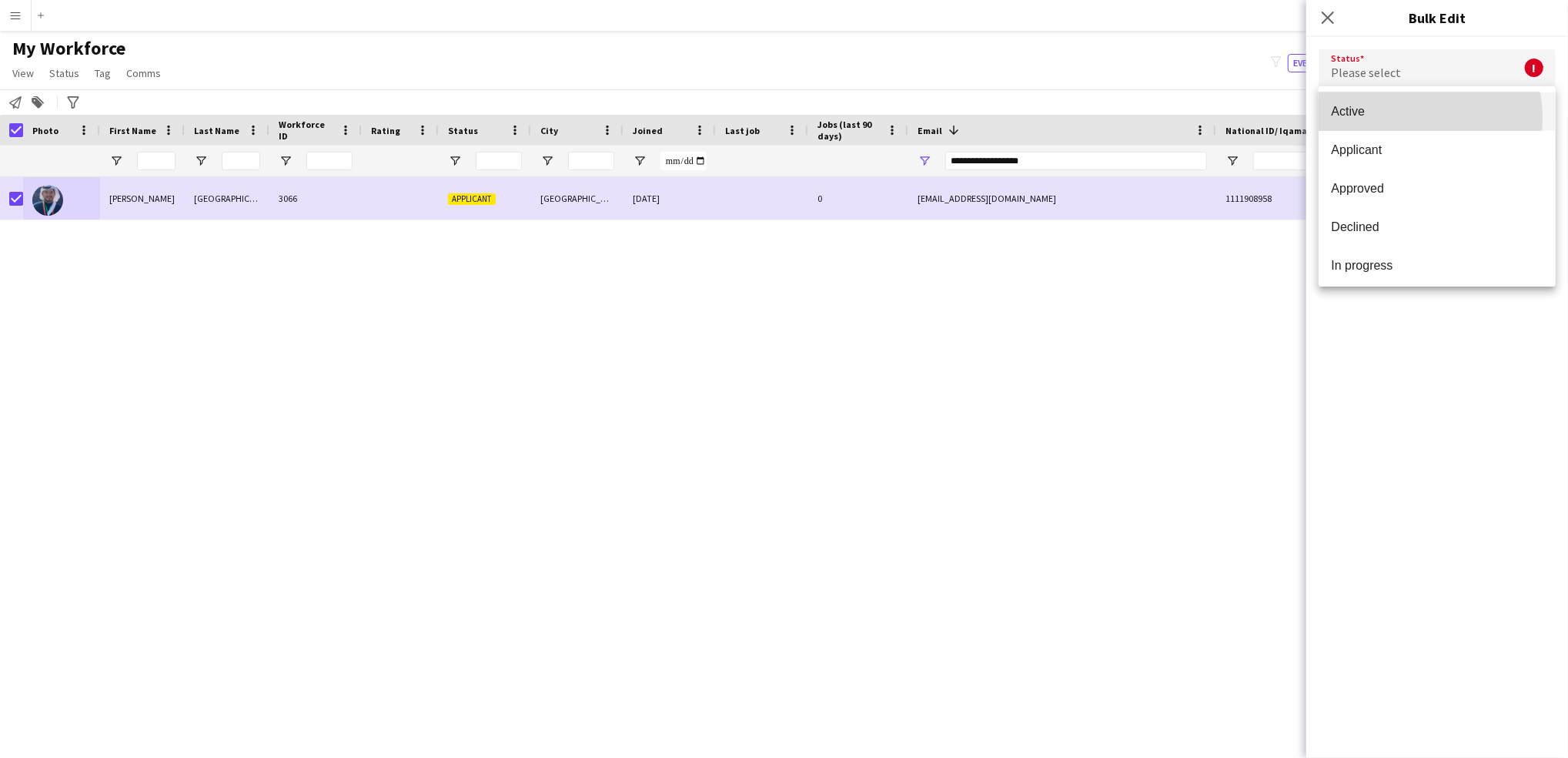
click at [1398, 118] on span "Active" at bounding box center [1438, 111] width 213 height 15
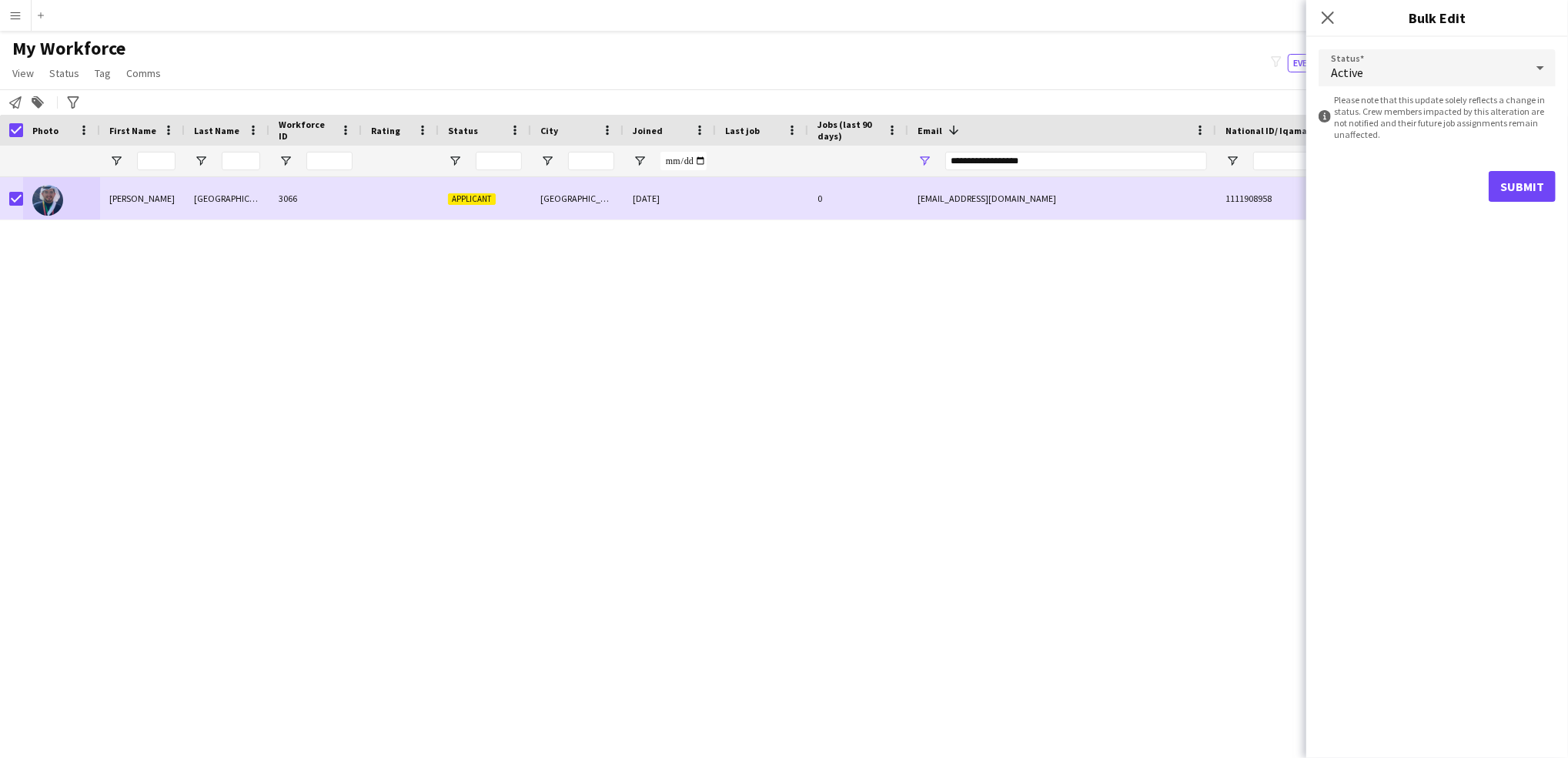
click at [1528, 206] on form "Status Active information-circle Please note that this update solely reflects a…" at bounding box center [1437, 126] width 237 height 177
click at [1519, 174] on button "Submit" at bounding box center [1522, 186] width 67 height 31
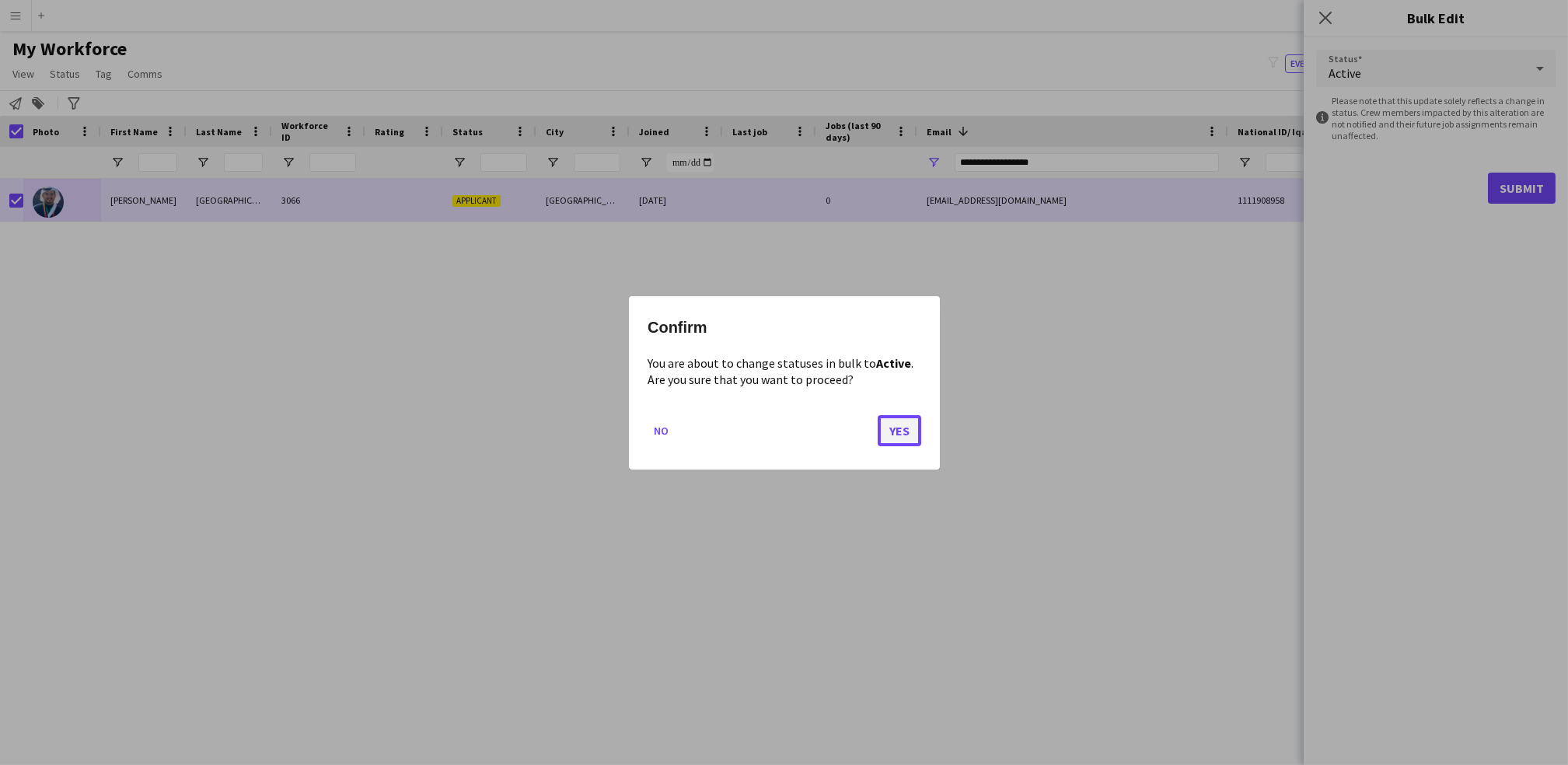
click at [912, 429] on button "Yes" at bounding box center [899, 430] width 43 height 31
